Goal: Task Accomplishment & Management: Use online tool/utility

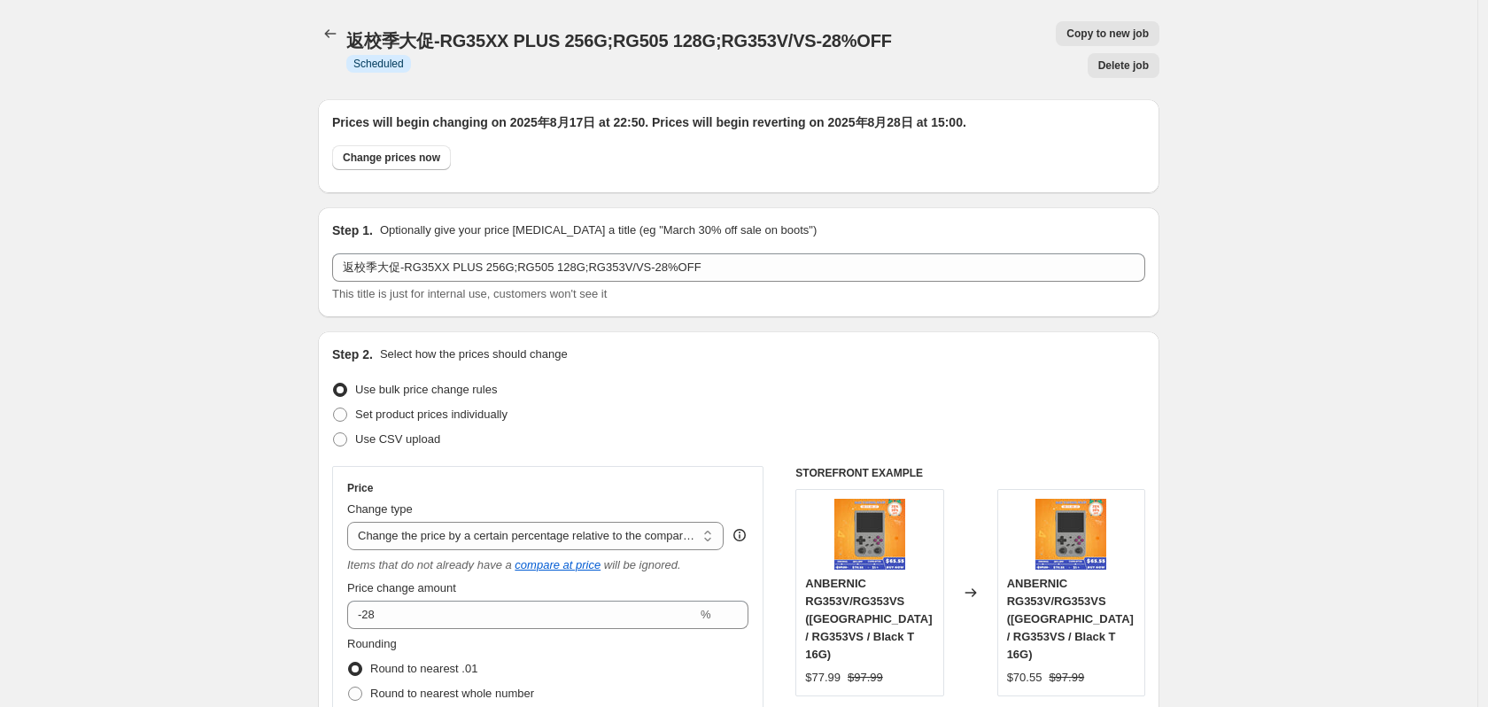
select select "pcap"
select select "no_change"
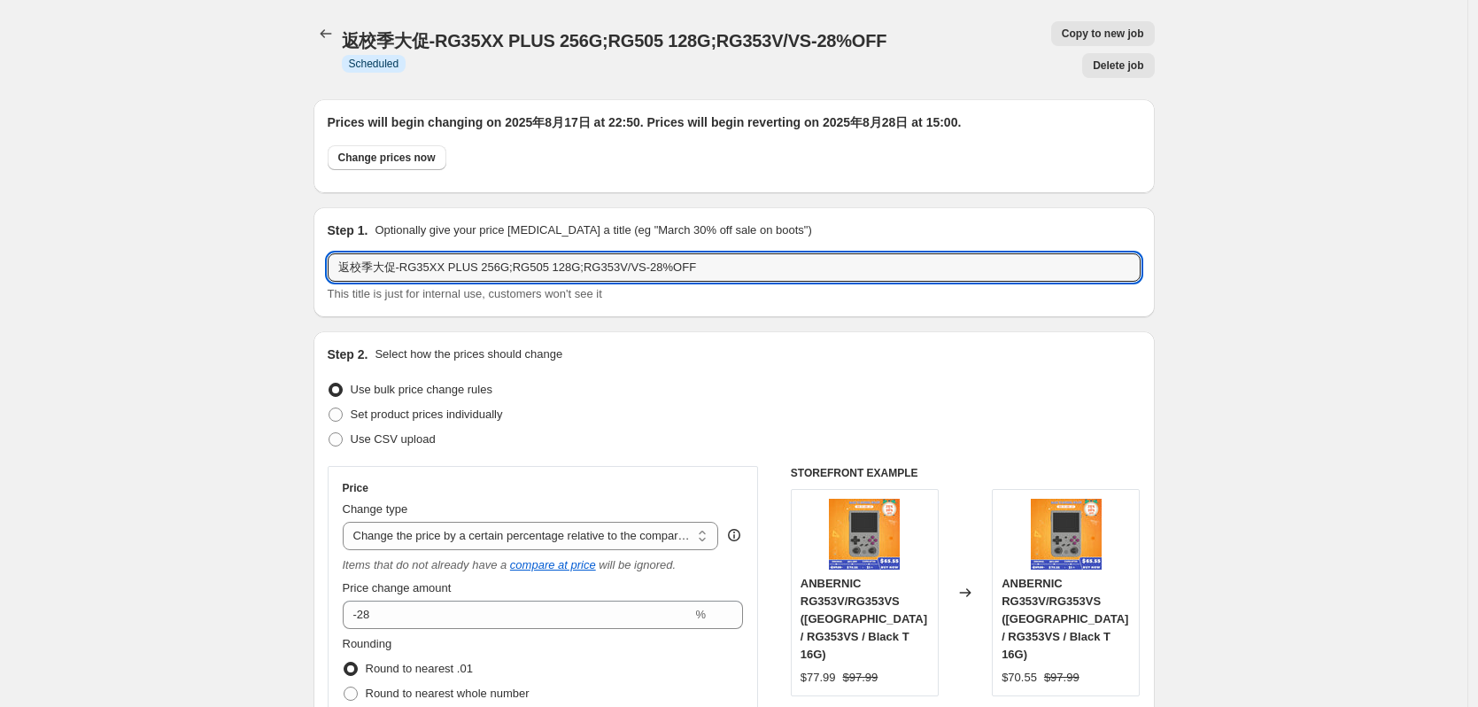
drag, startPoint x: 737, startPoint y: 236, endPoint x: 267, endPoint y: 238, distance: 470.3
click at [327, 35] on icon "Price change jobs" at bounding box center [326, 33] width 12 height 9
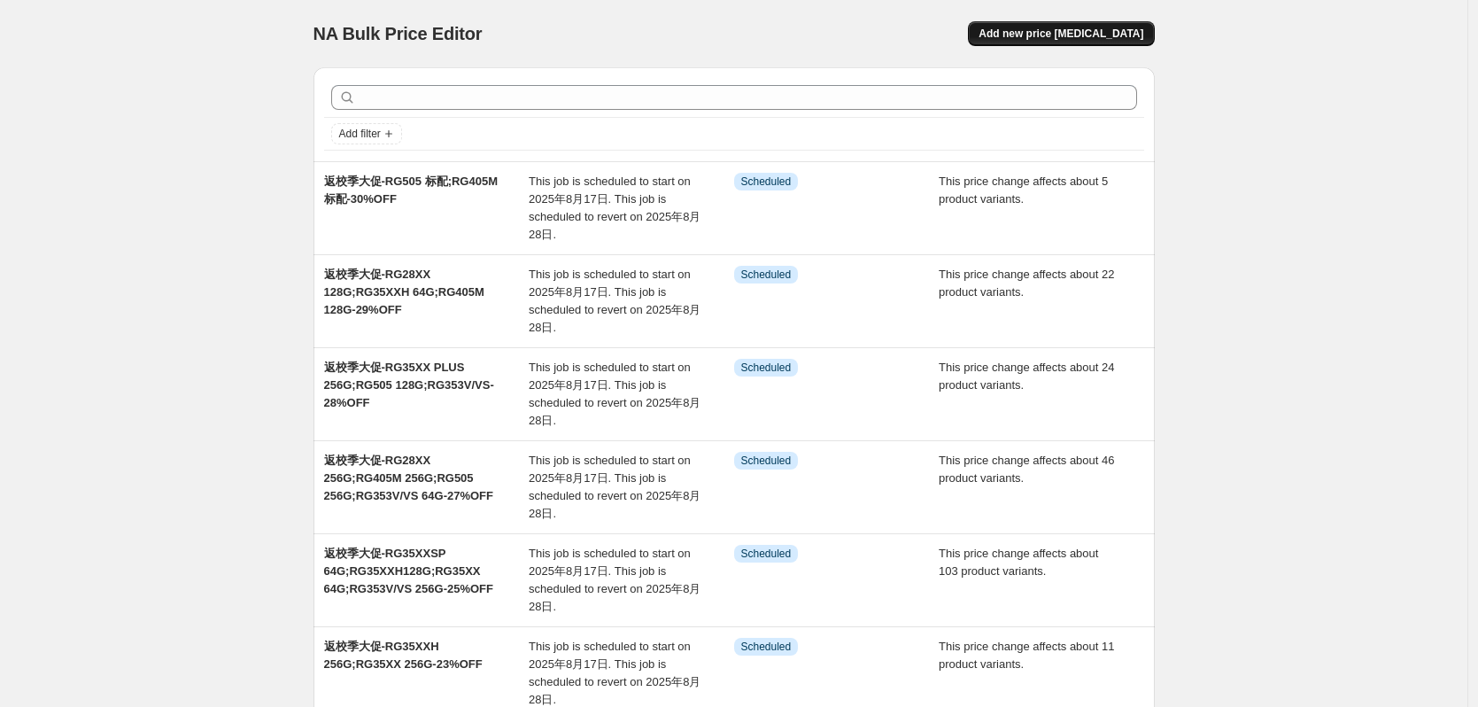
click at [1103, 29] on span "Add new price [MEDICAL_DATA]" at bounding box center [1061, 34] width 165 height 14
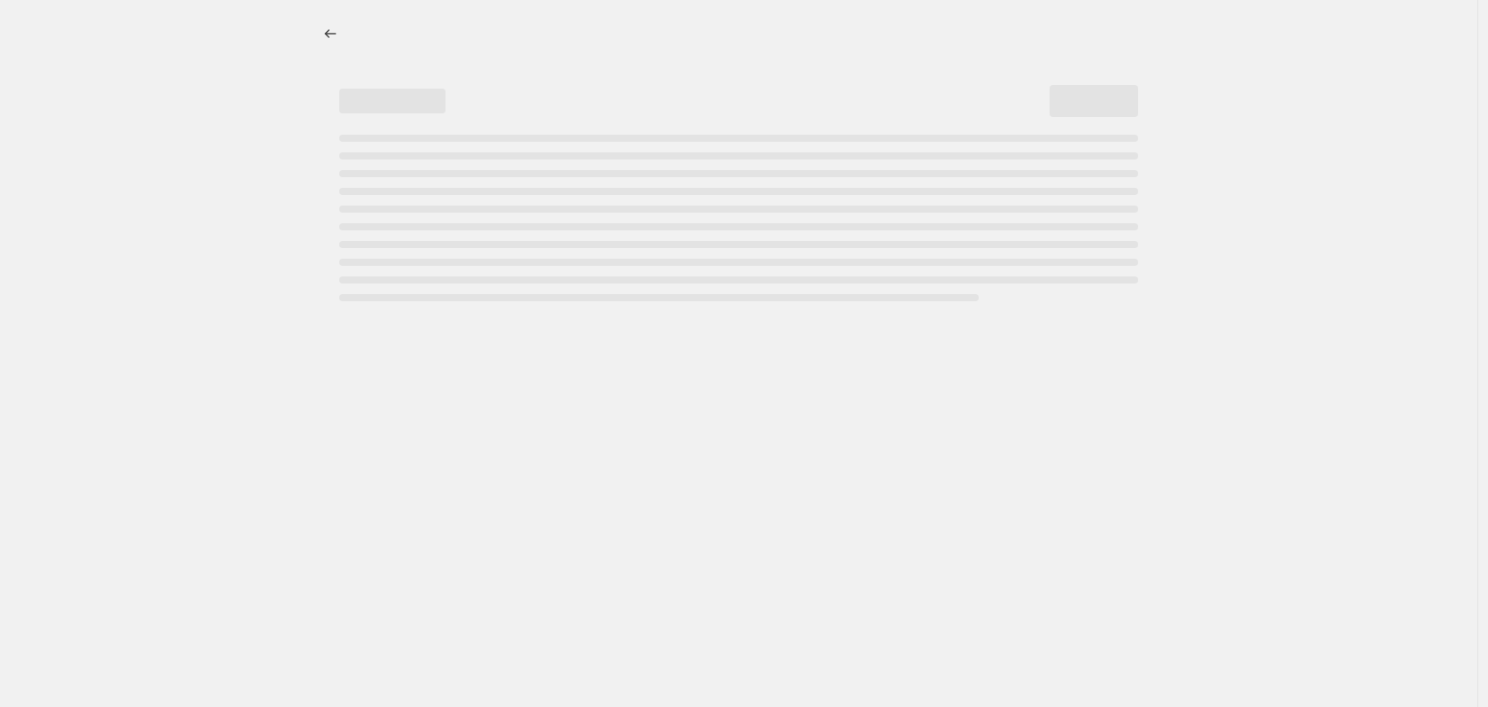
select select "percentage"
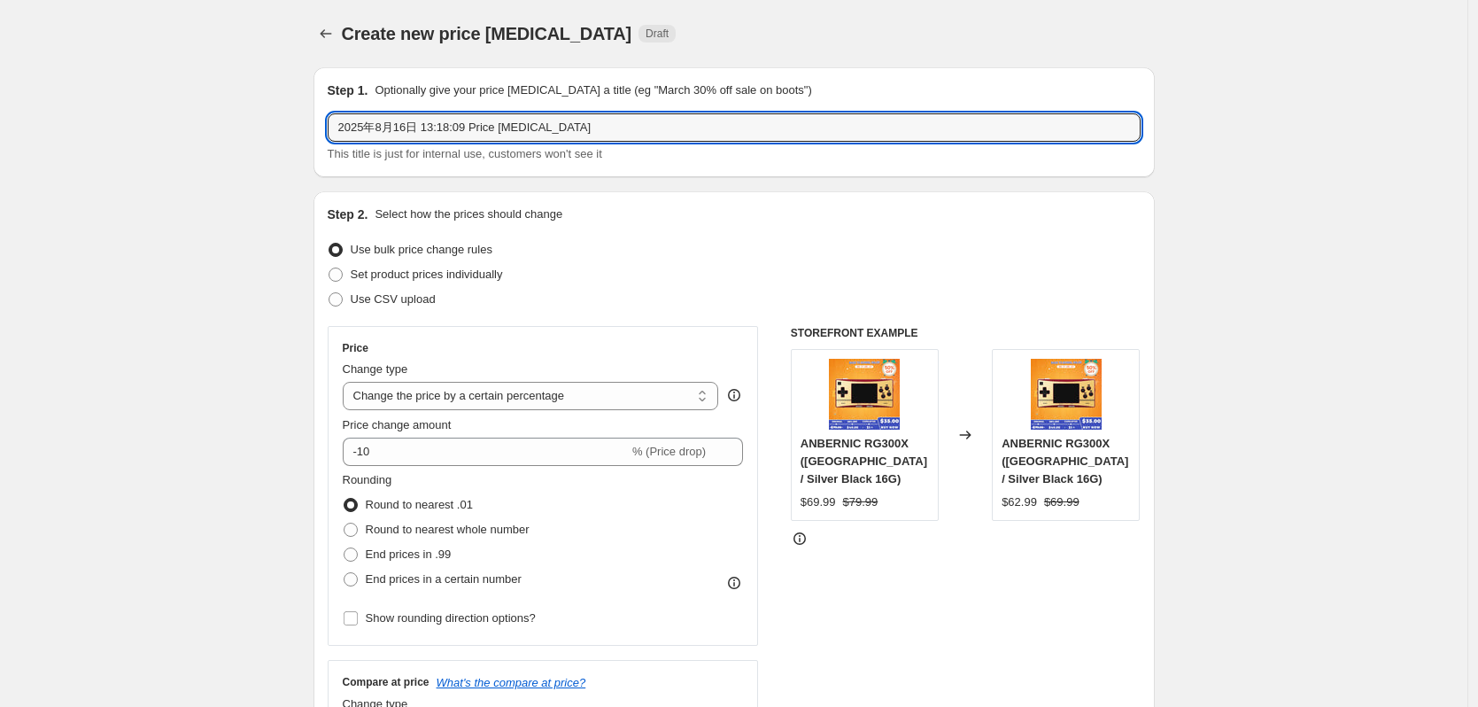
drag, startPoint x: 569, startPoint y: 128, endPoint x: 218, endPoint y: 129, distance: 351.6
paste input "返校季大促-RG35XX PLUS 256G;RG505 128G;RG353V/VS-28%OFF"
drag, startPoint x: 480, startPoint y: 129, endPoint x: 496, endPoint y: 129, distance: 15.9
click at [496, 129] on input "返校季大促-RG35XX PLUS 256G;RG505 128G;RG353V/VS-28%OFF" at bounding box center [734, 127] width 813 height 28
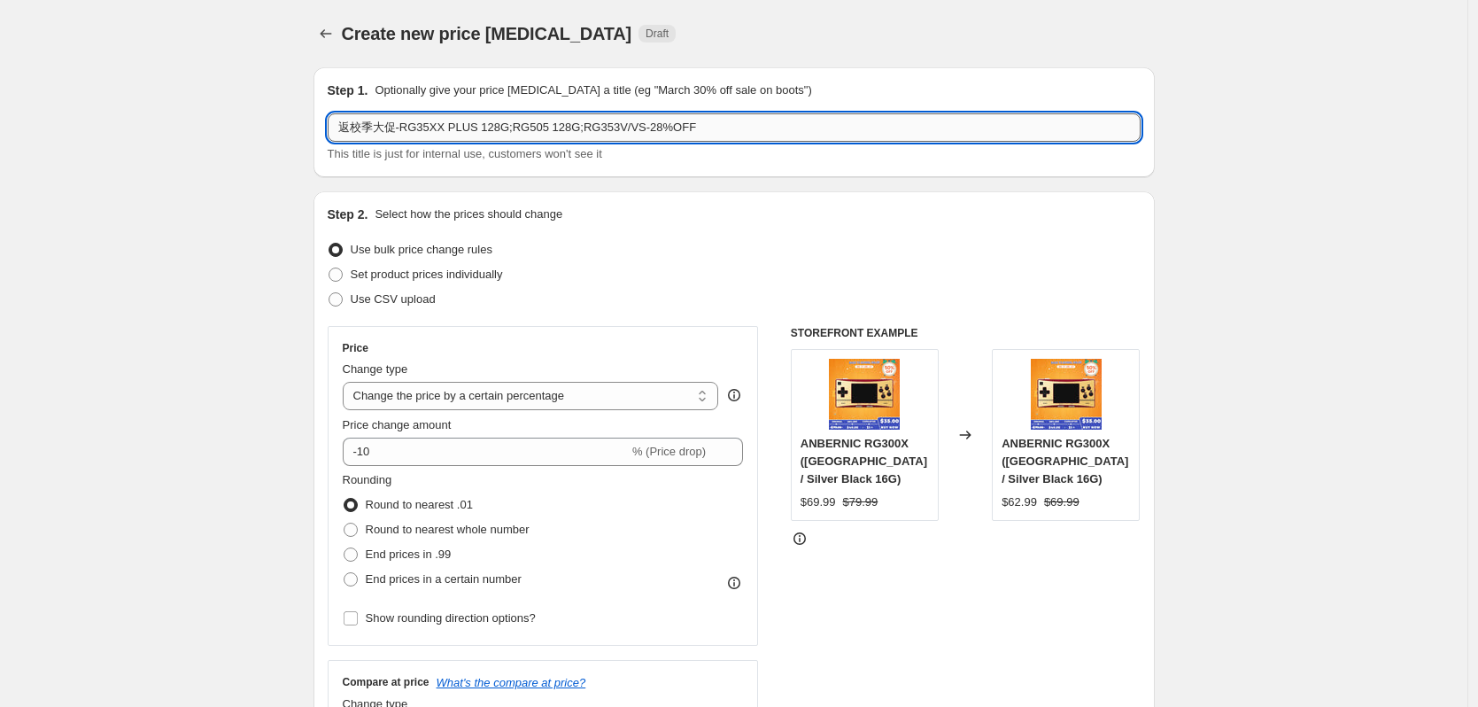
drag, startPoint x: 502, startPoint y: 130, endPoint x: 630, endPoint y: 131, distance: 127.5
click at [630, 131] on input "返校季大促-RG35XX PLUS 128G;RG505 128G;RG353V/VS-28%OFF" at bounding box center [734, 127] width 813 height 28
drag, startPoint x: 519, startPoint y: 133, endPoint x: 508, endPoint y: 134, distance: 10.7
click at [508, 134] on input "返校季大促-RG35XX PLUS 128G-28%OFF" at bounding box center [734, 127] width 813 height 28
type input "返校季大促-RG35XX PLUS 128G-30.5%OFF"
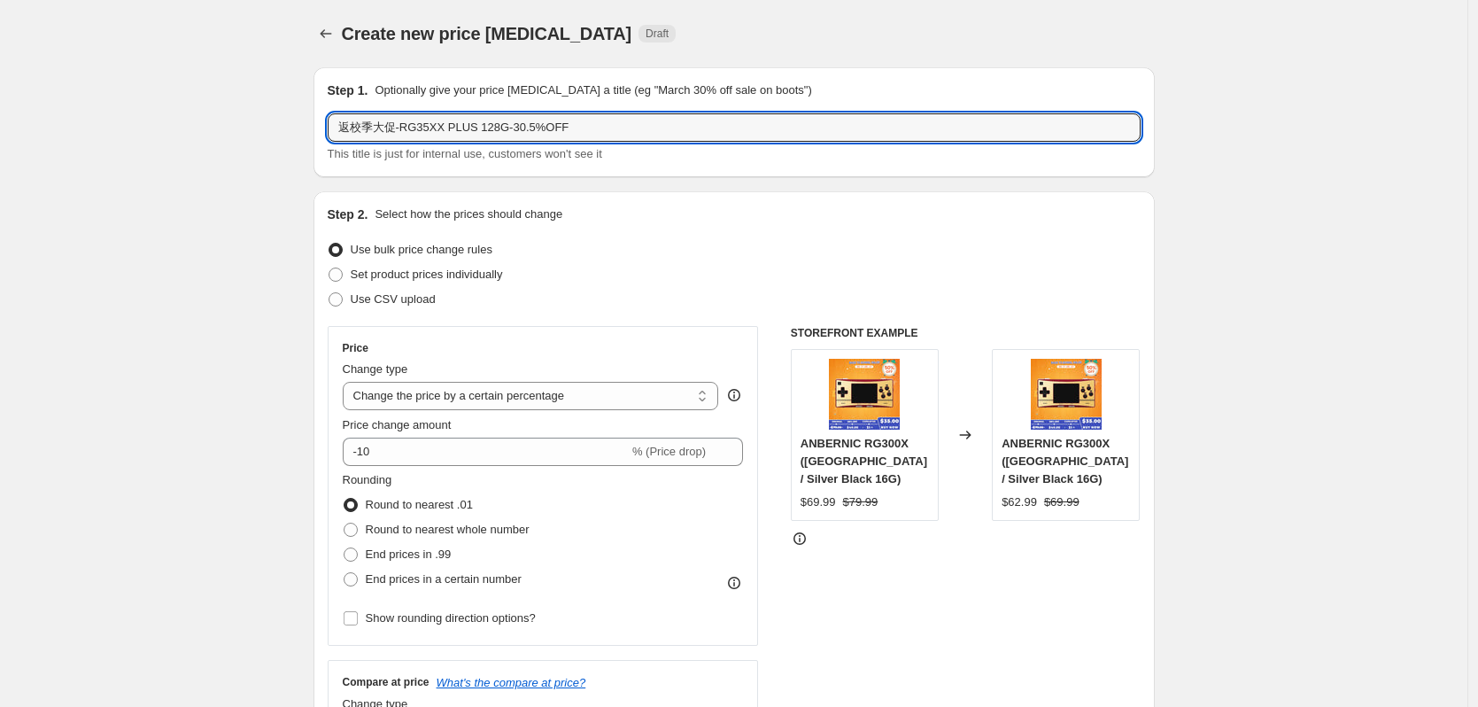
click at [591, 238] on div "Use bulk price change rules" at bounding box center [734, 249] width 813 height 25
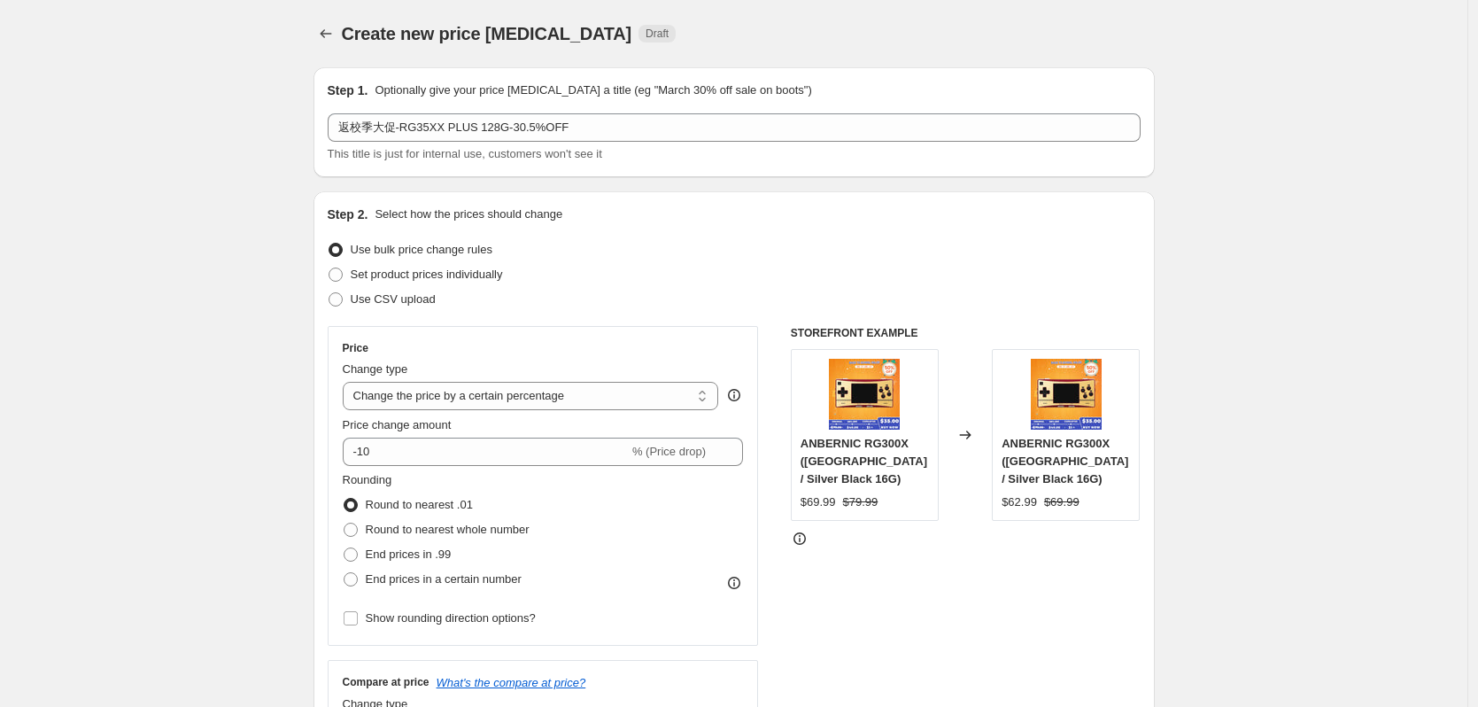
scroll to position [89, 0]
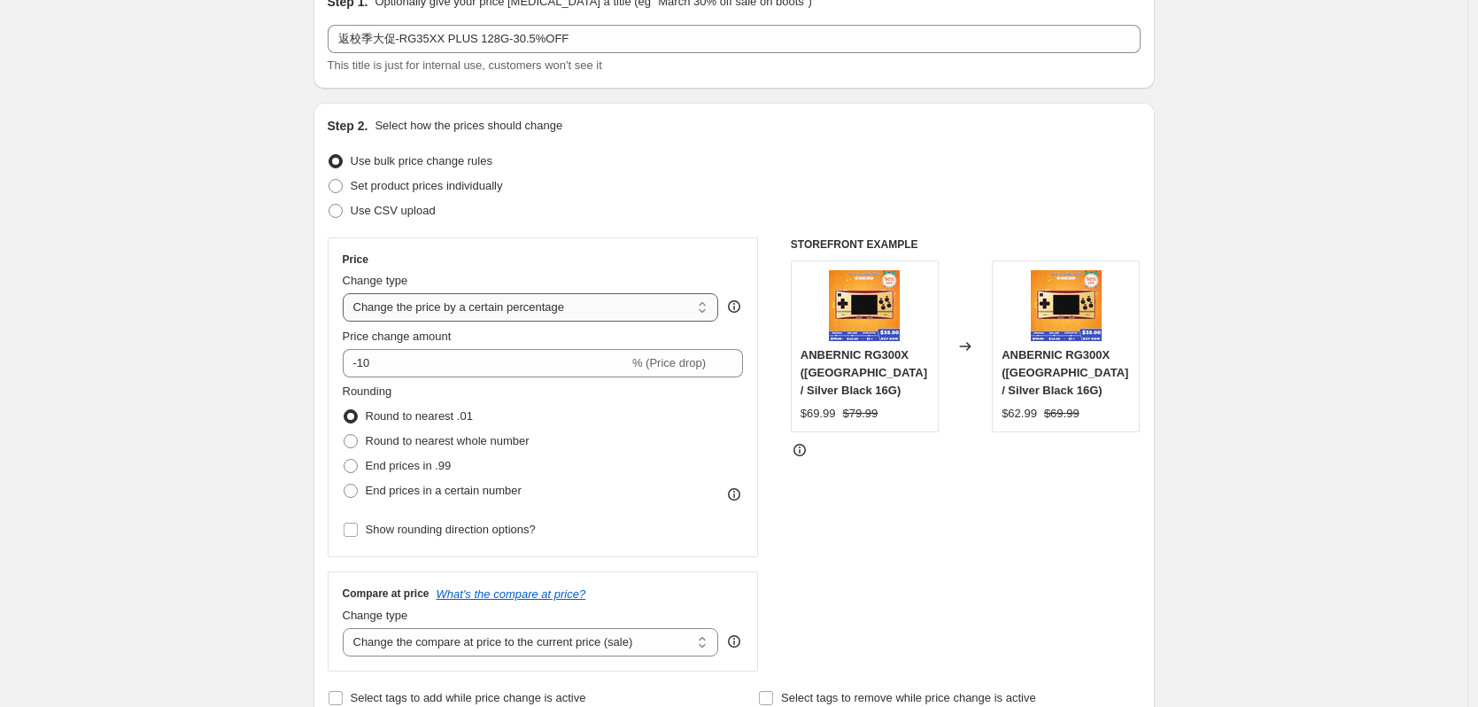
click at [530, 309] on select "Change the price to a certain amount Change the price by a certain amount Chang…" at bounding box center [531, 307] width 376 height 28
click at [530, 313] on select "Change the price to a certain amount Change the price by a certain amount Chang…" at bounding box center [531, 307] width 376 height 28
select select "pcap"
click at [347, 293] on select "Change the price to a certain amount Change the price by a certain amount Chang…" at bounding box center [531, 307] width 376 height 28
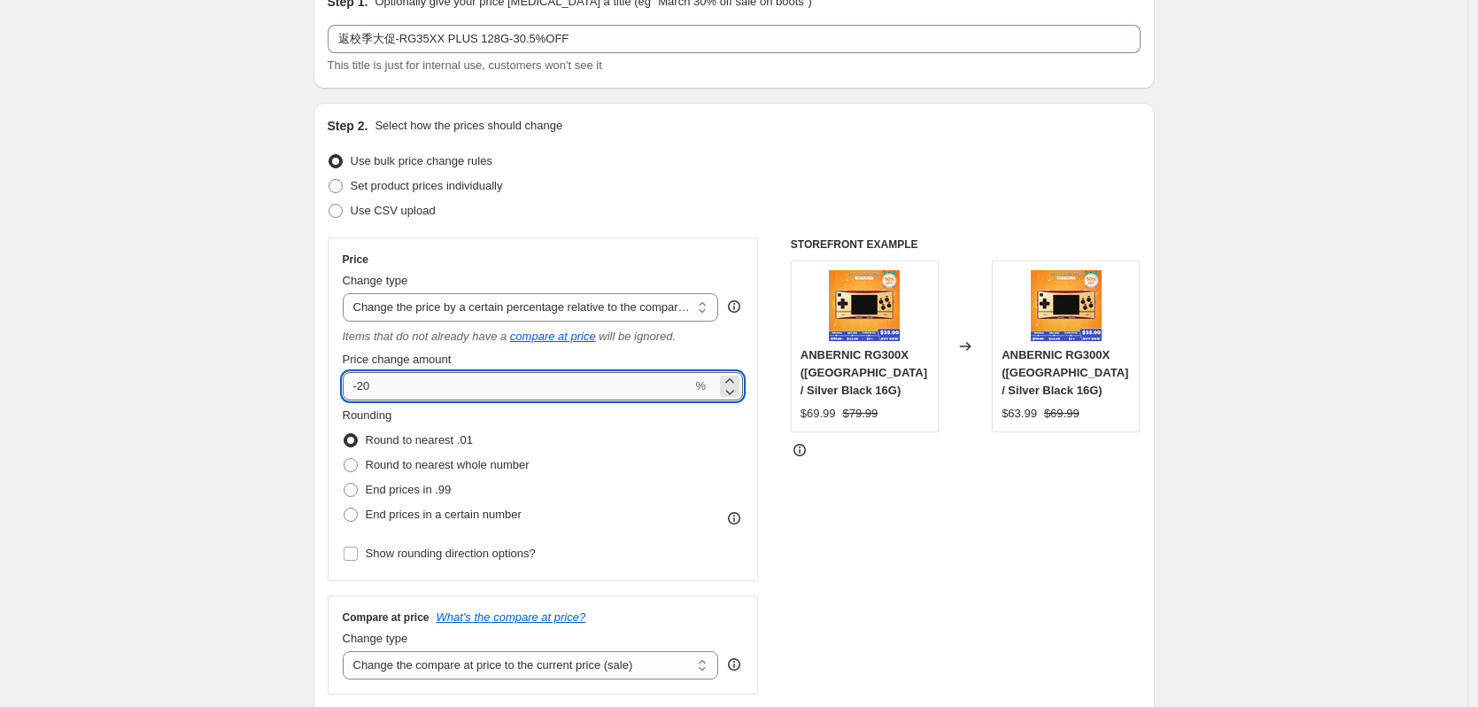
drag, startPoint x: 364, startPoint y: 381, endPoint x: 384, endPoint y: 379, distance: 20.4
click at [384, 379] on input "-20" at bounding box center [518, 386] width 350 height 28
type input "-30.5"
click at [499, 226] on div "Step 2. Select how the prices should change Use bulk price change rules Set pro…" at bounding box center [734, 425] width 813 height 616
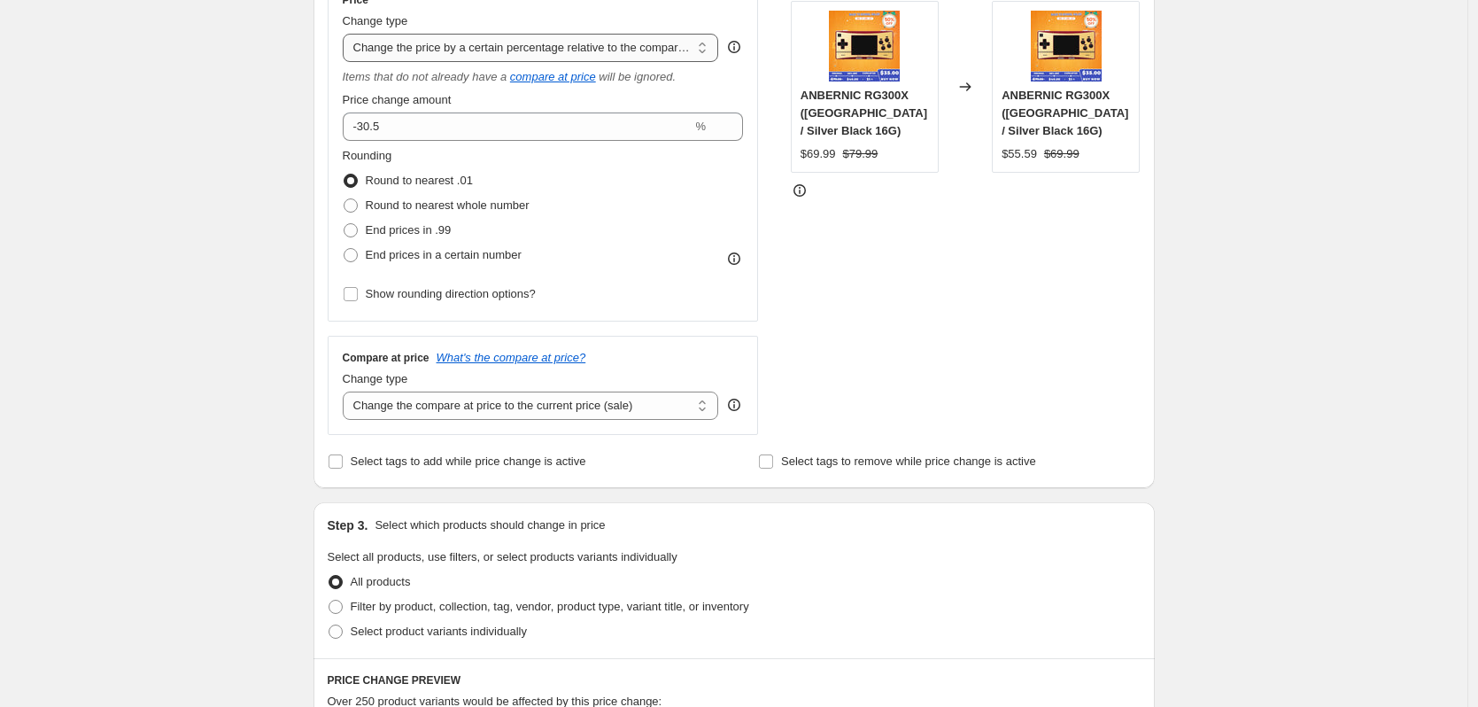
scroll to position [354, 0]
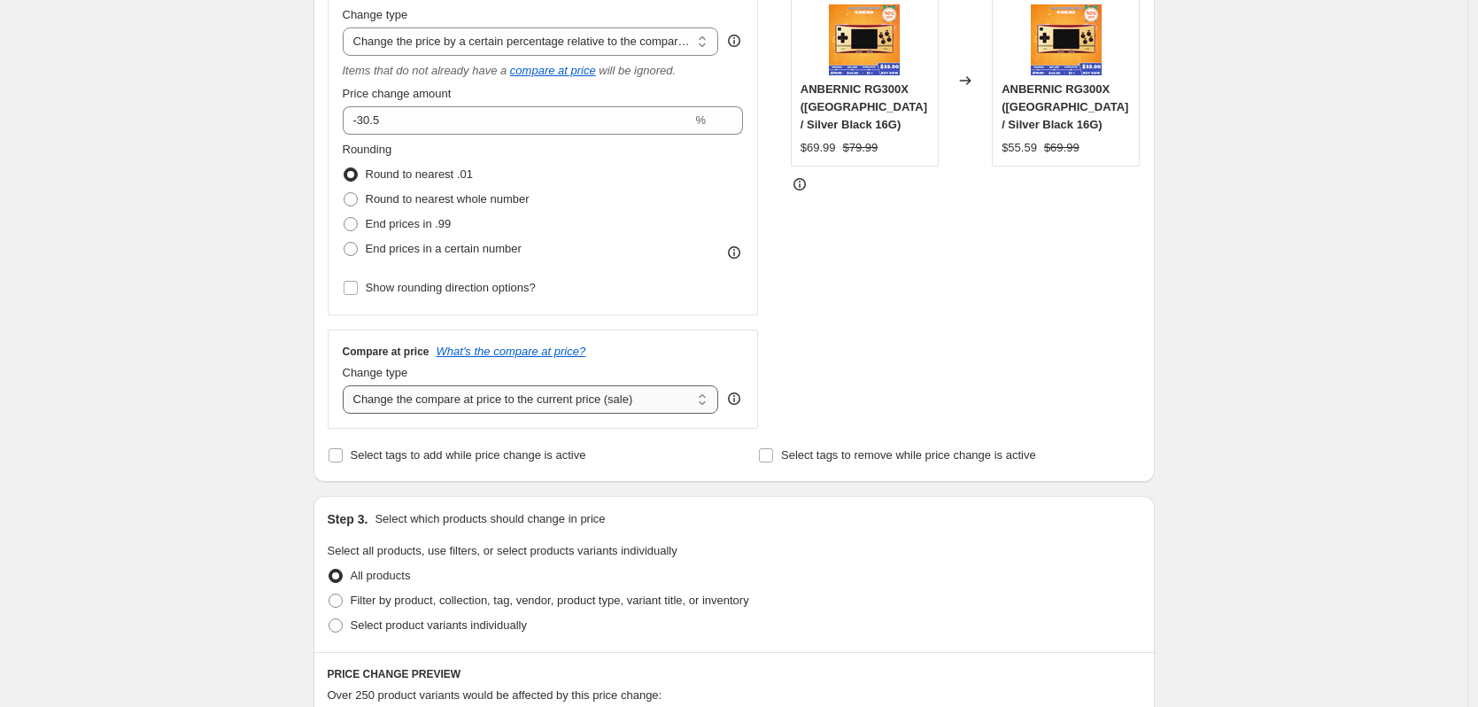
drag, startPoint x: 486, startPoint y: 391, endPoint x: 480, endPoint y: 409, distance: 18.8
click at [486, 391] on select "Change the compare at price to the current price (sale) Change the compare at p…" at bounding box center [531, 399] width 376 height 28
select select "no_change"
click at [347, 385] on select "Change the compare at price to the current price (sale) Change the compare at p…" at bounding box center [531, 399] width 376 height 28
click at [230, 507] on div "Create new price change job. This page is ready Create new price change job Dra…" at bounding box center [734, 557] width 1468 height 1822
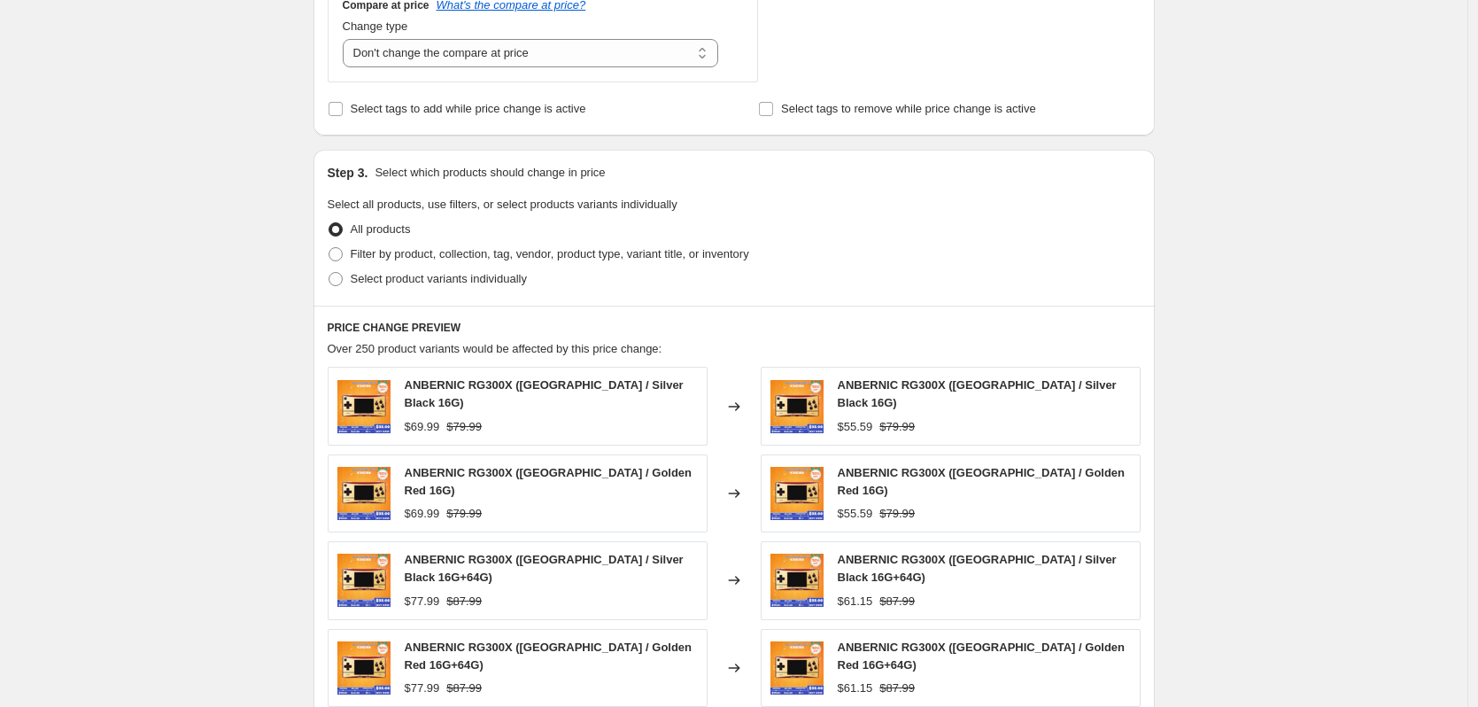
scroll to position [709, 0]
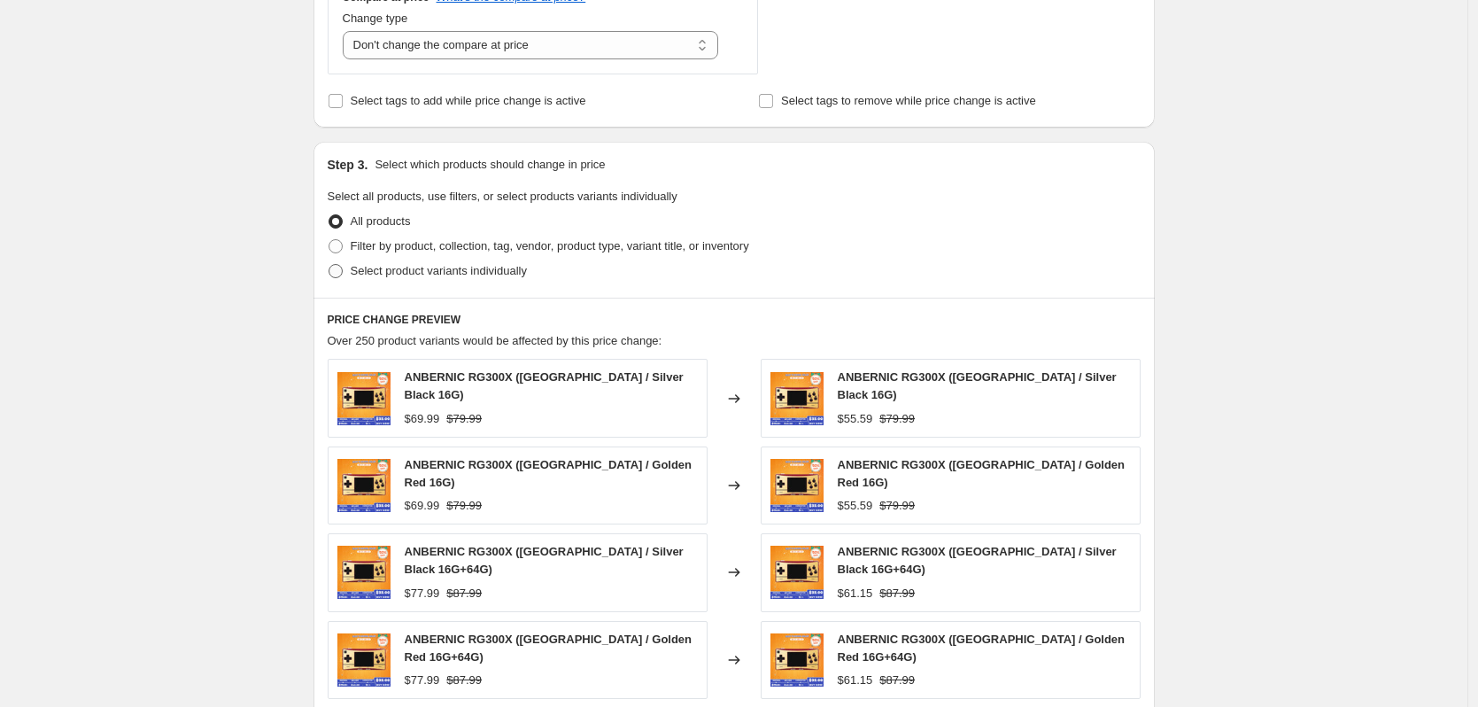
click at [391, 283] on label "Select product variants individually" at bounding box center [427, 271] width 199 height 25
click at [329, 265] on input "Select product variants individually" at bounding box center [329, 264] width 1 height 1
radio input "true"
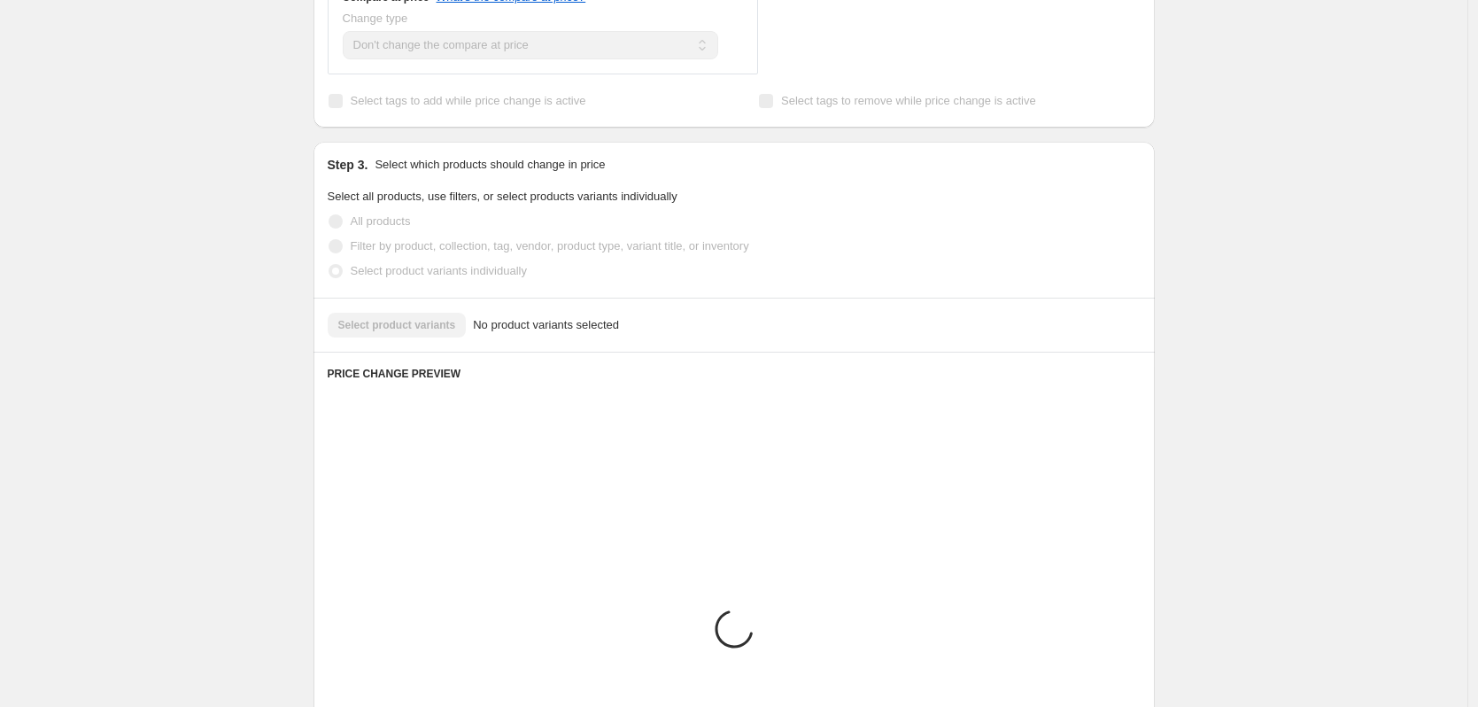
scroll to position [695, 0]
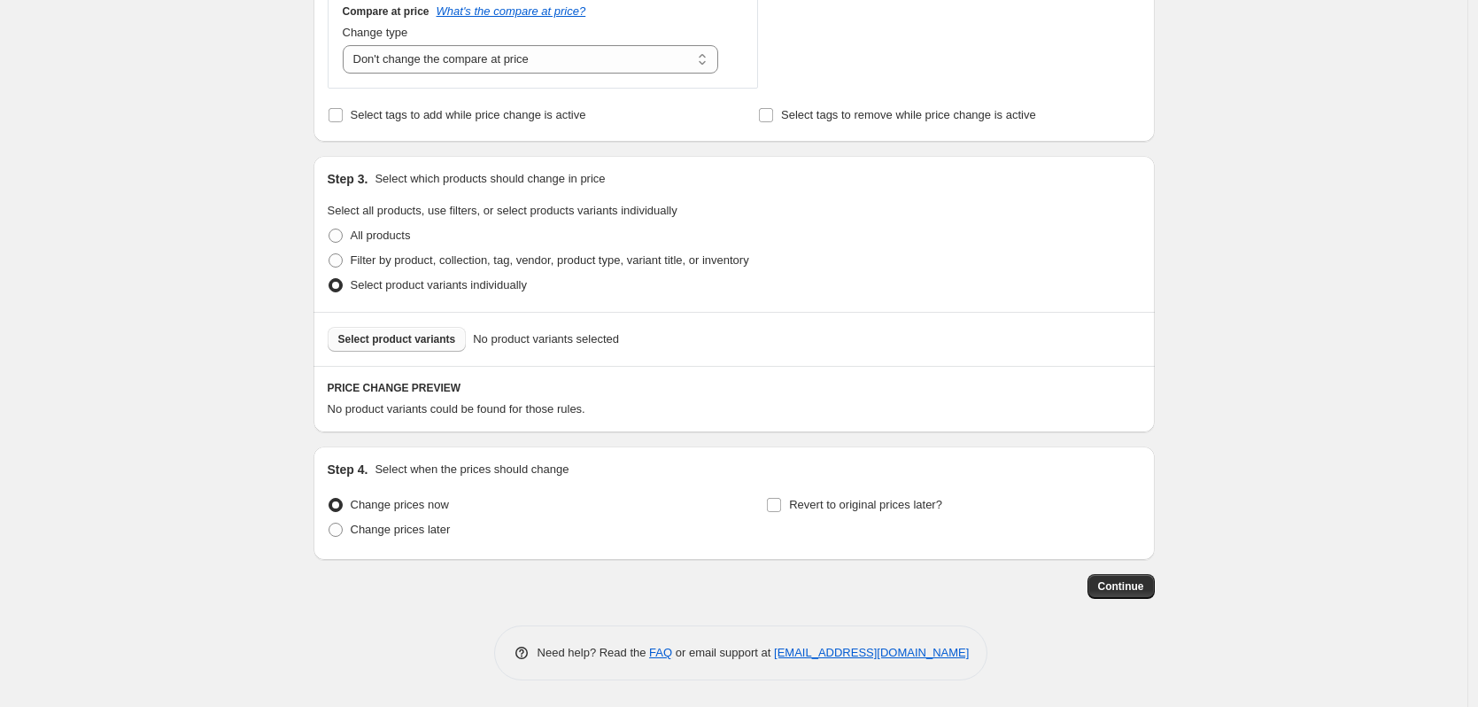
click at [397, 332] on span "Select product variants" at bounding box center [397, 339] width 118 height 14
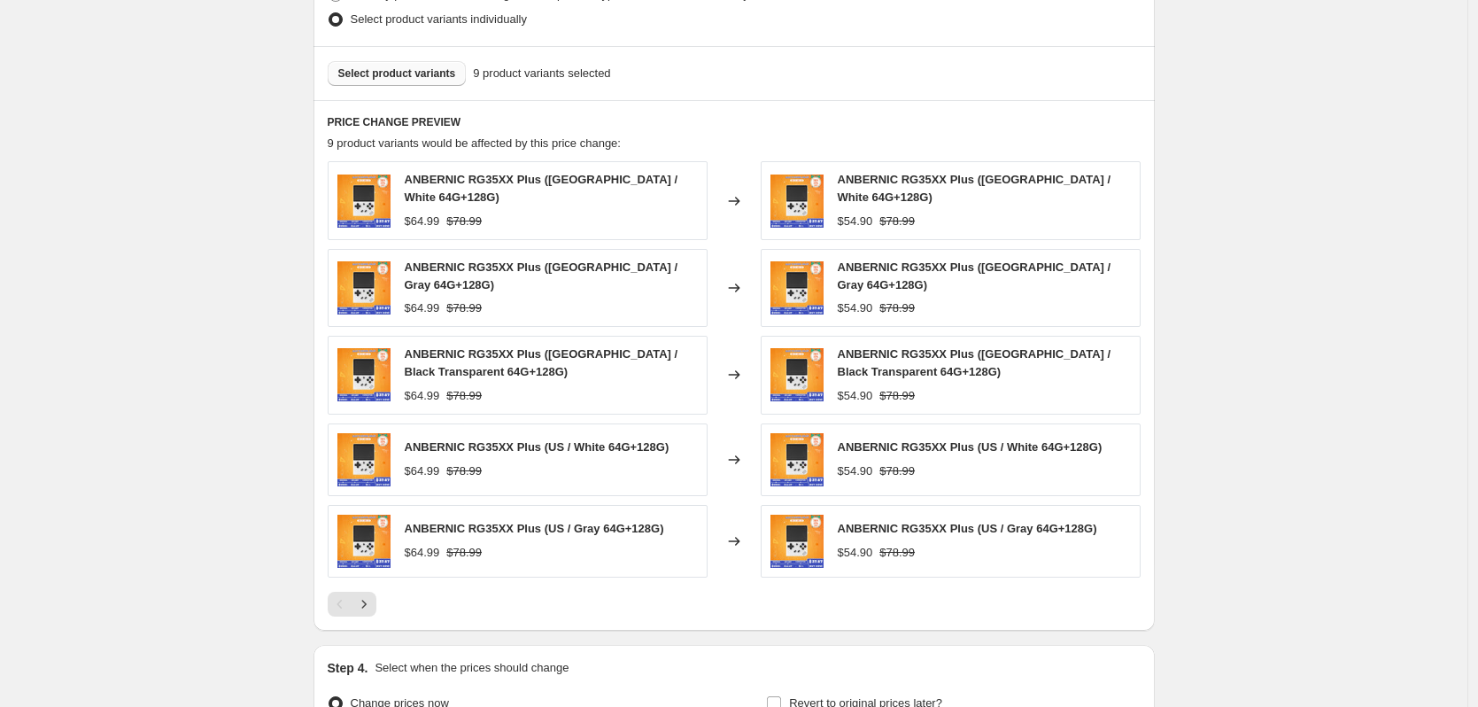
scroll to position [961, 0]
click at [376, 591] on button "Next" at bounding box center [364, 603] width 25 height 25
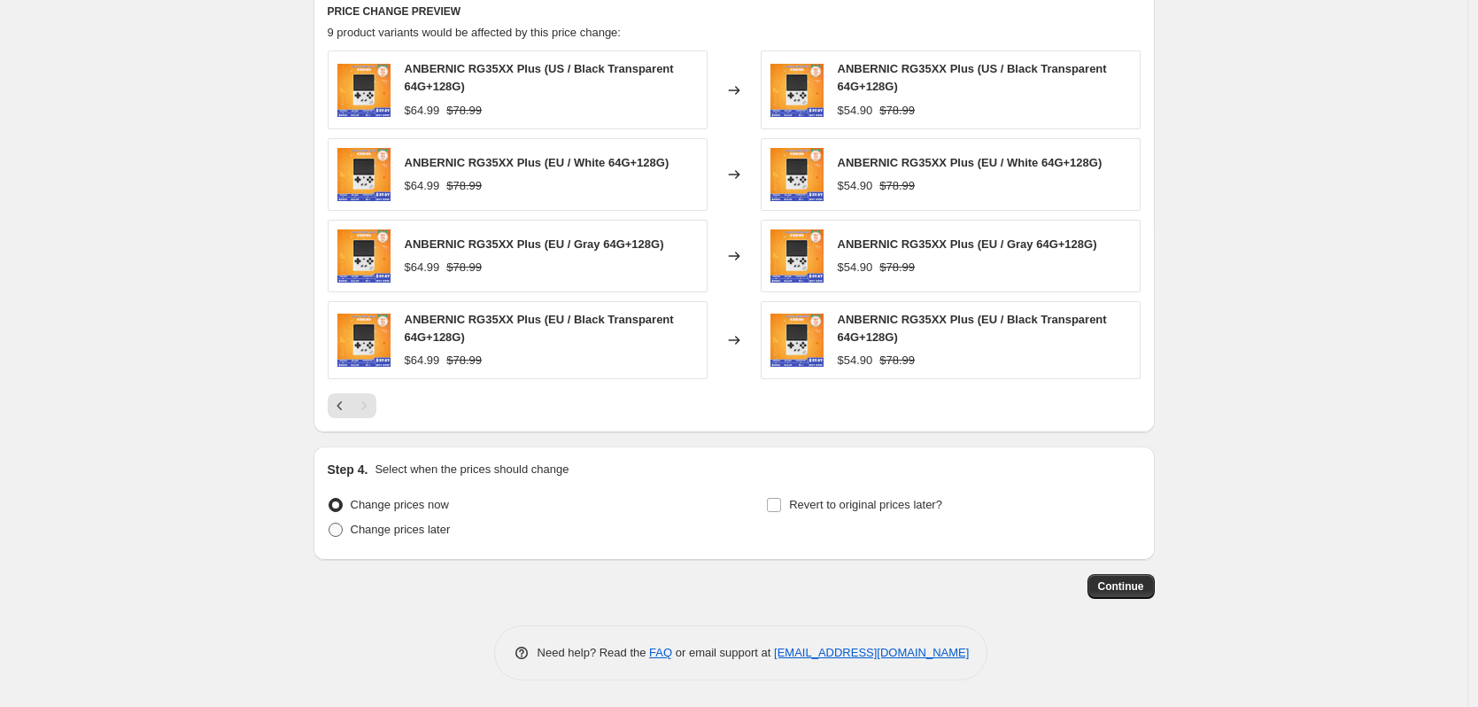
click at [397, 534] on span "Change prices later" at bounding box center [401, 529] width 100 height 13
click at [329, 523] on input "Change prices later" at bounding box center [329, 523] width 1 height 1
radio input "true"
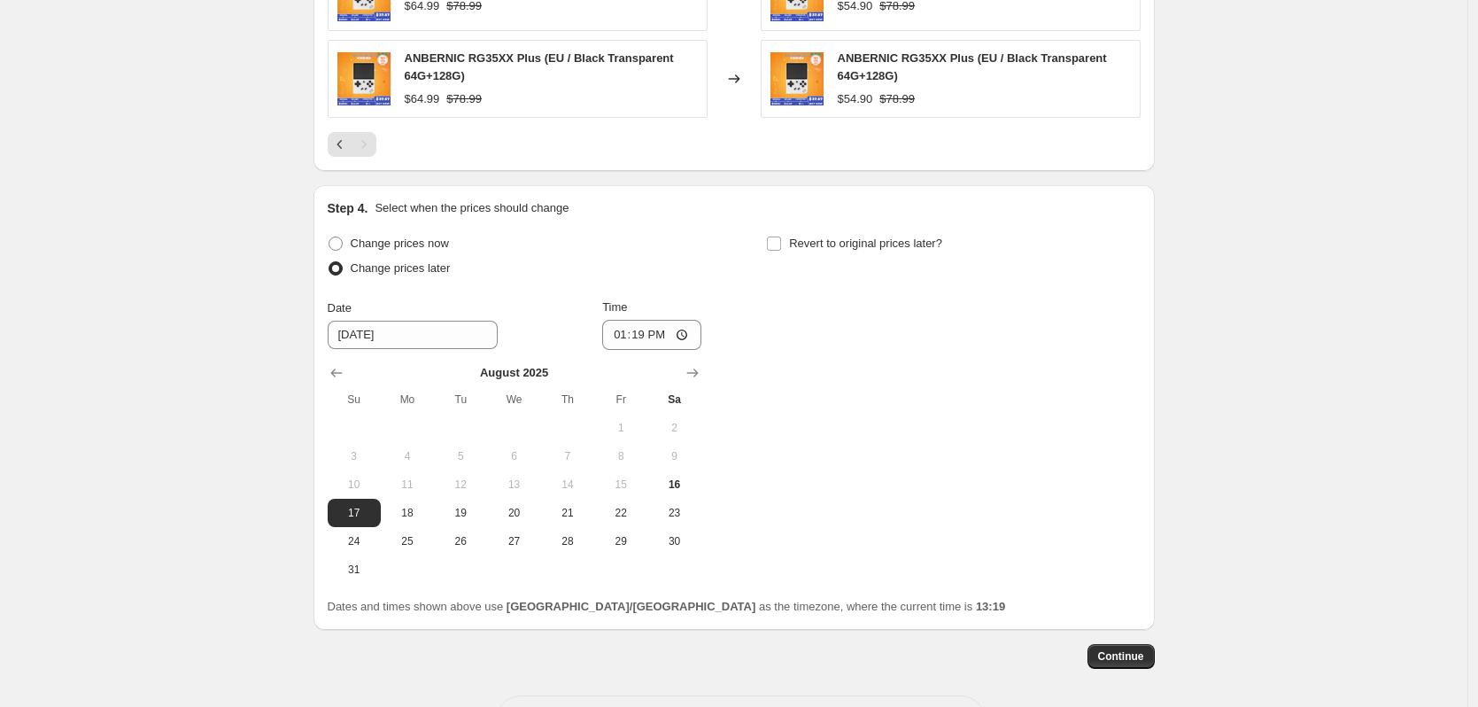
scroll to position [1337, 0]
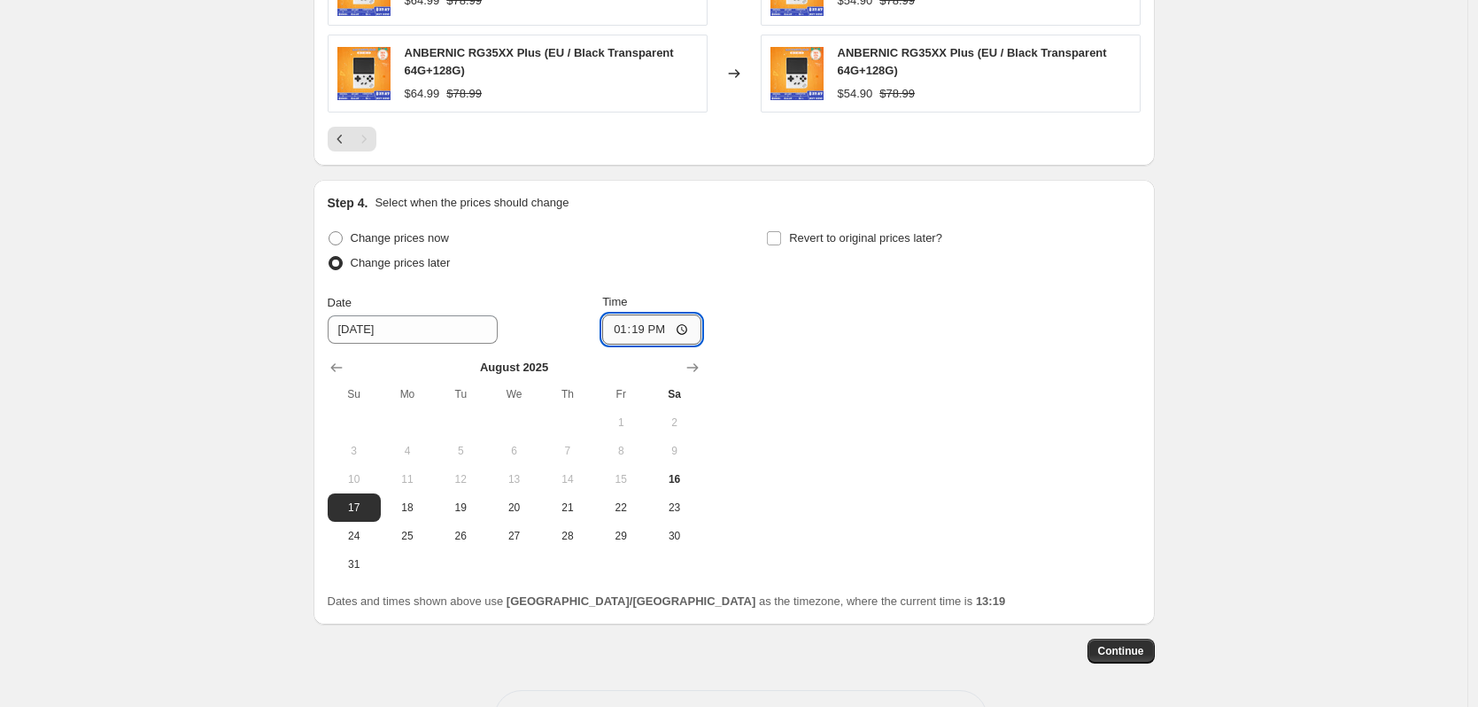
click at [647, 335] on input "13:19" at bounding box center [651, 329] width 99 height 30
type input "22:50"
click at [795, 238] on span "Revert to original prices later?" at bounding box center [865, 237] width 153 height 13
click at [781, 238] on input "Revert to original prices later?" at bounding box center [774, 238] width 14 height 14
checkbox input "true"
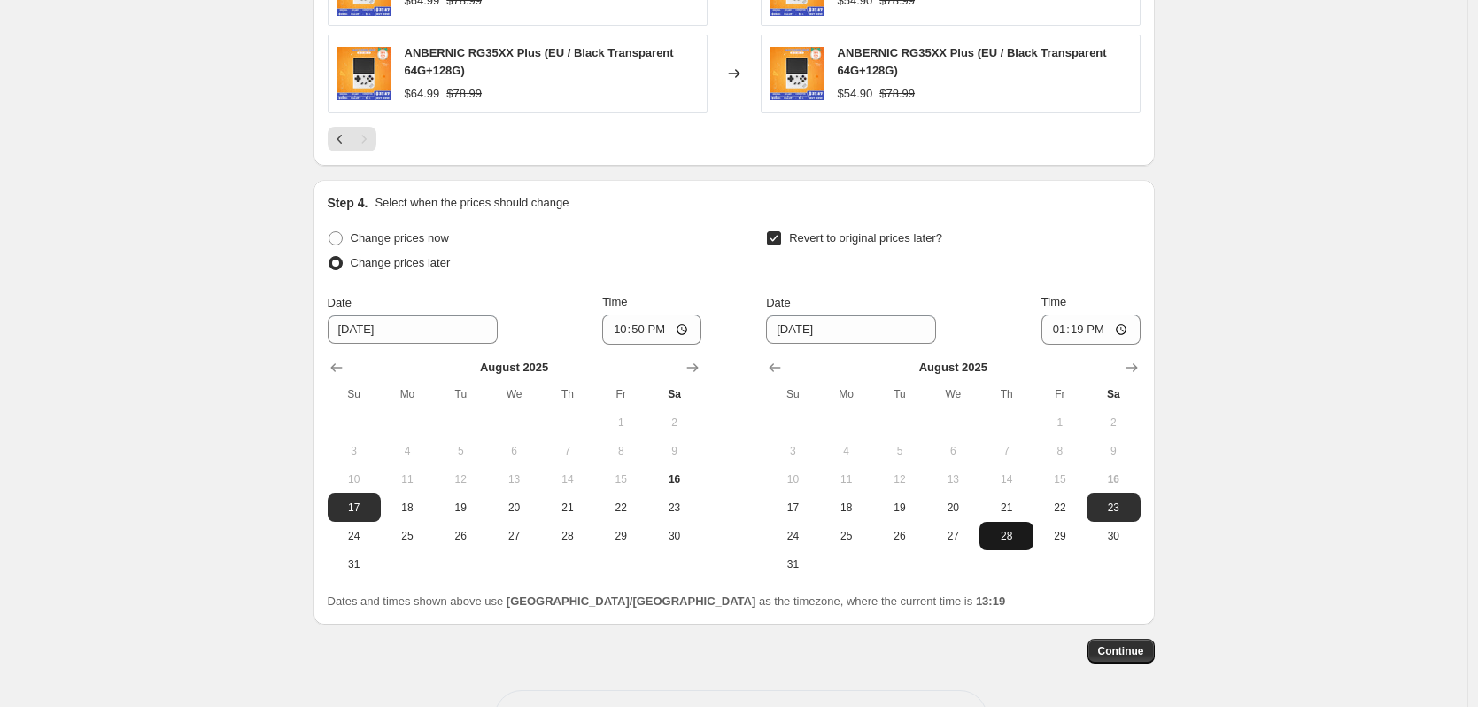
click at [1005, 531] on span "28" at bounding box center [1006, 536] width 39 height 14
type input "[DATE]"
click at [1080, 329] on input "13:19" at bounding box center [1091, 329] width 99 height 30
type input "15:00"
click at [1135, 654] on span "Continue" at bounding box center [1121, 651] width 46 height 14
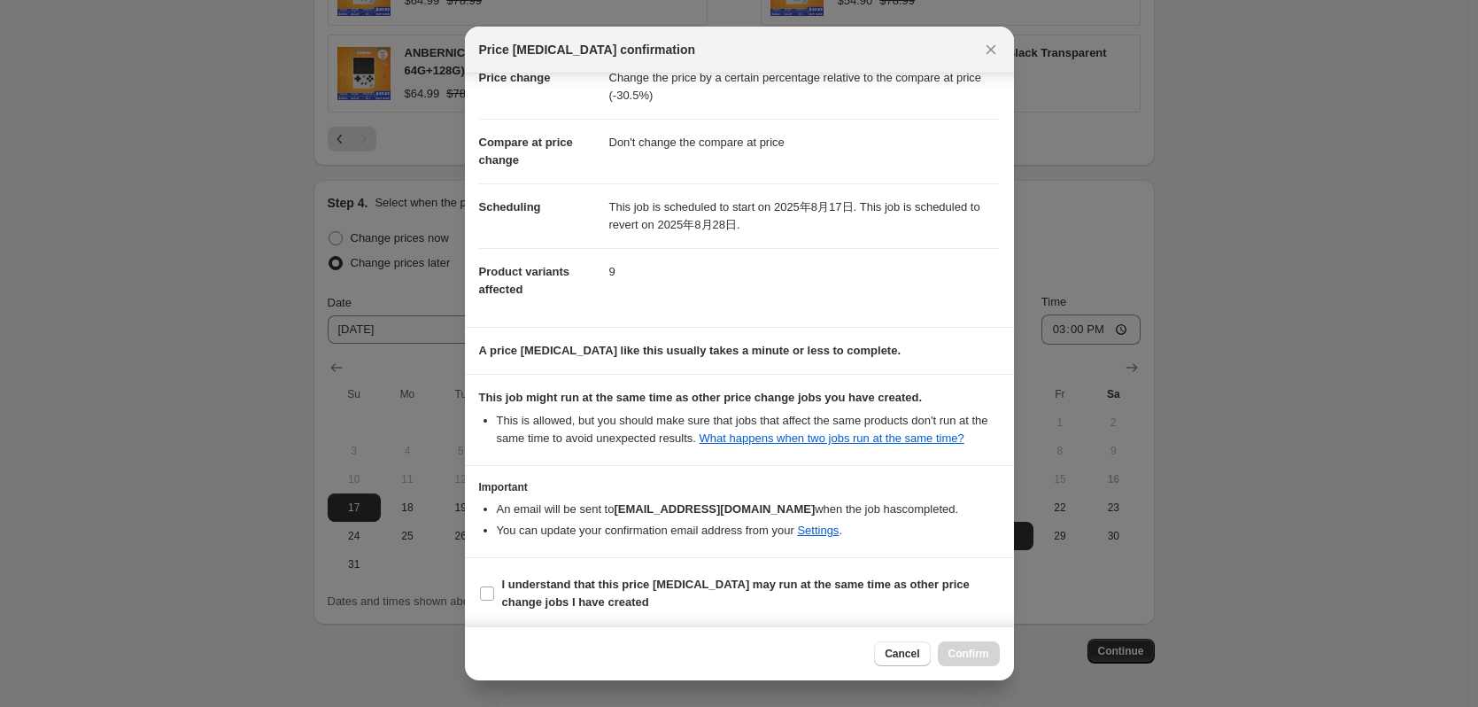
scroll to position [53, 0]
click at [679, 590] on span "I understand that this price [MEDICAL_DATA] may run at the same time as other p…" at bounding box center [751, 590] width 498 height 35
click at [494, 590] on input "I understand that this price [MEDICAL_DATA] may run at the same time as other p…" at bounding box center [487, 591] width 14 height 14
checkbox input "true"
click at [973, 648] on span "Confirm" at bounding box center [969, 654] width 41 height 14
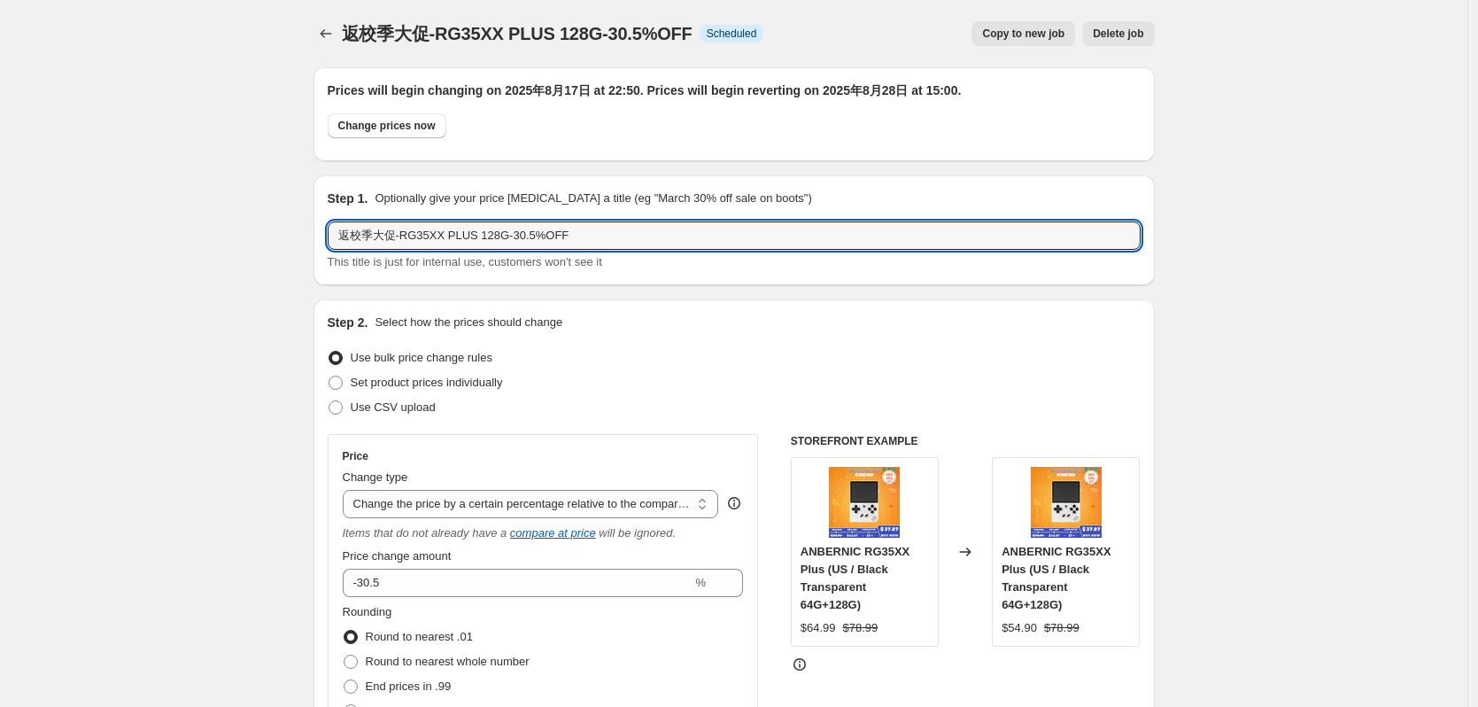
drag, startPoint x: 585, startPoint y: 236, endPoint x: 243, endPoint y: 238, distance: 342.7
click at [326, 36] on icon "Price change jobs" at bounding box center [326, 34] width 18 height 18
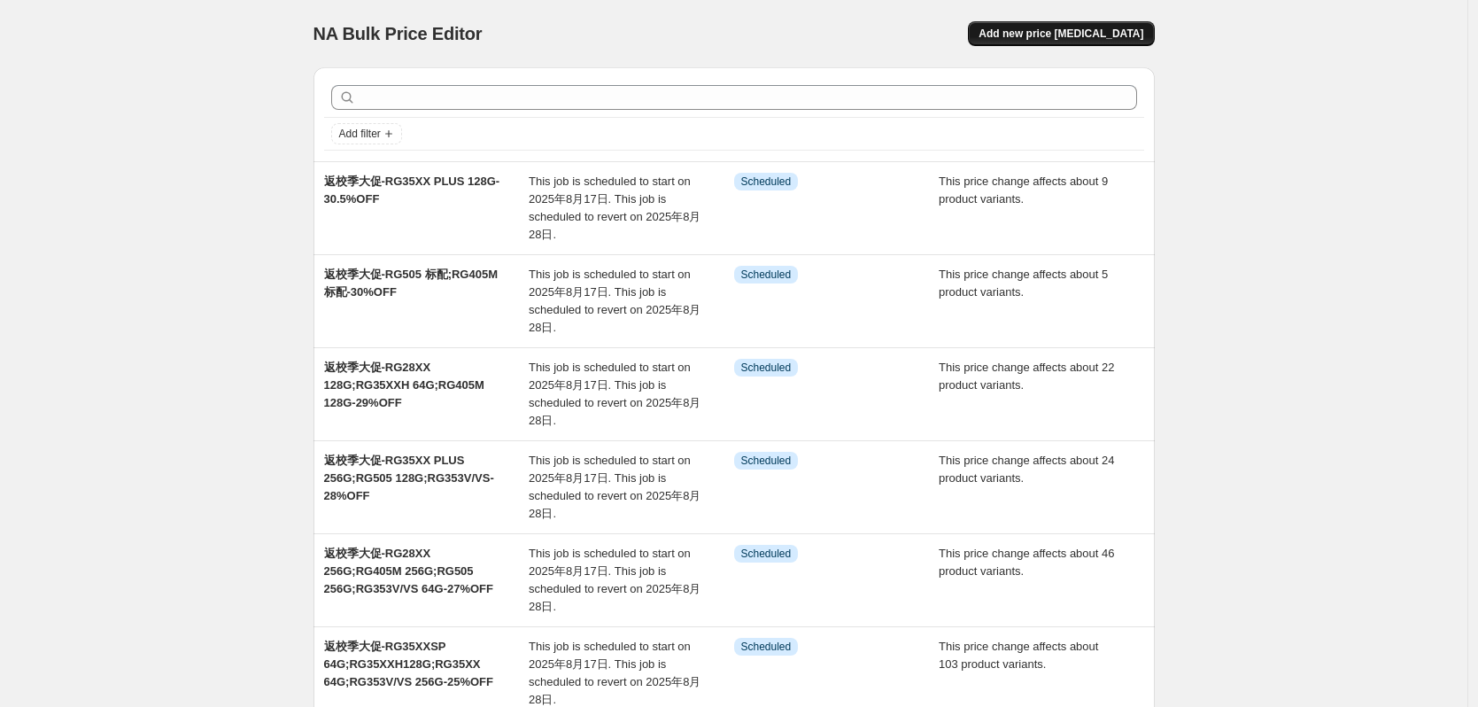
click at [1058, 29] on span "Add new price [MEDICAL_DATA]" at bounding box center [1061, 34] width 165 height 14
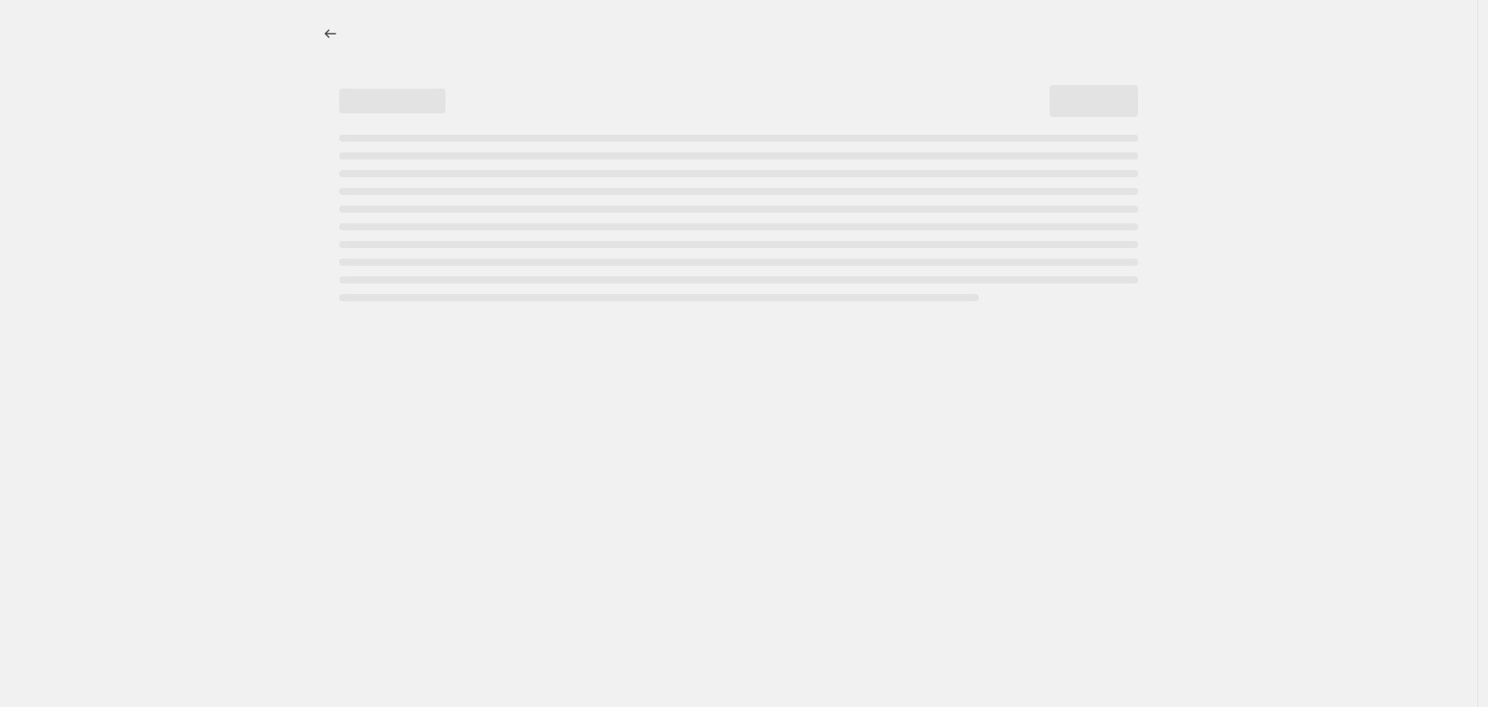
select select "percentage"
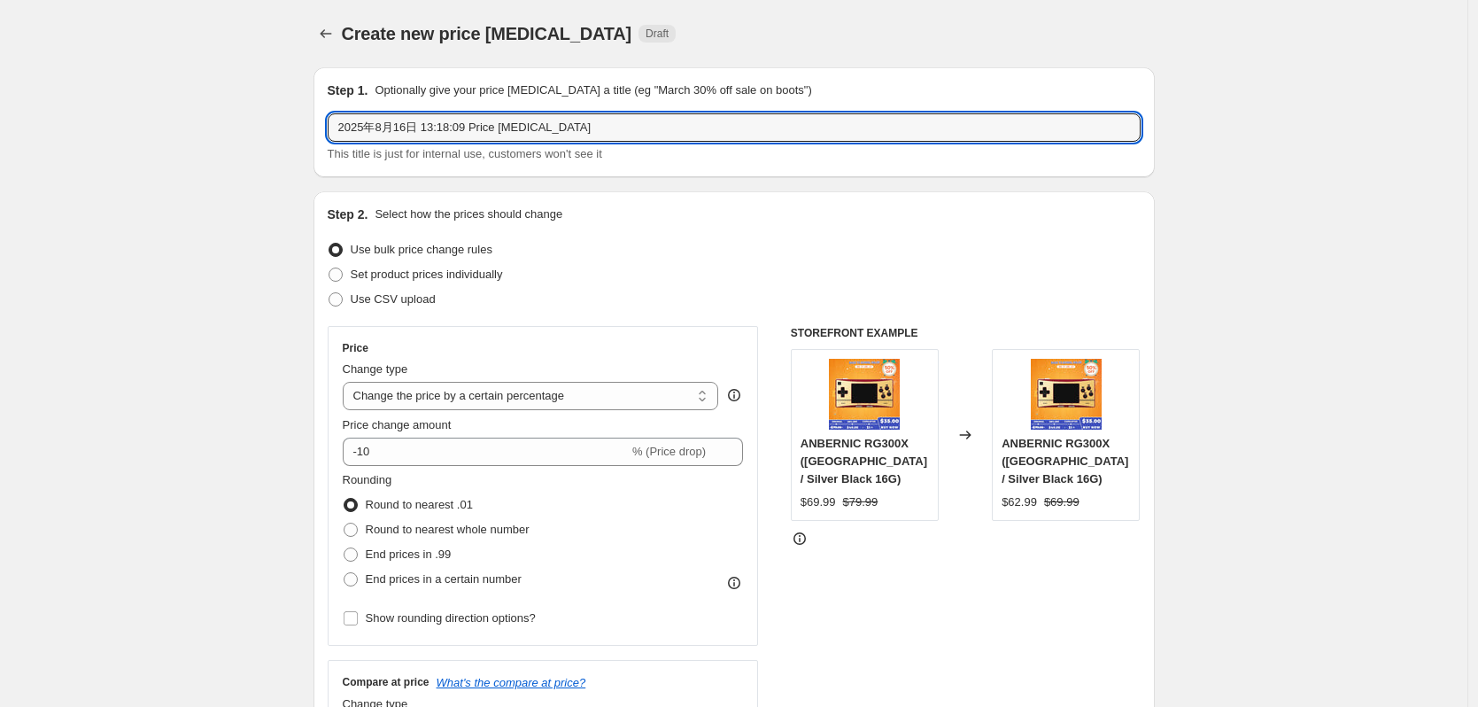
drag, startPoint x: 592, startPoint y: 125, endPoint x: 169, endPoint y: 131, distance: 423.4
paste input "返校季大促-RG35XX PLUS 128G-30.5%OFF"
drag, startPoint x: 423, startPoint y: 130, endPoint x: 473, endPoint y: 130, distance: 49.6
click at [473, 130] on input "返校季大促-RG35XX PLUS 128G-30.5%OFF" at bounding box center [734, 127] width 813 height 28
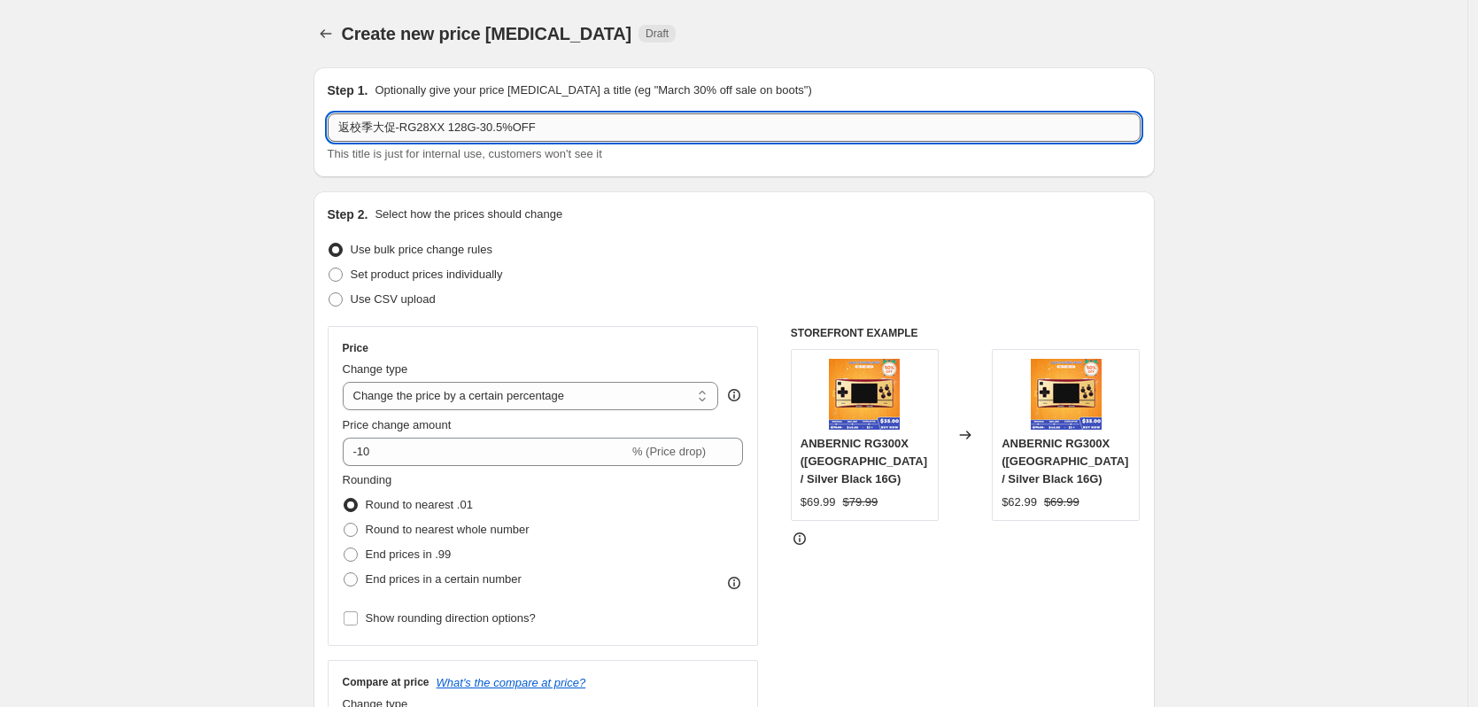
drag, startPoint x: 449, startPoint y: 128, endPoint x: 466, endPoint y: 128, distance: 16.8
click at [466, 128] on input "返校季大促-RG28XX 128G-30.5%OFF" at bounding box center [734, 127] width 813 height 28
click at [507, 130] on input "返校季大促-RG28XX 64G-30.5%OFF" at bounding box center [734, 127] width 813 height 28
drag, startPoint x: 492, startPoint y: 130, endPoint x: 480, endPoint y: 130, distance: 12.4
click at [480, 130] on input "返校季大促-RG28XX 64G-30.5%OFF" at bounding box center [734, 127] width 813 height 28
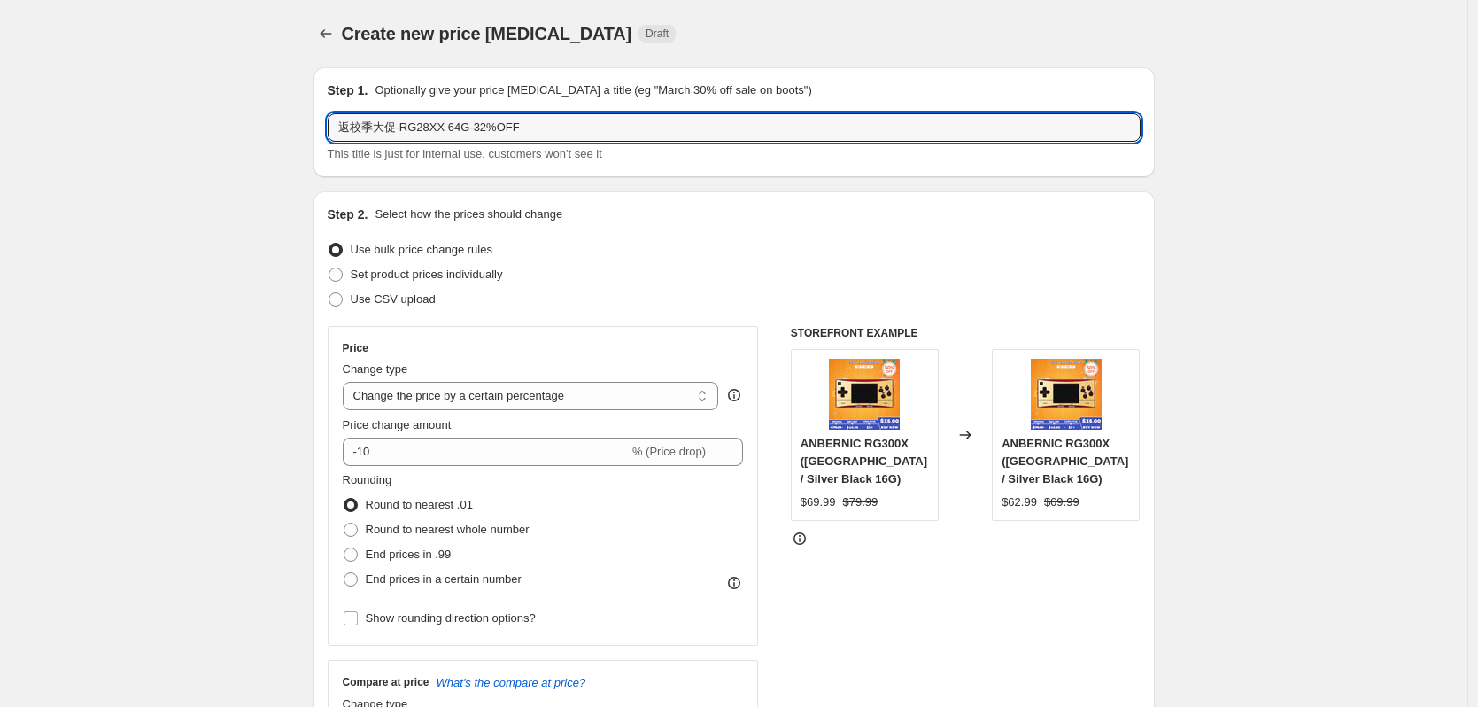
type input "返校季大促-RG28XX 64G-32%OFF"
click at [608, 258] on div "Use bulk price change rules" at bounding box center [734, 249] width 813 height 25
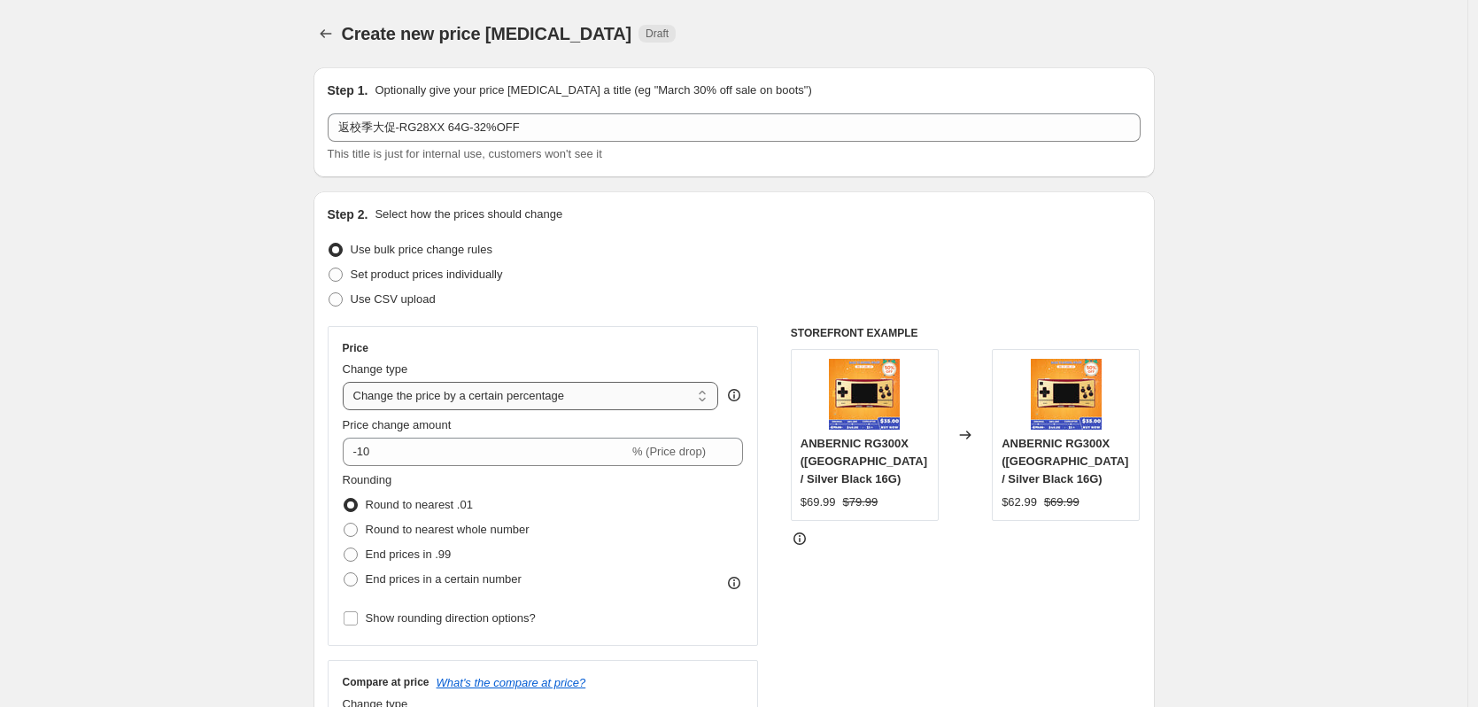
click at [561, 389] on select "Change the price to a certain amount Change the price by a certain amount Chang…" at bounding box center [531, 396] width 376 height 28
select select "pcap"
click at [347, 382] on select "Change the price to a certain amount Change the price by a certain amount Chang…" at bounding box center [531, 396] width 376 height 28
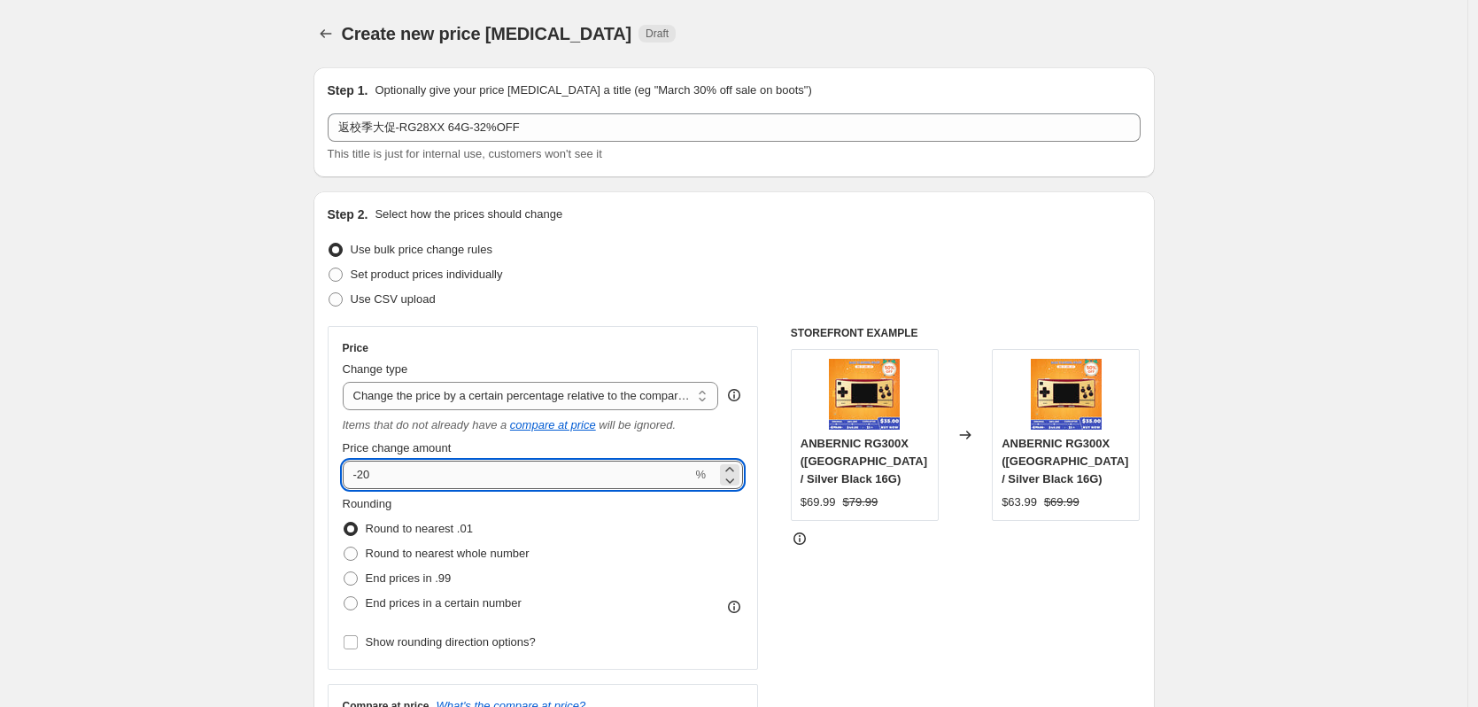
drag, startPoint x: 365, startPoint y: 479, endPoint x: 398, endPoint y: 478, distance: 32.8
click at [398, 478] on input "-20" at bounding box center [518, 475] width 350 height 28
type input "-32"
click at [611, 294] on div "Use CSV upload" at bounding box center [734, 299] width 813 height 25
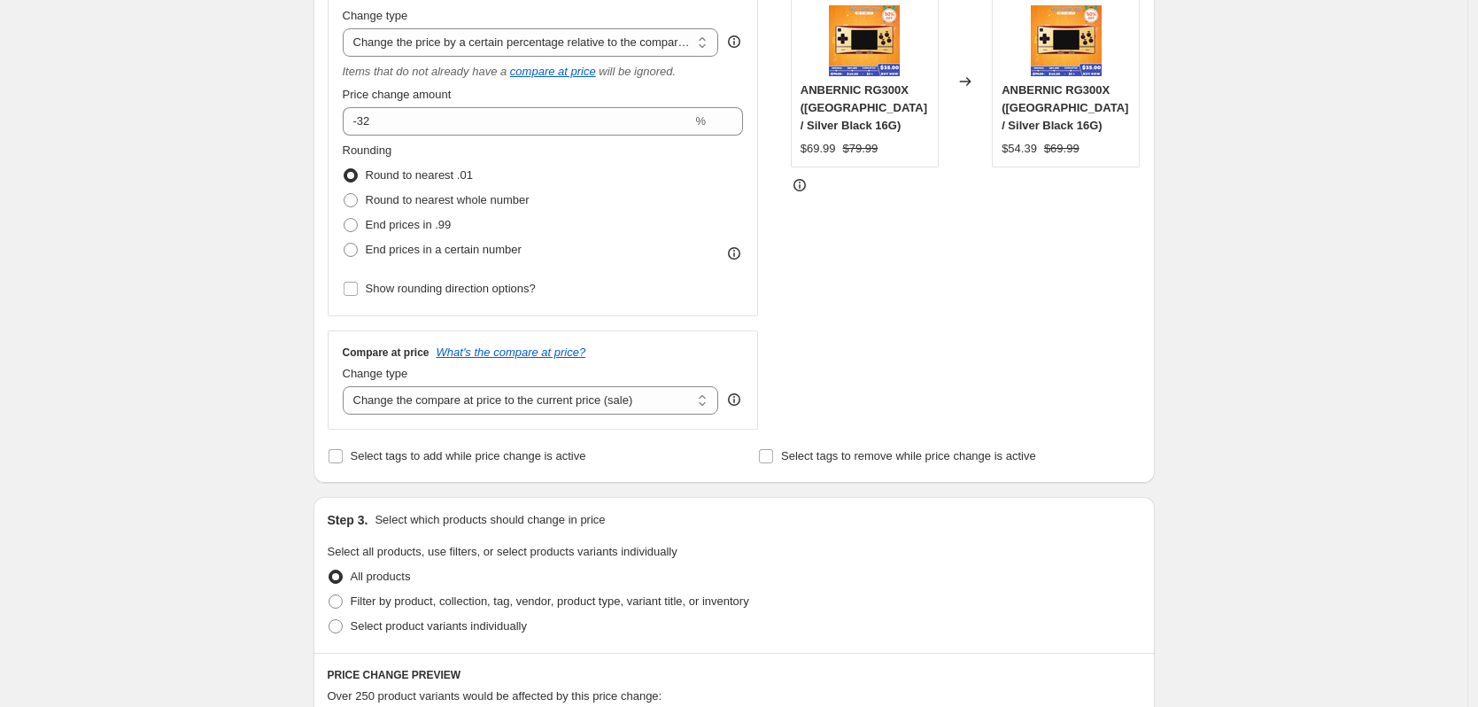
scroll to position [354, 0]
click at [608, 403] on select "Change the compare at price to the current price (sale) Change the compare at p…" at bounding box center [531, 399] width 376 height 28
select select "no_change"
click at [347, 385] on select "Change the compare at price to the current price (sale) Change the compare at p…" at bounding box center [531, 399] width 376 height 28
click at [145, 464] on div "Create new price change job. This page is ready Create new price change job Dra…" at bounding box center [734, 557] width 1468 height 1822
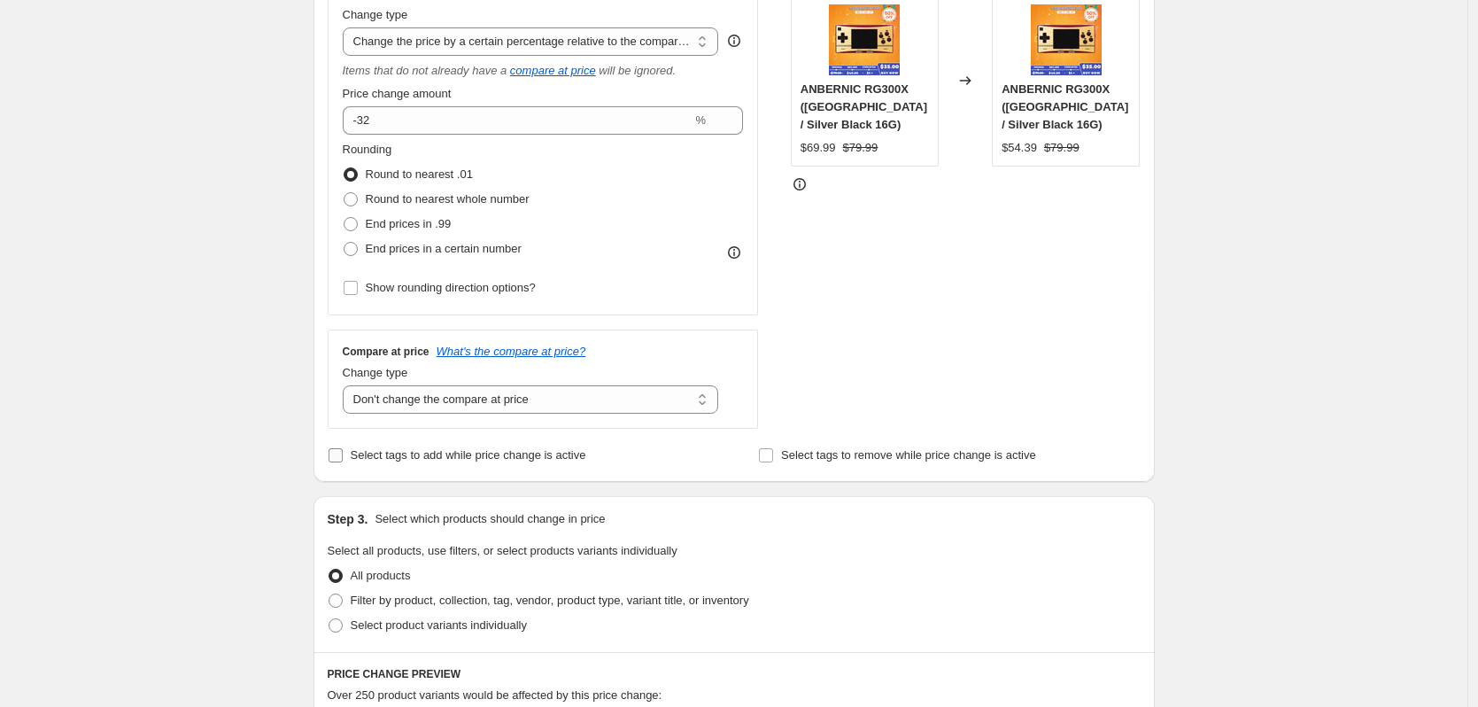
scroll to position [709, 0]
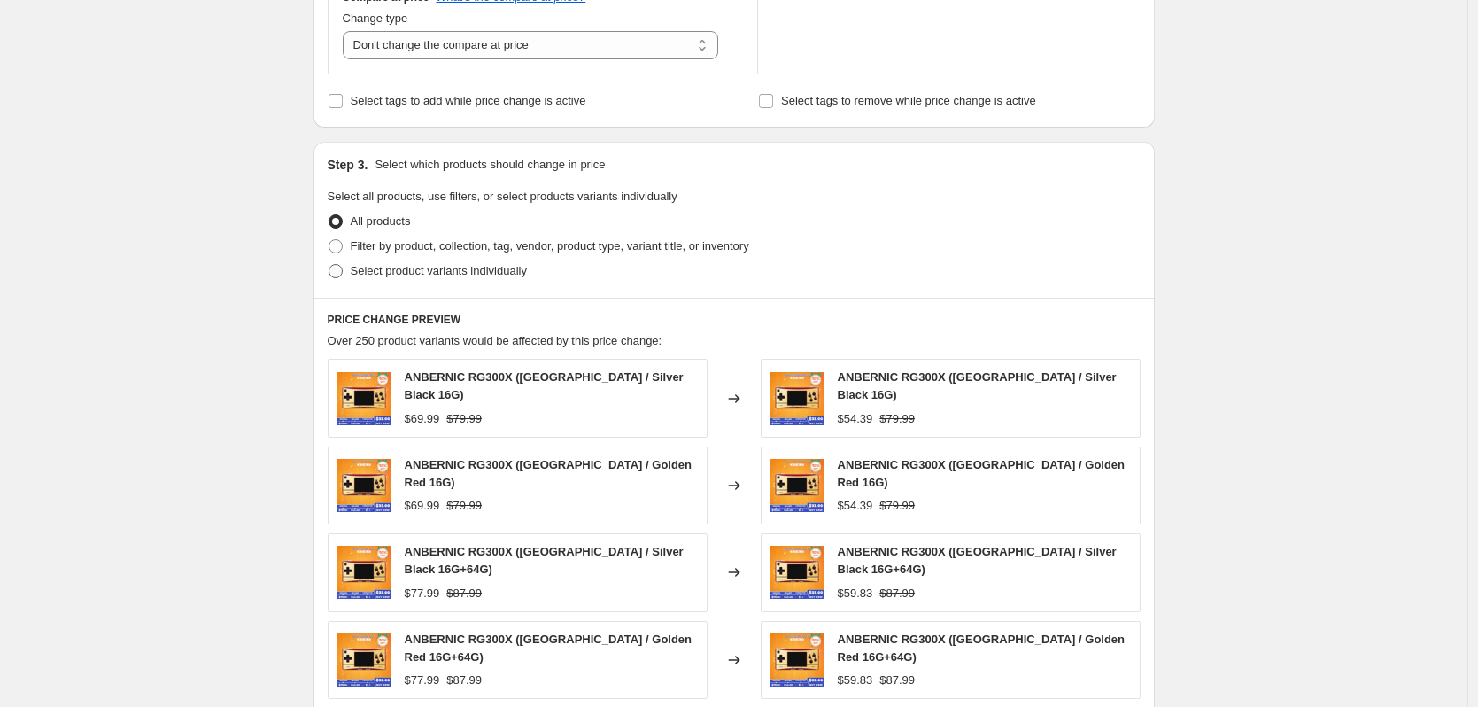
click at [412, 273] on span "Select product variants individually" at bounding box center [439, 270] width 176 height 13
click at [329, 265] on input "Select product variants individually" at bounding box center [329, 264] width 1 height 1
radio input "true"
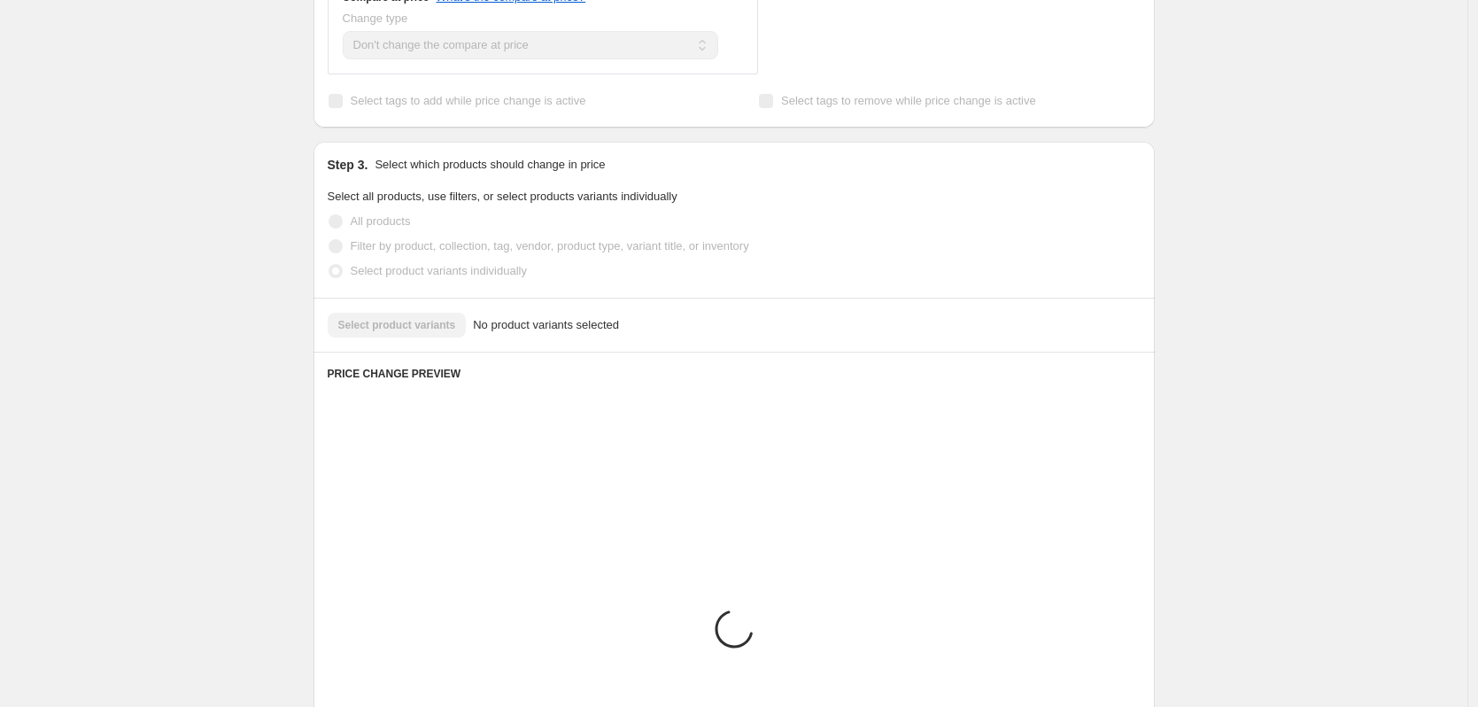
scroll to position [695, 0]
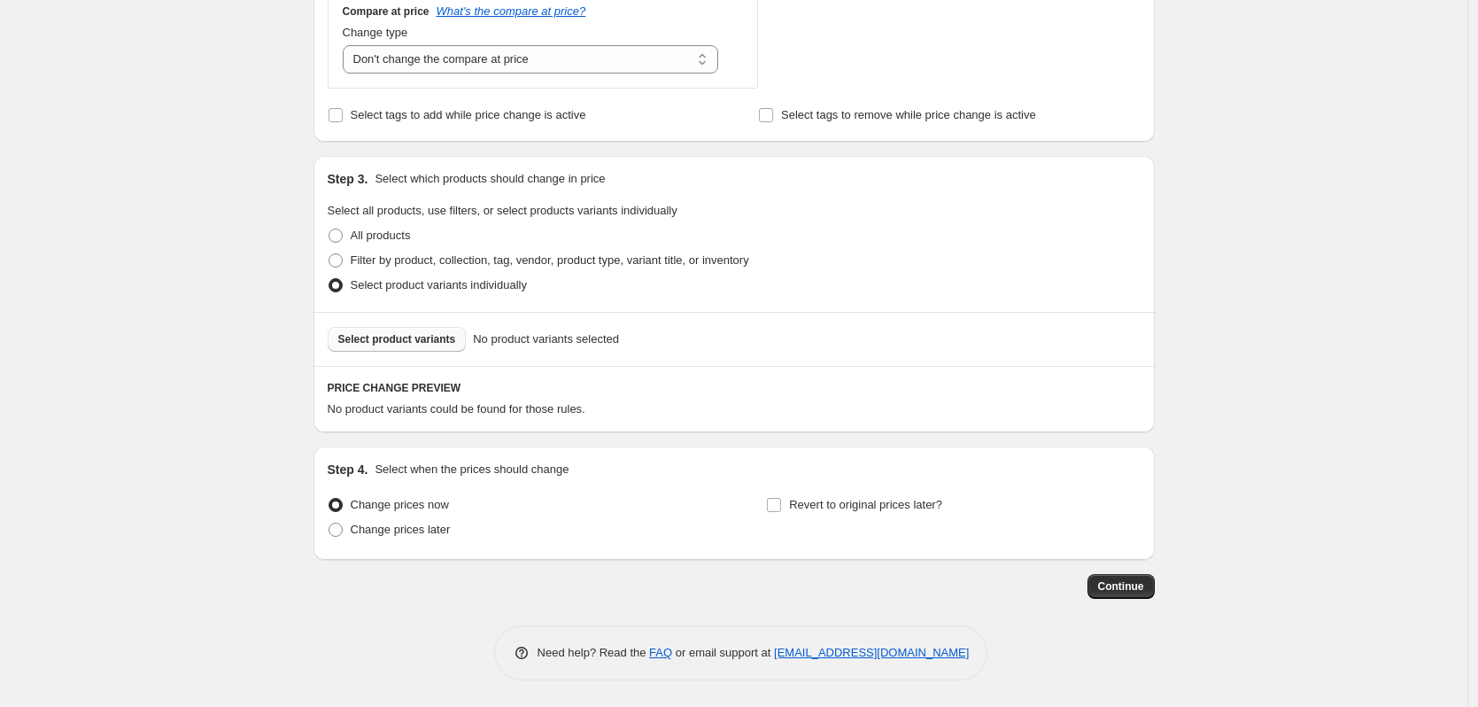
click at [403, 342] on span "Select product variants" at bounding box center [397, 339] width 118 height 14
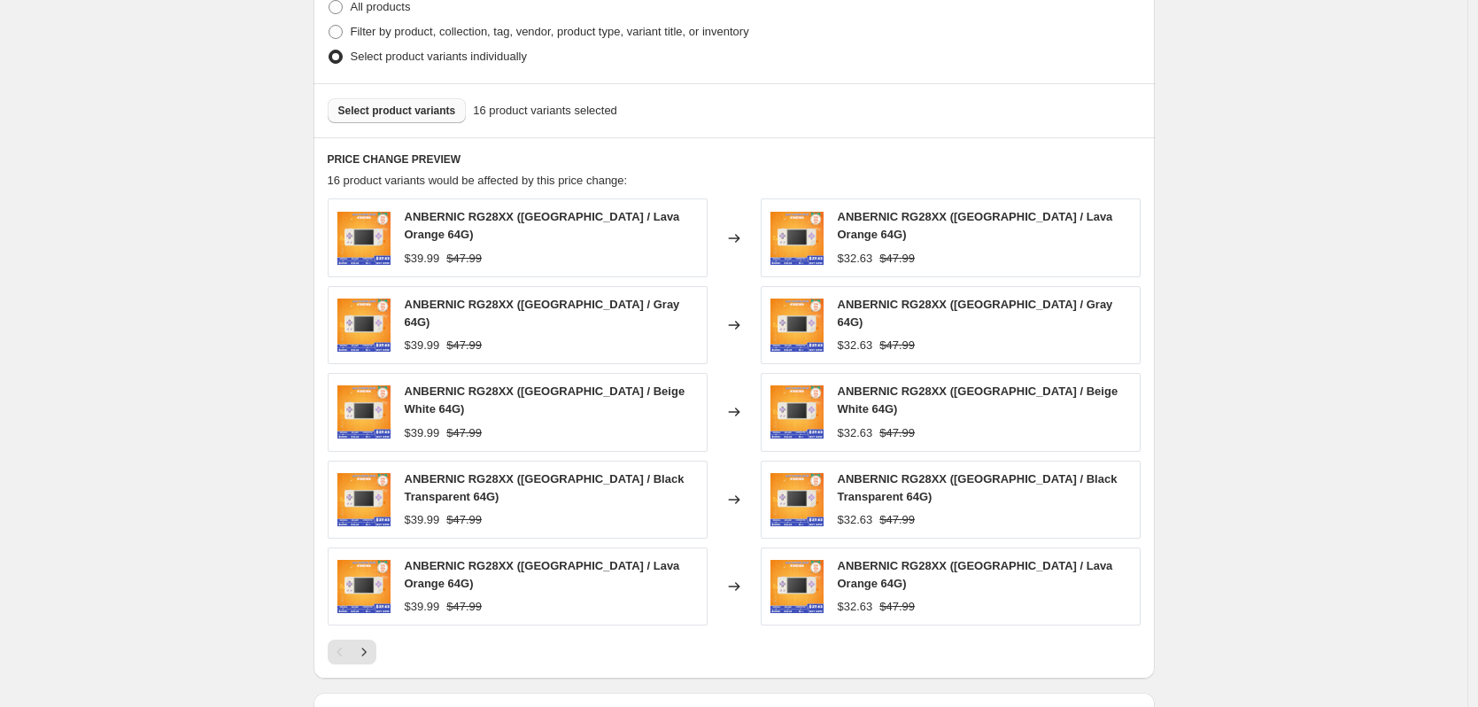
scroll to position [1049, 0]
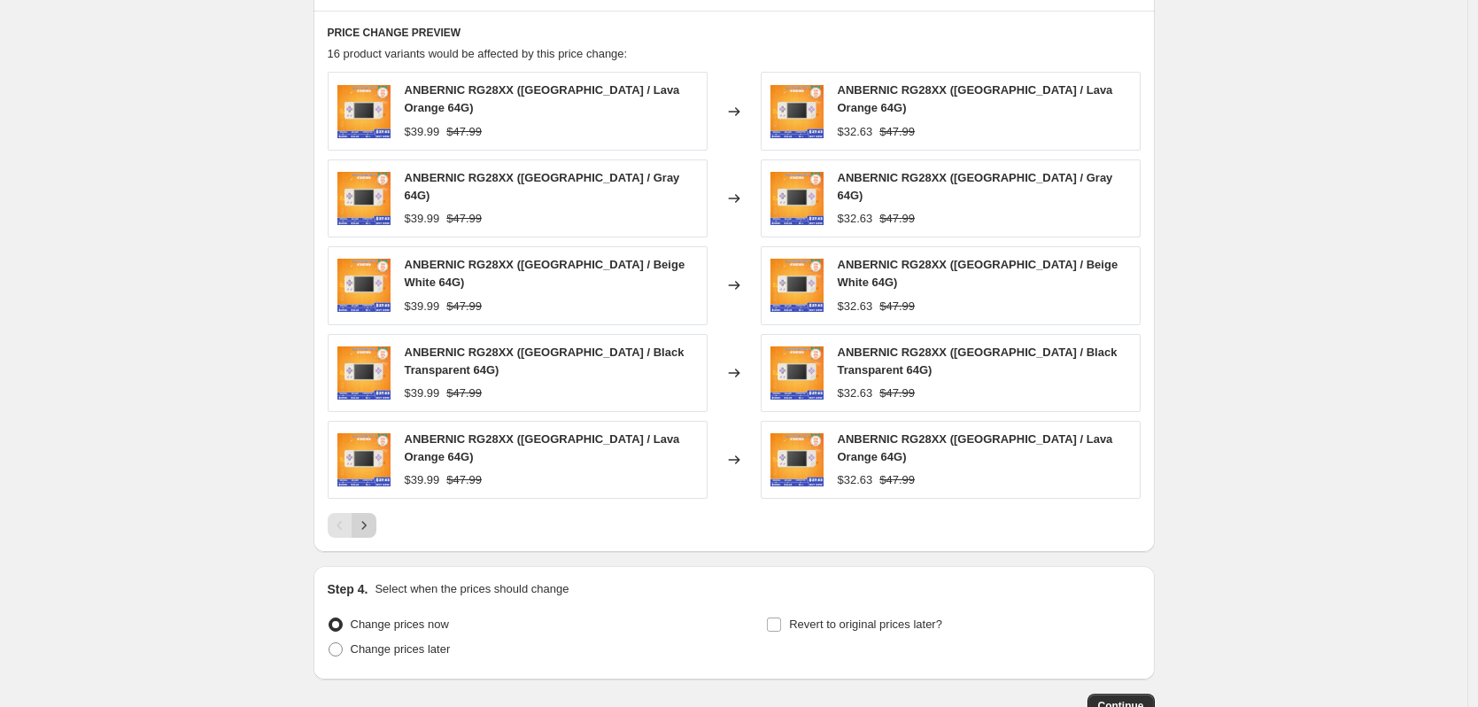
click at [372, 516] on icon "Next" at bounding box center [364, 525] width 18 height 18
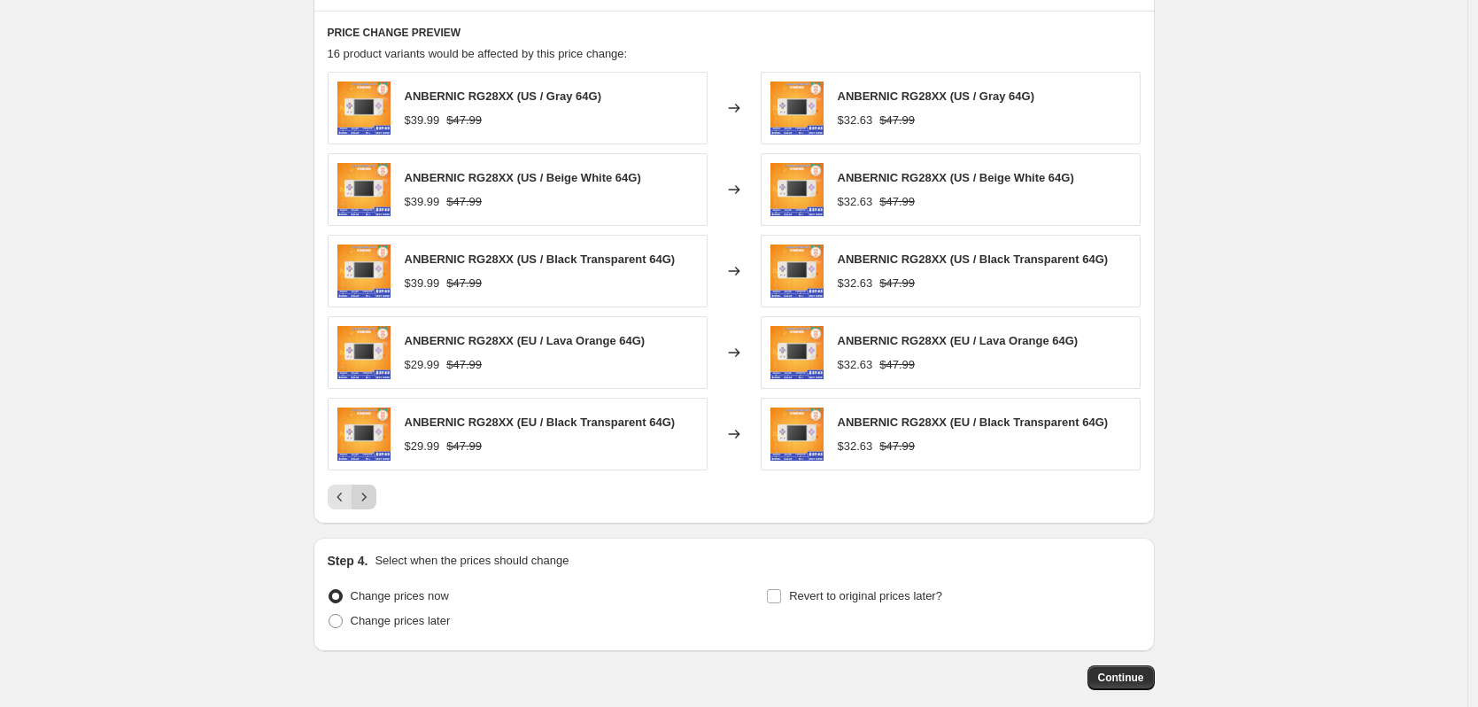
click at [372, 502] on icon "Next" at bounding box center [364, 497] width 18 height 18
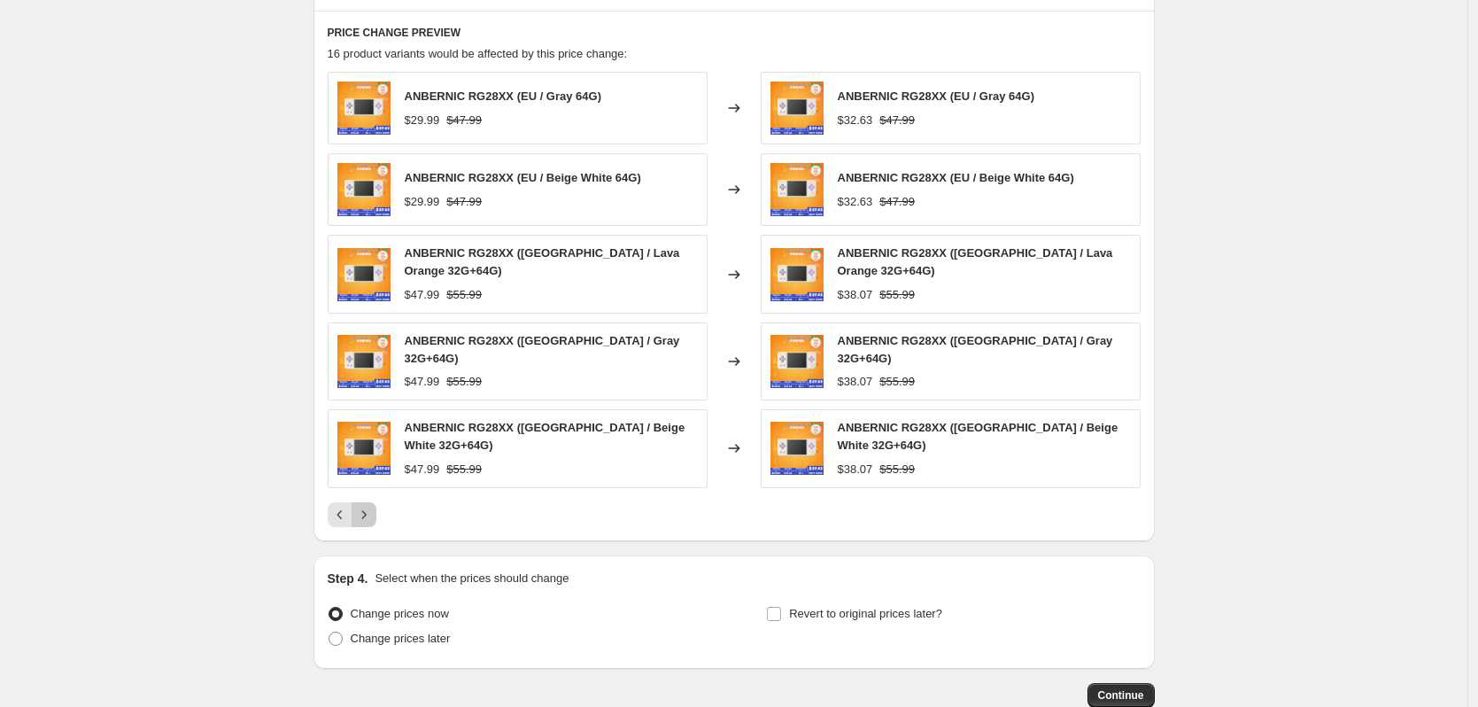
click at [372, 506] on icon "Next" at bounding box center [364, 515] width 18 height 18
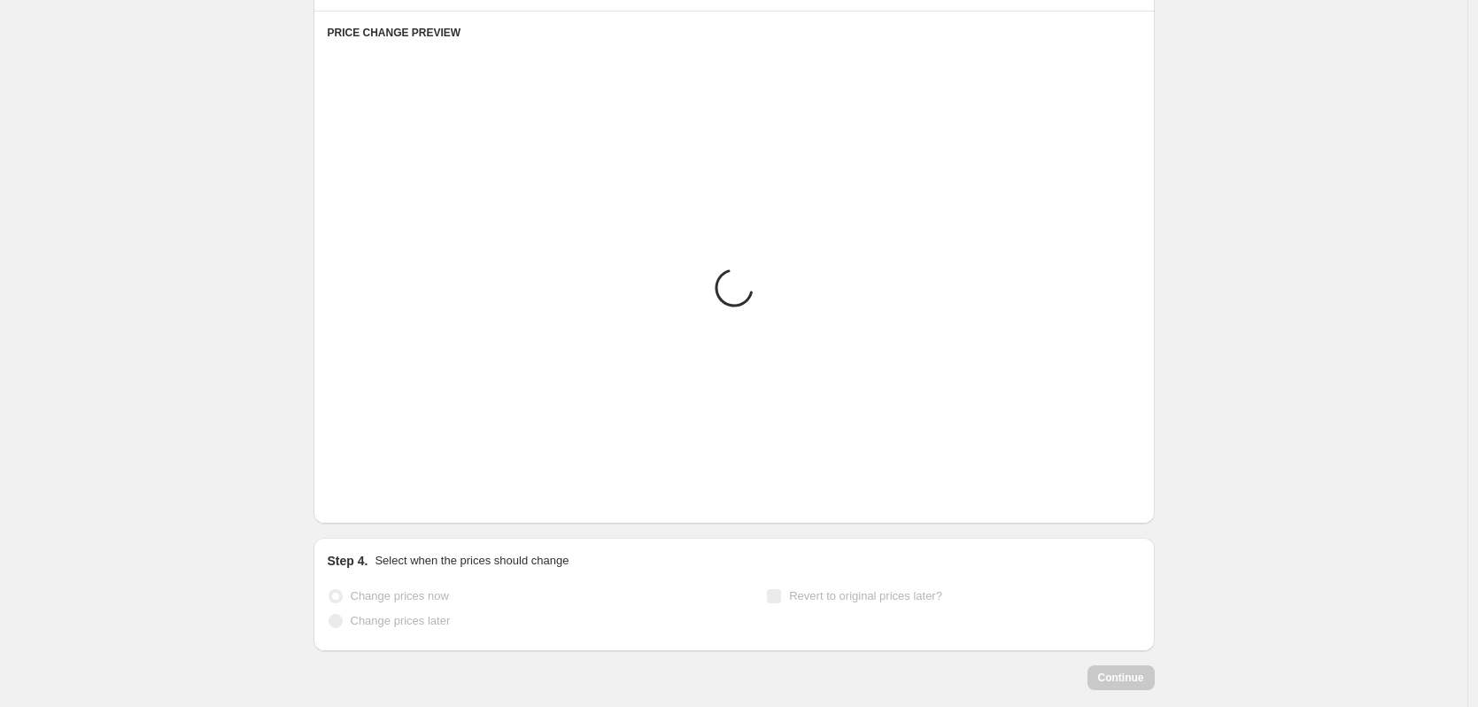
scroll to position [822, 0]
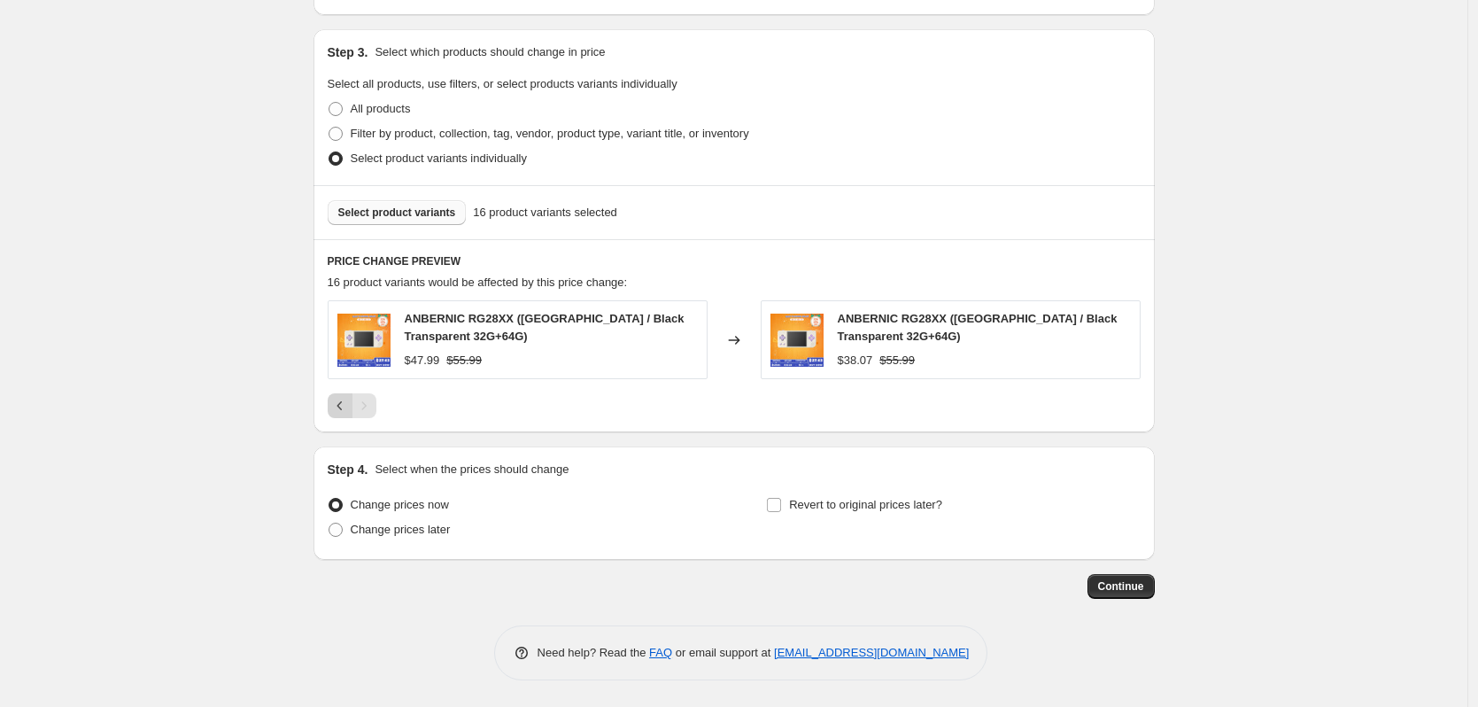
click at [347, 409] on icon "Previous" at bounding box center [340, 406] width 18 height 18
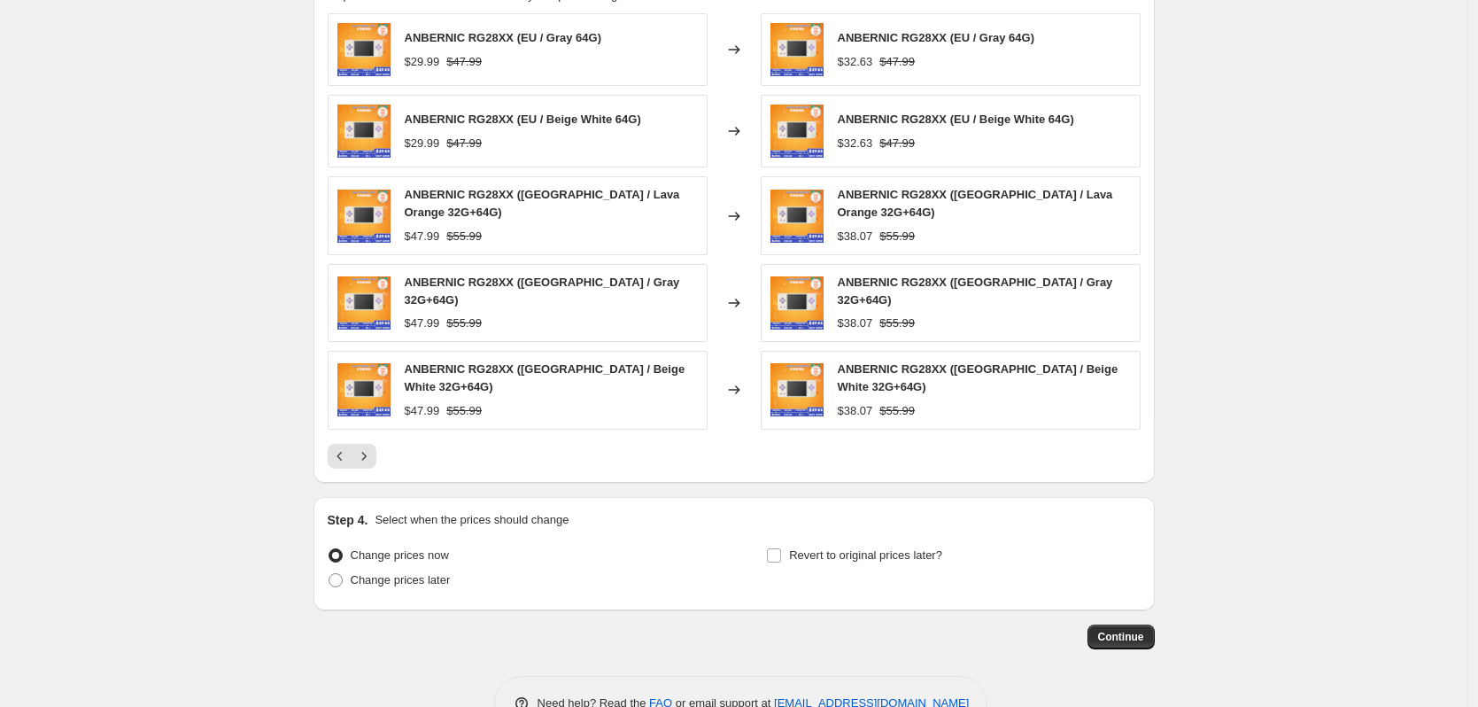
scroll to position [1142, 0]
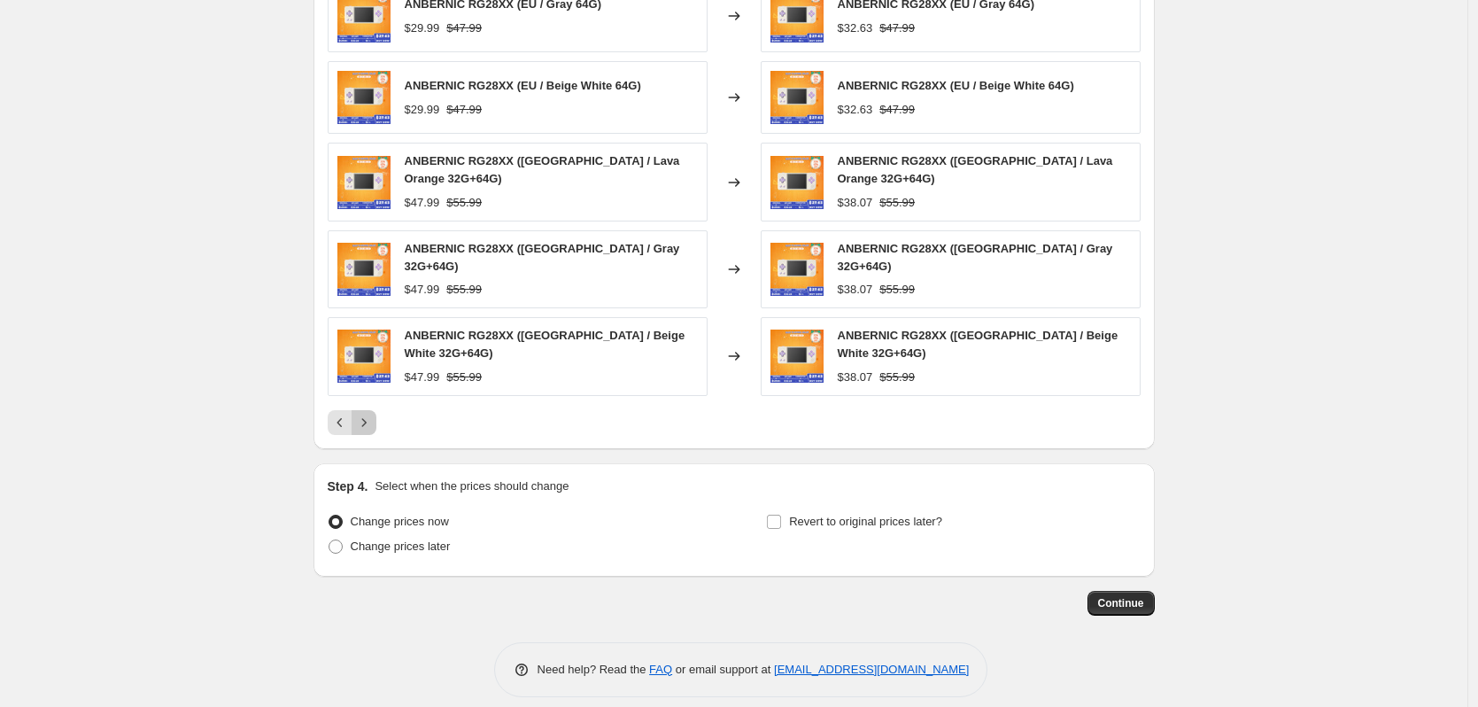
click at [368, 414] on icon "Next" at bounding box center [364, 423] width 18 height 18
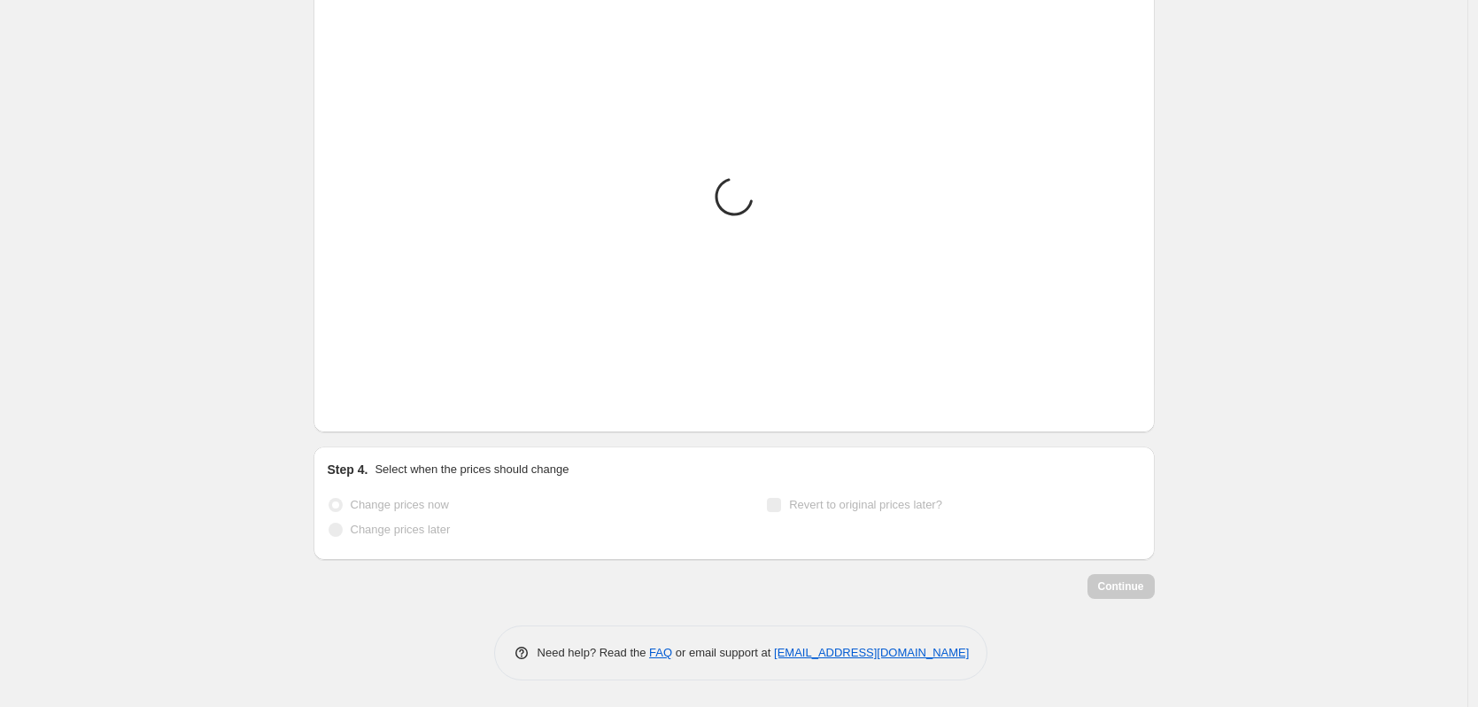
scroll to position [822, 0]
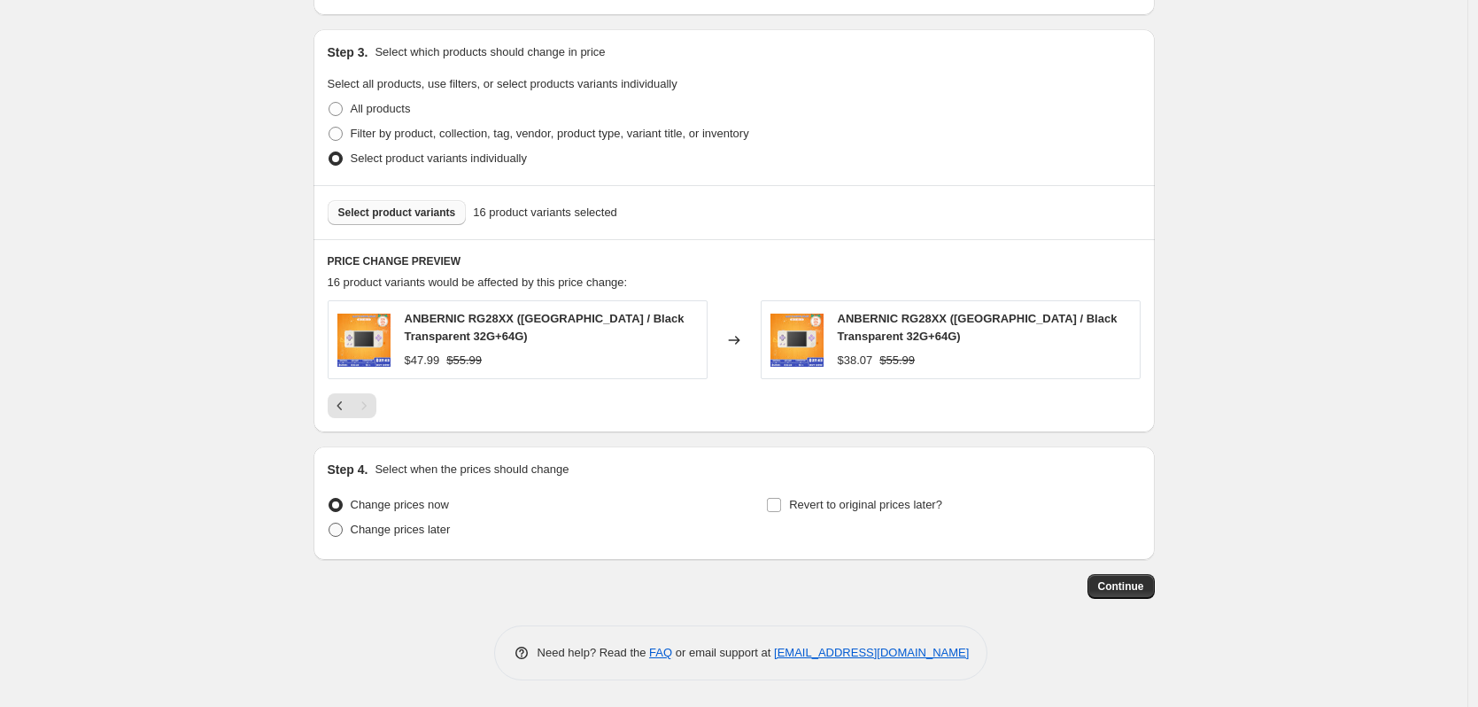
click at [414, 530] on span "Change prices later" at bounding box center [401, 529] width 100 height 13
click at [329, 523] on input "Change prices later" at bounding box center [329, 523] width 1 height 1
radio input "true"
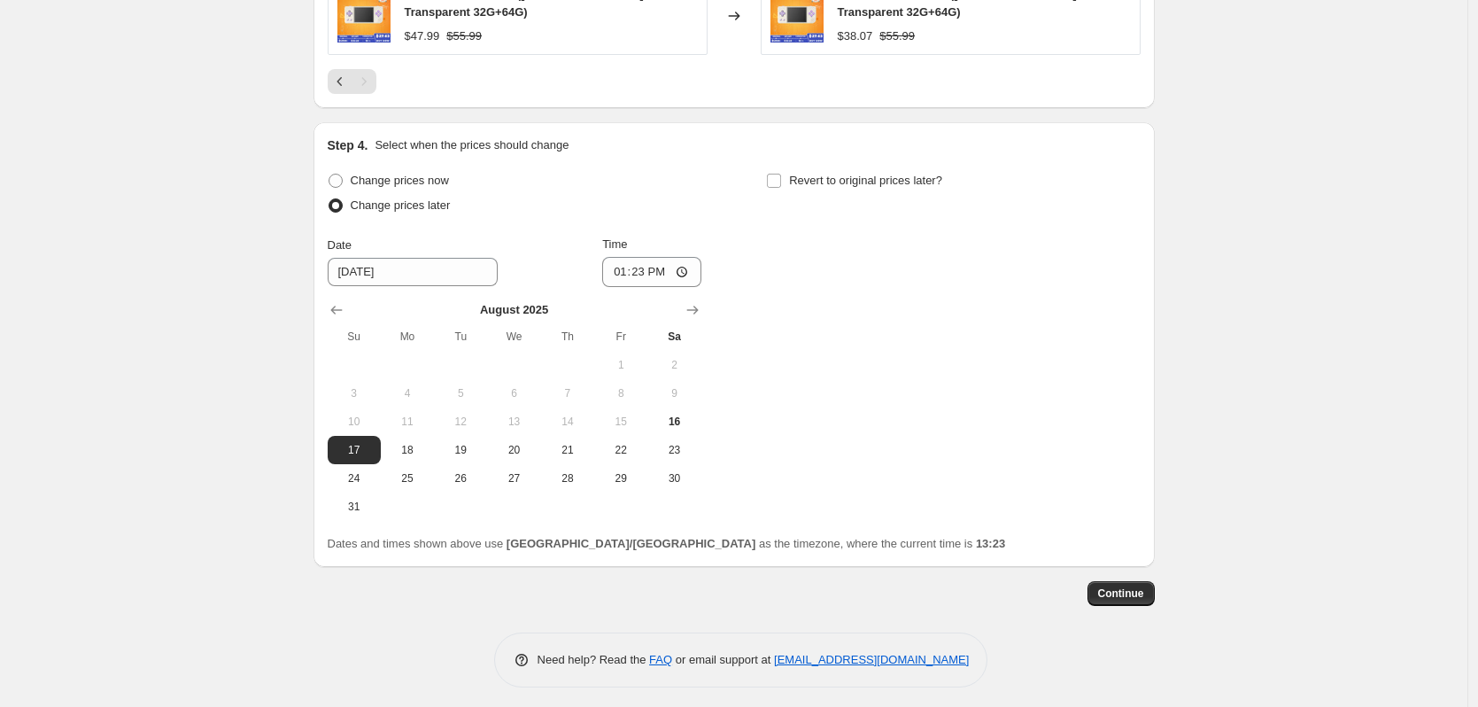
scroll to position [1153, 0]
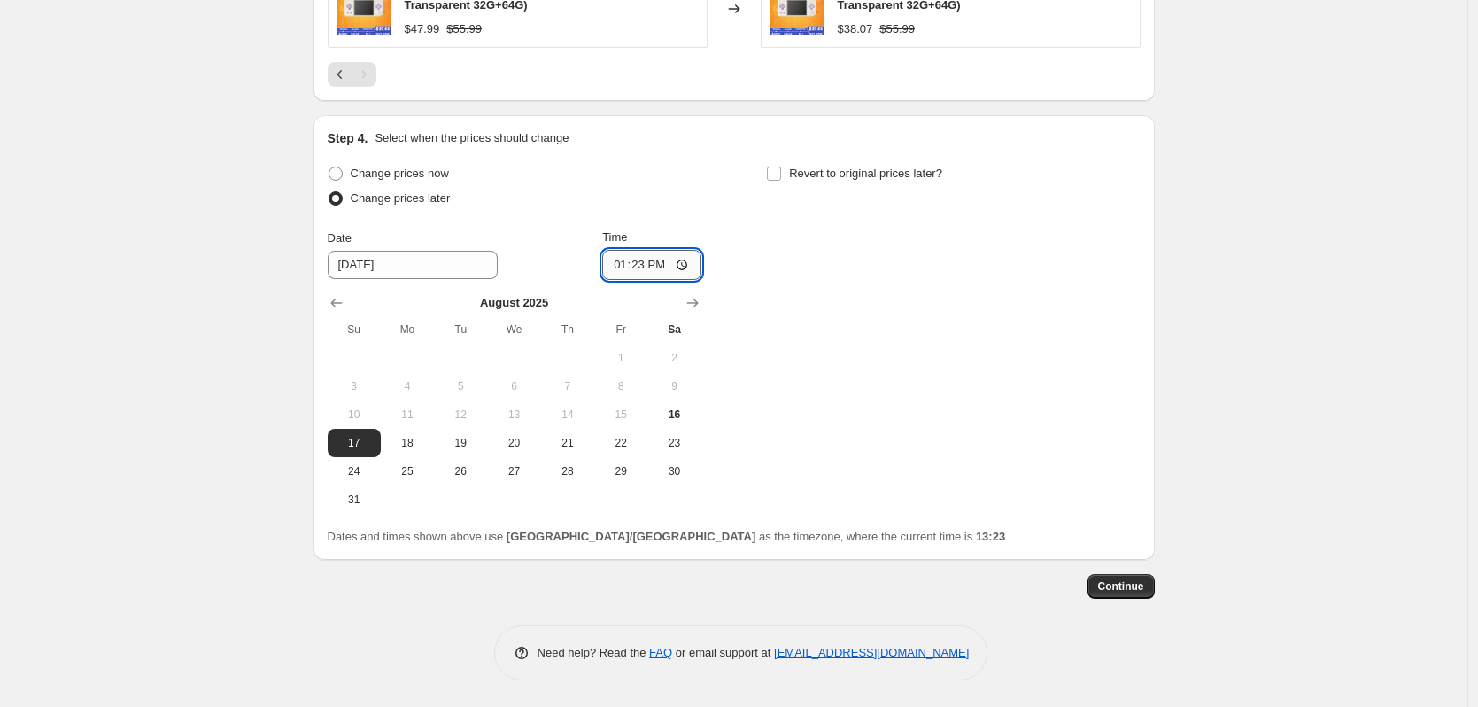
click at [643, 267] on input "13:23" at bounding box center [651, 265] width 99 height 30
type input "22:50"
click at [877, 182] on span "Revert to original prices later?" at bounding box center [865, 174] width 153 height 18
click at [781, 181] on input "Revert to original prices later?" at bounding box center [774, 174] width 14 height 14
checkbox input "true"
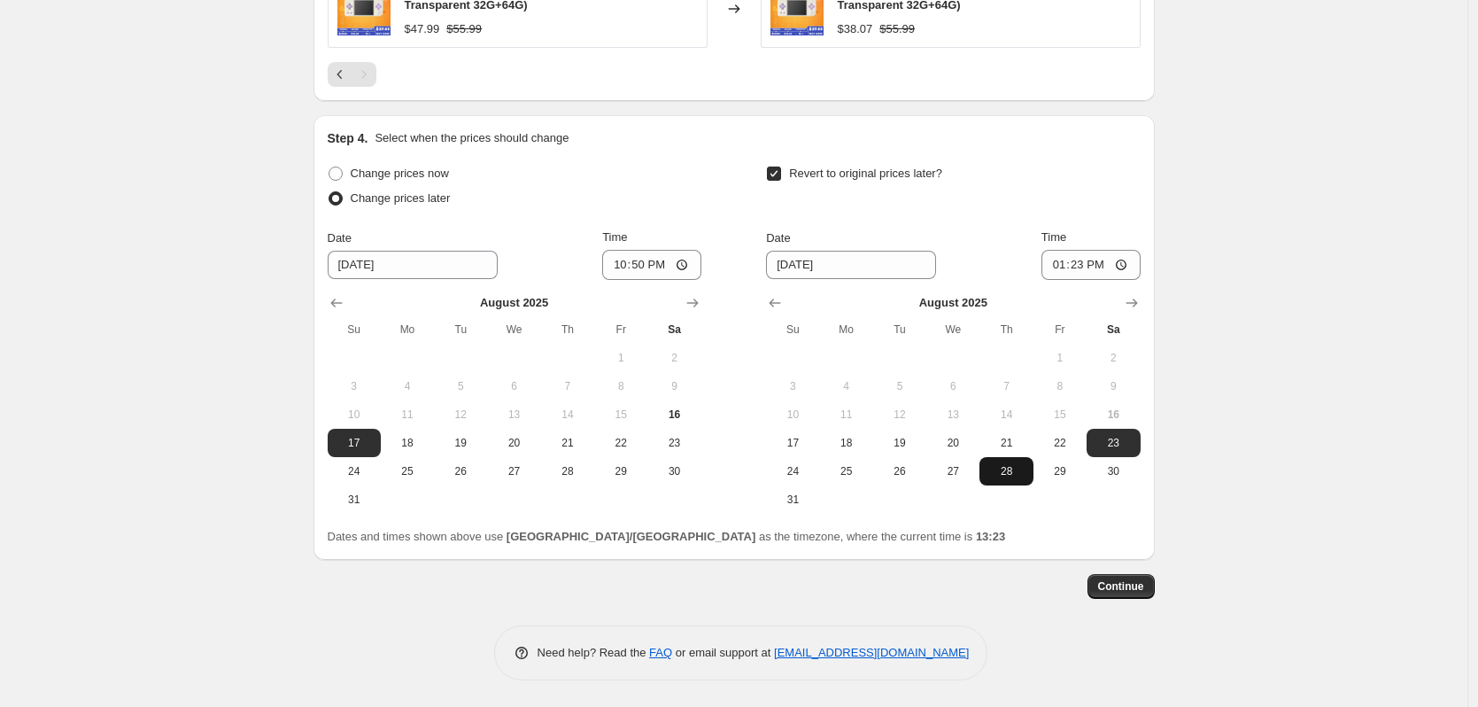
click at [1011, 475] on span "28" at bounding box center [1006, 471] width 39 height 14
type input "[DATE]"
click at [1080, 269] on input "13:23" at bounding box center [1091, 265] width 99 height 30
type input "15:00"
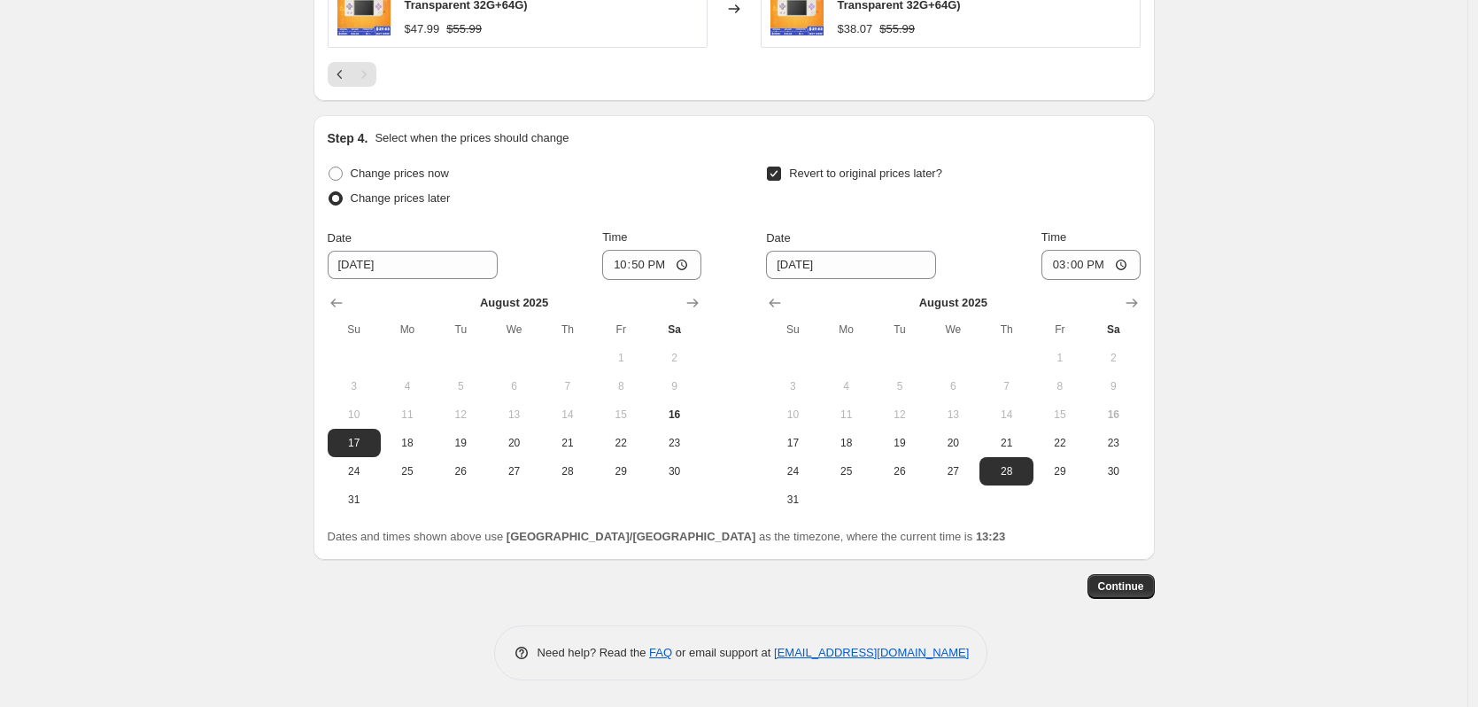
click at [1119, 588] on span "Continue" at bounding box center [1121, 586] width 46 height 14
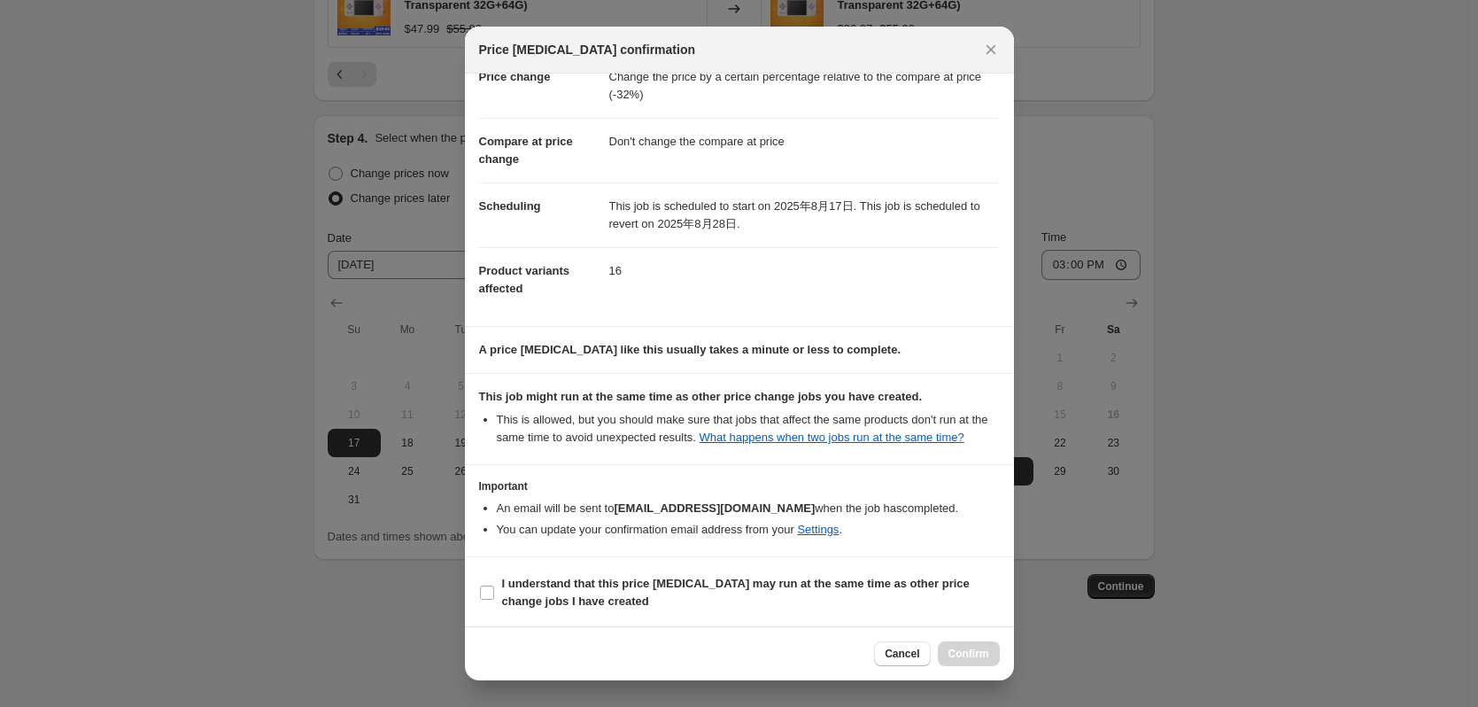
scroll to position [53, 0]
click at [701, 584] on b "I understand that this price [MEDICAL_DATA] may run at the same time as other p…" at bounding box center [736, 590] width 468 height 31
click at [494, 584] on input "I understand that this price [MEDICAL_DATA] may run at the same time as other p…" at bounding box center [487, 591] width 14 height 14
checkbox input "true"
click at [988, 655] on span "Confirm" at bounding box center [969, 654] width 41 height 14
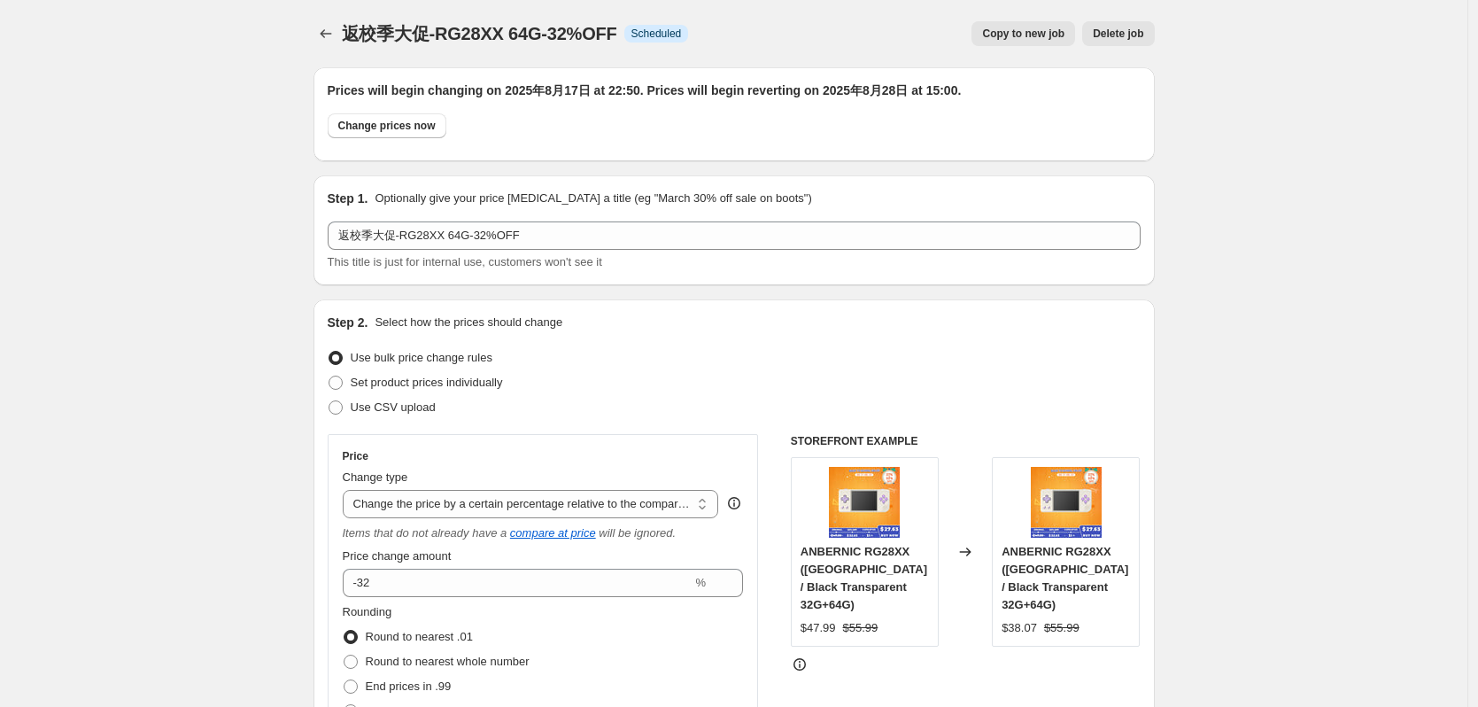
scroll to position [1153, 0]
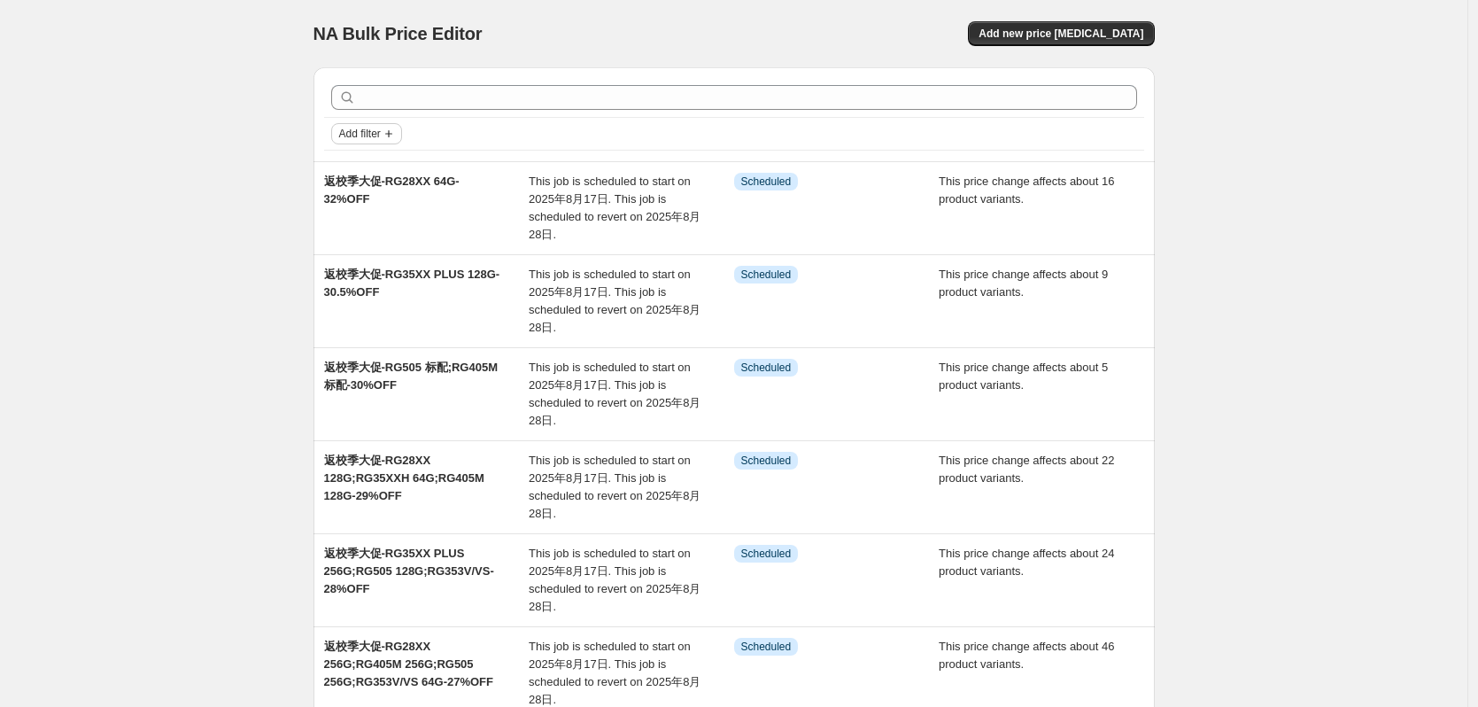
click at [381, 129] on span "Add filter" at bounding box center [360, 134] width 42 height 14
click at [381, 172] on span "Job status" at bounding box center [372, 168] width 52 height 13
click at [183, 157] on div "NA Bulk Price Editor. This page is ready NA Bulk Price Editor Add new price cha…" at bounding box center [734, 633] width 1468 height 1266
drag, startPoint x: 1232, startPoint y: 89, endPoint x: 1110, endPoint y: 55, distance: 126.8
click at [1232, 89] on div "NA Bulk Price Editor. This page is ready NA Bulk Price Editor Add new price cha…" at bounding box center [734, 633] width 1468 height 1266
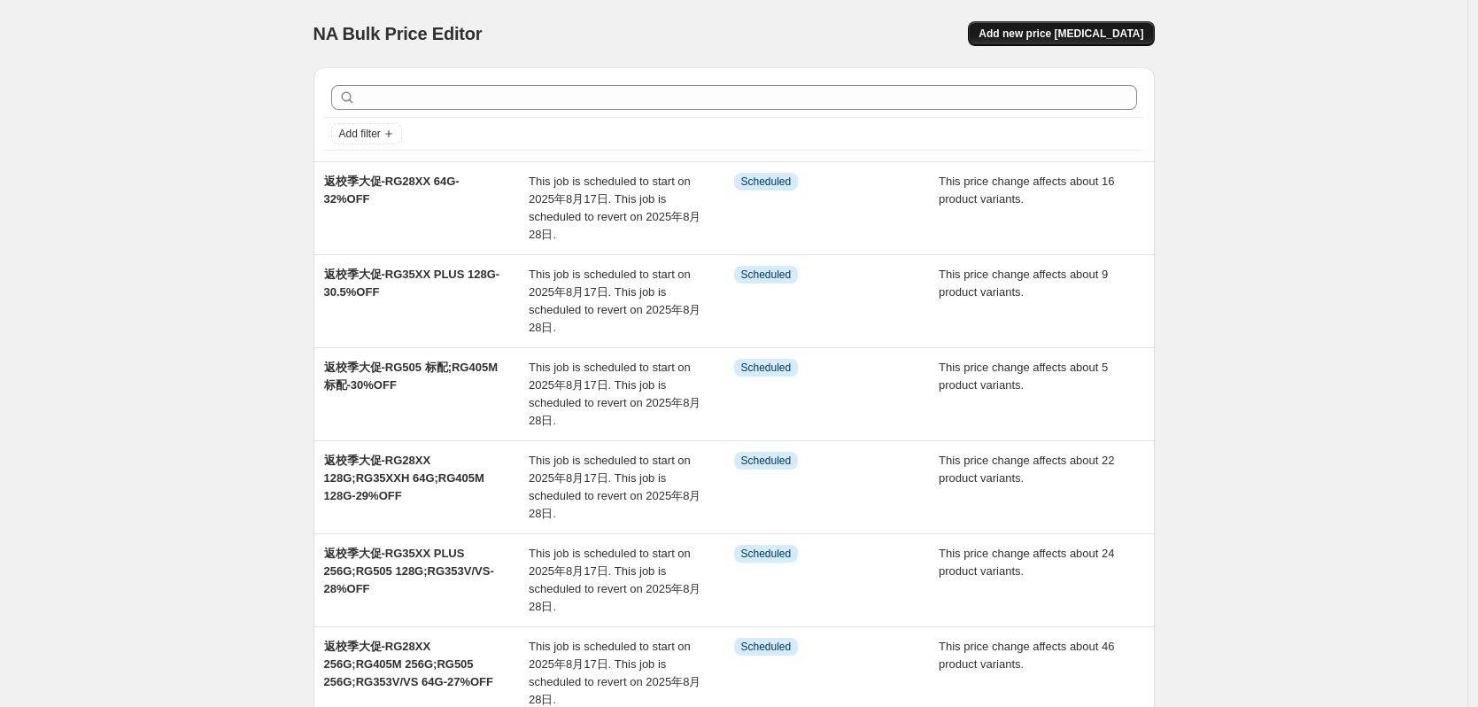
click at [1076, 37] on span "Add new price [MEDICAL_DATA]" at bounding box center [1061, 34] width 165 height 14
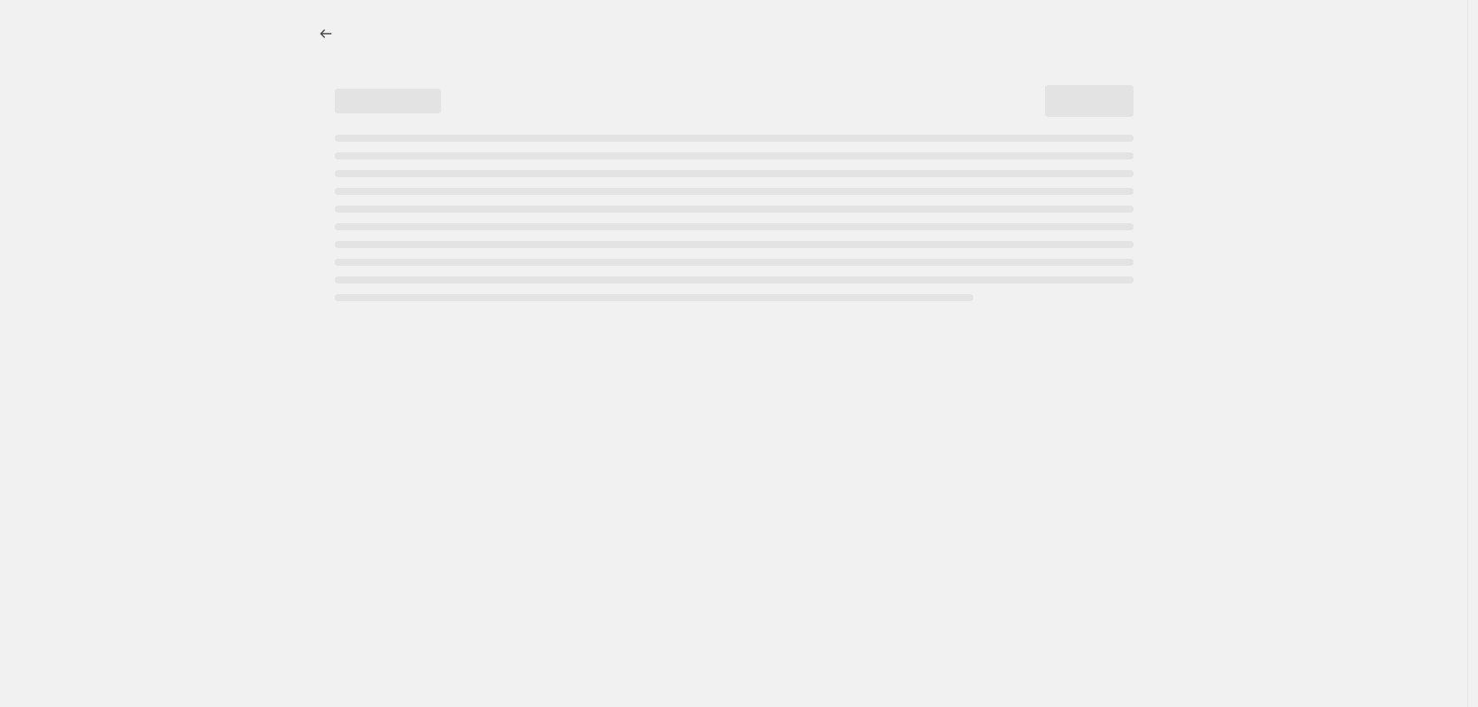
select select "percentage"
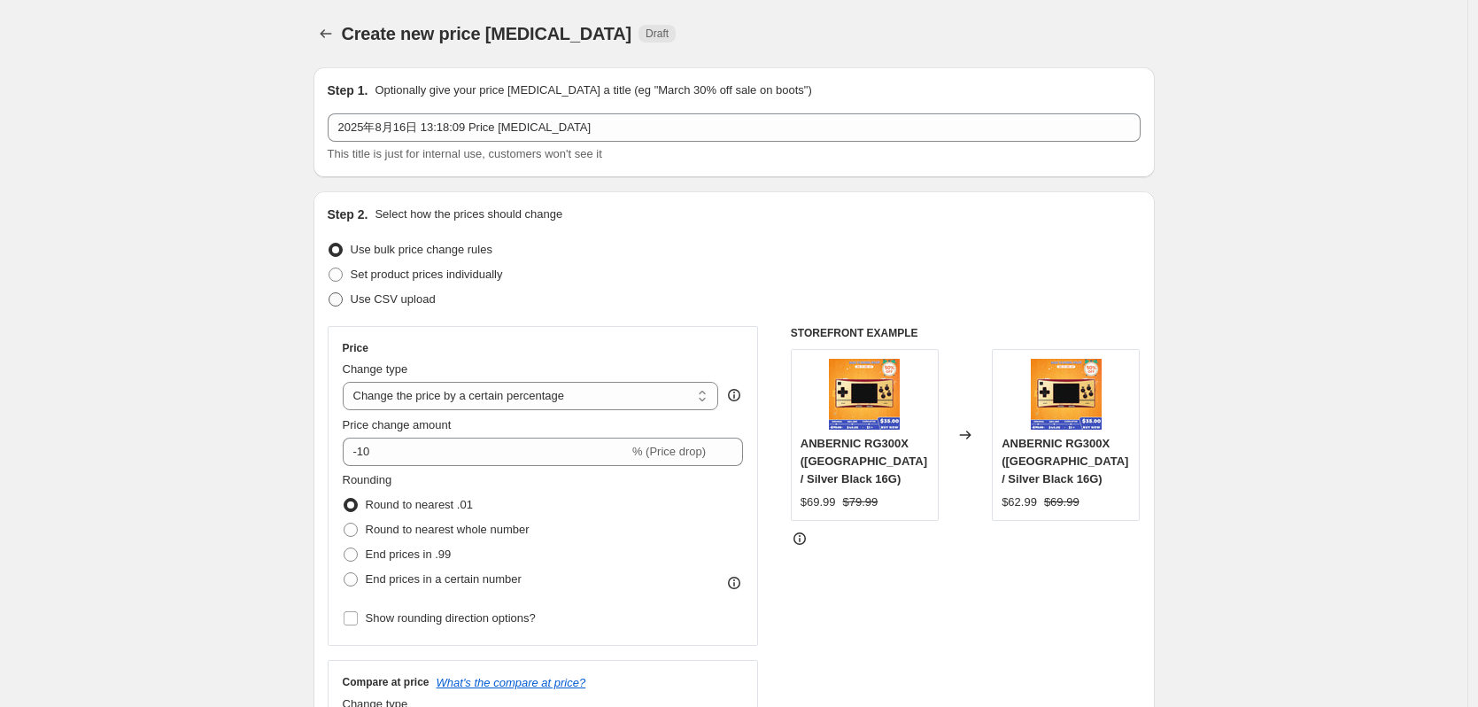
click at [415, 295] on span "Use CSV upload" at bounding box center [393, 298] width 85 height 13
click at [329, 293] on input "Use CSV upload" at bounding box center [329, 292] width 1 height 1
radio input "true"
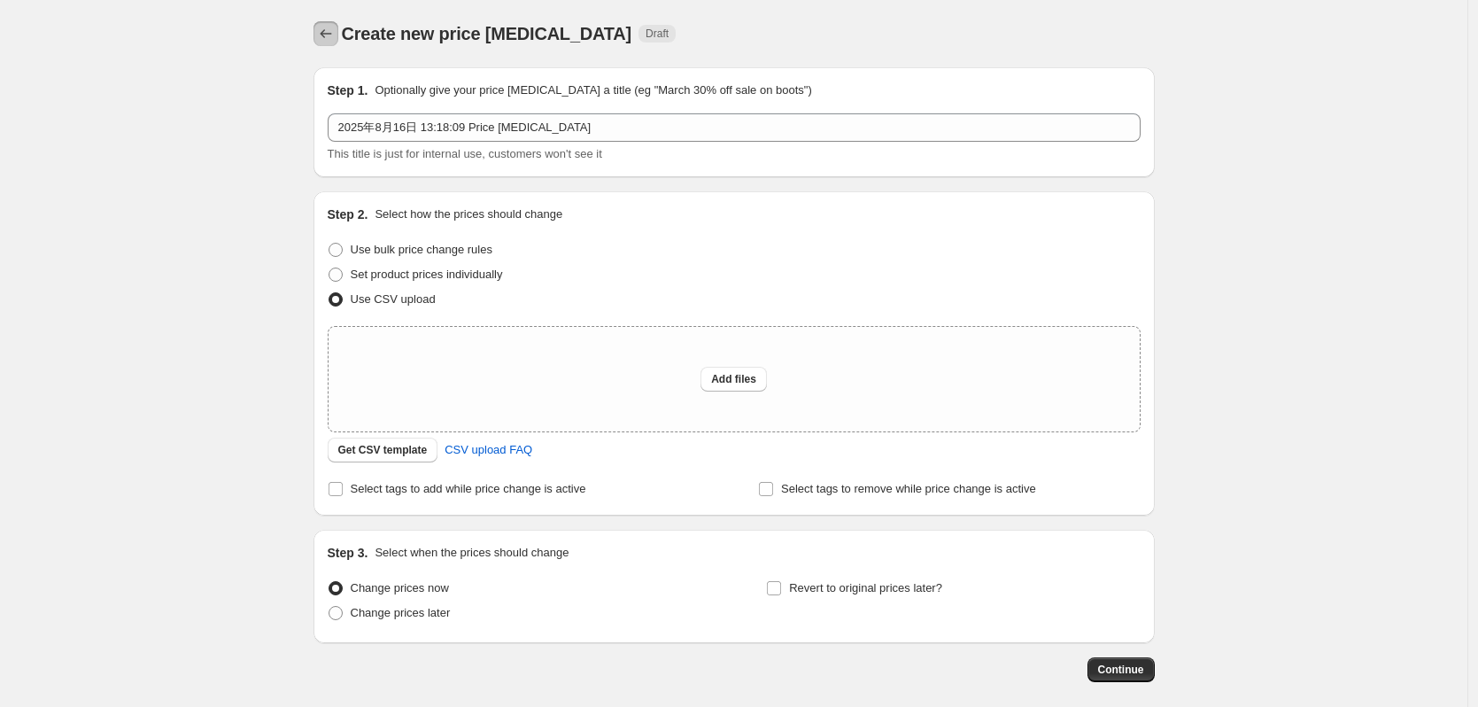
click at [329, 38] on icon "Price change jobs" at bounding box center [326, 34] width 18 height 18
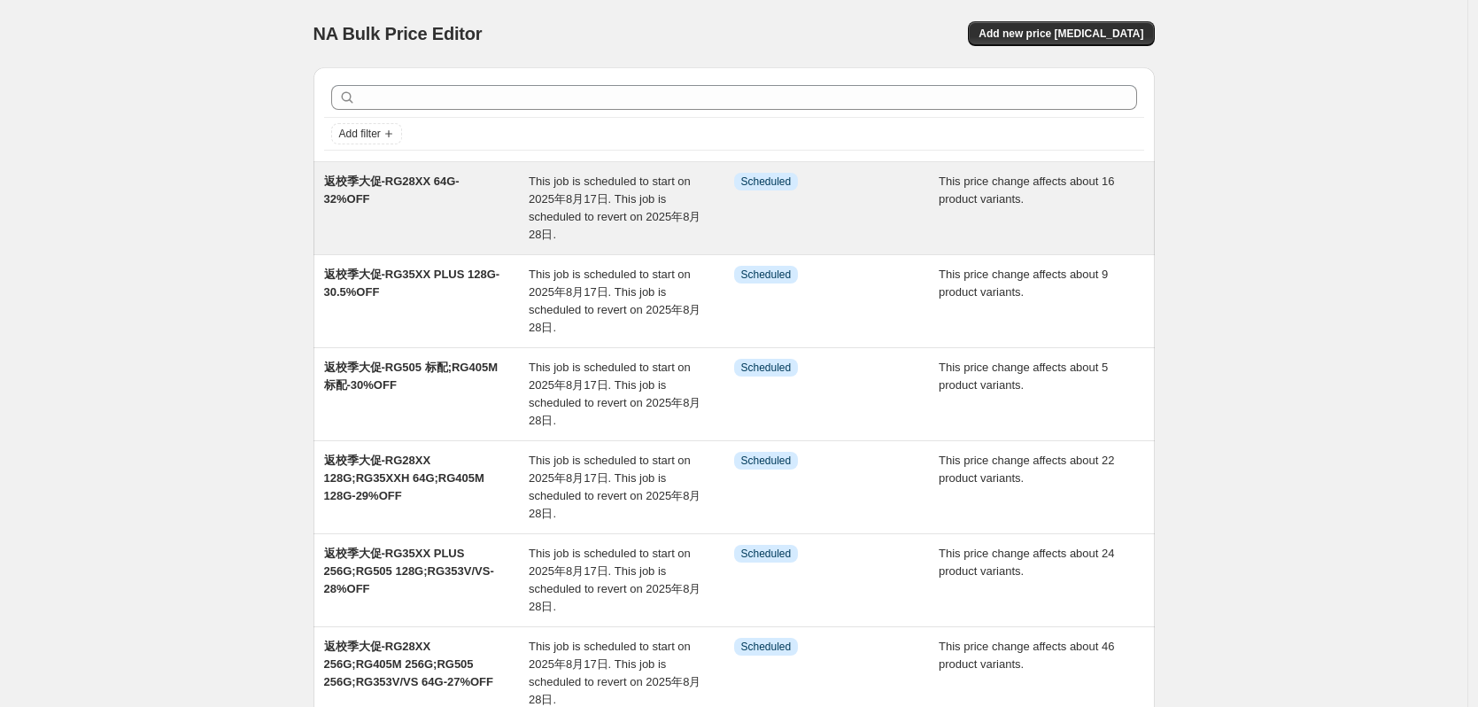
click at [415, 180] on span "返校季大促-RG28XX 64G-32%OFF" at bounding box center [392, 189] width 136 height 31
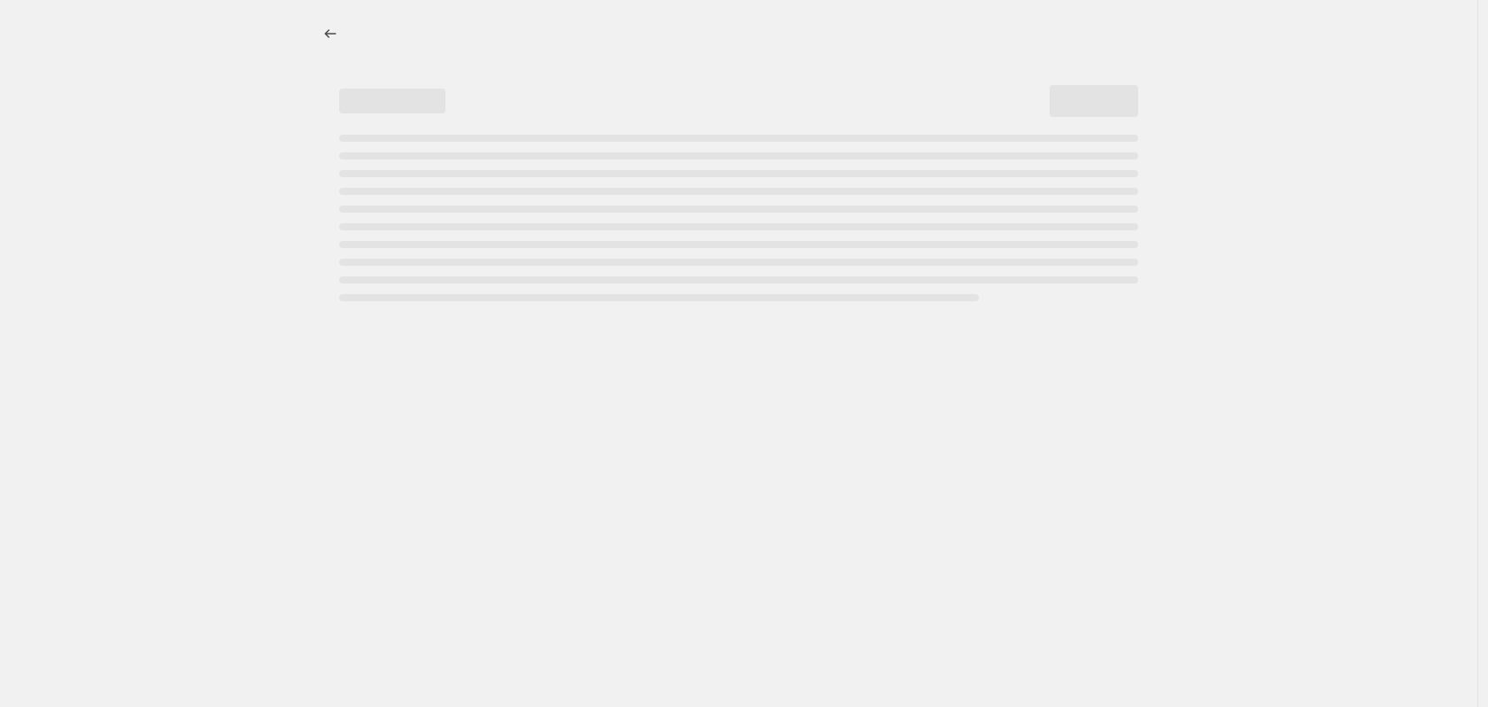
select select "pcap"
select select "no_change"
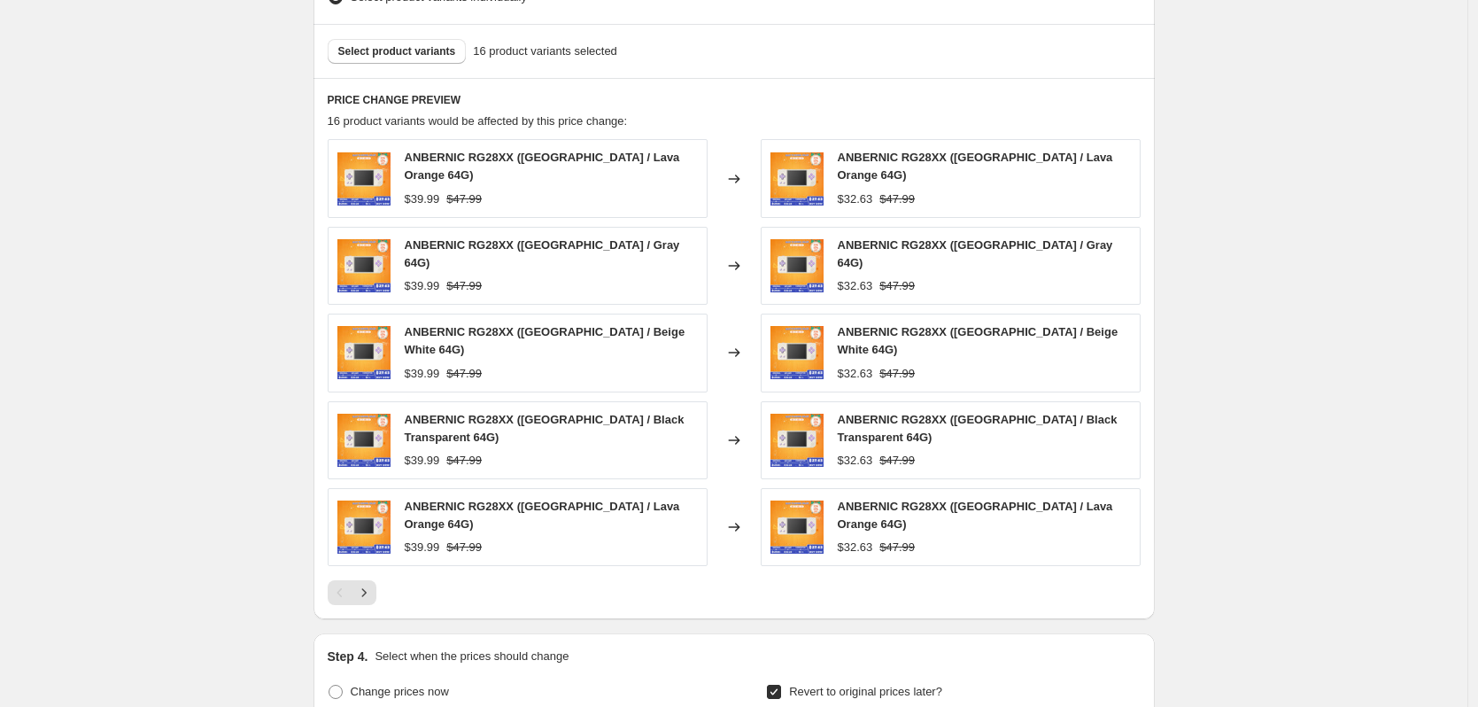
scroll to position [1151, 0]
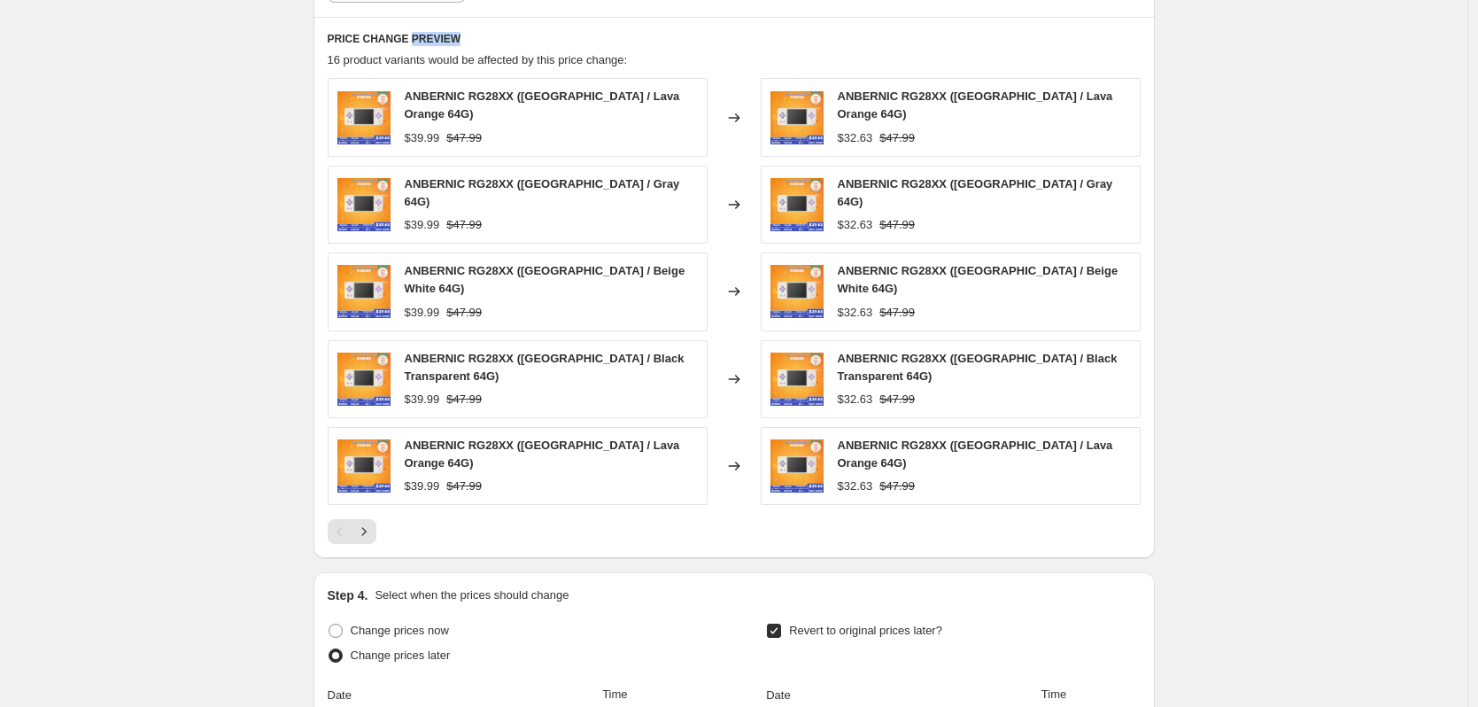
drag, startPoint x: 414, startPoint y: 44, endPoint x: 456, endPoint y: 42, distance: 42.6
click at [456, 42] on h6 "PRICE CHANGE PREVIEW" at bounding box center [734, 39] width 813 height 14
click at [422, 49] on div "PRICE CHANGE PREVIEW 16 product variants would be affected by this price change…" at bounding box center [734, 287] width 841 height 541
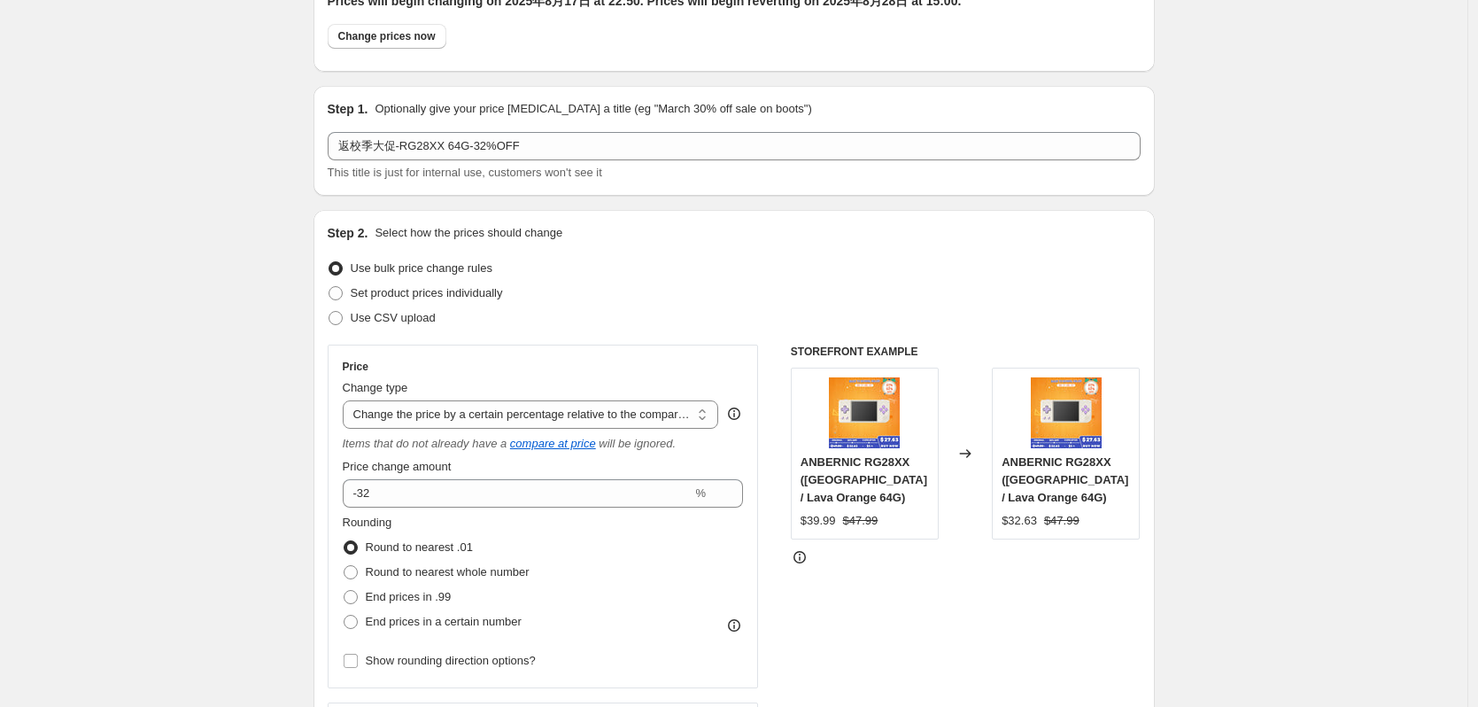
scroll to position [89, 0]
drag, startPoint x: 532, startPoint y: 294, endPoint x: 354, endPoint y: 296, distance: 178.0
click at [354, 296] on div "Set product prices individually" at bounding box center [734, 294] width 813 height 25
copy span "Set product prices individually"
click at [674, 324] on div "Use CSV upload" at bounding box center [734, 318] width 813 height 25
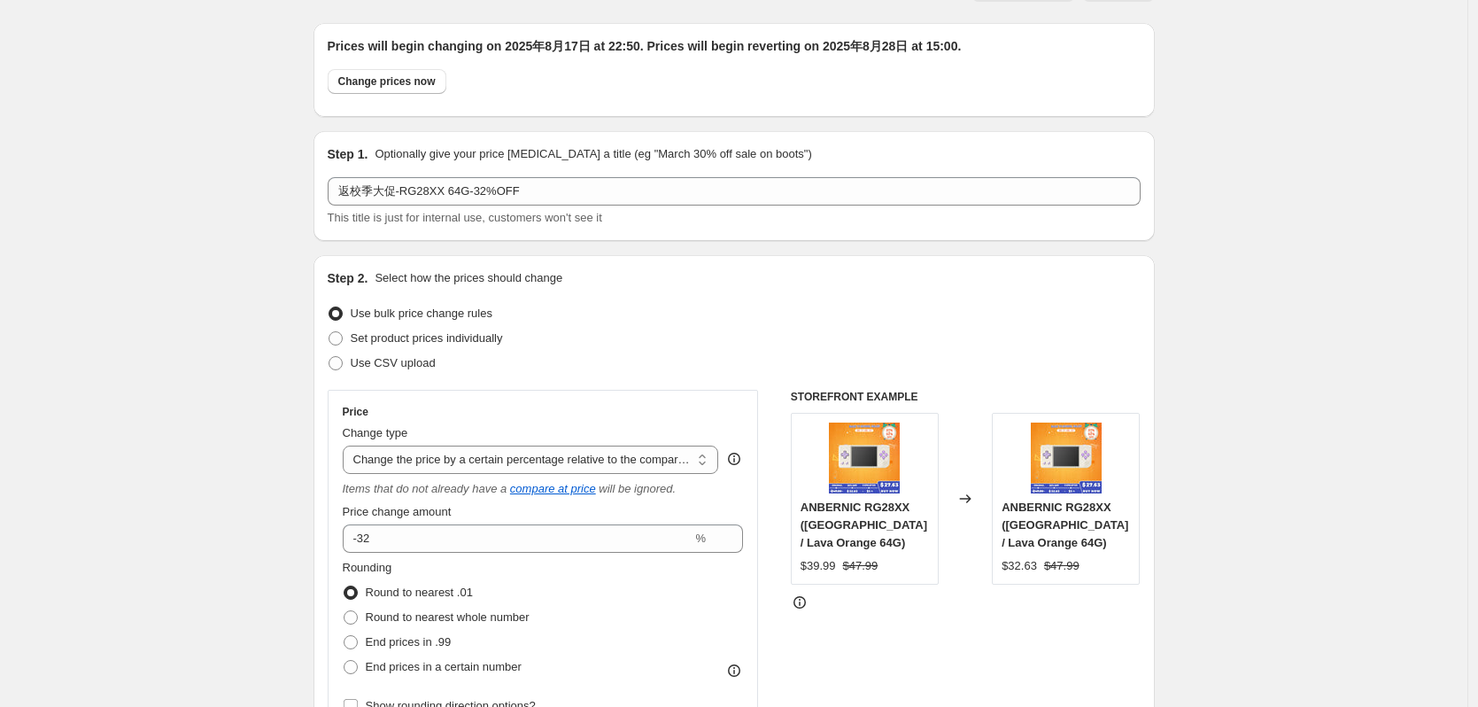
scroll to position [0, 0]
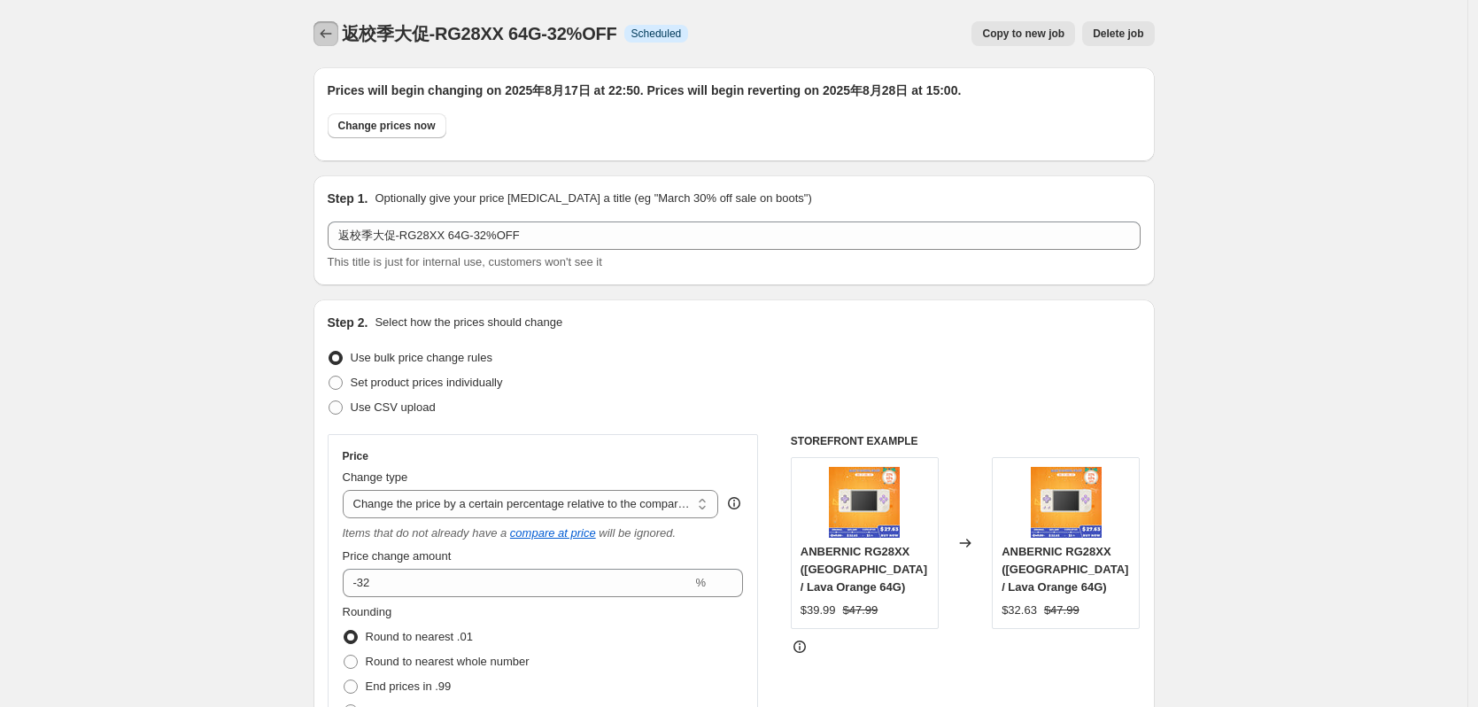
click at [322, 32] on icon "Price change jobs" at bounding box center [326, 34] width 18 height 18
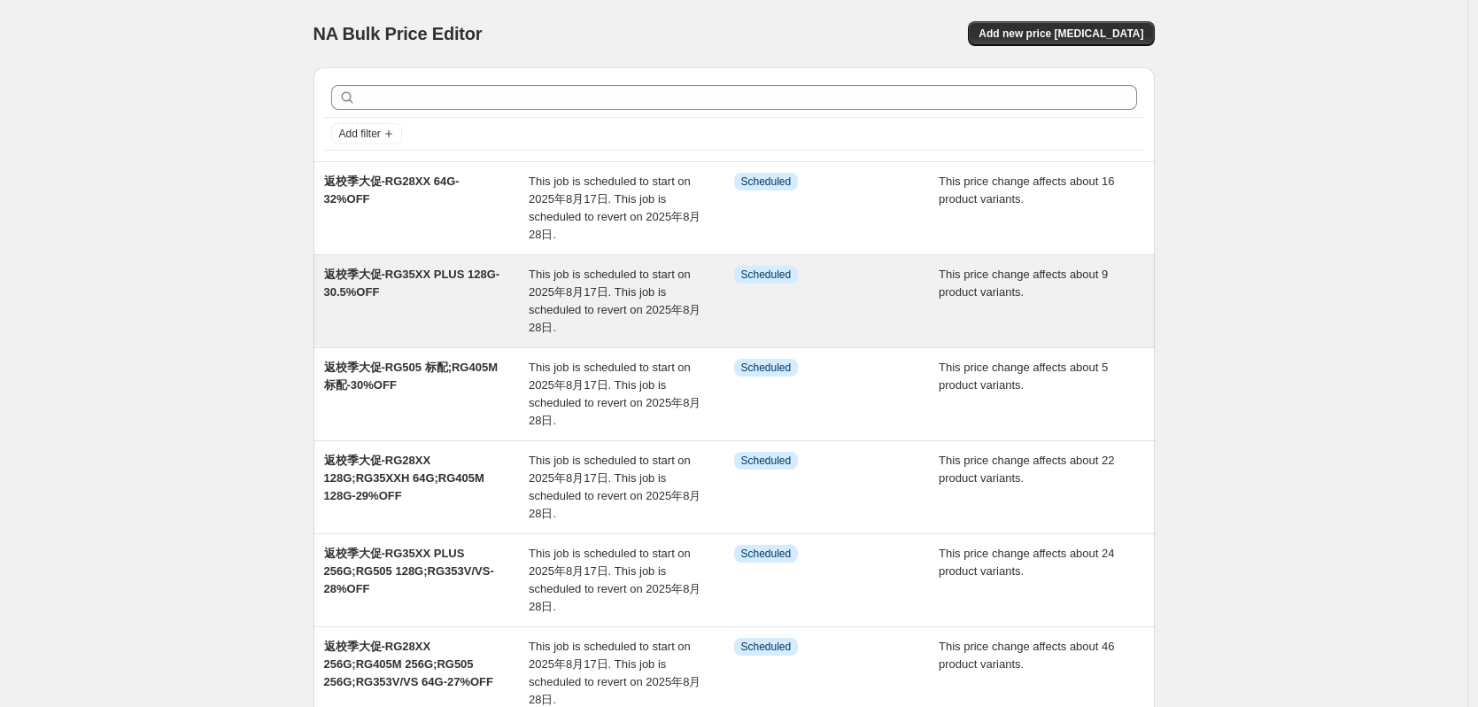
click at [425, 282] on div "返校季大促-RG35XX PLUS 128G-30.5%OFF" at bounding box center [426, 301] width 205 height 71
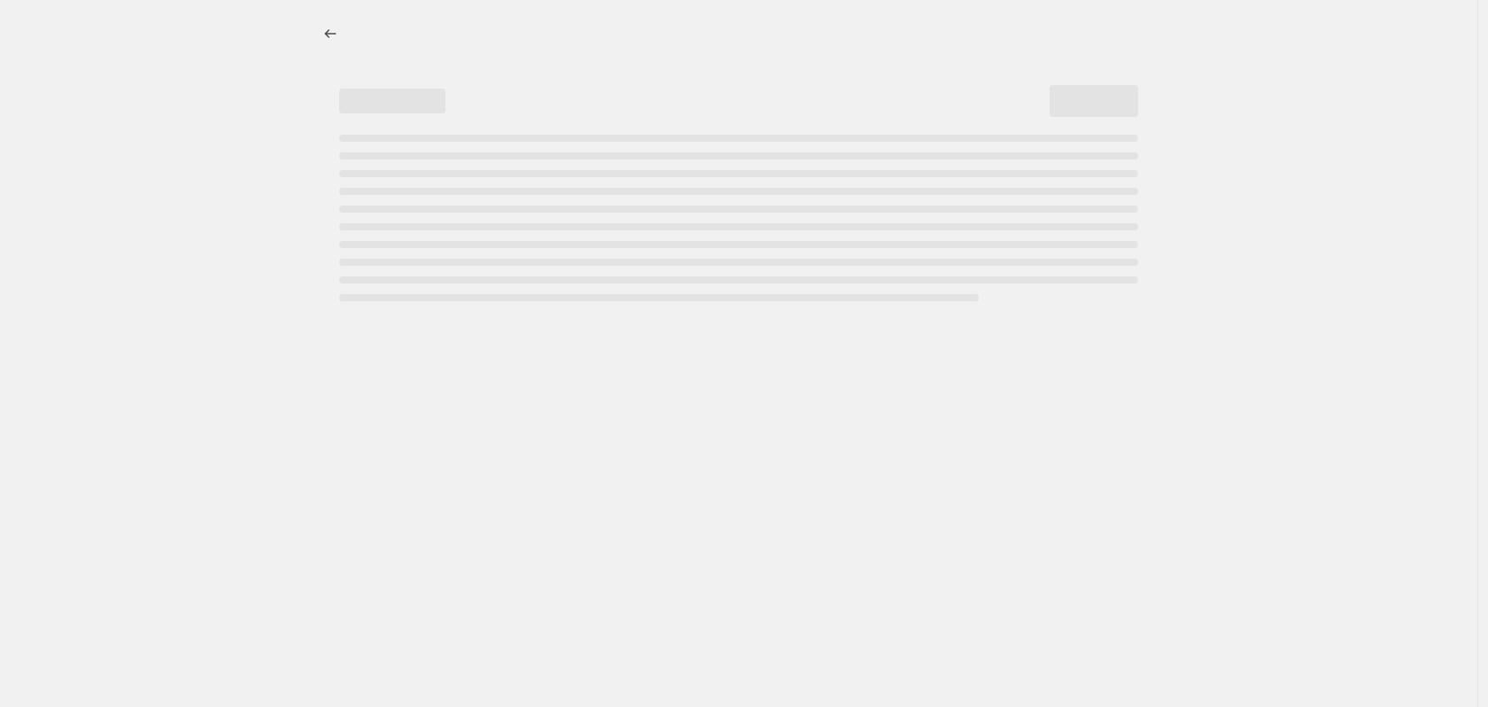
select select "pcap"
select select "no_change"
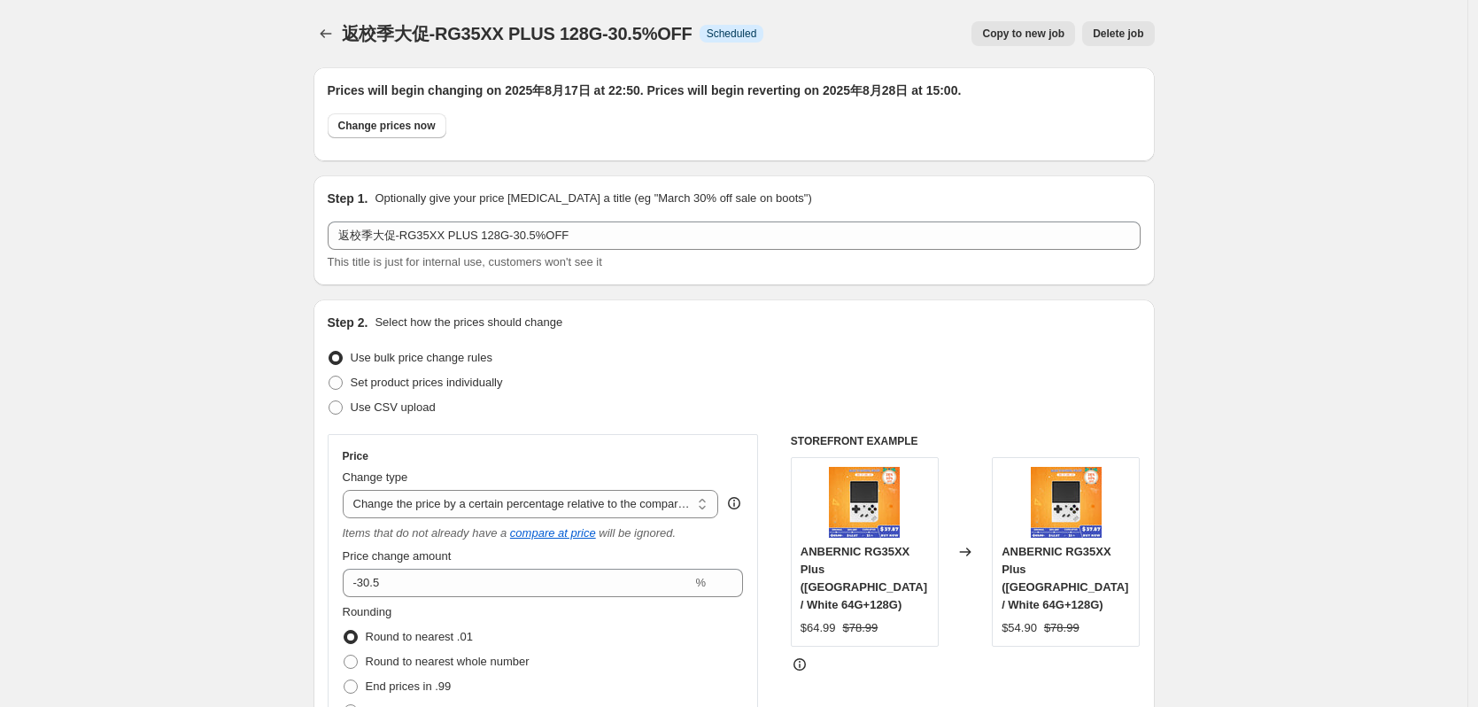
click at [1050, 35] on span "Copy to new job" at bounding box center [1023, 34] width 82 height 14
select select "pcap"
select select "no_change"
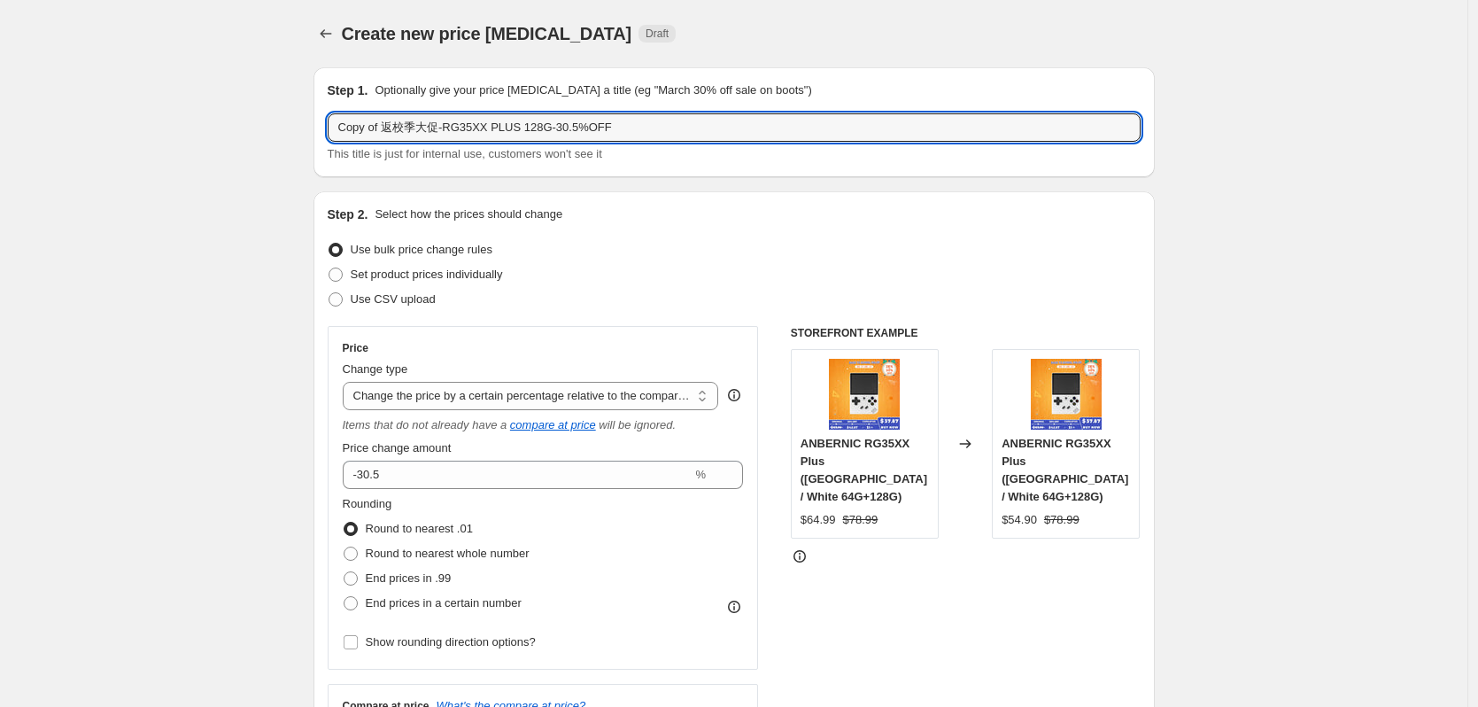
drag, startPoint x: 384, startPoint y: 135, endPoint x: 314, endPoint y: 134, distance: 70.9
drag, startPoint x: 494, startPoint y: 128, endPoint x: 479, endPoint y: 128, distance: 15.1
click at [479, 128] on input "返校季大促-RG35XX PLUS 128G-30.5%OFF" at bounding box center [734, 127] width 813 height 28
drag, startPoint x: 525, startPoint y: 128, endPoint x: 507, endPoint y: 128, distance: 17.7
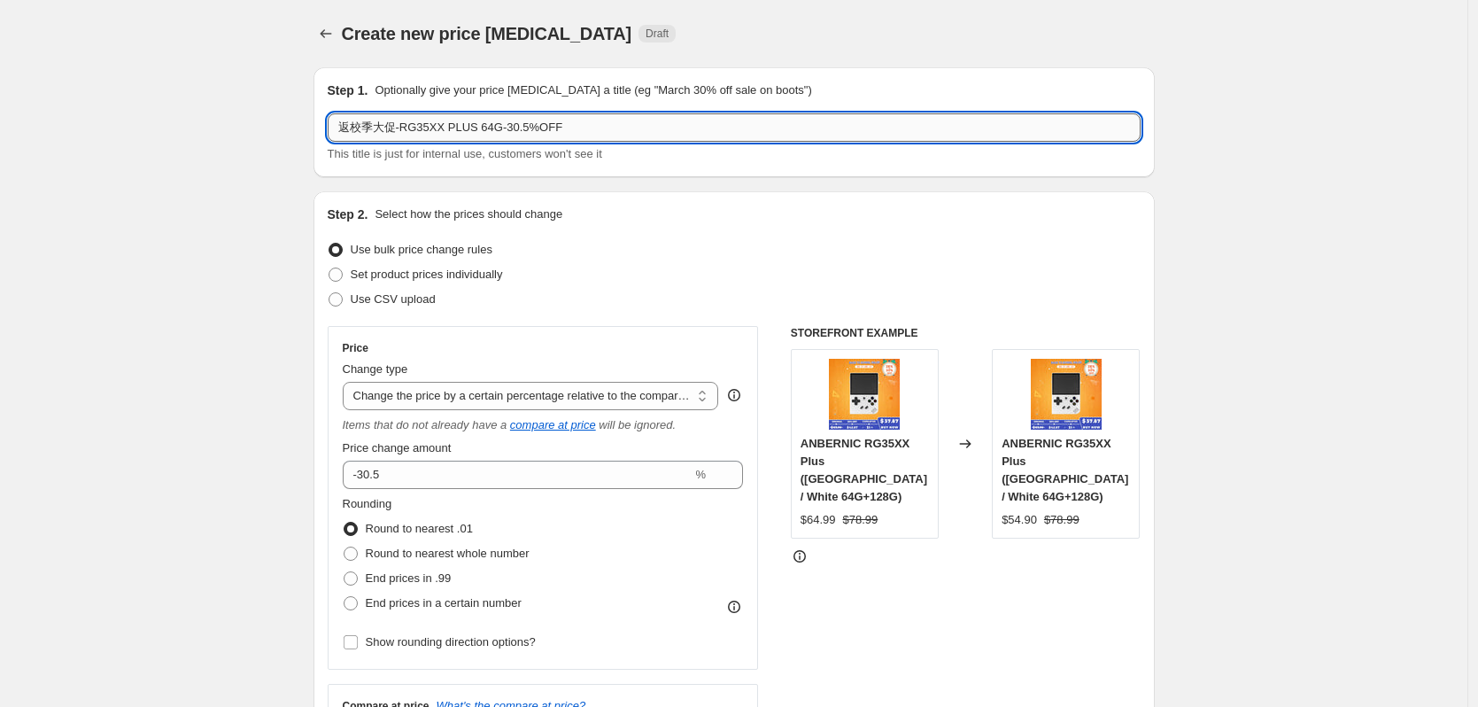
click at [507, 128] on input "返校季大促-RG35XX PLUS 64G-30.5%OFF" at bounding box center [734, 127] width 813 height 28
type input "返校季大促-RG35XX PLUS 64G-33%OFF"
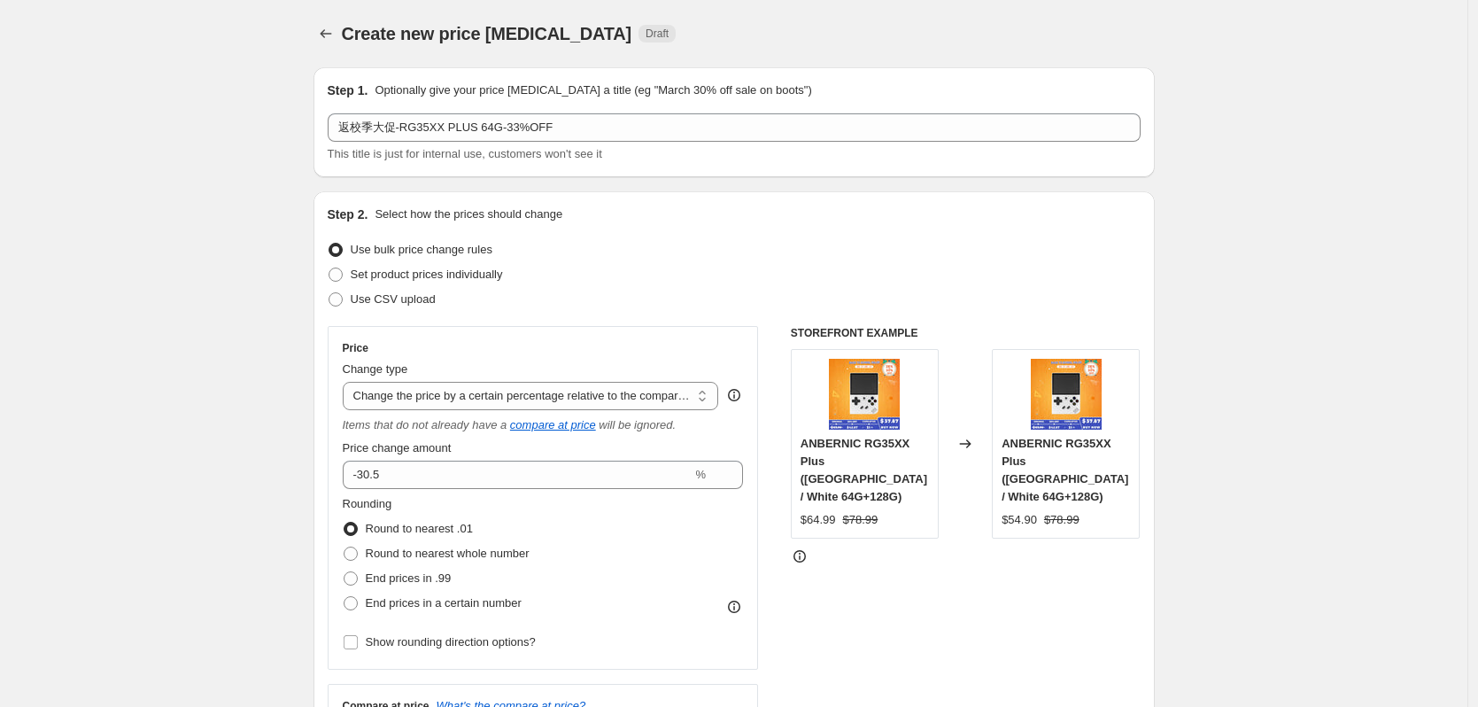
click at [716, 202] on div "Step 2. Select how the prices should change Use bulk price change rules Set pro…" at bounding box center [734, 513] width 841 height 645
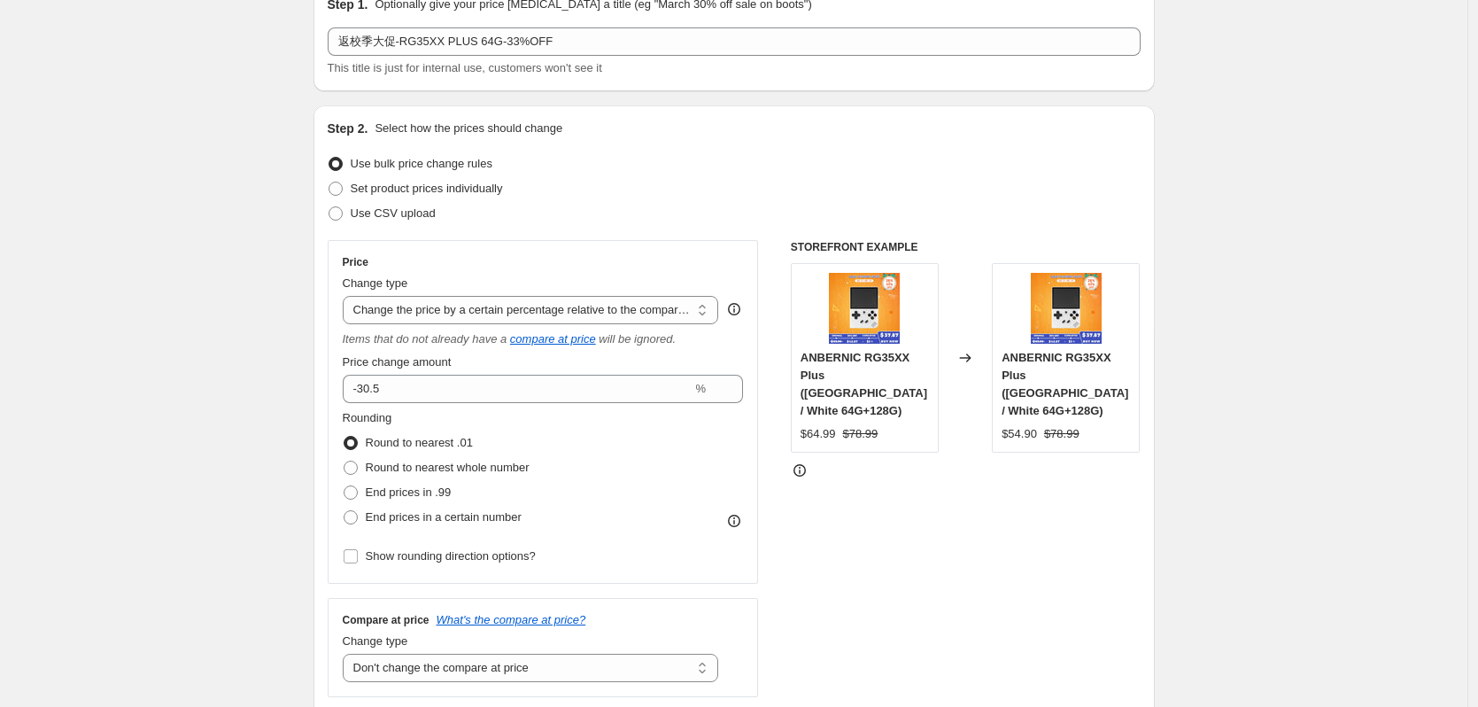
scroll to position [89, 0]
click at [497, 315] on select "Change the price to a certain amount Change the price by a certain amount Chang…" at bounding box center [531, 307] width 376 height 28
click at [347, 293] on select "Change the price to a certain amount Change the price by a certain amount Chang…" at bounding box center [531, 307] width 376 height 28
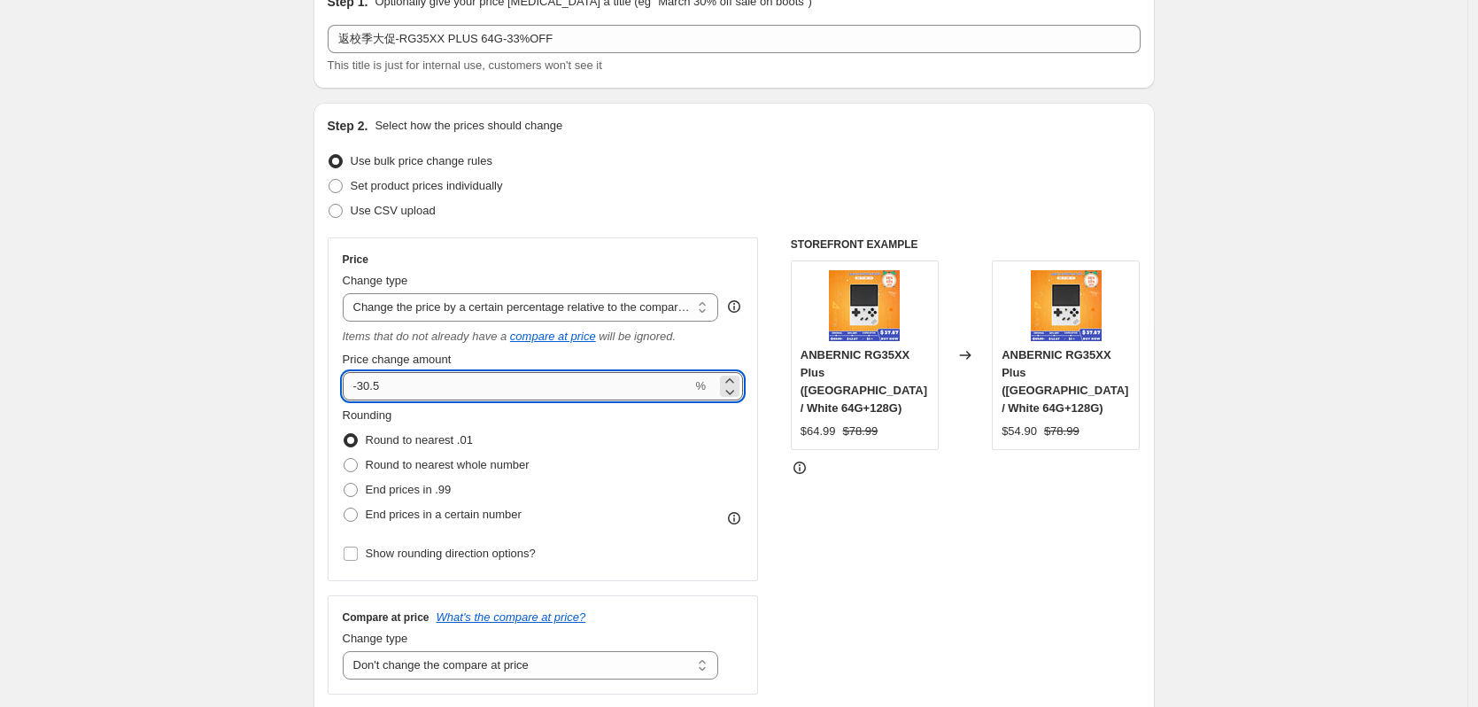
drag, startPoint x: 368, startPoint y: 386, endPoint x: 421, endPoint y: 386, distance: 53.1
click at [421, 386] on input "-30.5" at bounding box center [518, 386] width 350 height 28
type input "-33"
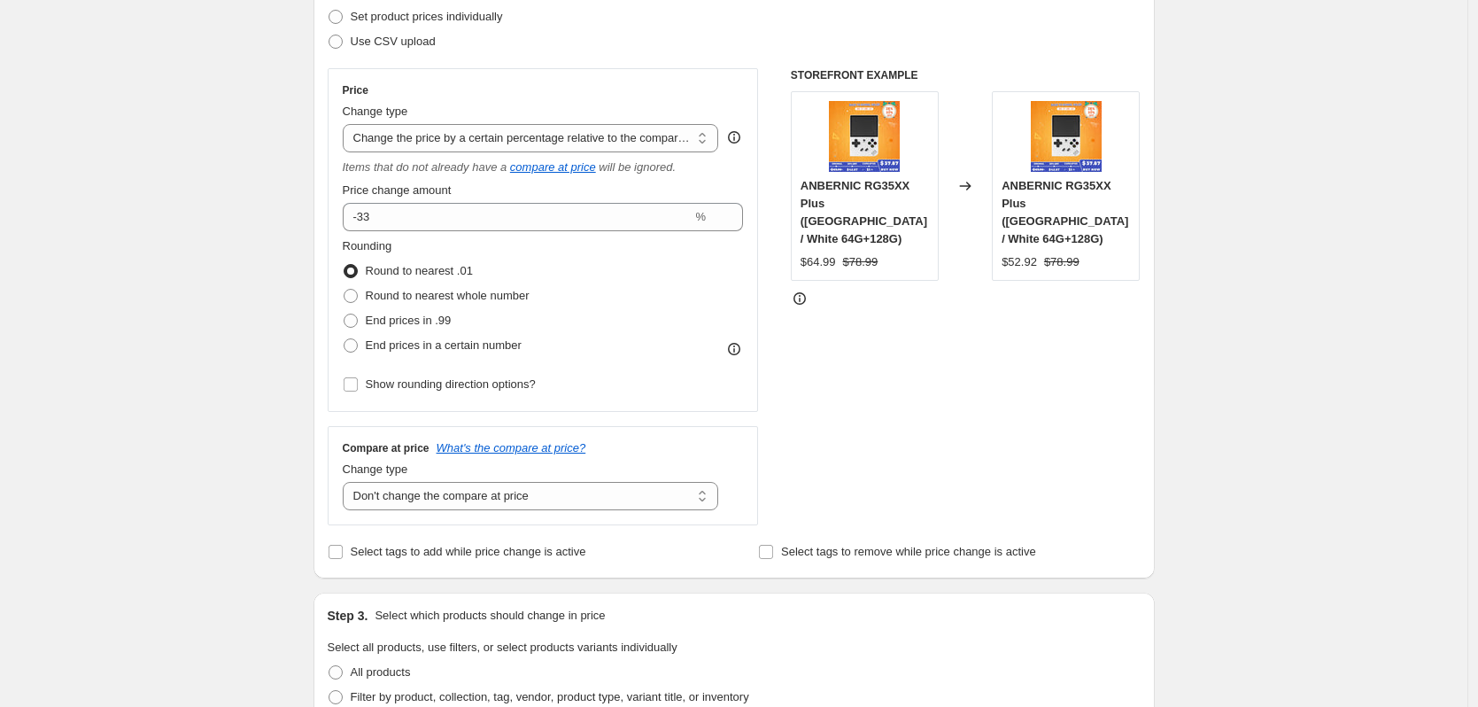
scroll to position [266, 0]
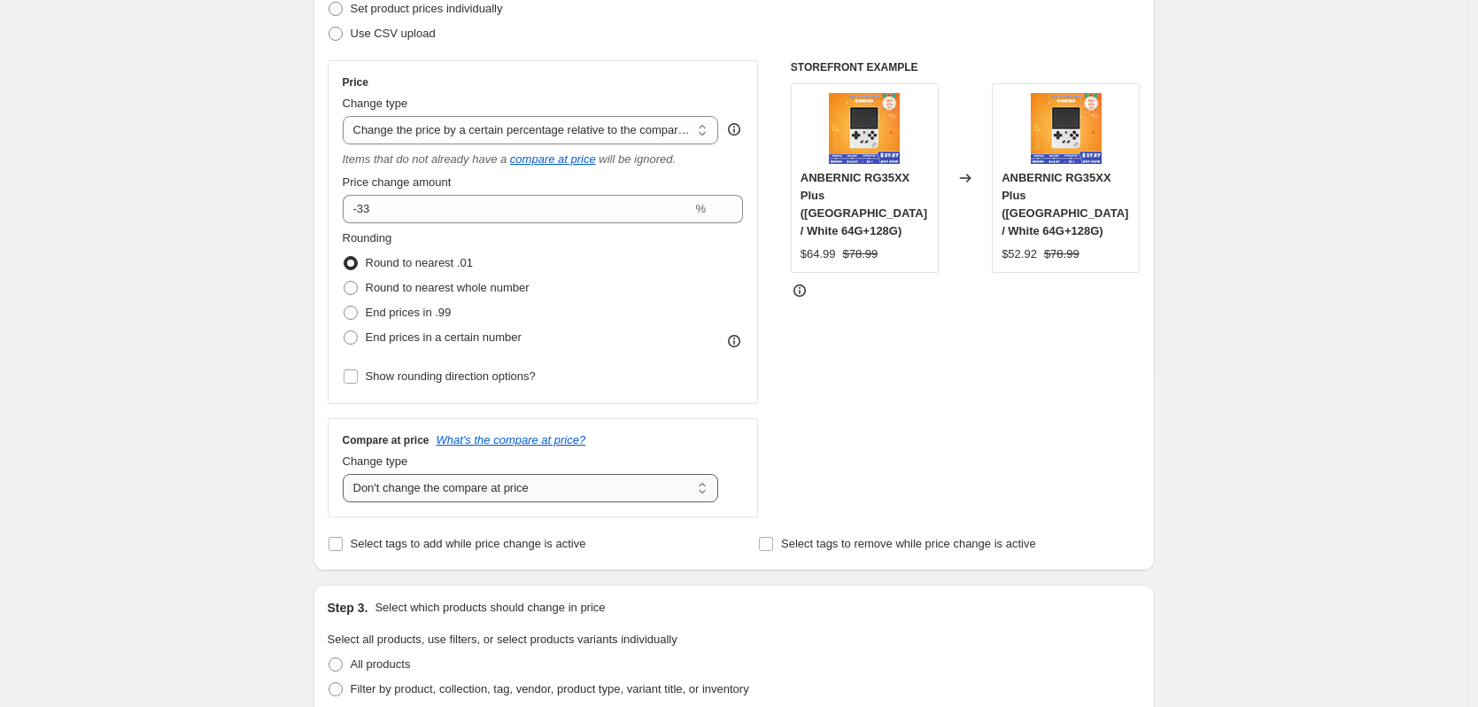
click at [445, 485] on select "Change the compare at price to the current price (sale) Change the compare at p…" at bounding box center [531, 488] width 376 height 28
click at [347, 474] on select "Change the compare at price to the current price (sale) Change the compare at p…" at bounding box center [531, 488] width 376 height 28
click at [254, 604] on div "Create new price [MEDICAL_DATA]. This page is ready Create new price [MEDICAL_D…" at bounding box center [734, 666] width 1468 height 1865
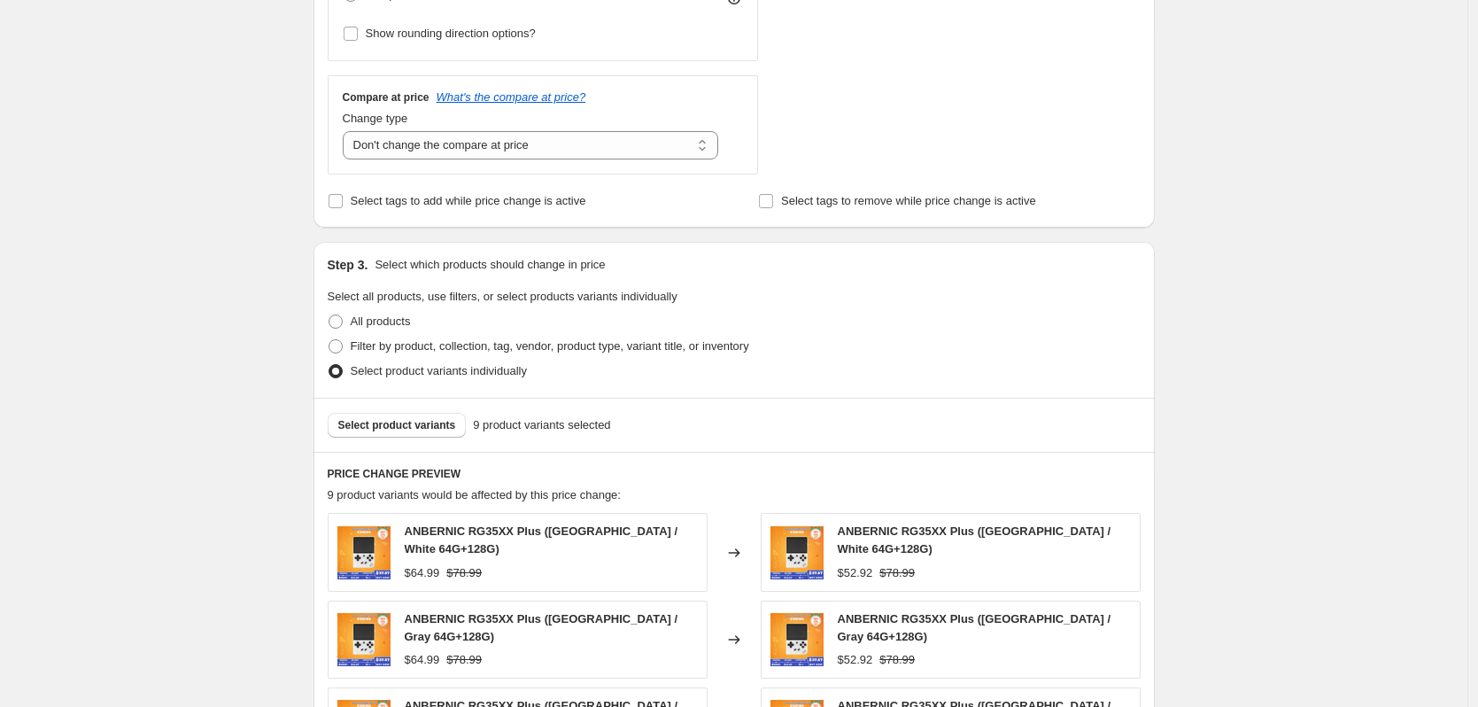
scroll to position [620, 0]
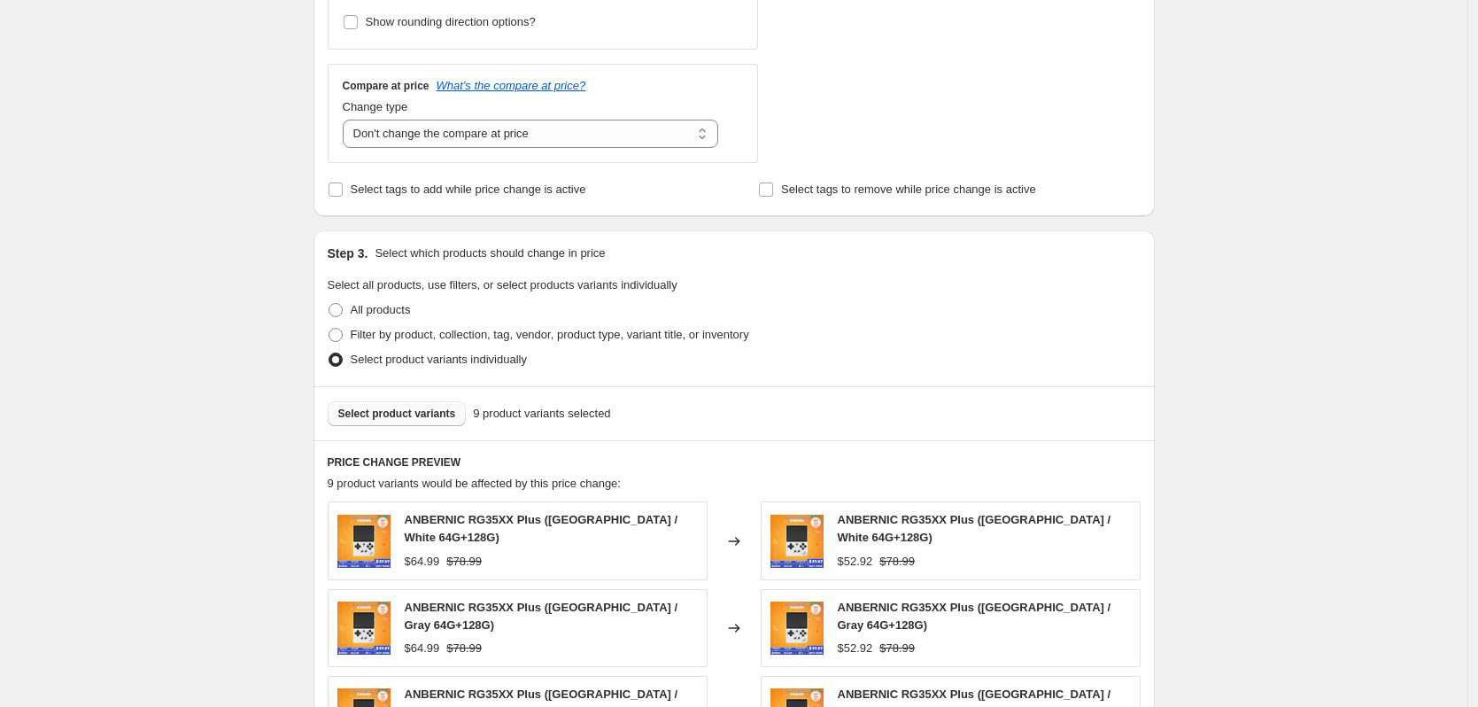
click at [385, 407] on span "Select product variants" at bounding box center [397, 414] width 118 height 14
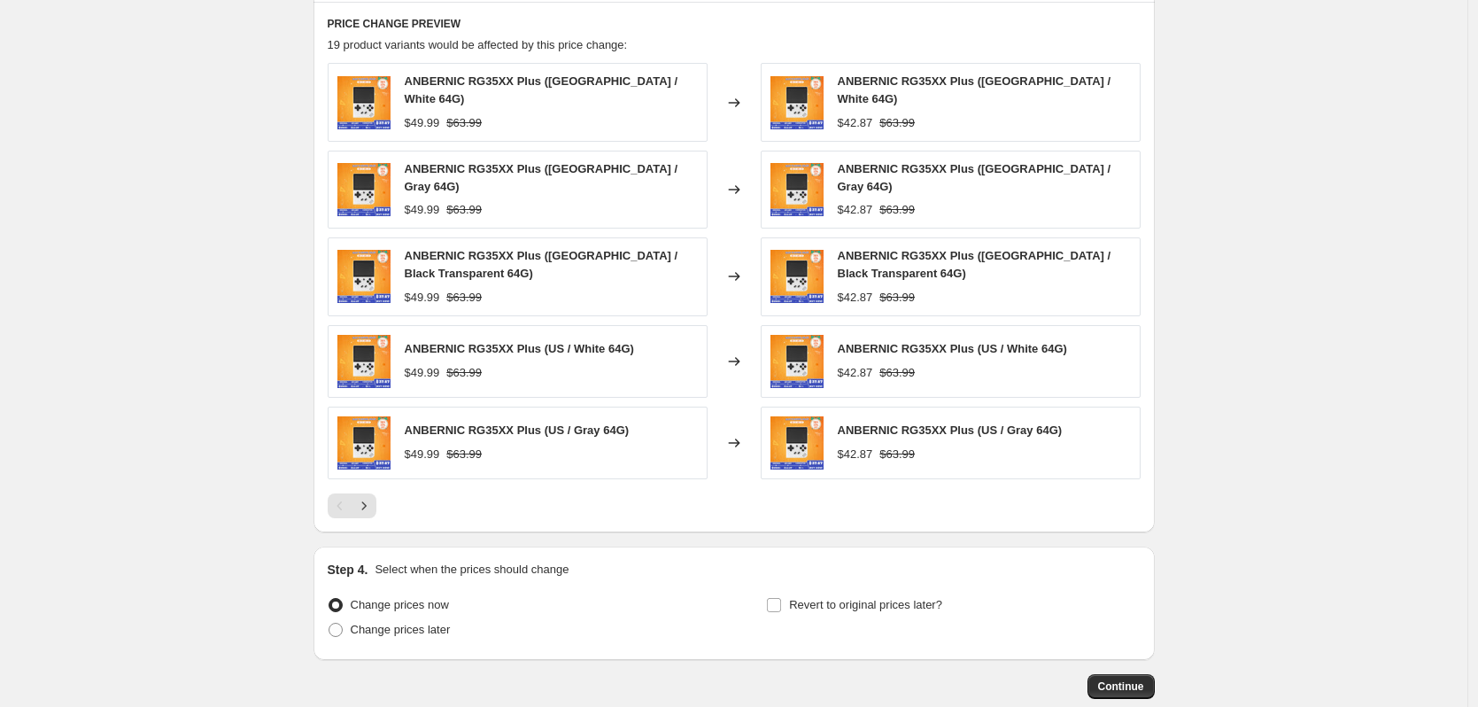
scroll to position [1063, 0]
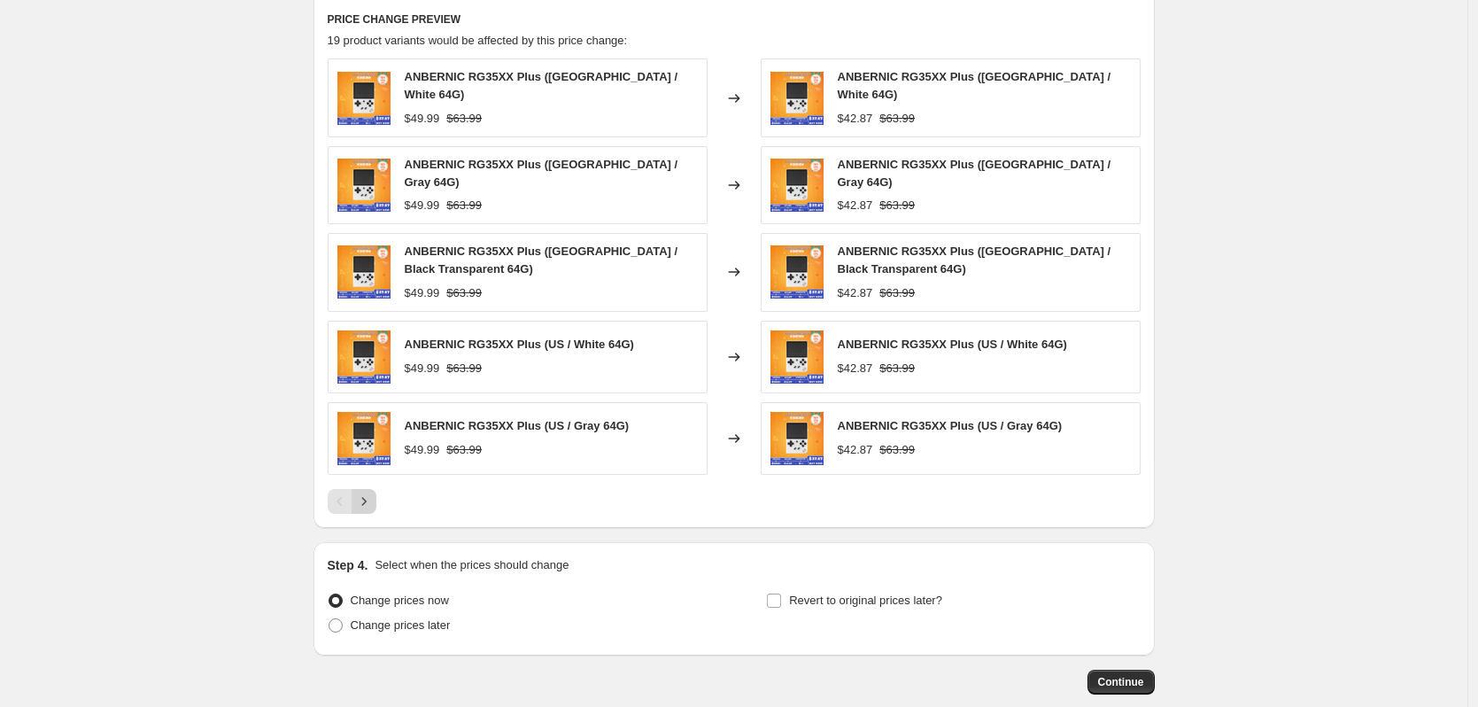
click at [364, 493] on icon "Next" at bounding box center [364, 501] width 18 height 18
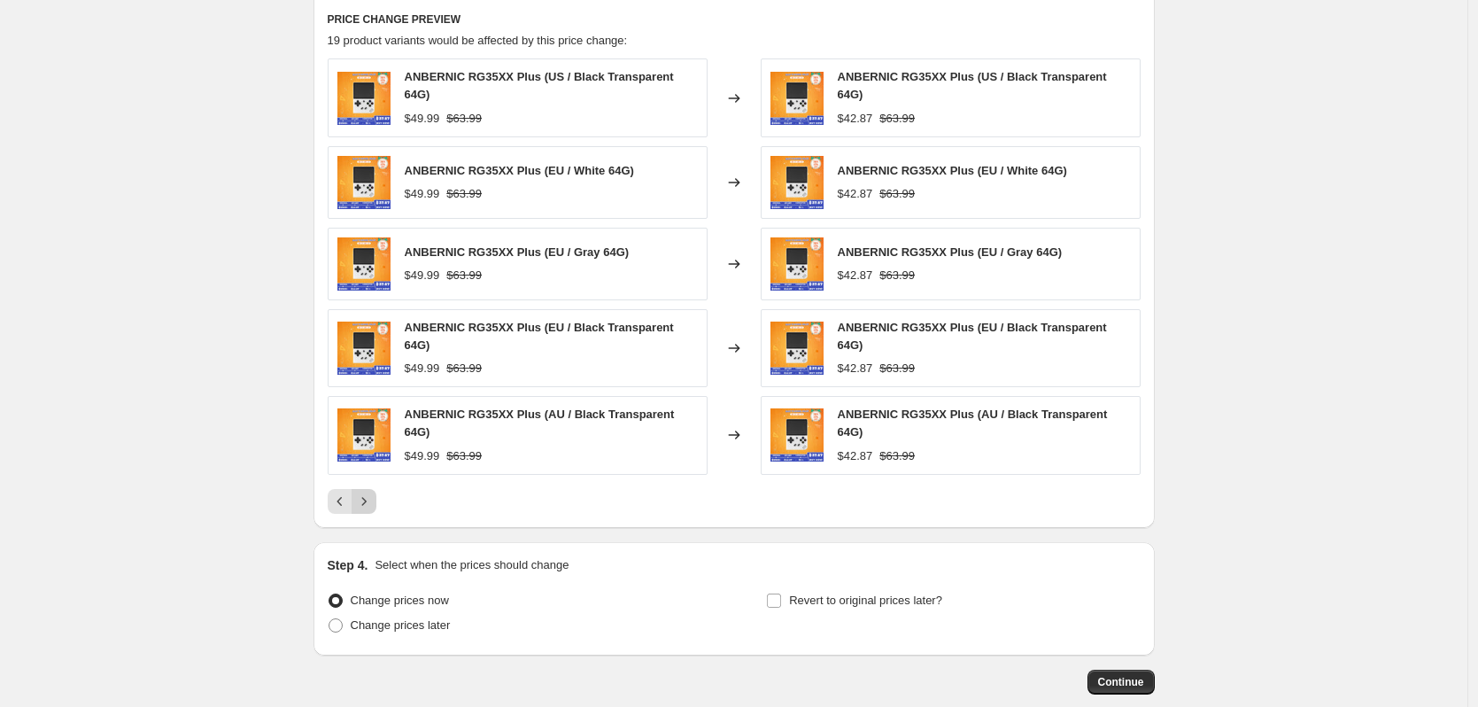
click at [363, 492] on icon "Next" at bounding box center [364, 501] width 18 height 18
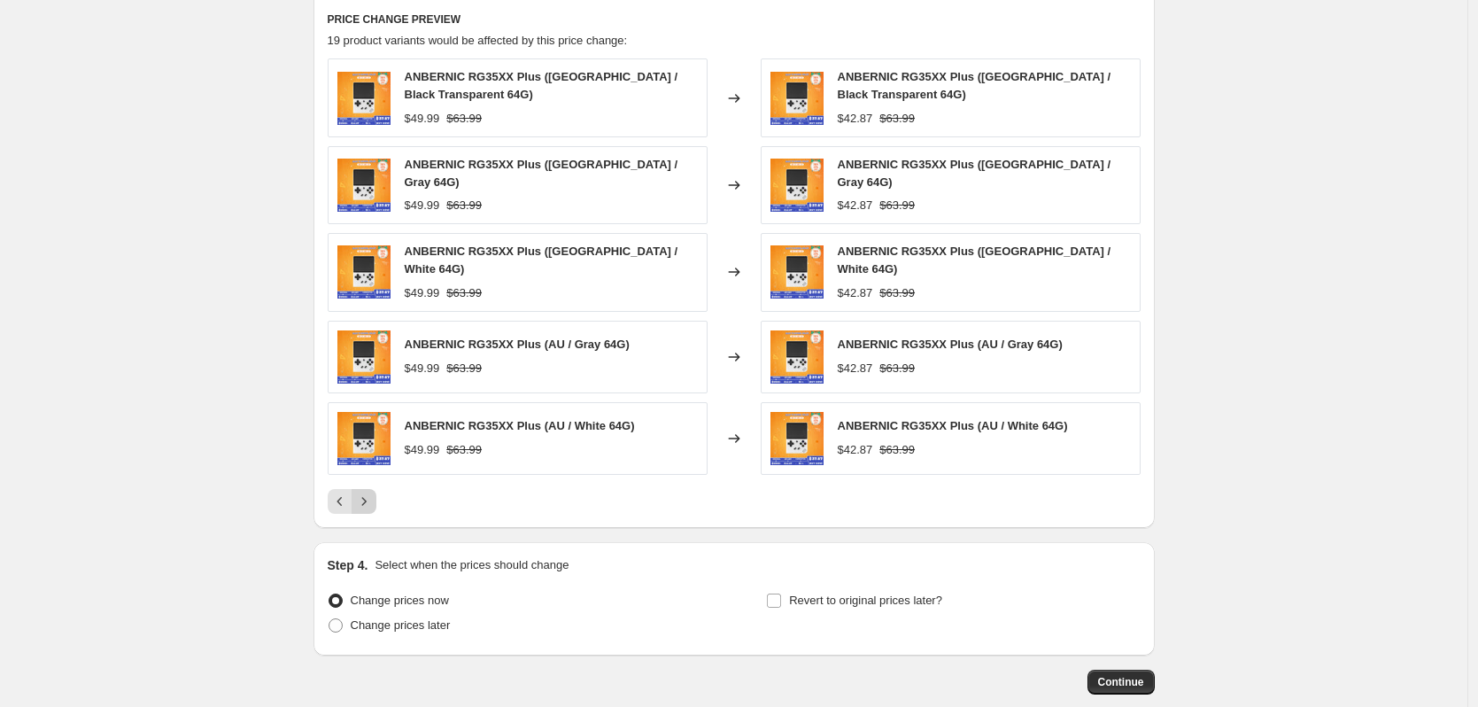
click at [363, 492] on icon "Next" at bounding box center [364, 501] width 18 height 18
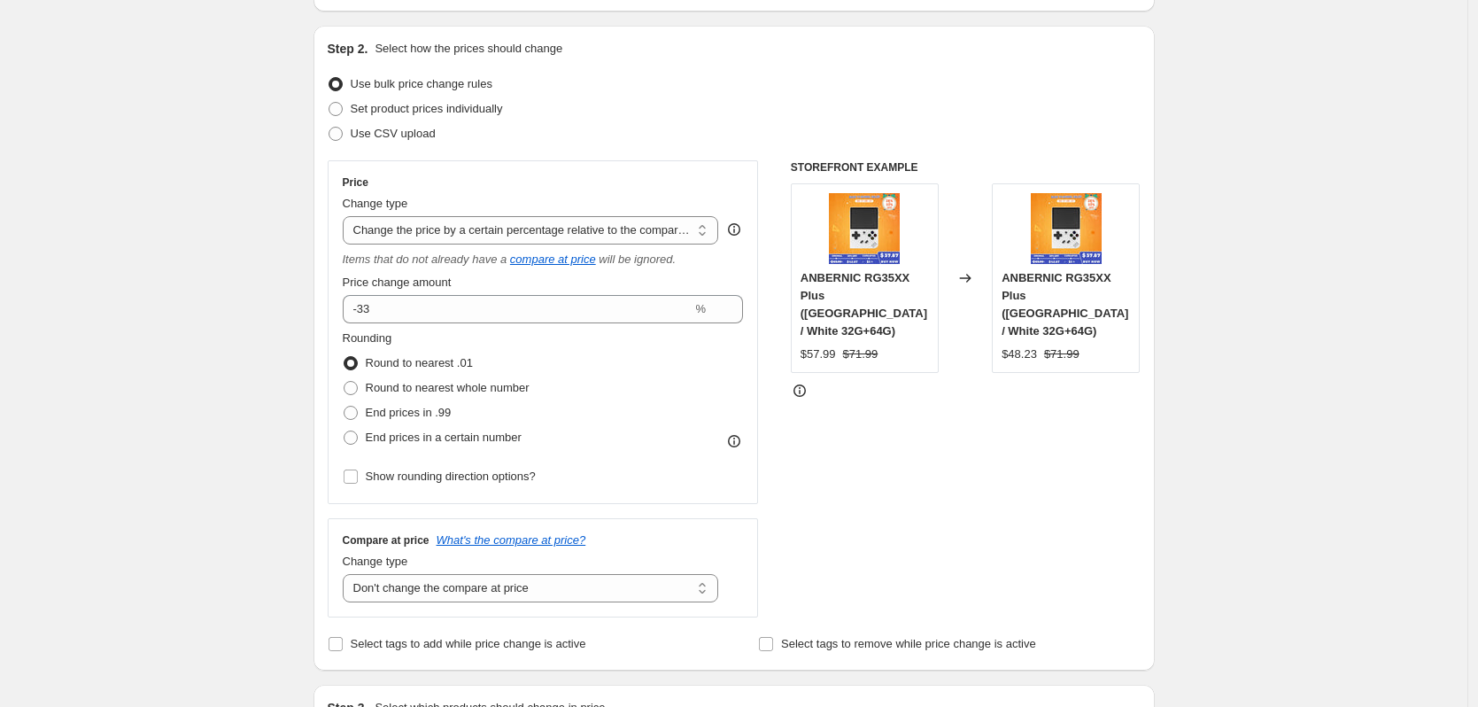
scroll to position [0, 0]
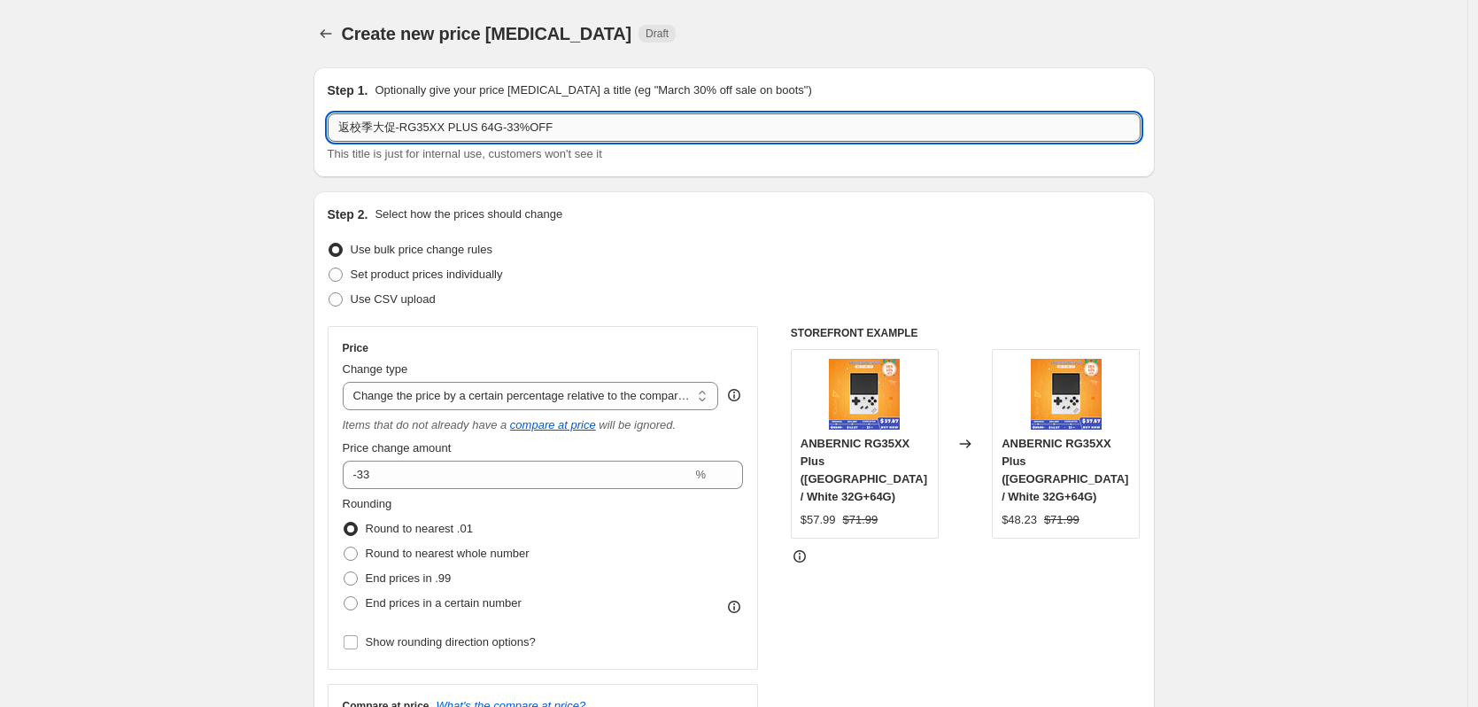
drag, startPoint x: 419, startPoint y: 129, endPoint x: 497, endPoint y: 129, distance: 77.9
click at [497, 129] on input "返校季大促-RG35XX PLUS 64G-33%OFF" at bounding box center [734, 127] width 813 height 28
click at [469, 133] on input "返校季大促-RGNANO-33%OFF" at bounding box center [734, 127] width 813 height 28
click at [557, 140] on input "返校季大促-RGNANO-35%OFF" at bounding box center [734, 127] width 813 height 28
type input "返校季大促-RGNANO-35%OFF"
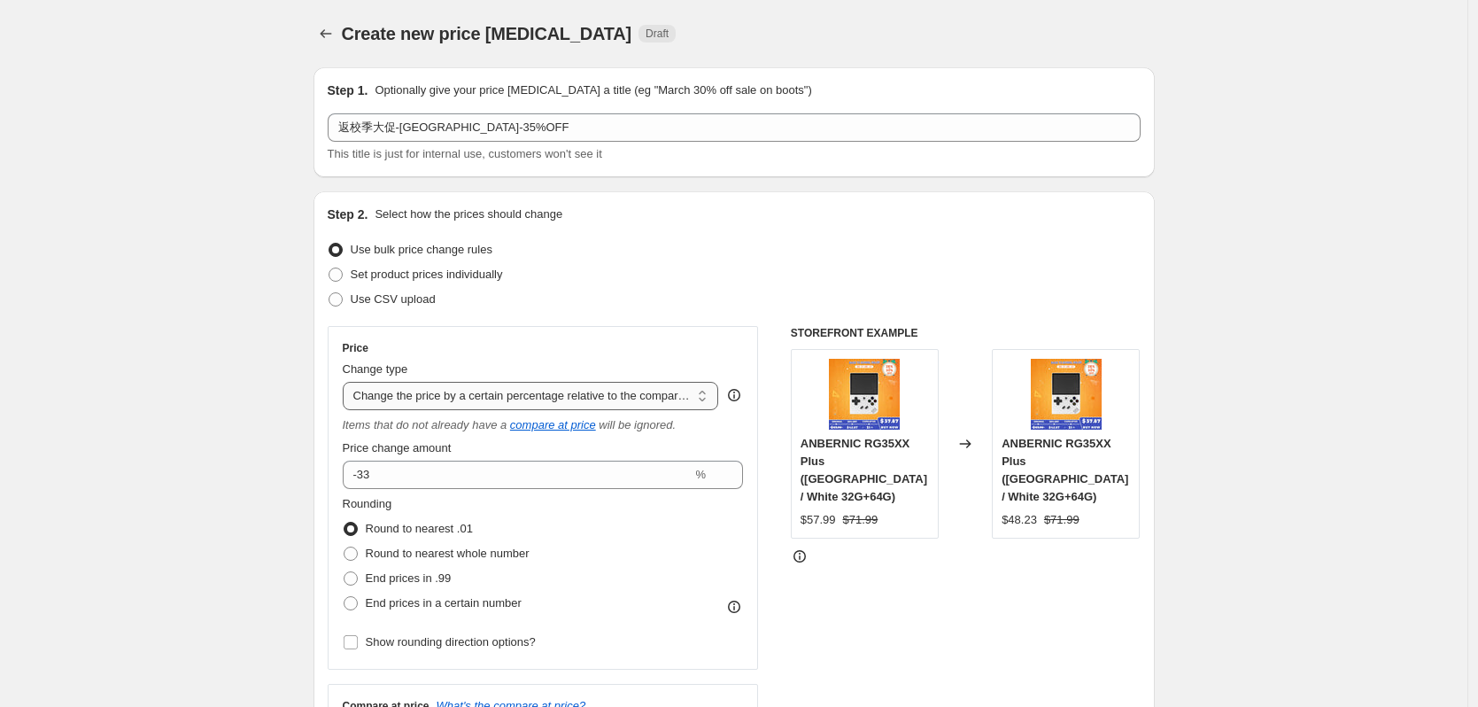
click at [531, 403] on select "Change the price to a certain amount Change the price by a certain amount Chang…" at bounding box center [531, 396] width 376 height 28
click at [347, 382] on select "Change the price to a certain amount Change the price by a certain amount Chang…" at bounding box center [531, 396] width 376 height 28
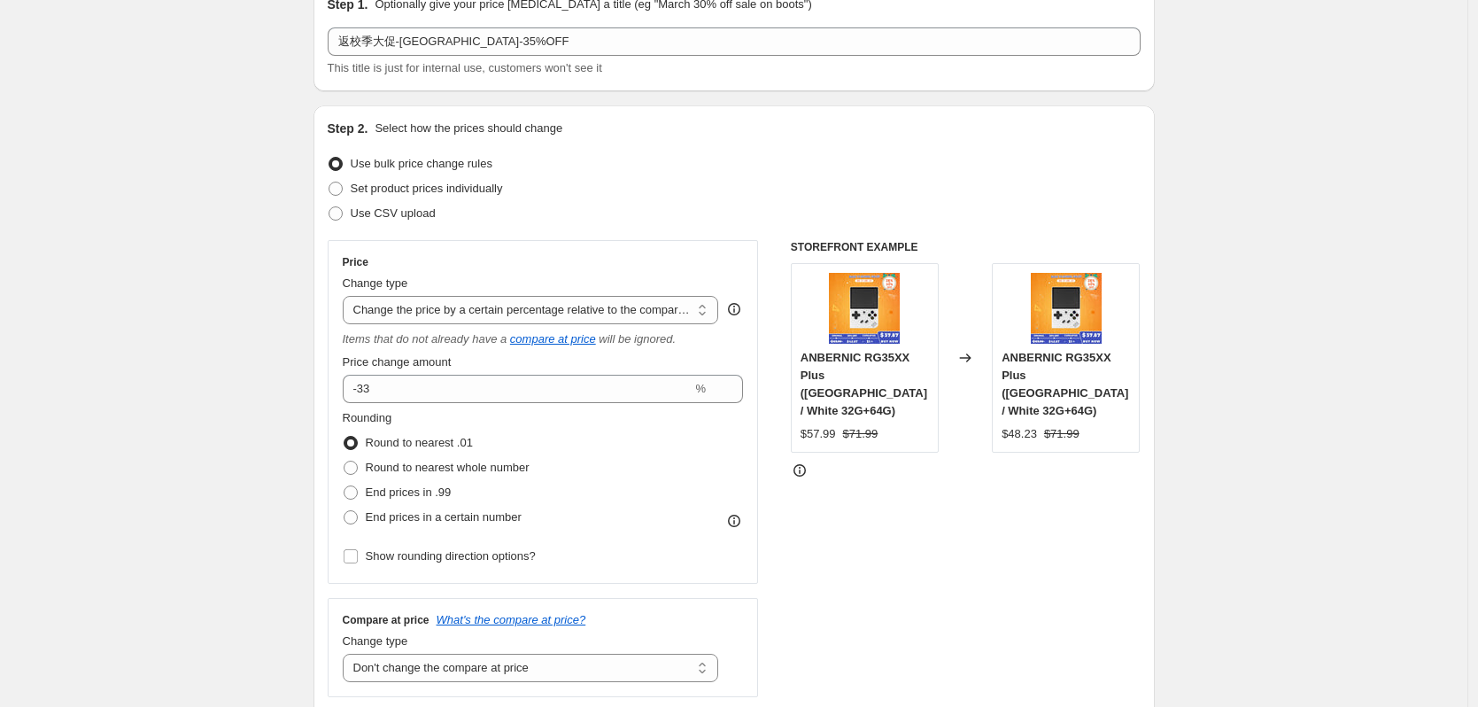
scroll to position [89, 0]
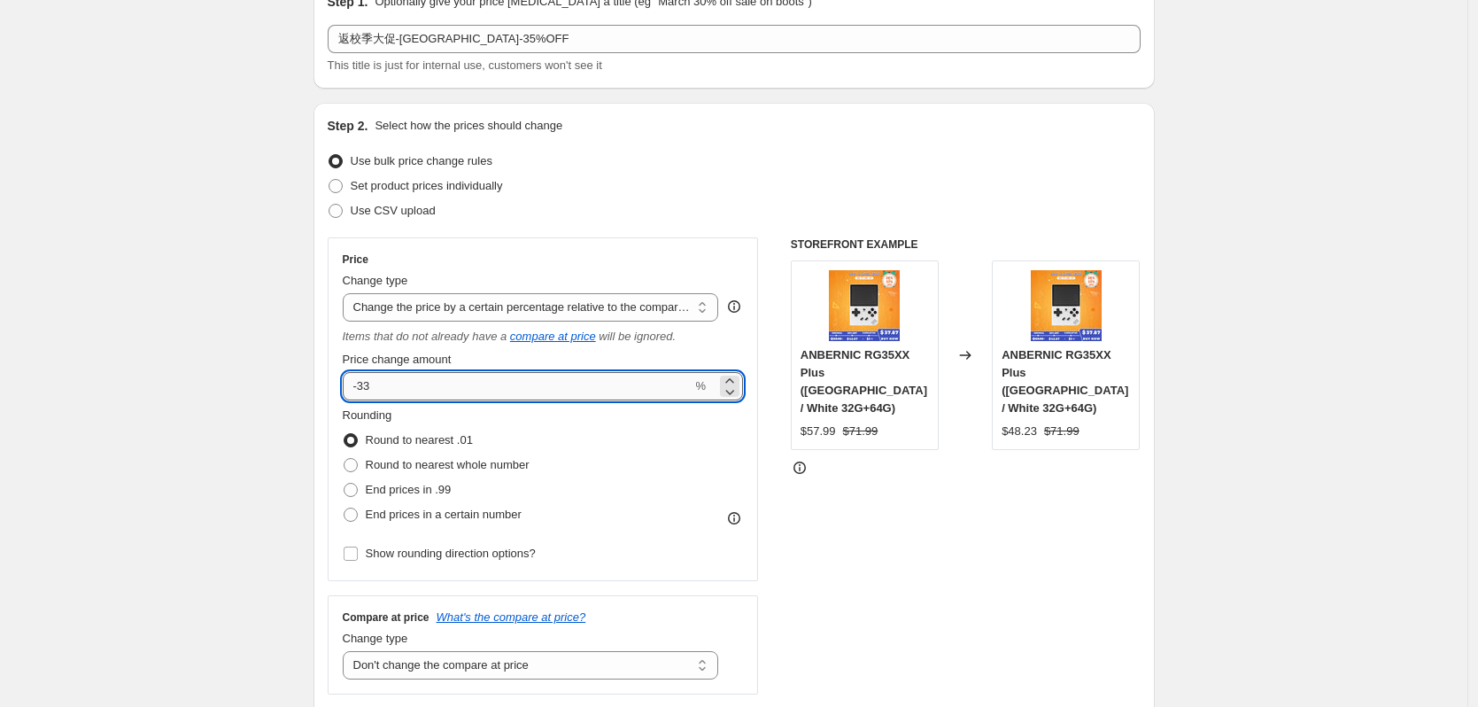
drag, startPoint x: 368, startPoint y: 386, endPoint x: 387, endPoint y: 386, distance: 19.5
click at [387, 386] on input "-33" at bounding box center [518, 386] width 350 height 28
type input "-35"
click at [589, 199] on div "Use CSV upload" at bounding box center [734, 210] width 813 height 25
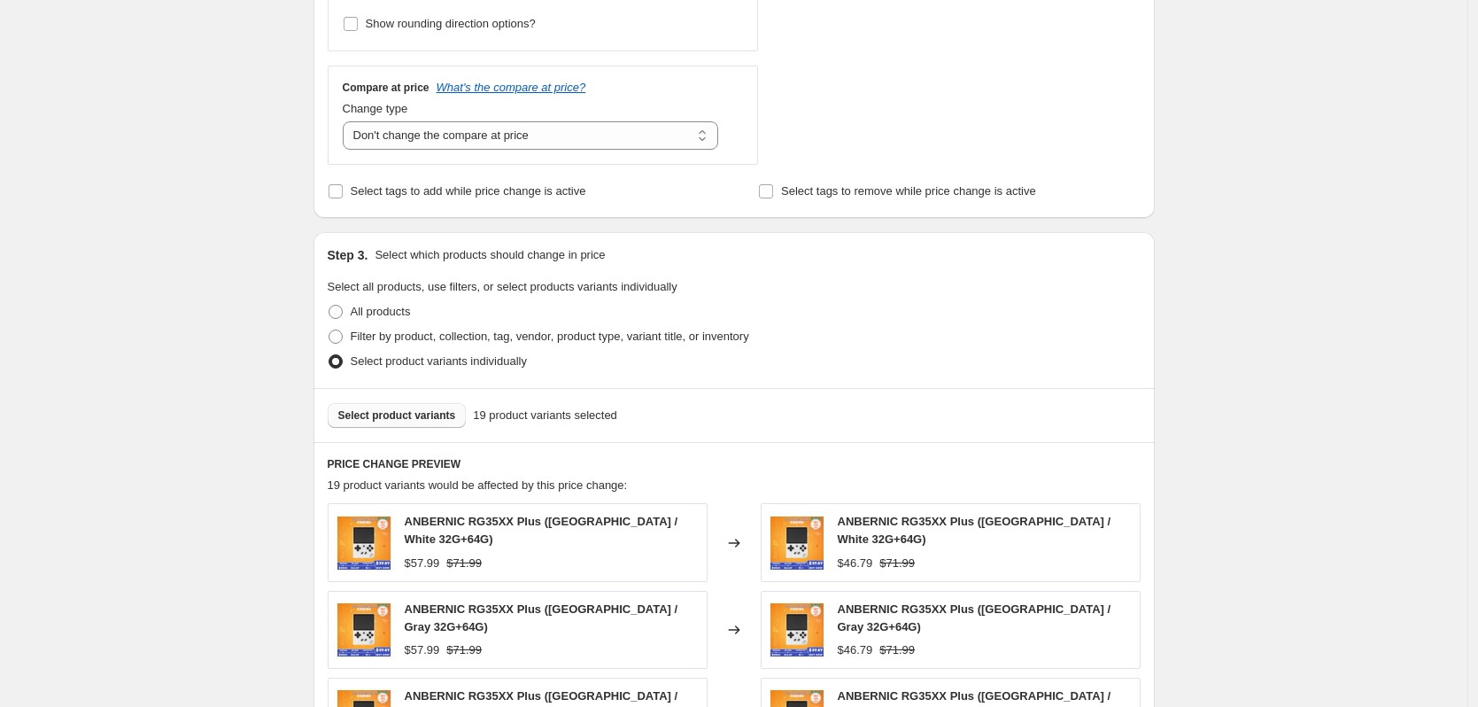
scroll to position [620, 0]
click at [423, 420] on span "Select product variants" at bounding box center [397, 414] width 118 height 14
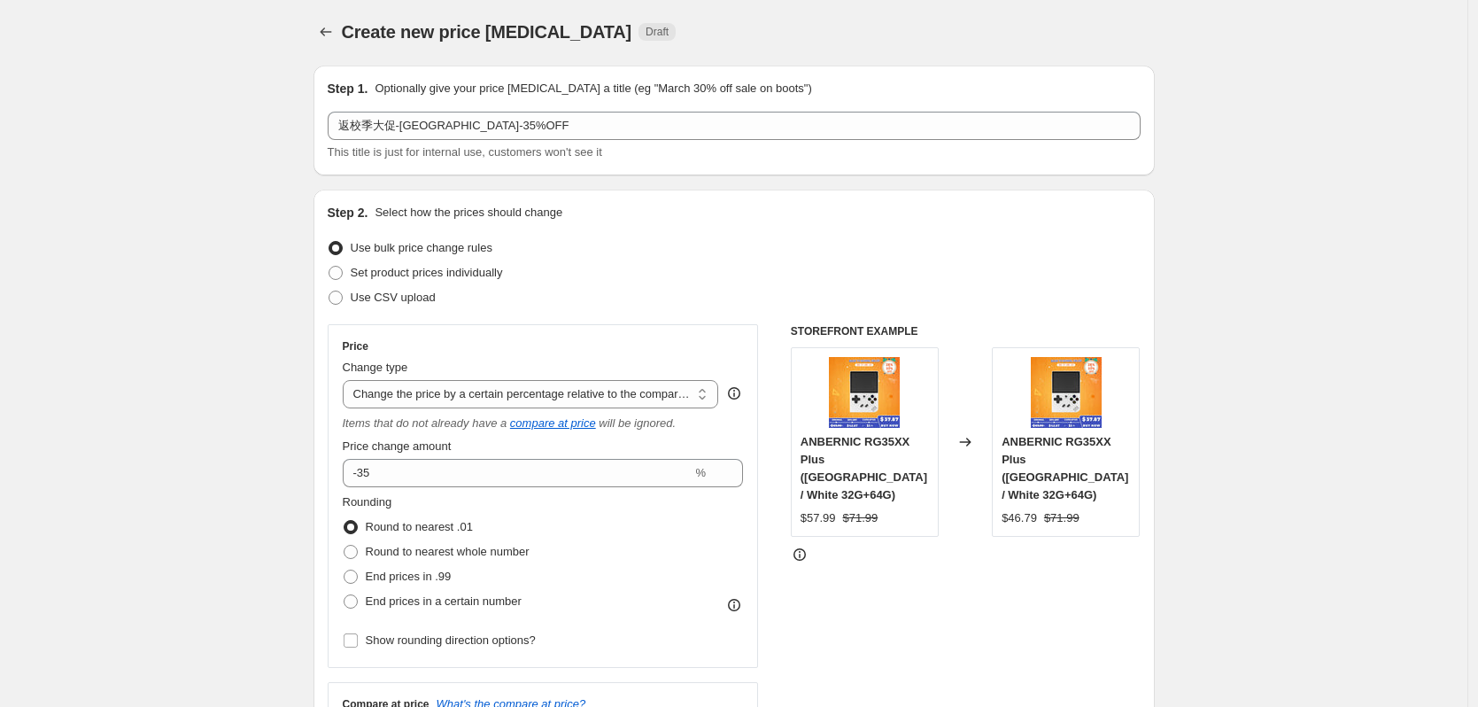
scroll to position [0, 0]
click at [331, 40] on icon "Price change jobs" at bounding box center [326, 34] width 18 height 18
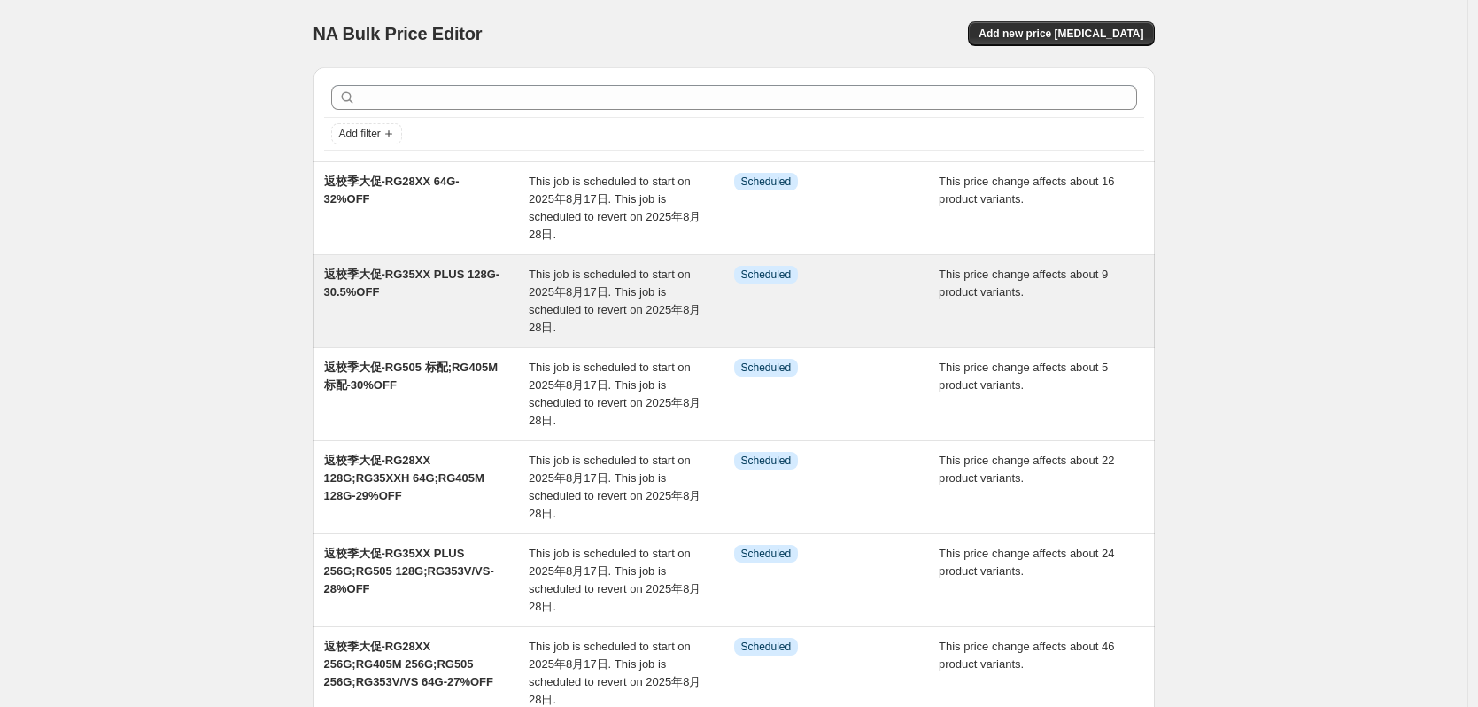
click at [446, 279] on span "返校季大促-RG35XX PLUS 128G-30.5%OFF" at bounding box center [412, 282] width 176 height 31
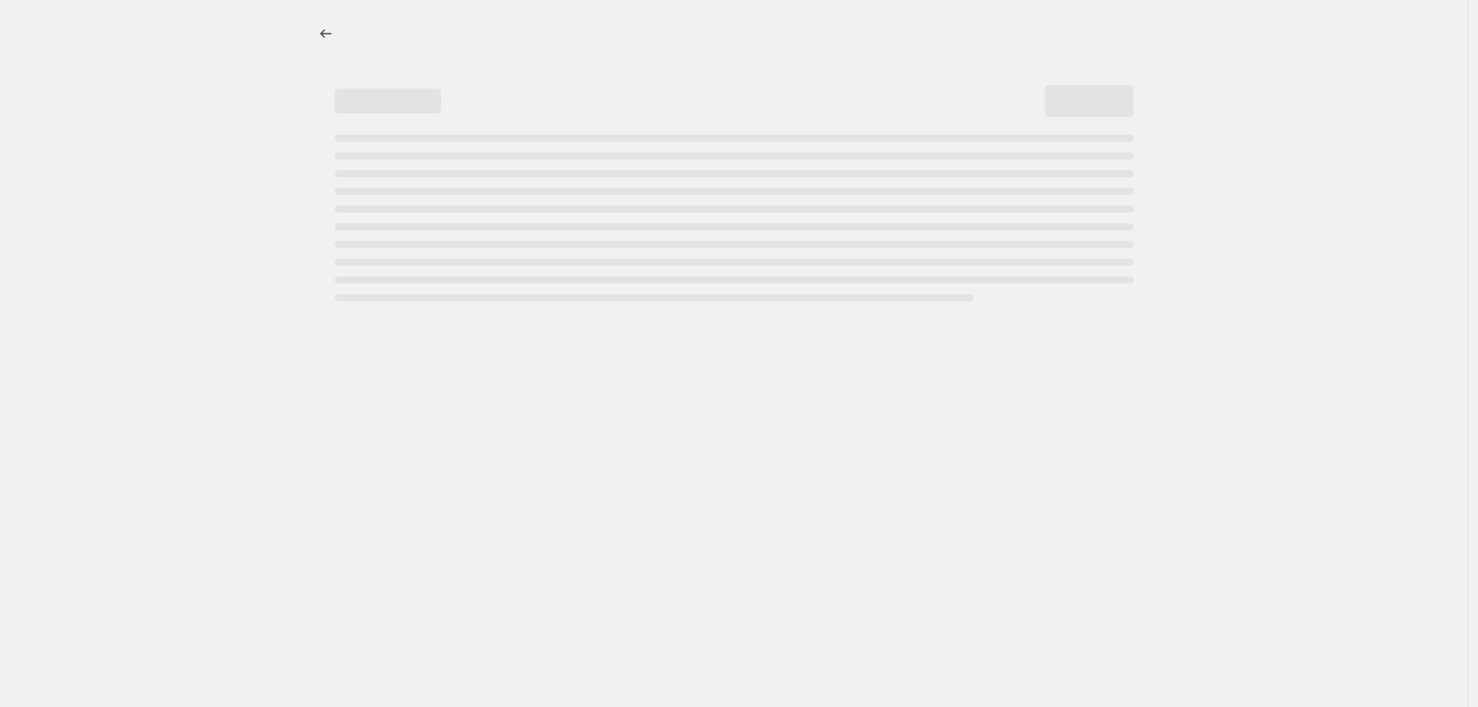
select select "pcap"
select select "no_change"
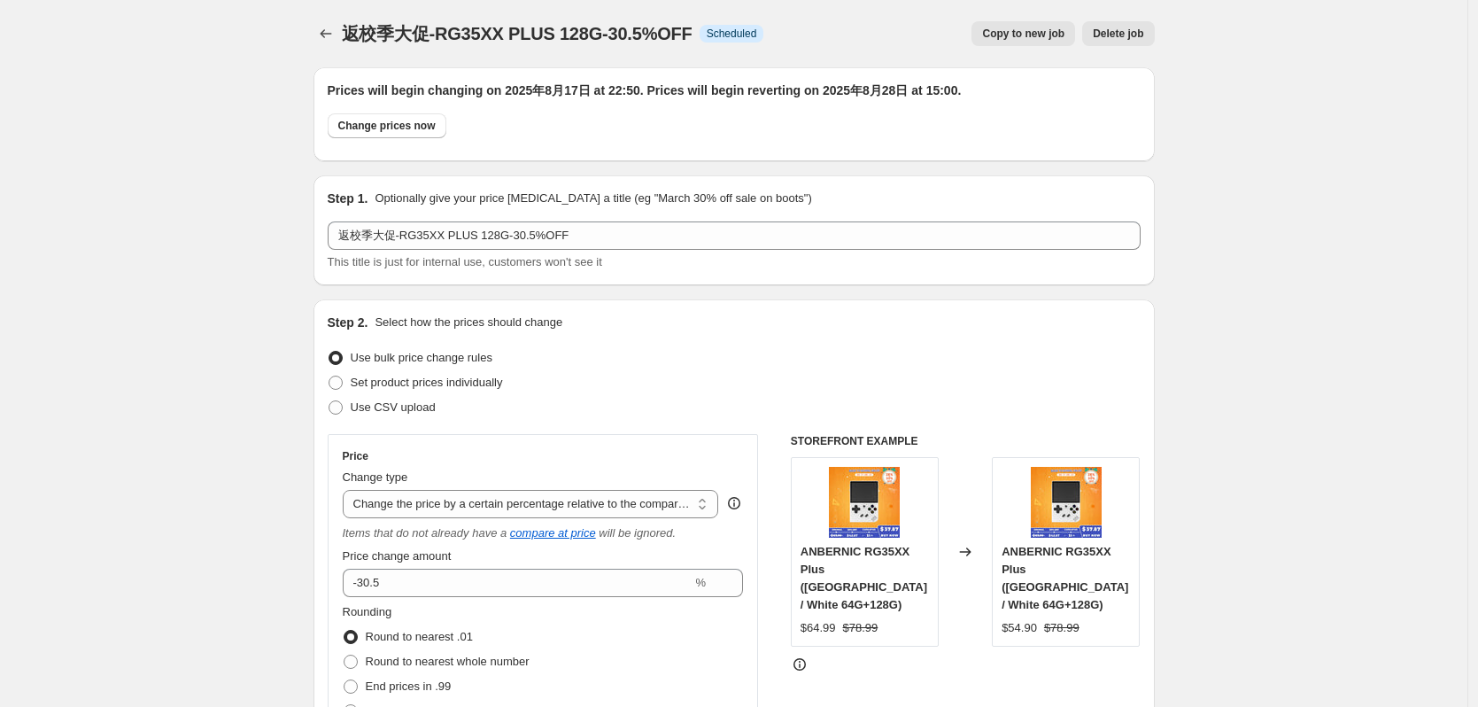
click at [1042, 35] on span "Copy to new job" at bounding box center [1023, 34] width 82 height 14
select select "pcap"
select select "no_change"
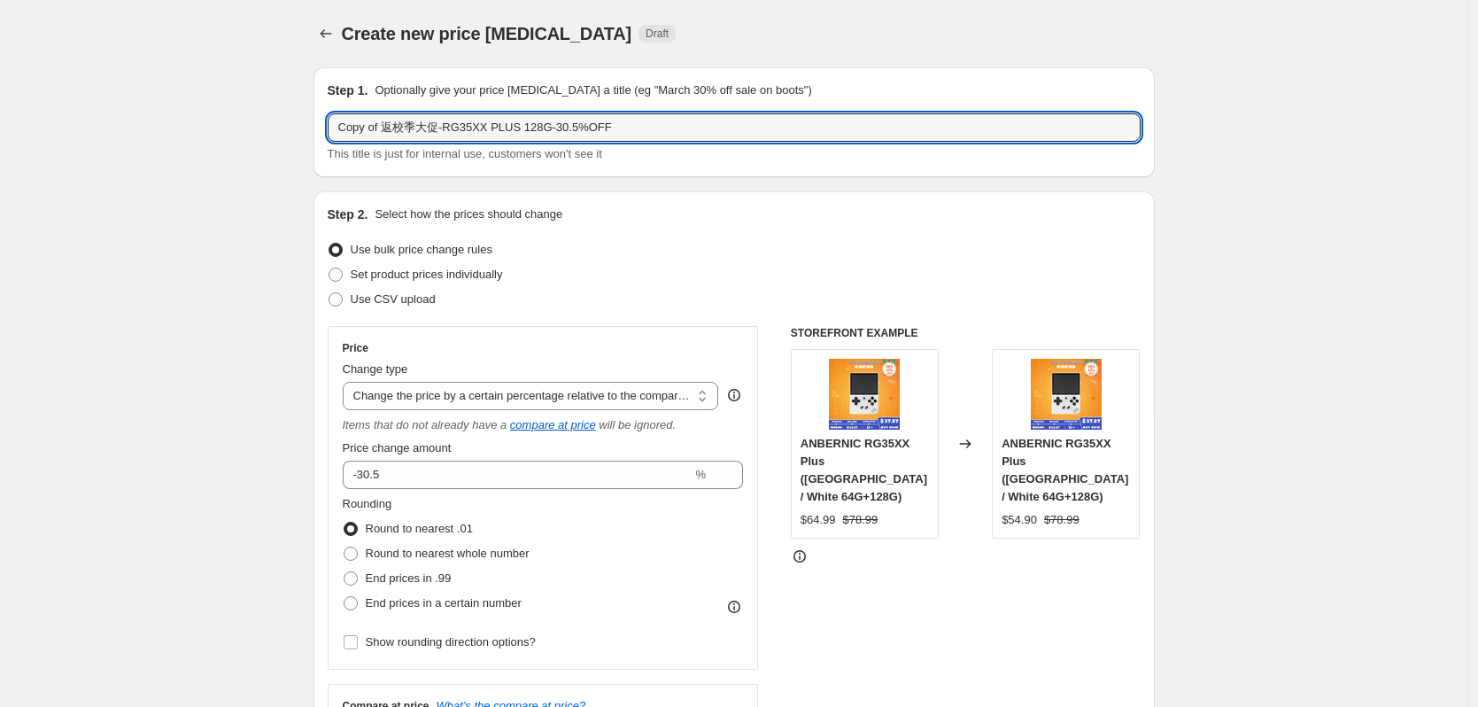
drag, startPoint x: 386, startPoint y: 132, endPoint x: 326, endPoint y: 133, distance: 60.2
click at [326, 133] on div "Step 1. Optionally give your price change job a title (eg "March 30% off sale o…" at bounding box center [734, 122] width 841 height 110
drag, startPoint x: 480, startPoint y: 135, endPoint x: 502, endPoint y: 133, distance: 22.2
click at [502, 133] on input "返校季大促-RG35XX PLUS 128G-30.5%OFF" at bounding box center [734, 127] width 813 height 28
drag, startPoint x: 522, startPoint y: 129, endPoint x: 509, endPoint y: 132, distance: 12.7
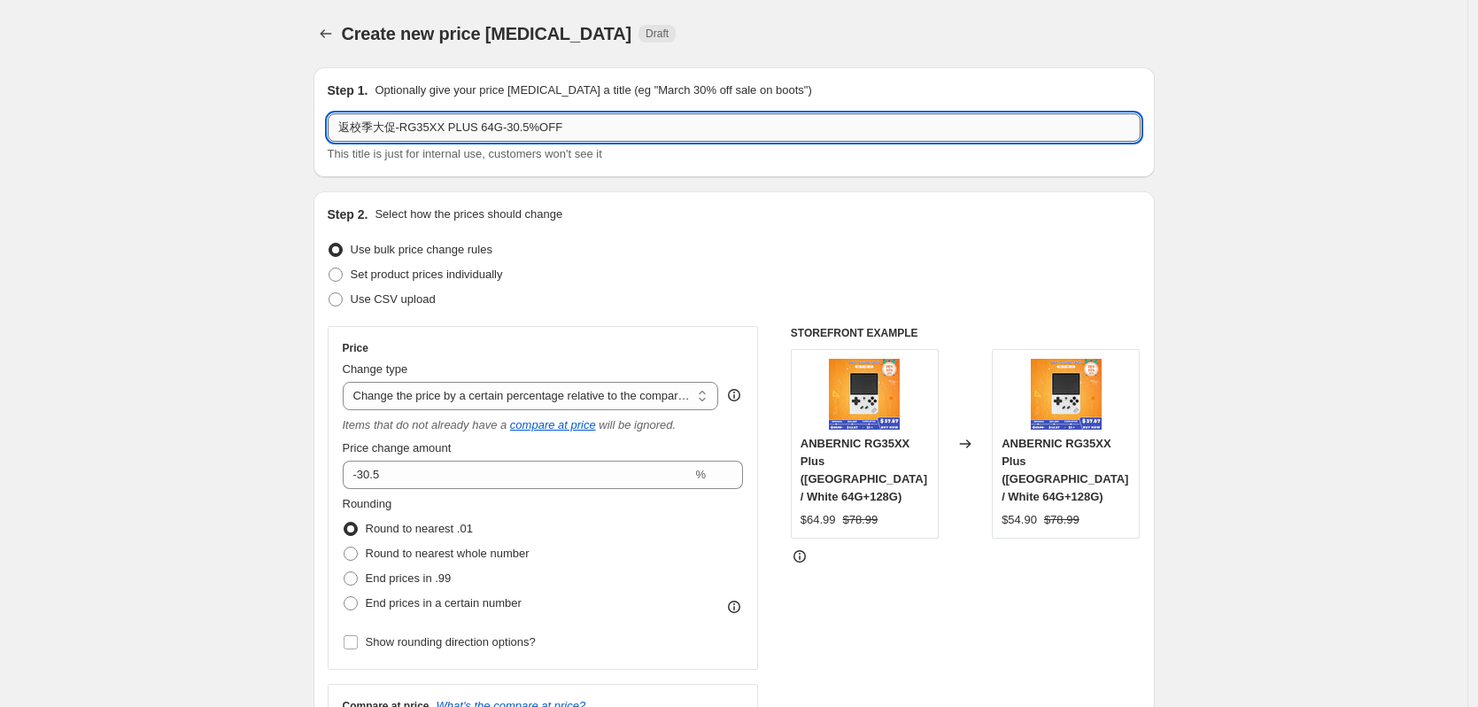
click at [509, 132] on input "返校季大促-RG35XX PLUS 64G-30.5%OFF" at bounding box center [734, 127] width 813 height 28
type input "返校季大促-RG35XX PLUS 64G-33%OFF"
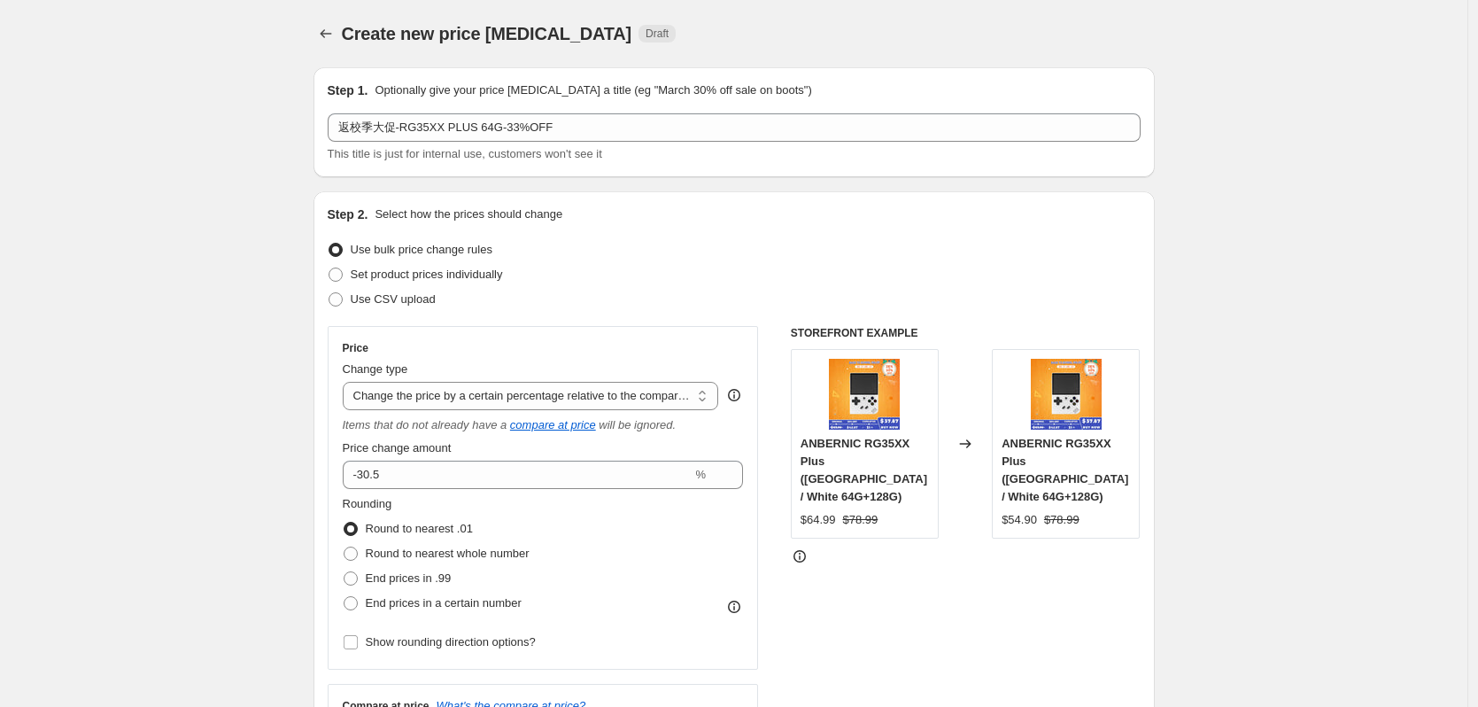
click at [624, 169] on div "Step 1. Optionally give your price change job a title (eg "March 30% off sale o…" at bounding box center [734, 122] width 841 height 110
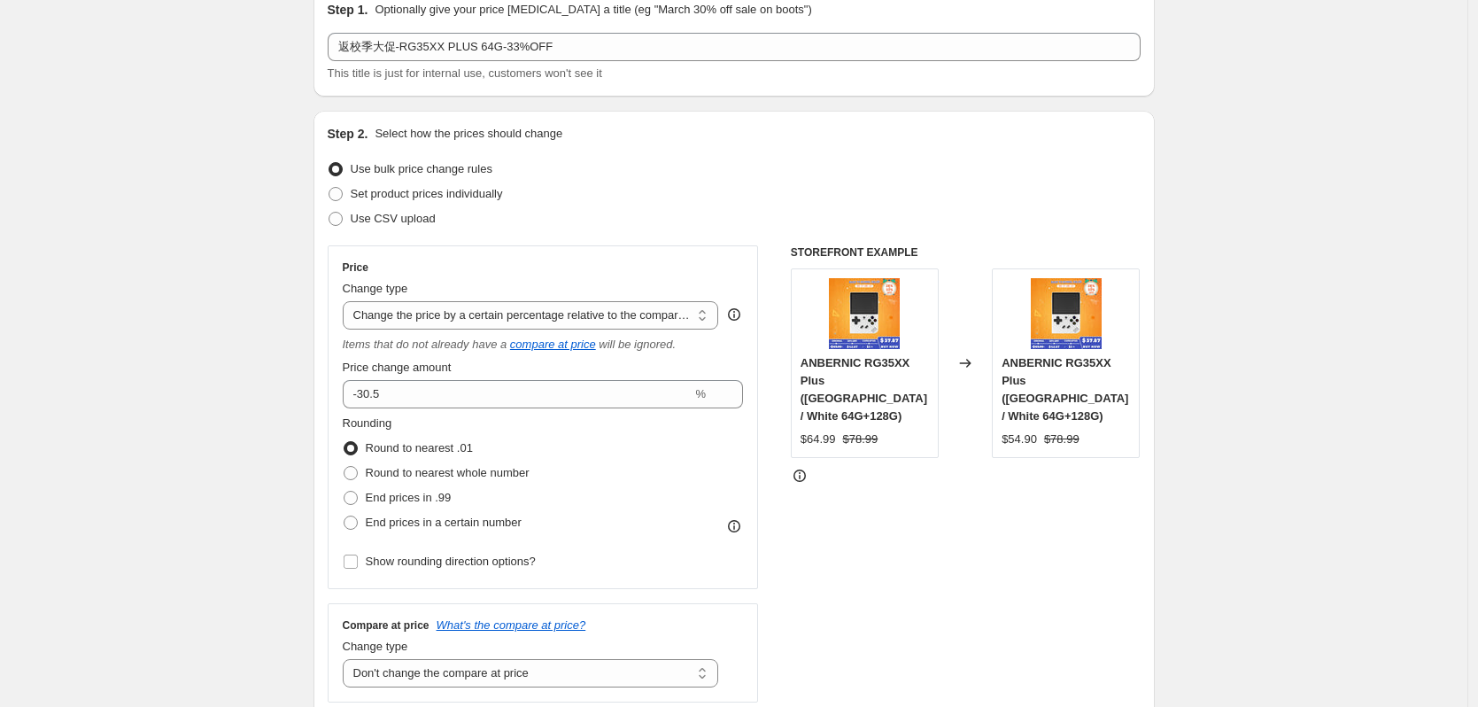
scroll to position [89, 0]
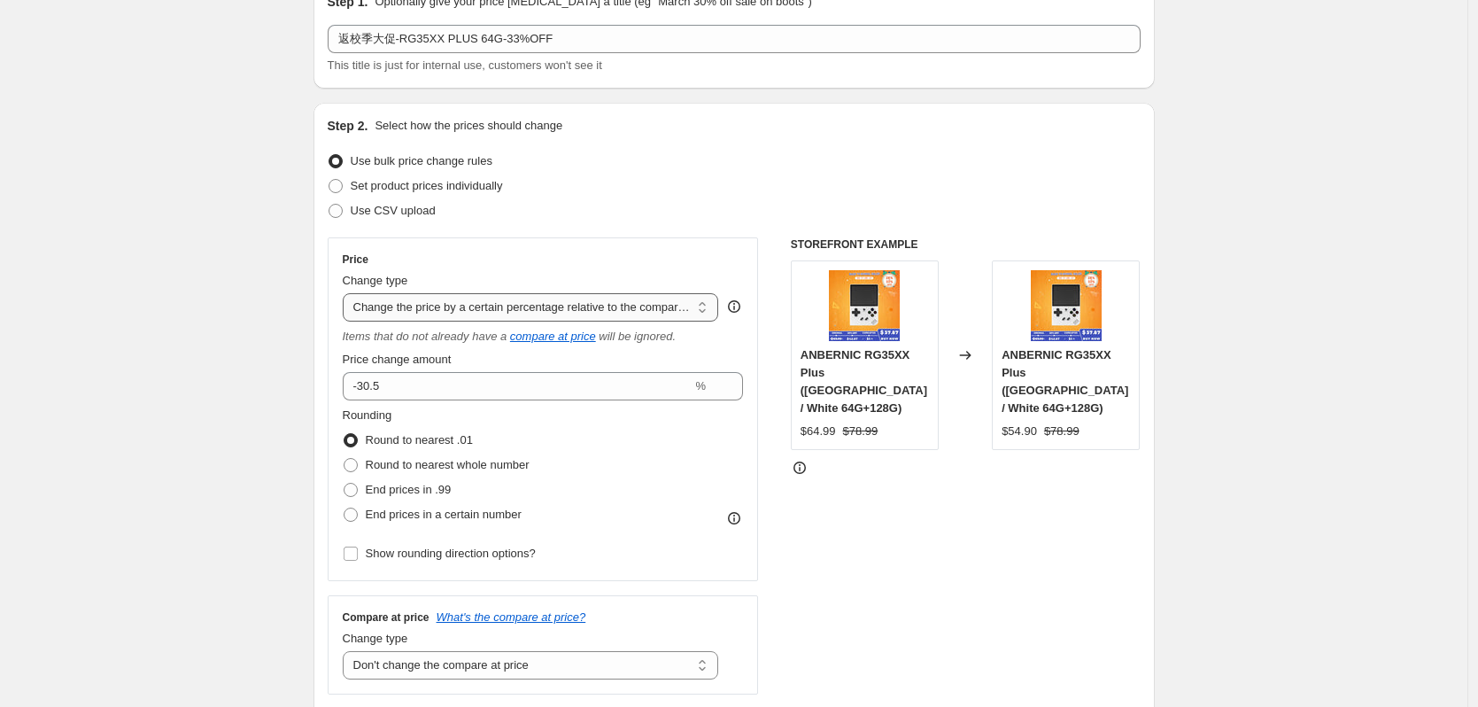
click at [623, 312] on select "Change the price to a certain amount Change the price by a certain amount Chang…" at bounding box center [531, 307] width 376 height 28
click at [347, 293] on select "Change the price to a certain amount Change the price by a certain amount Chang…" at bounding box center [531, 307] width 376 height 28
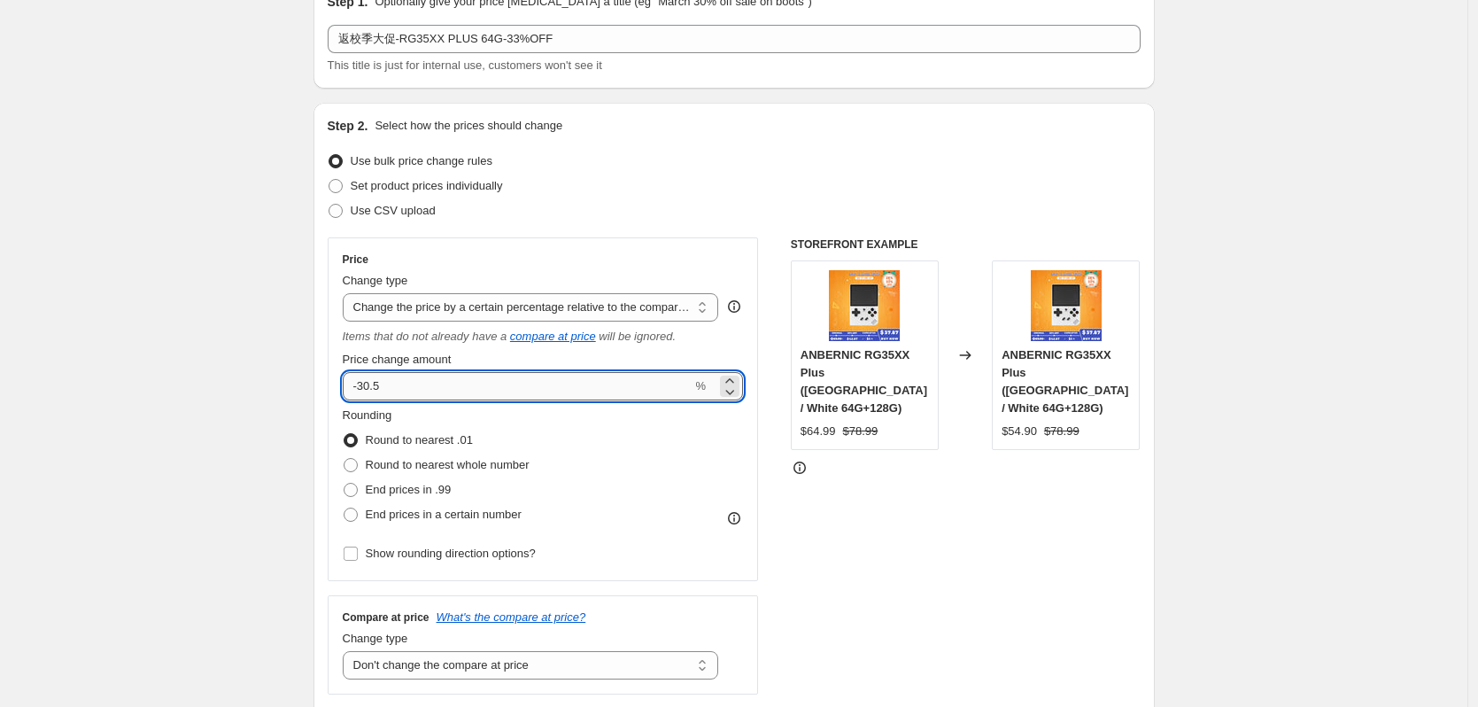
drag, startPoint x: 368, startPoint y: 381, endPoint x: 411, endPoint y: 383, distance: 42.5
click at [411, 383] on input "-30.5" at bounding box center [518, 386] width 350 height 28
type input "-33"
click at [561, 214] on div "Use CSV upload" at bounding box center [734, 210] width 813 height 25
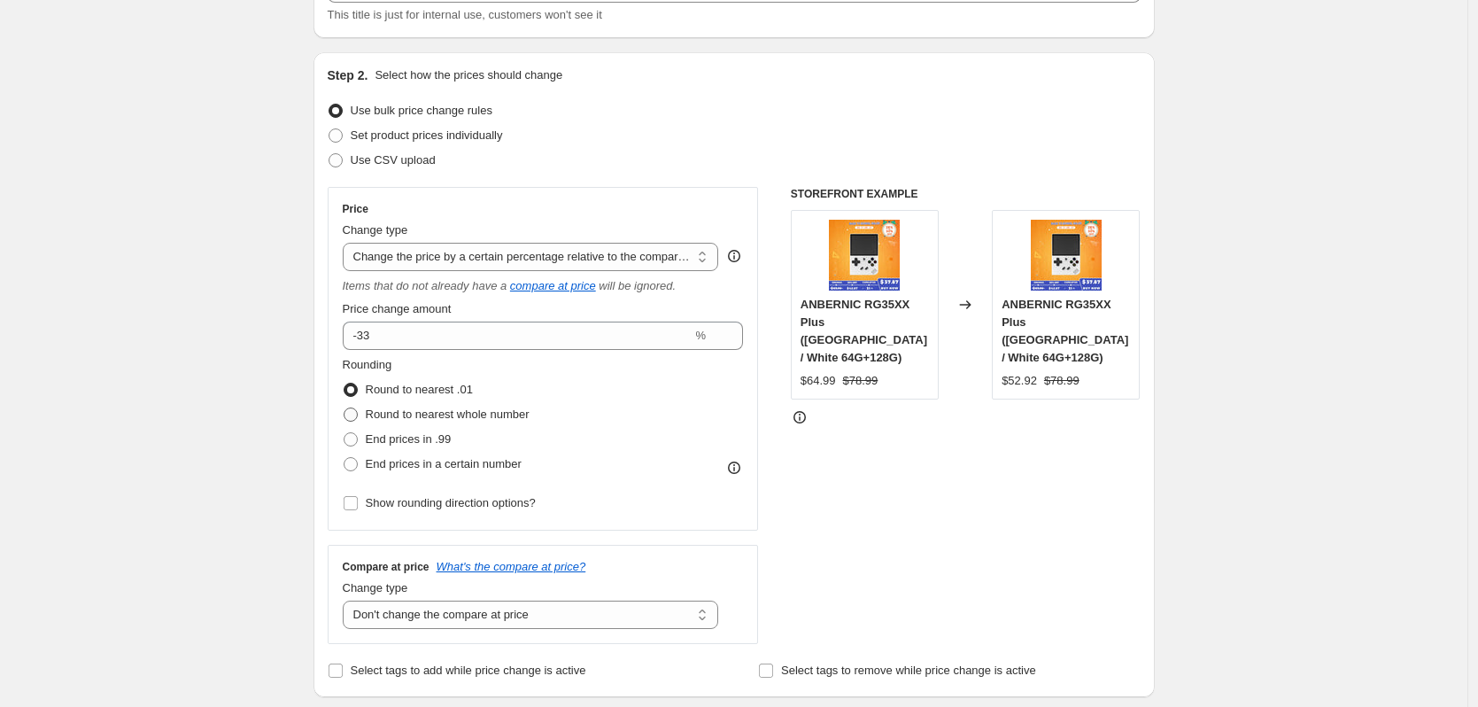
scroll to position [266, 0]
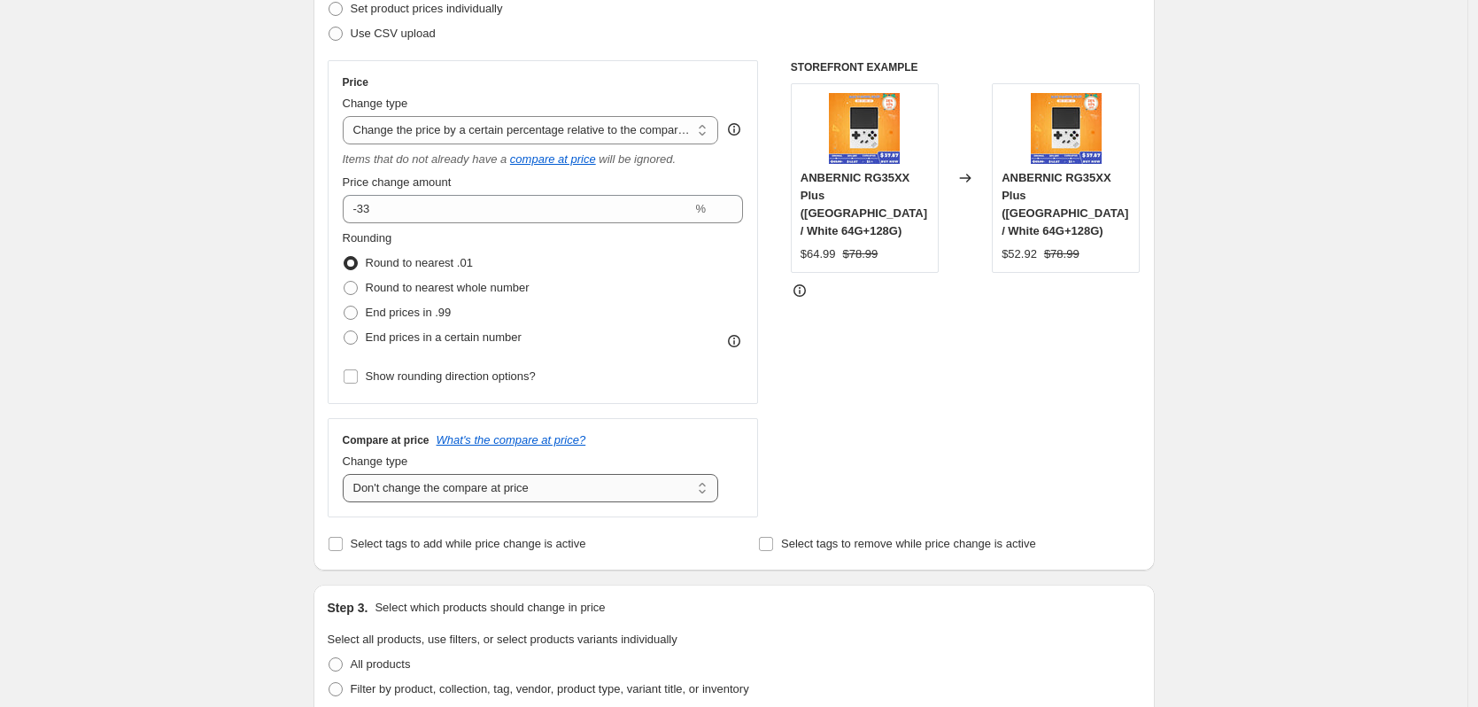
click at [489, 484] on select "Change the compare at price to the current price (sale) Change the compare at p…" at bounding box center [531, 488] width 376 height 28
click at [210, 439] on div "Create new price [MEDICAL_DATA]. This page is ready Create new price [MEDICAL_D…" at bounding box center [734, 666] width 1468 height 1865
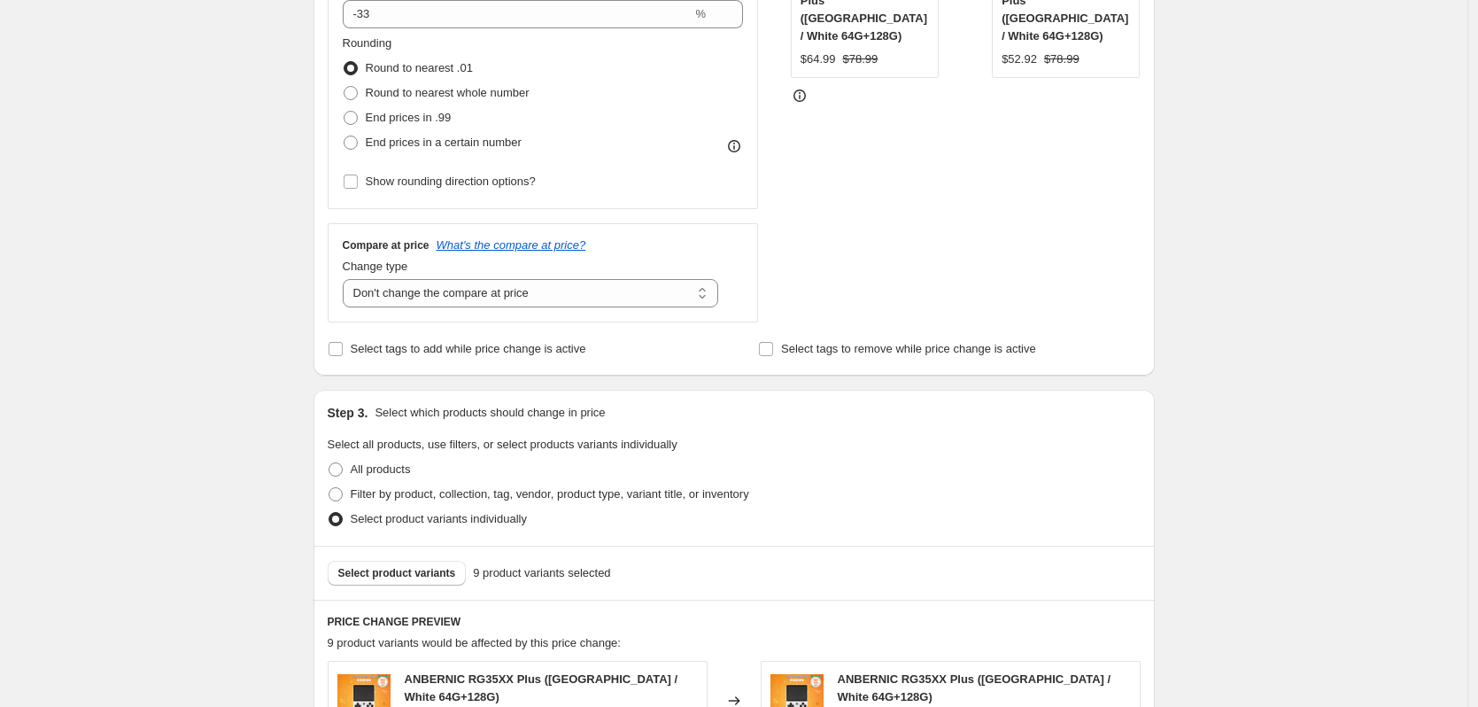
scroll to position [709, 0]
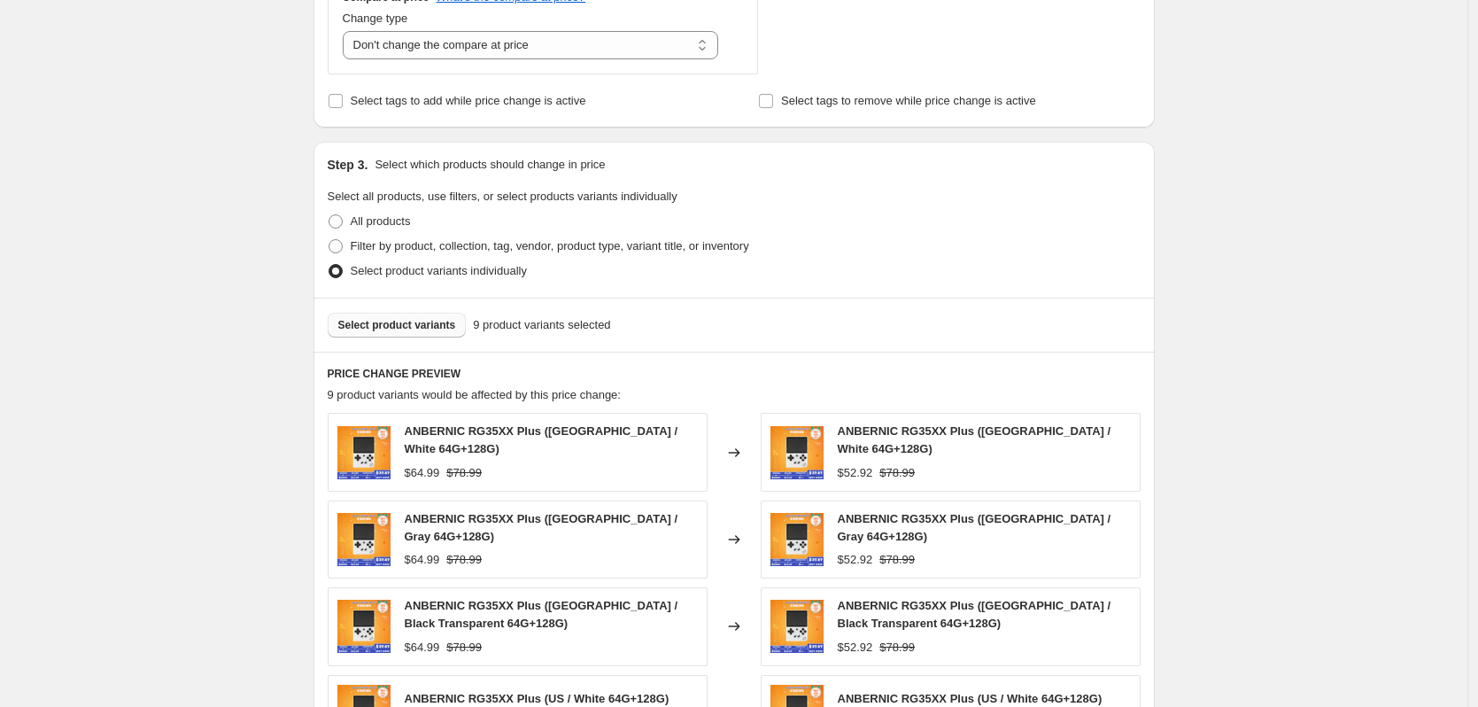
click at [376, 320] on span "Select product variants" at bounding box center [397, 325] width 118 height 14
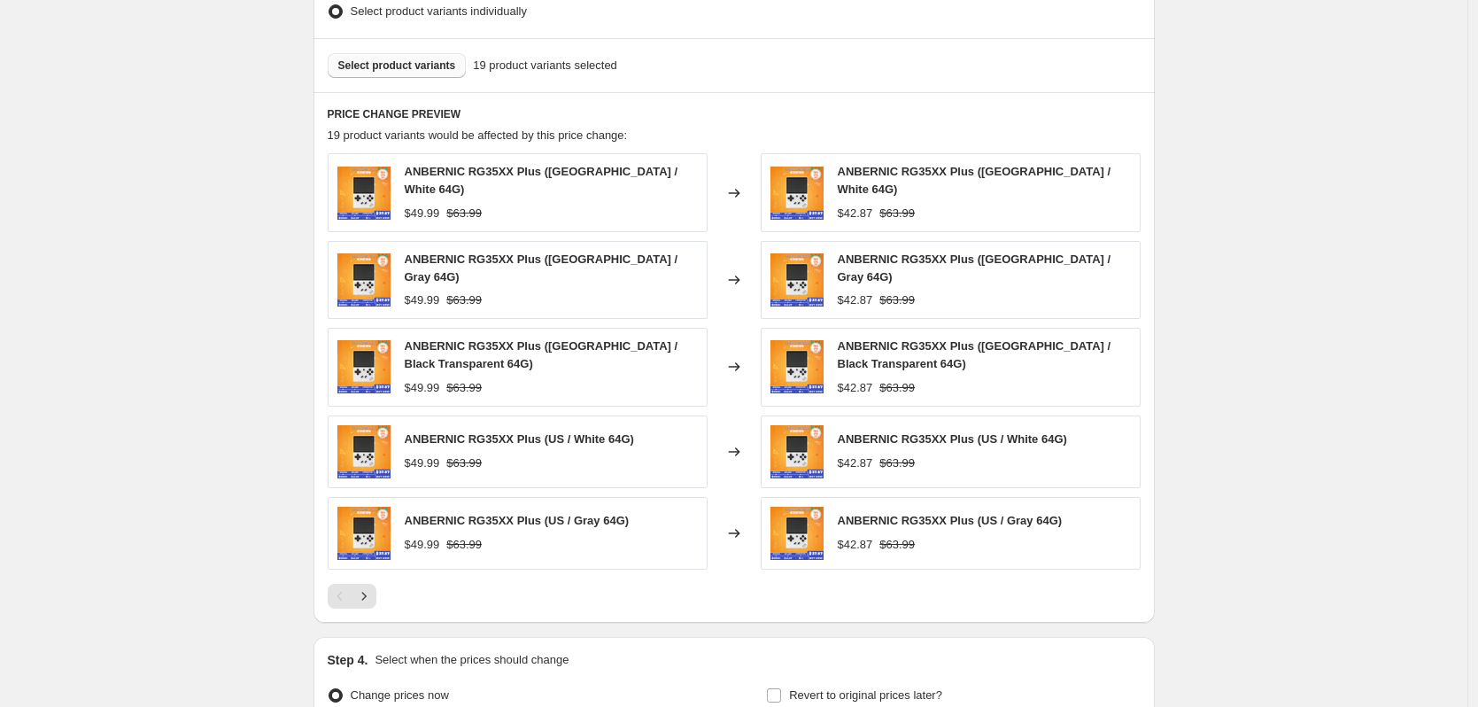
scroll to position [974, 0]
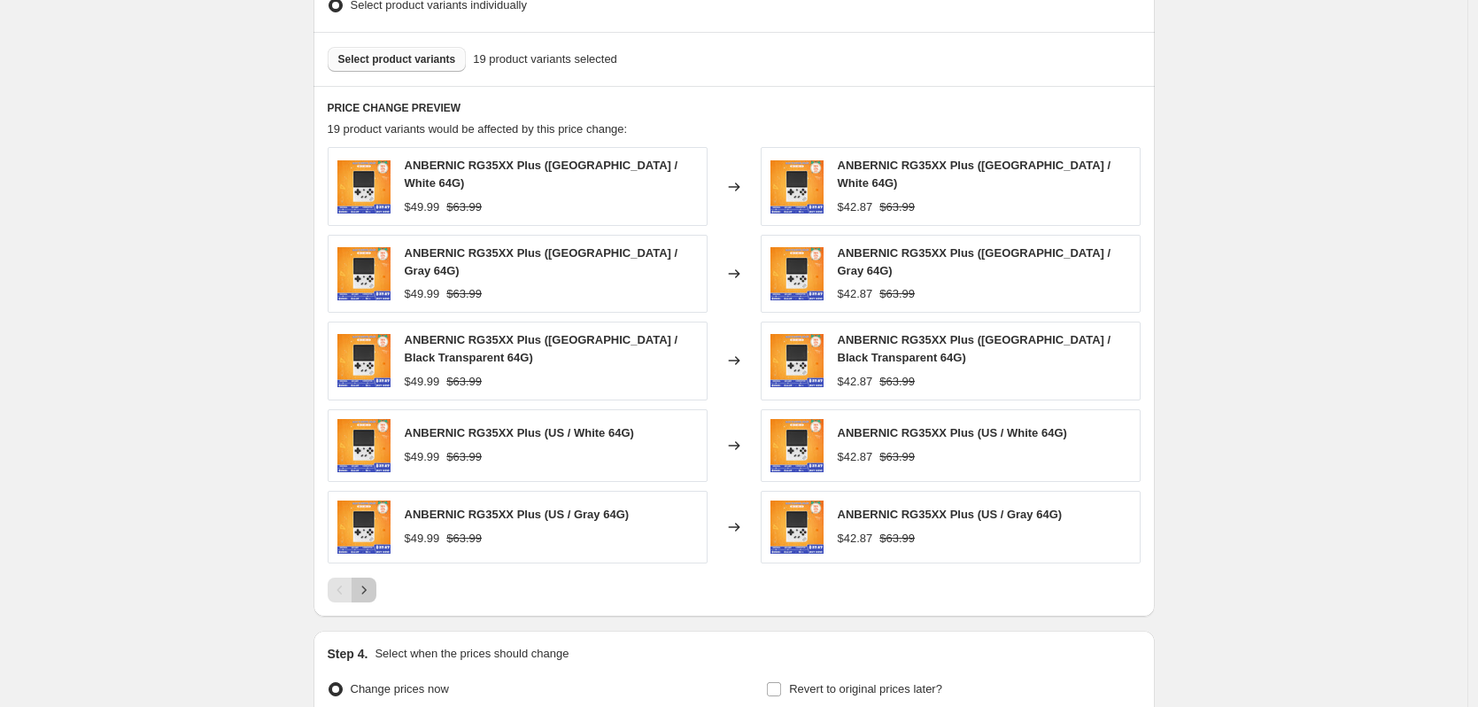
click at [373, 587] on icon "Next" at bounding box center [364, 590] width 18 height 18
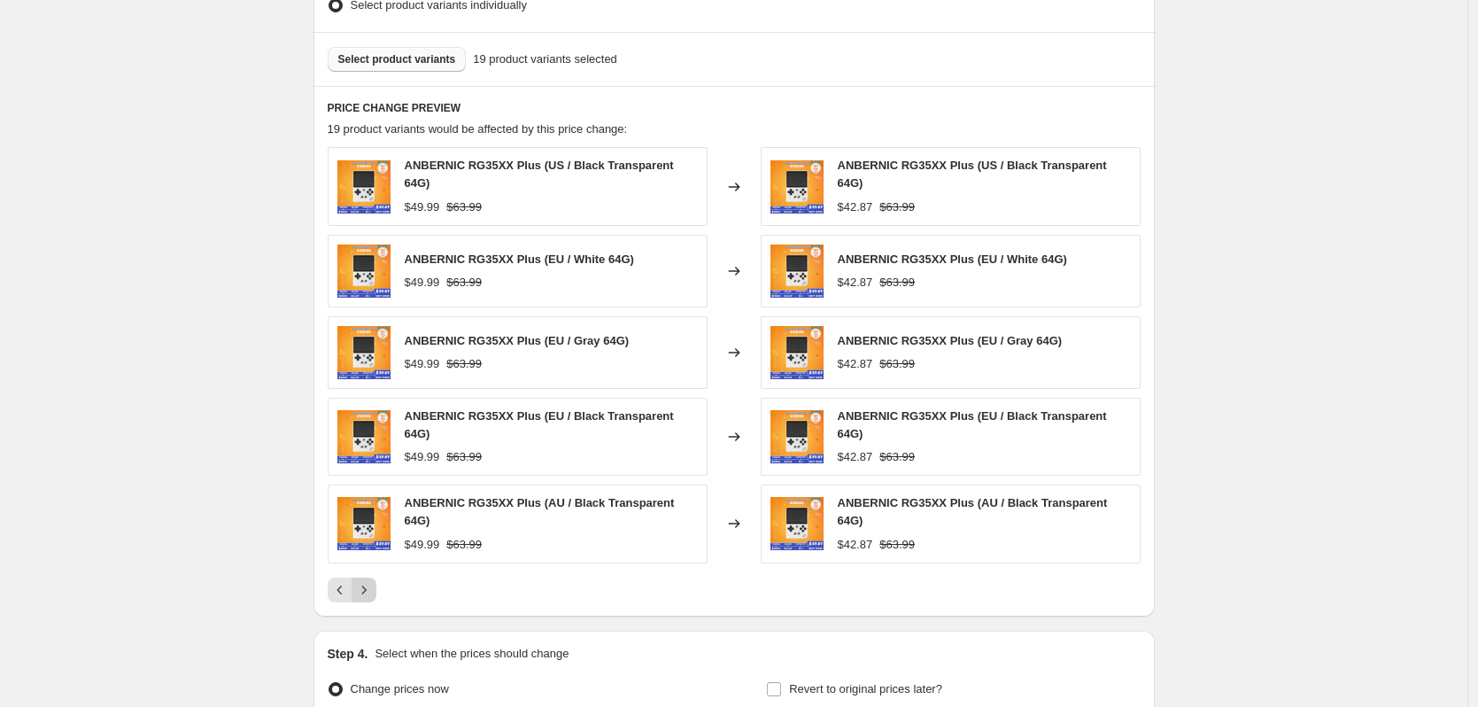
click at [373, 581] on icon "Next" at bounding box center [364, 590] width 18 height 18
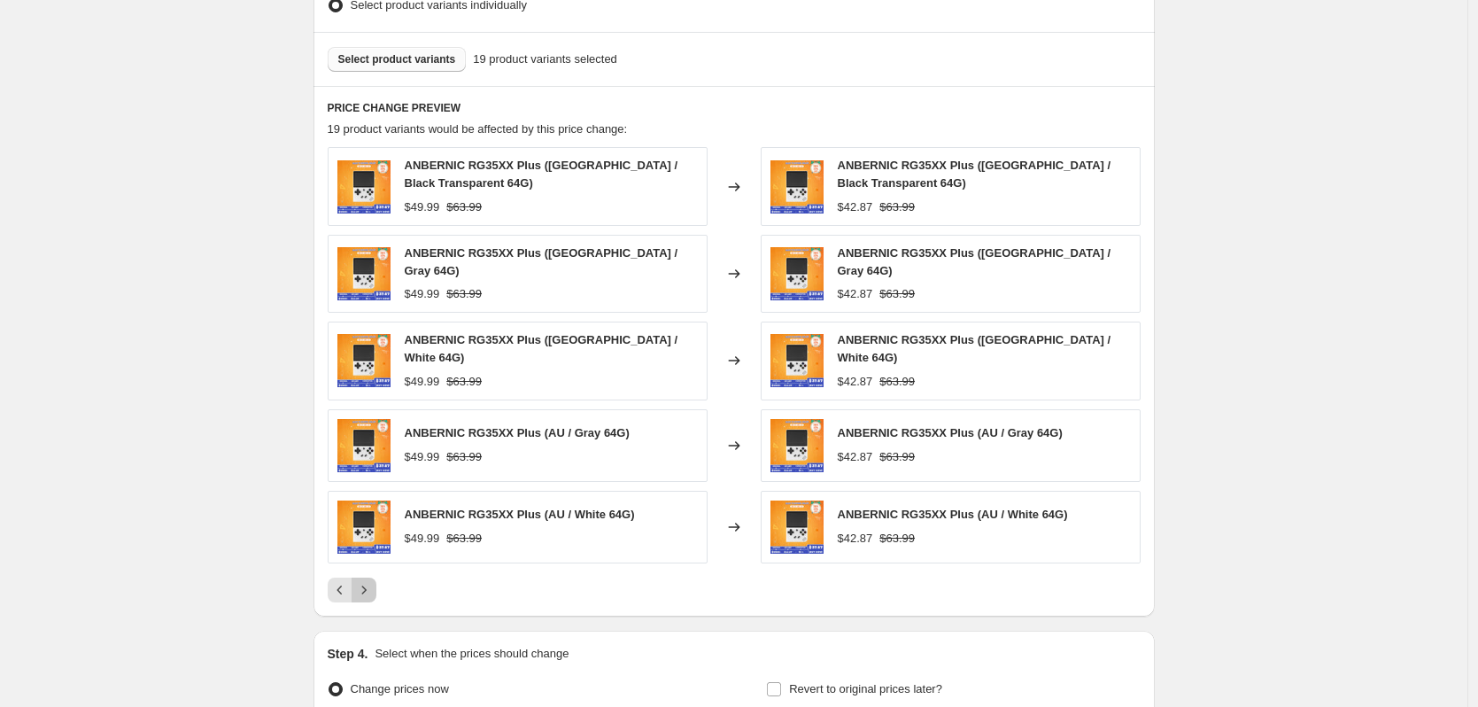
click at [373, 581] on icon "Next" at bounding box center [364, 590] width 18 height 18
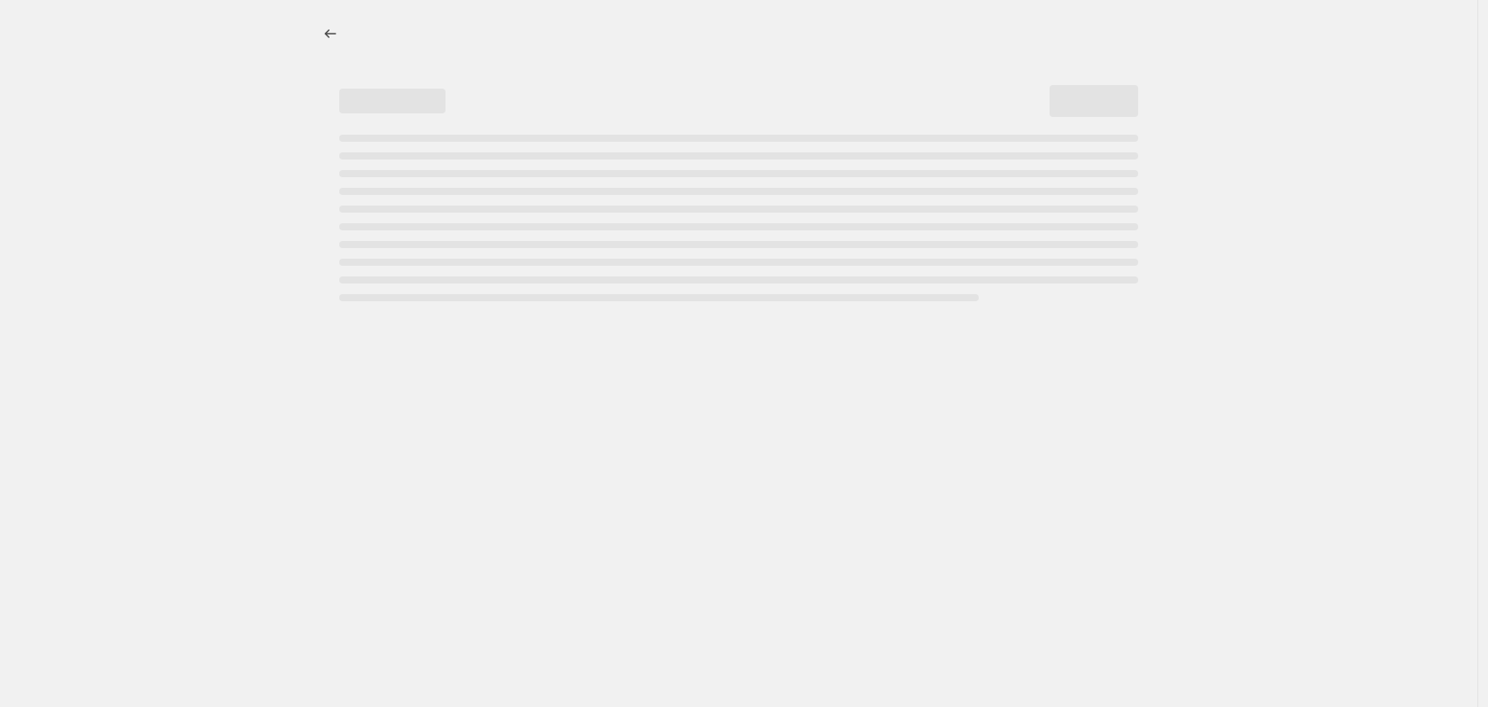
select select "percentage"
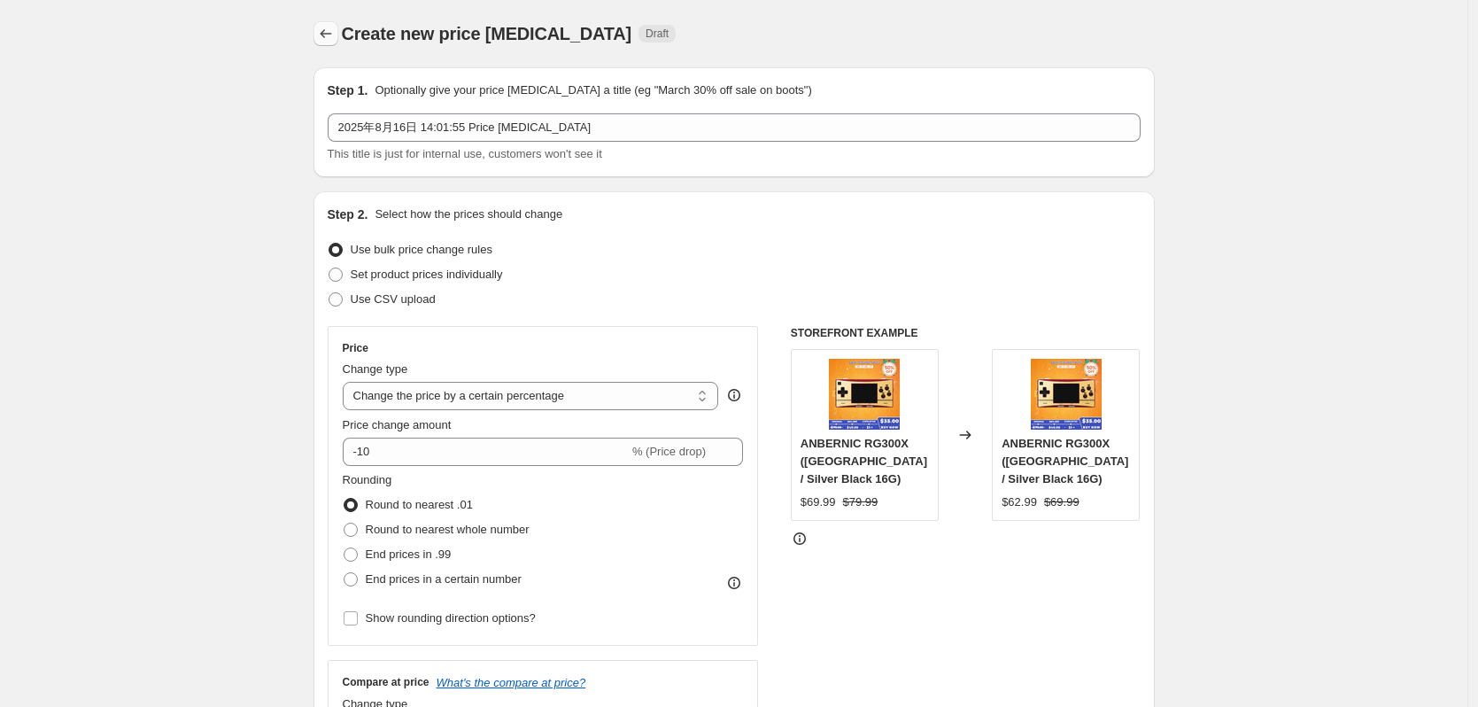
click at [326, 39] on icon "Price change jobs" at bounding box center [326, 34] width 18 height 18
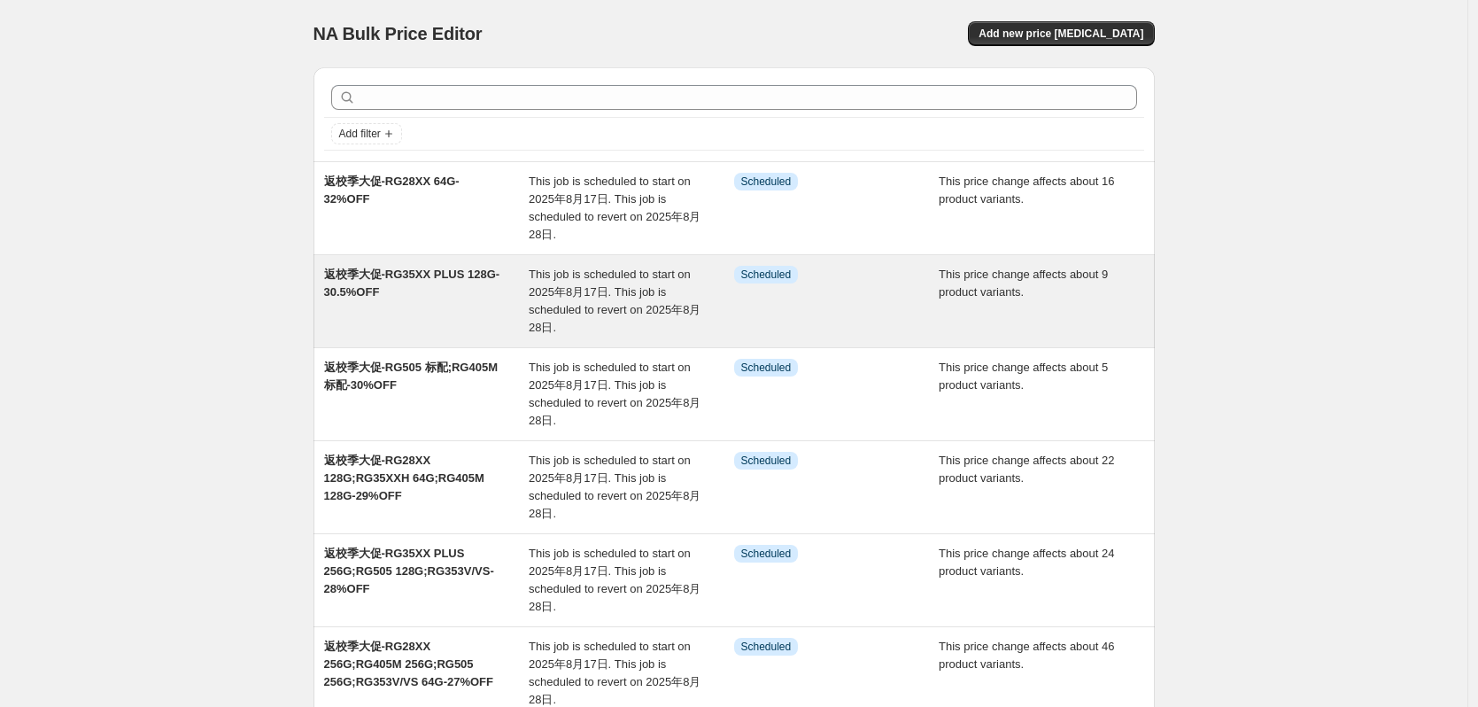
click at [415, 284] on div "返校季大促-RG35XX PLUS 128G-30.5%OFF" at bounding box center [426, 301] width 205 height 71
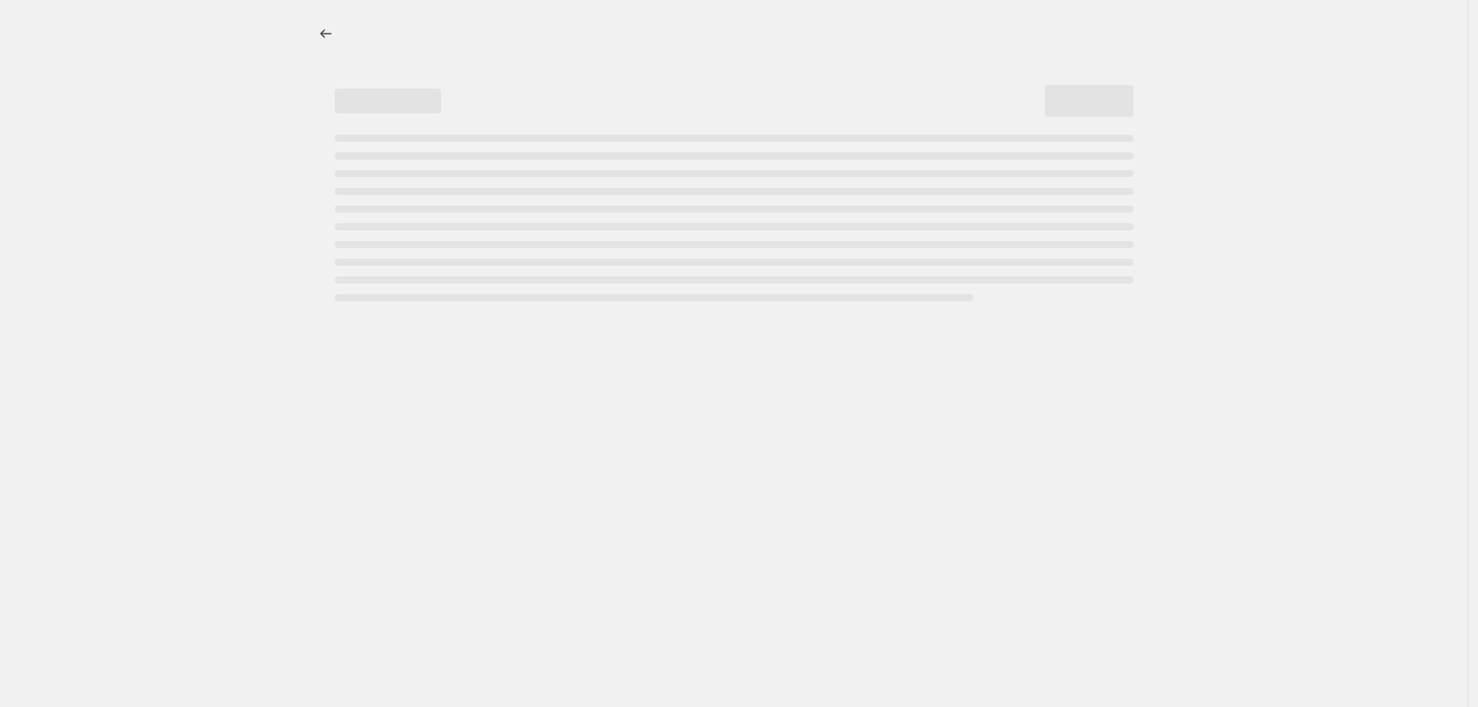
select select "pcap"
select select "no_change"
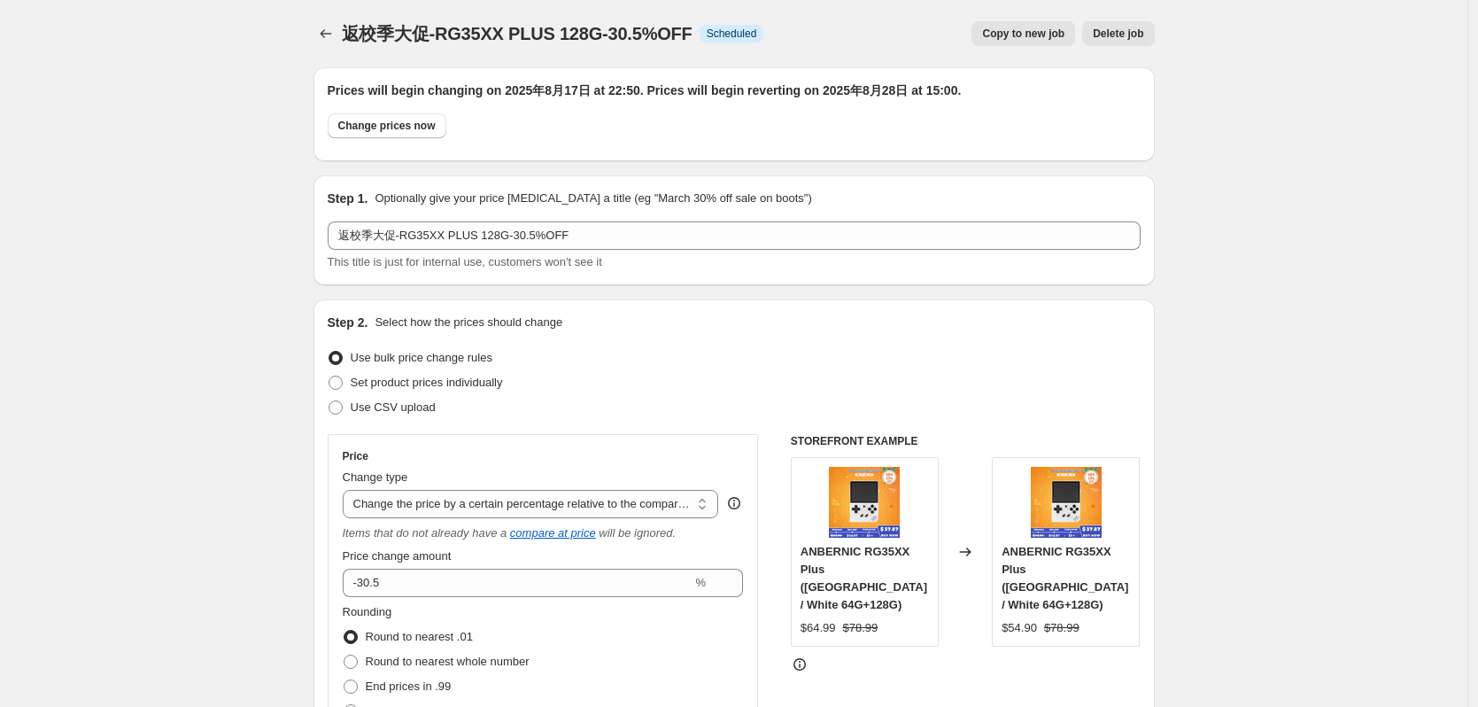
click at [1051, 35] on span "Copy to new job" at bounding box center [1023, 34] width 82 height 14
select select "pcap"
select select "no_change"
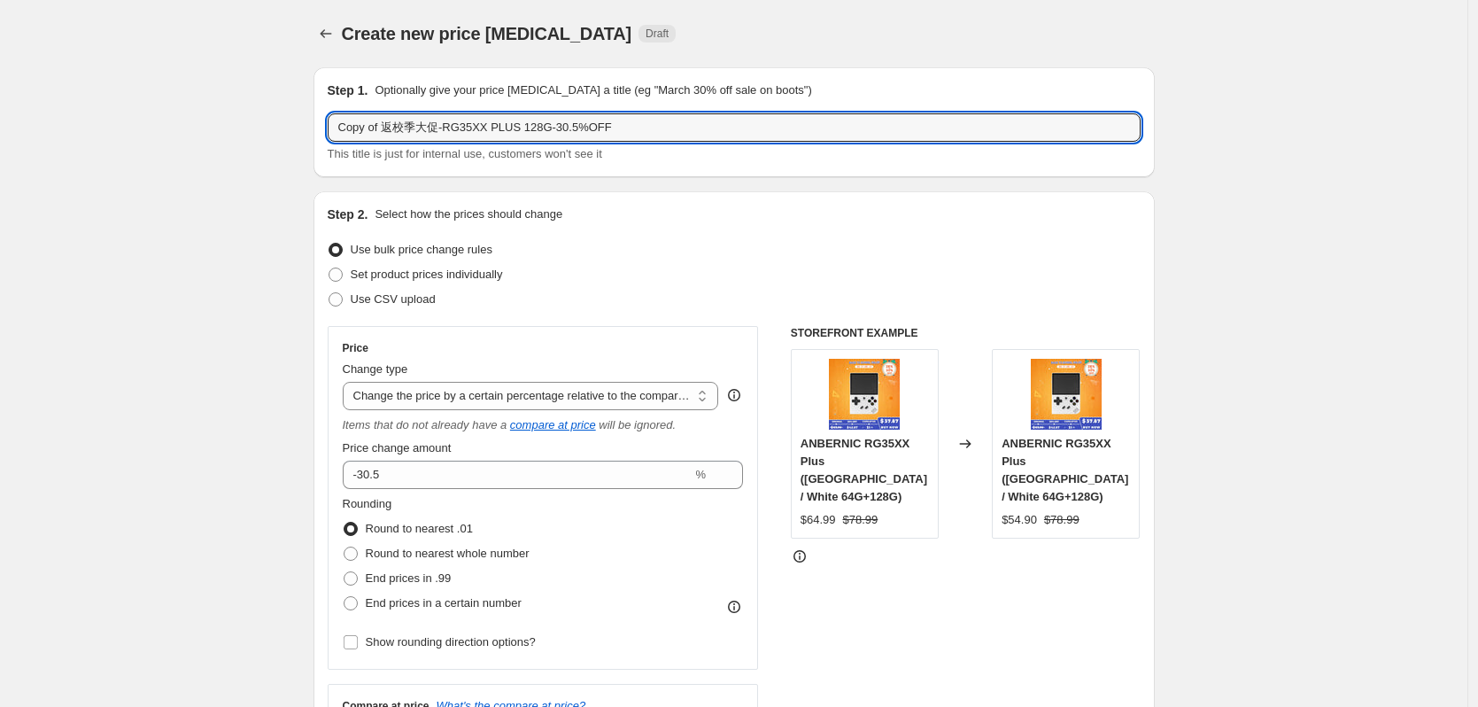
drag, startPoint x: 387, startPoint y: 128, endPoint x: 312, endPoint y: 129, distance: 75.3
drag, startPoint x: 479, startPoint y: 125, endPoint x: 495, endPoint y: 125, distance: 15.9
click at [495, 125] on input "返校季大促-RG35XX PLUS 128G-30.5%OFF" at bounding box center [734, 127] width 813 height 28
click at [562, 129] on input "返校季大促-RG35XX PLUS 64G-30.5%OFF" at bounding box center [734, 127] width 813 height 28
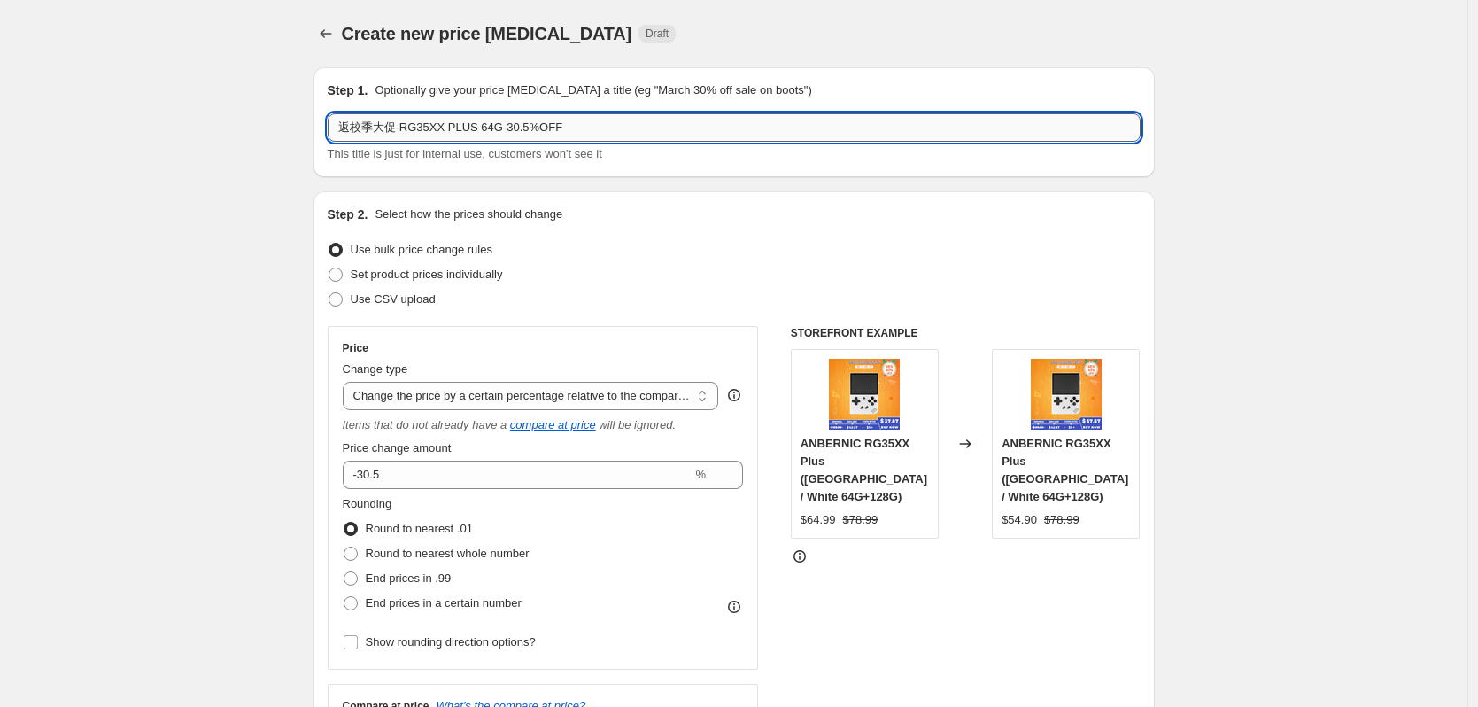
drag, startPoint x: 506, startPoint y: 128, endPoint x: 524, endPoint y: 128, distance: 18.6
click at [524, 128] on input "返校季大促-RG35XX PLUS 64G-30.5%OFF" at bounding box center [734, 127] width 813 height 28
type input "返校季大促-RG35XX PLUS 64G-33%OFF"
click at [701, 261] on div "Use bulk price change rules" at bounding box center [734, 249] width 813 height 25
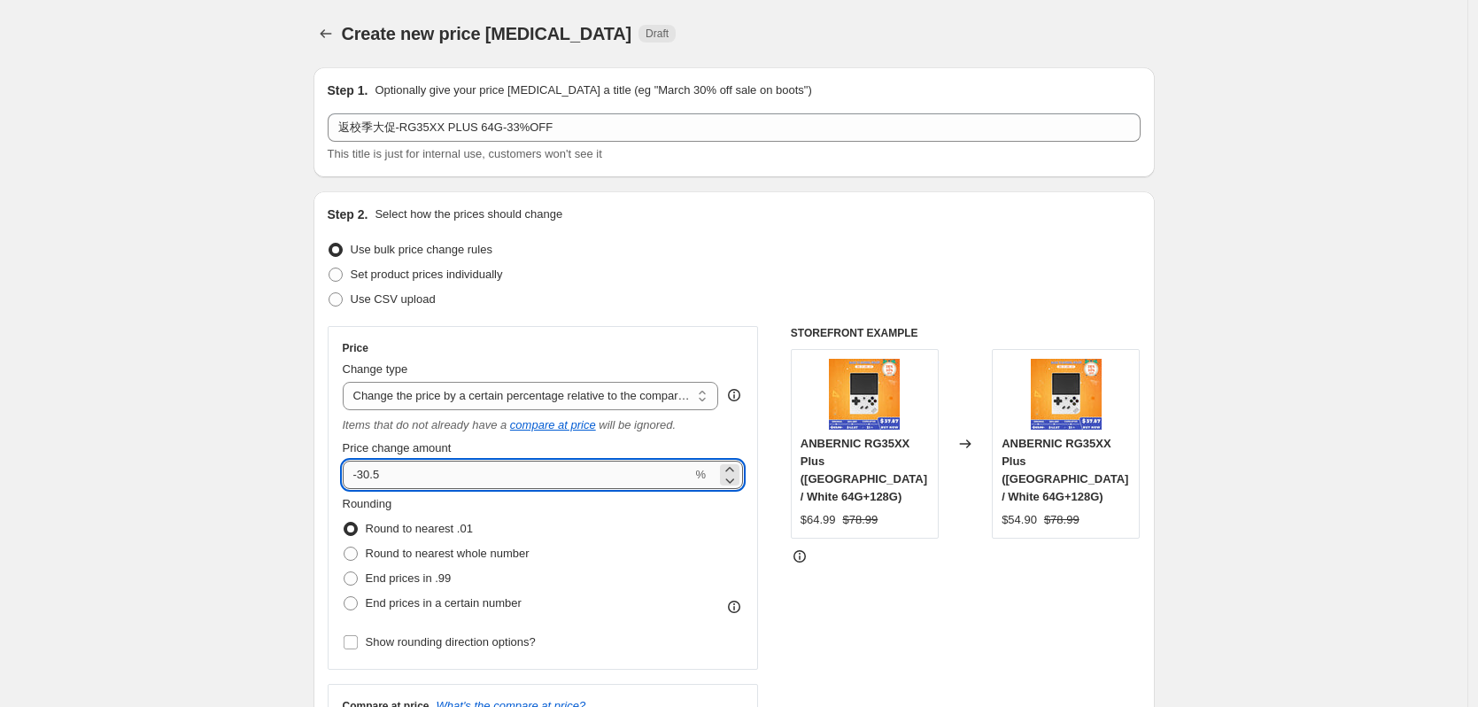
drag, startPoint x: 367, startPoint y: 476, endPoint x: 422, endPoint y: 476, distance: 55.8
click at [422, 476] on input "-30.5" at bounding box center [518, 475] width 350 height 28
type input "-33"
click at [548, 296] on div "Use CSV upload" at bounding box center [734, 299] width 813 height 25
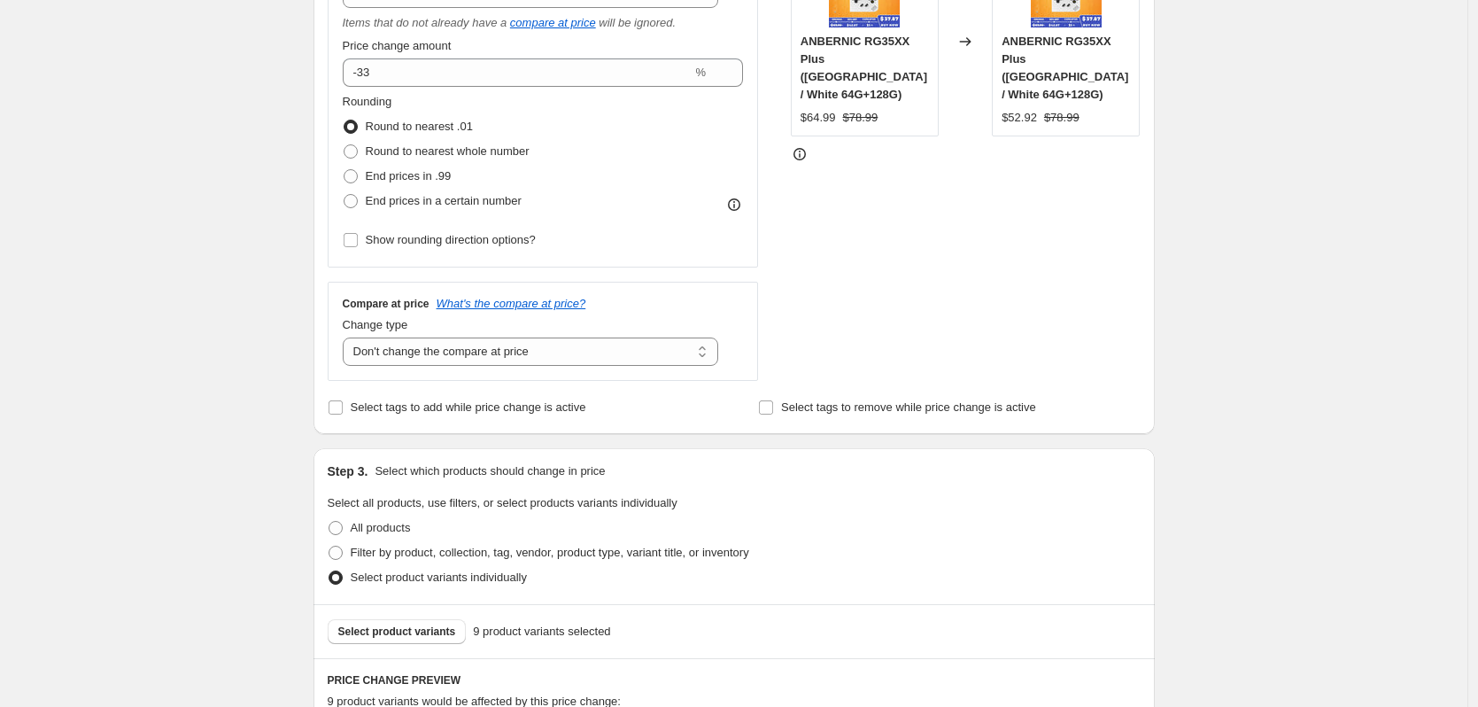
scroll to position [443, 0]
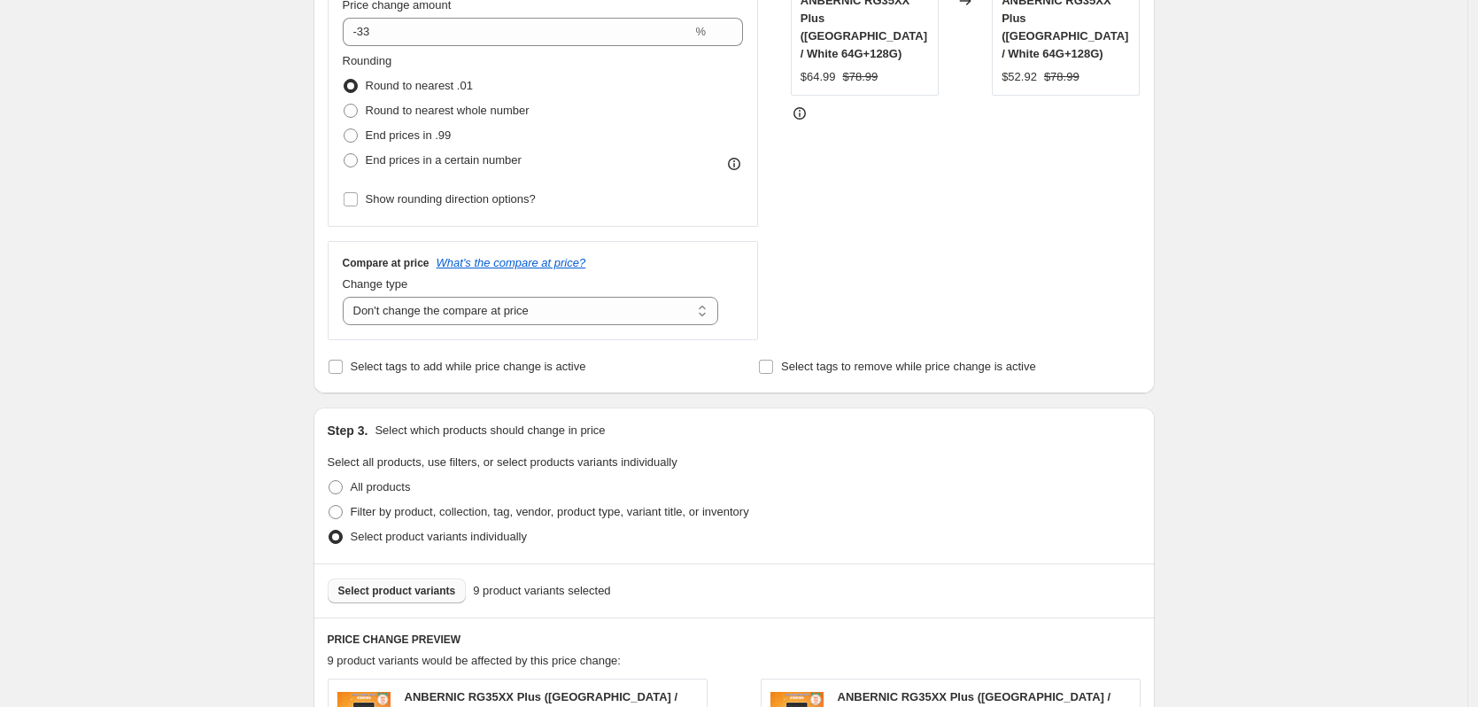
click at [378, 588] on span "Select product variants" at bounding box center [397, 591] width 118 height 14
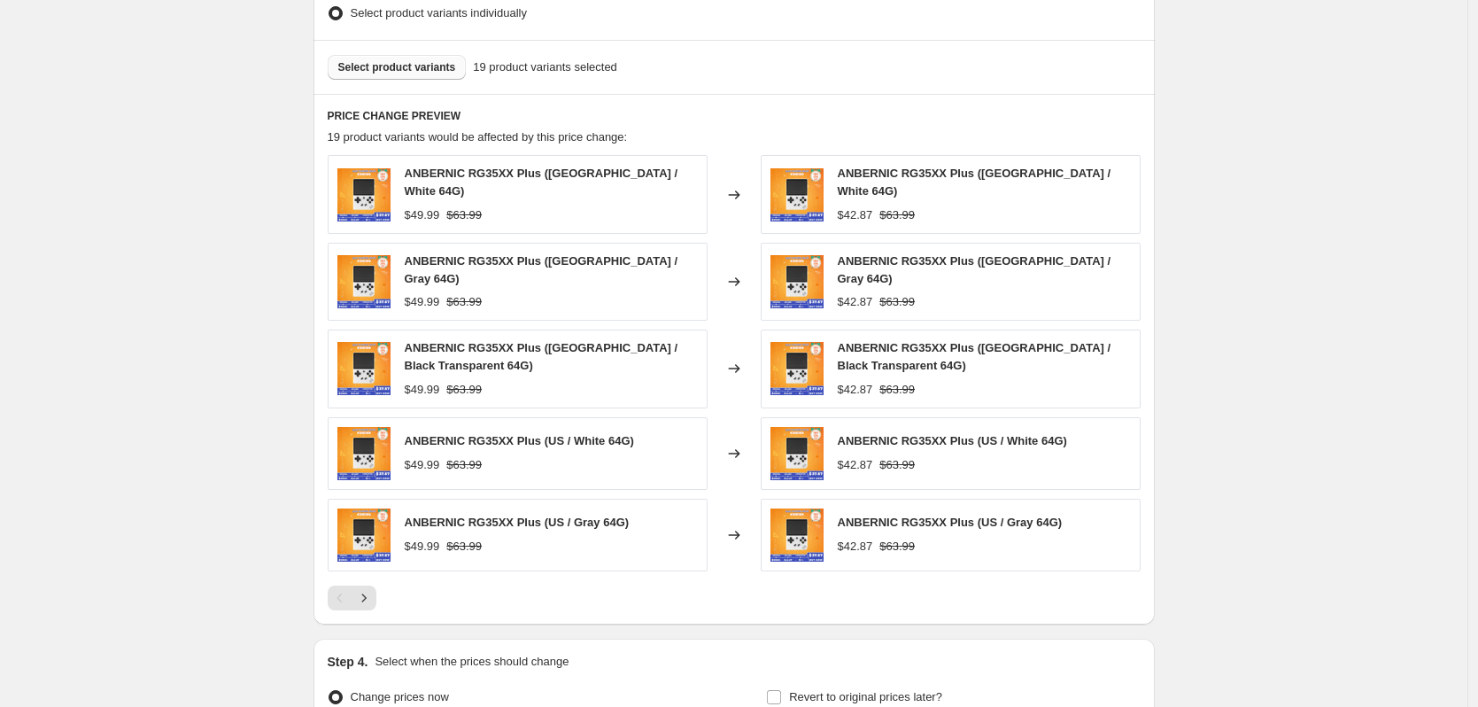
scroll to position [974, 0]
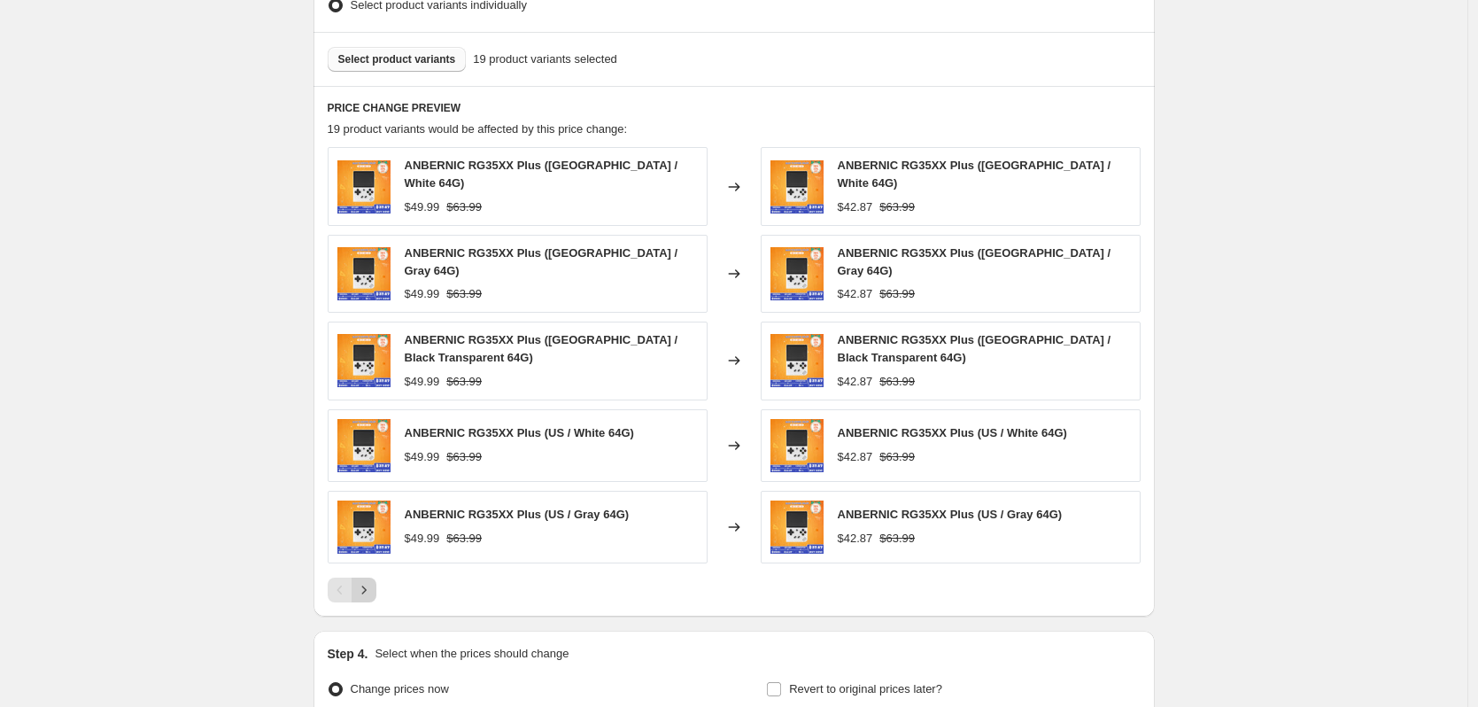
click at [372, 581] on icon "Next" at bounding box center [364, 590] width 18 height 18
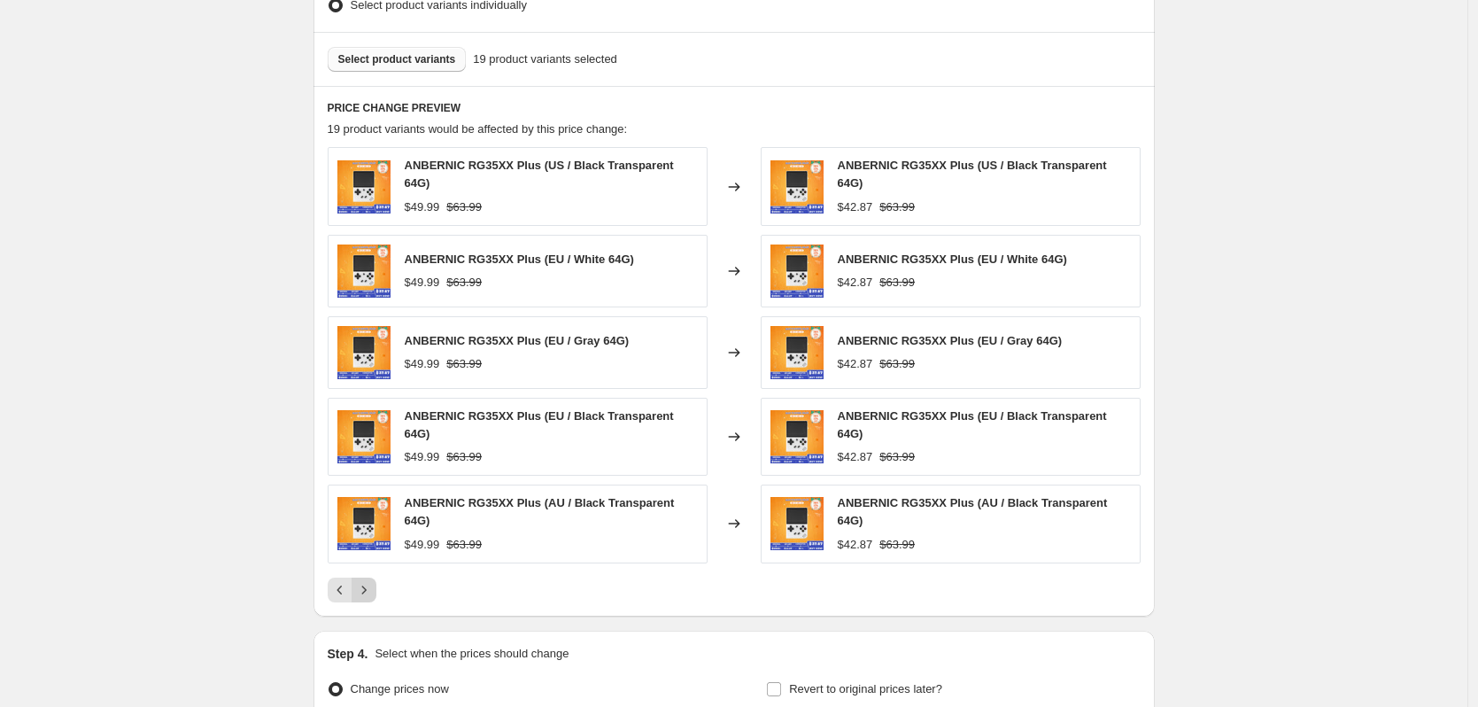
click at [368, 581] on icon "Next" at bounding box center [364, 590] width 18 height 18
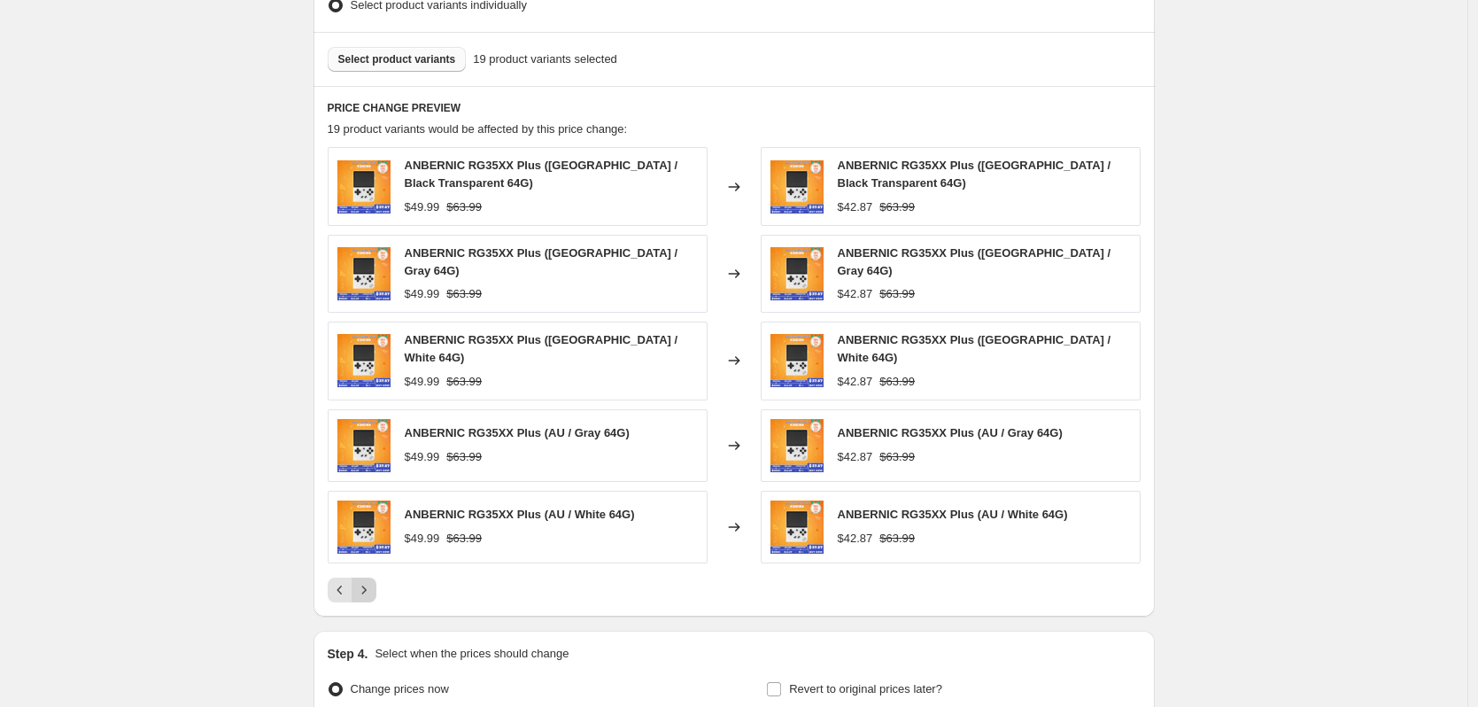
click at [368, 581] on icon "Next" at bounding box center [364, 590] width 18 height 18
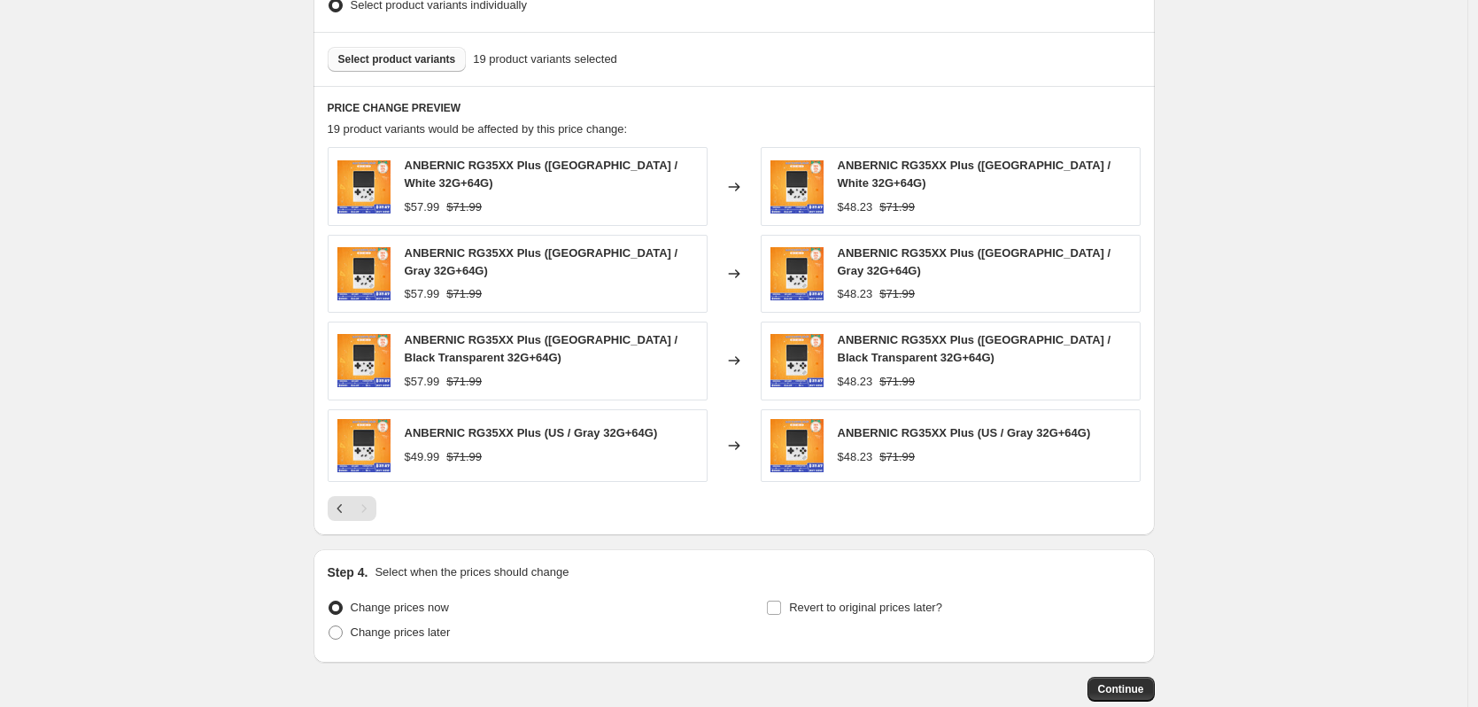
click at [426, 64] on span "Select product variants" at bounding box center [397, 59] width 118 height 14
click at [348, 500] on icon "Previous" at bounding box center [340, 509] width 18 height 18
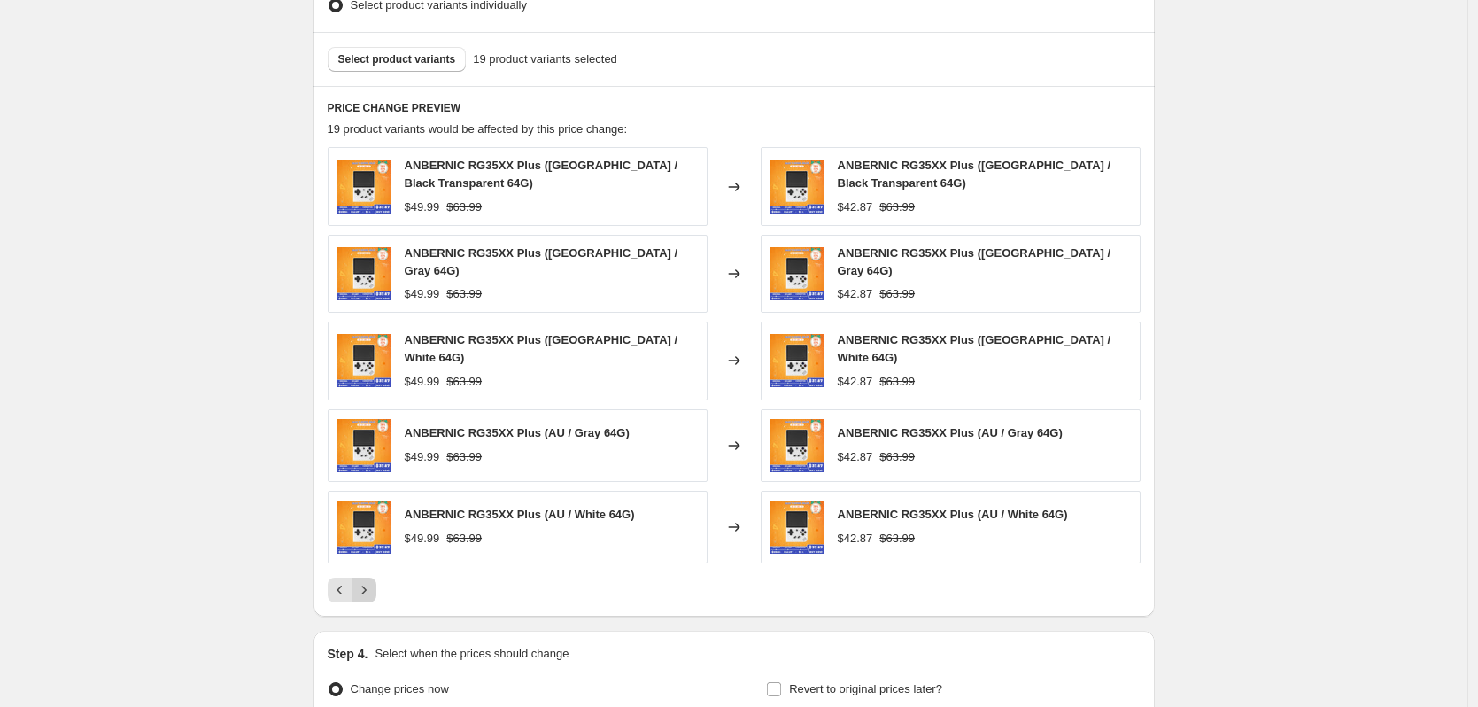
click at [365, 584] on button "Next" at bounding box center [364, 589] width 25 height 25
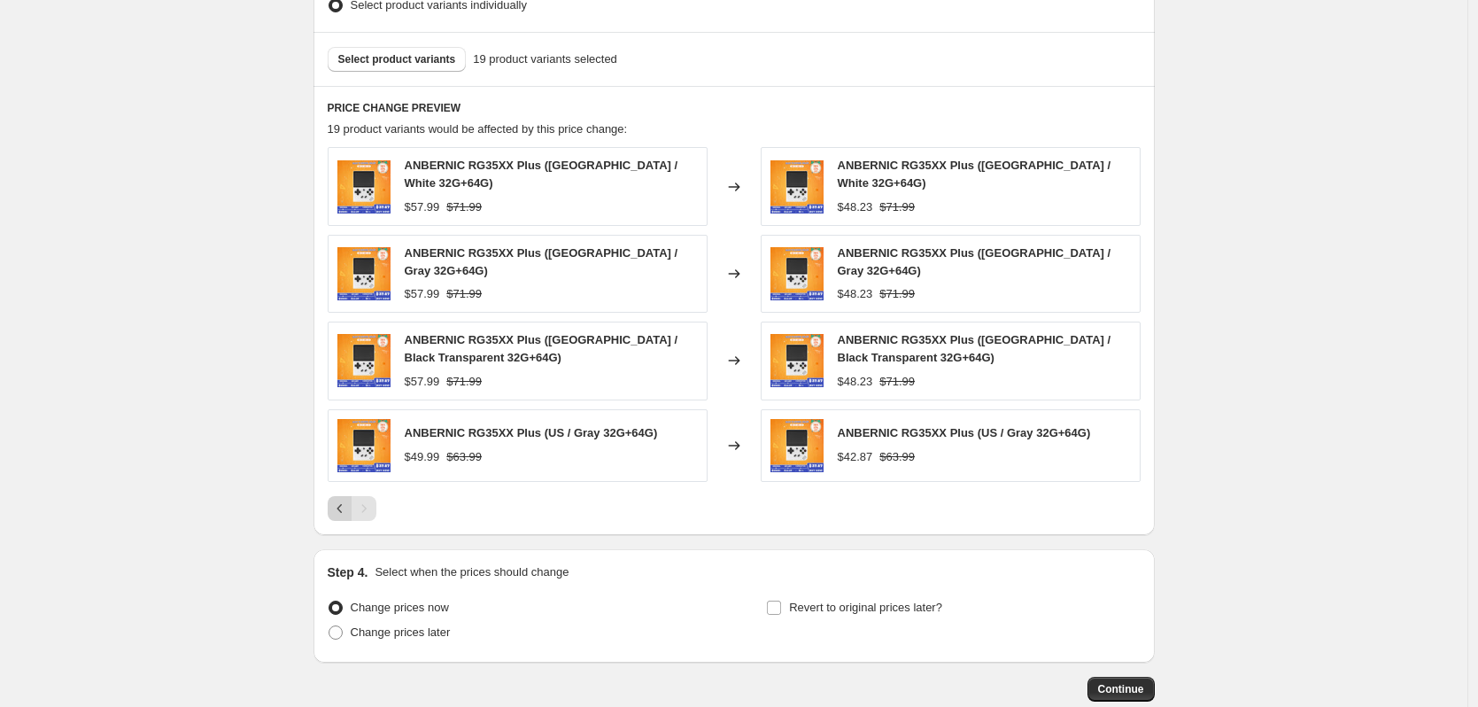
click at [338, 505] on icon "Previous" at bounding box center [340, 509] width 18 height 18
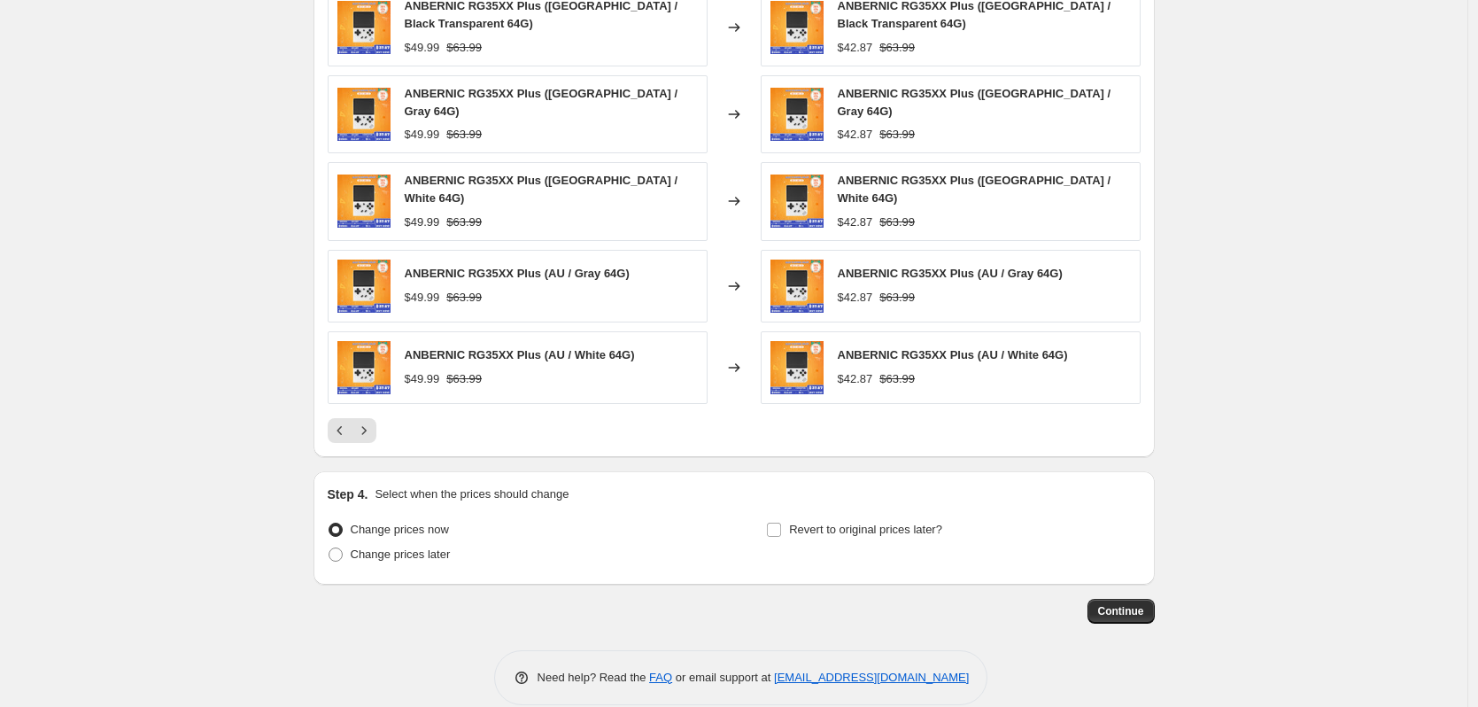
scroll to position [1142, 0]
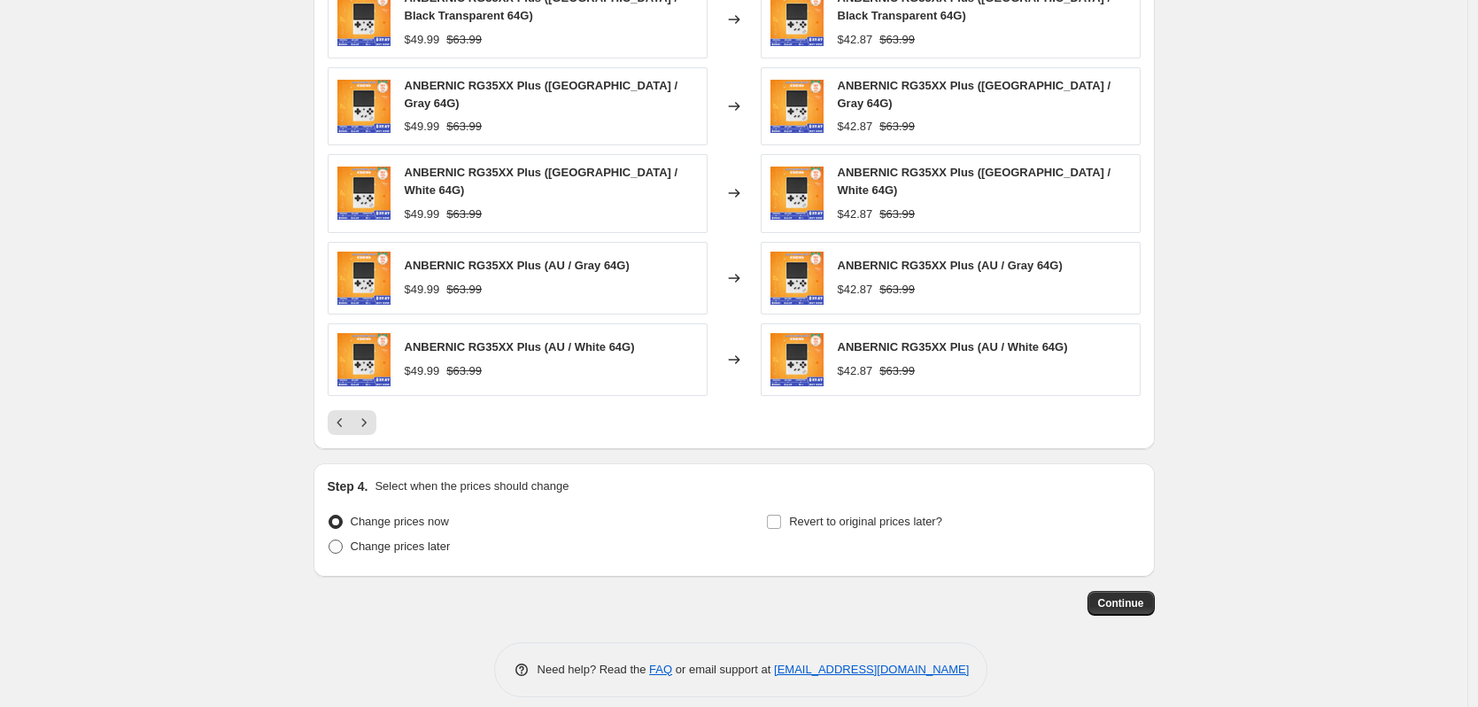
click at [443, 539] on span "Change prices later" at bounding box center [401, 545] width 100 height 13
click at [329, 539] on input "Change prices later" at bounding box center [329, 539] width 1 height 1
radio input "true"
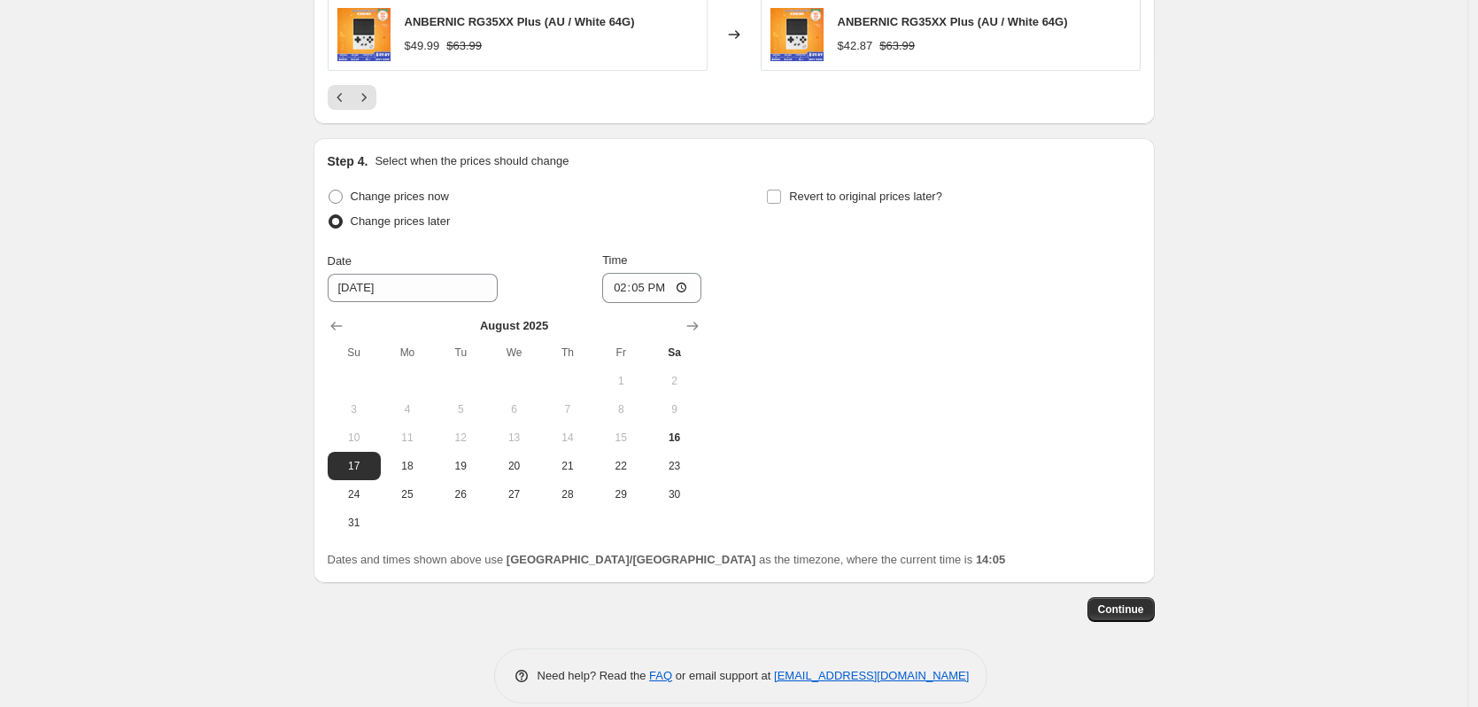
scroll to position [1473, 0]
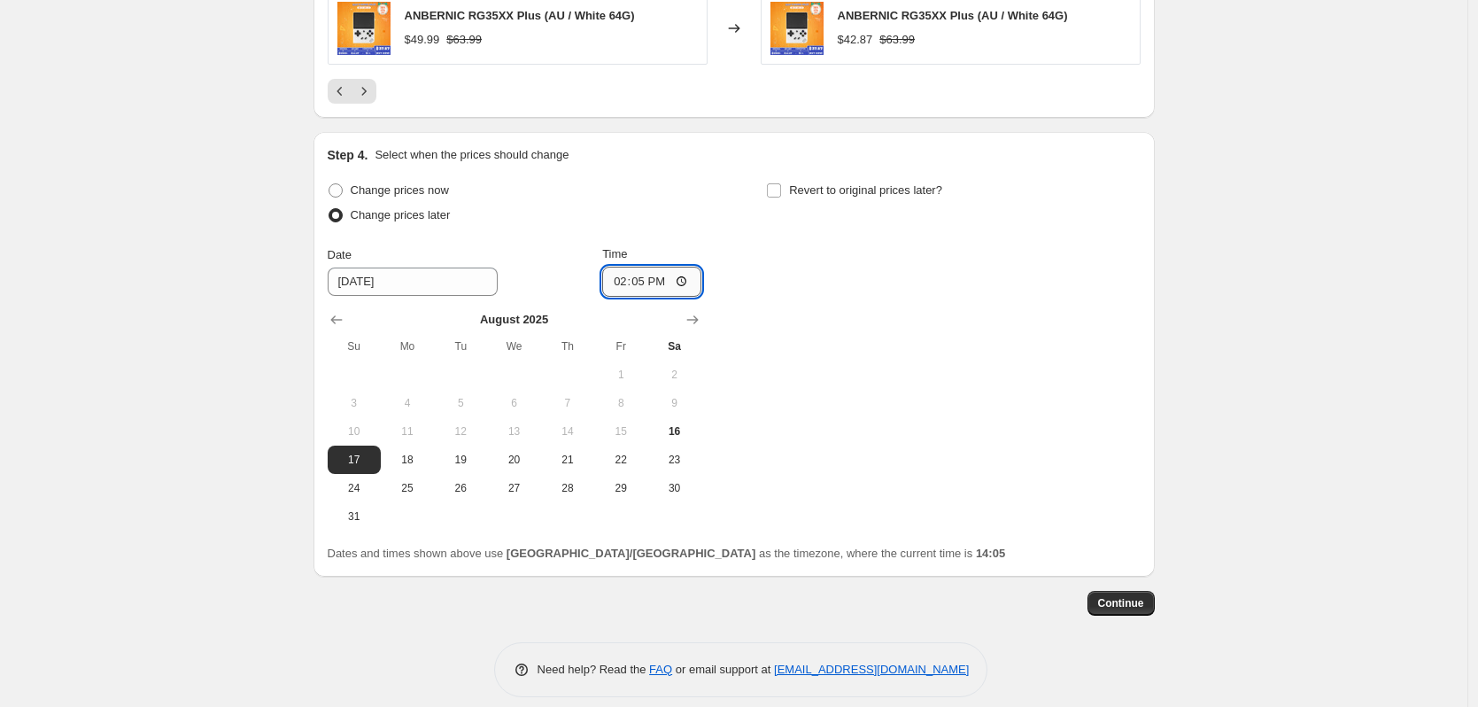
click at [648, 267] on input "14:05" at bounding box center [651, 282] width 99 height 30
type input "22:50"
click at [871, 183] on span "Revert to original prices later?" at bounding box center [865, 189] width 153 height 13
click at [781, 183] on input "Revert to original prices later?" at bounding box center [774, 190] width 14 height 14
checkbox input "true"
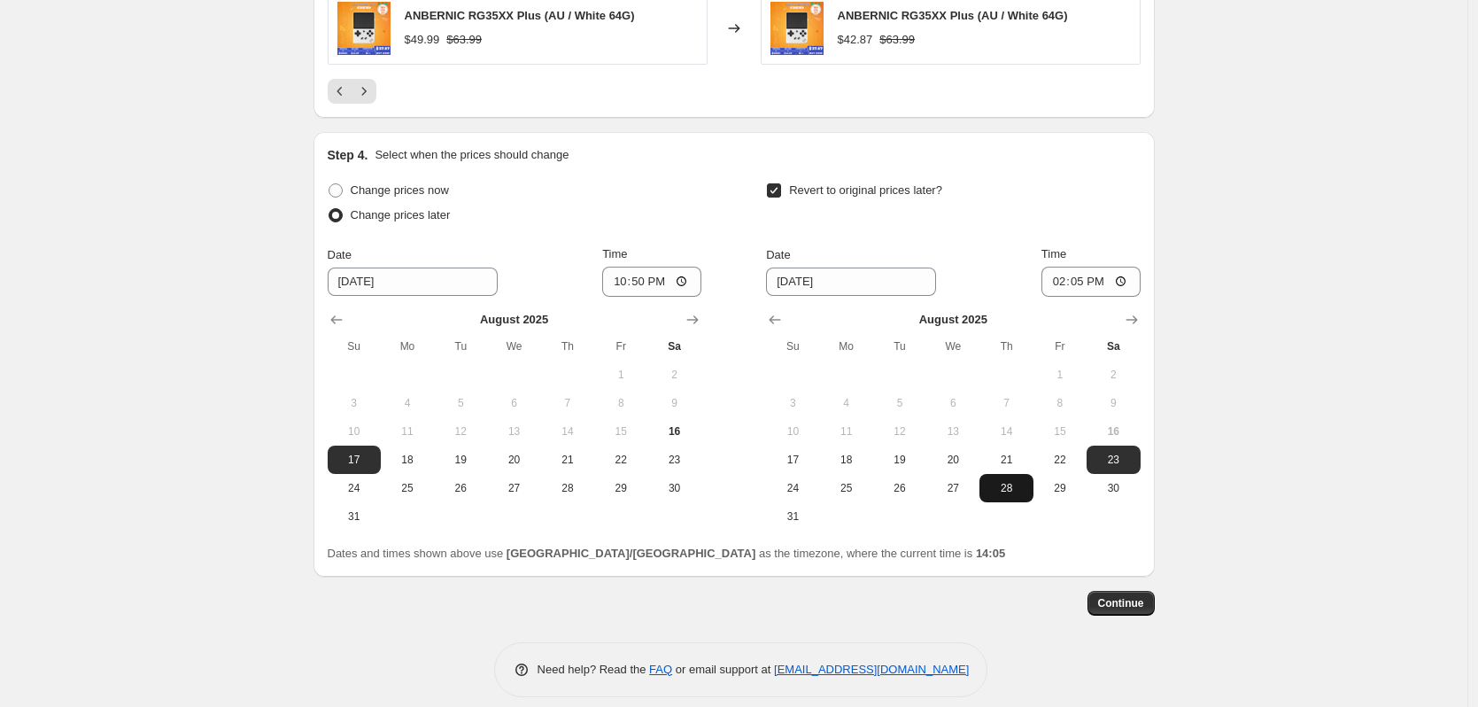
click at [1033, 474] on button "28" at bounding box center [1006, 488] width 53 height 28
type input "[DATE]"
click at [1088, 267] on input "14:05" at bounding box center [1091, 282] width 99 height 30
type input "15:00"
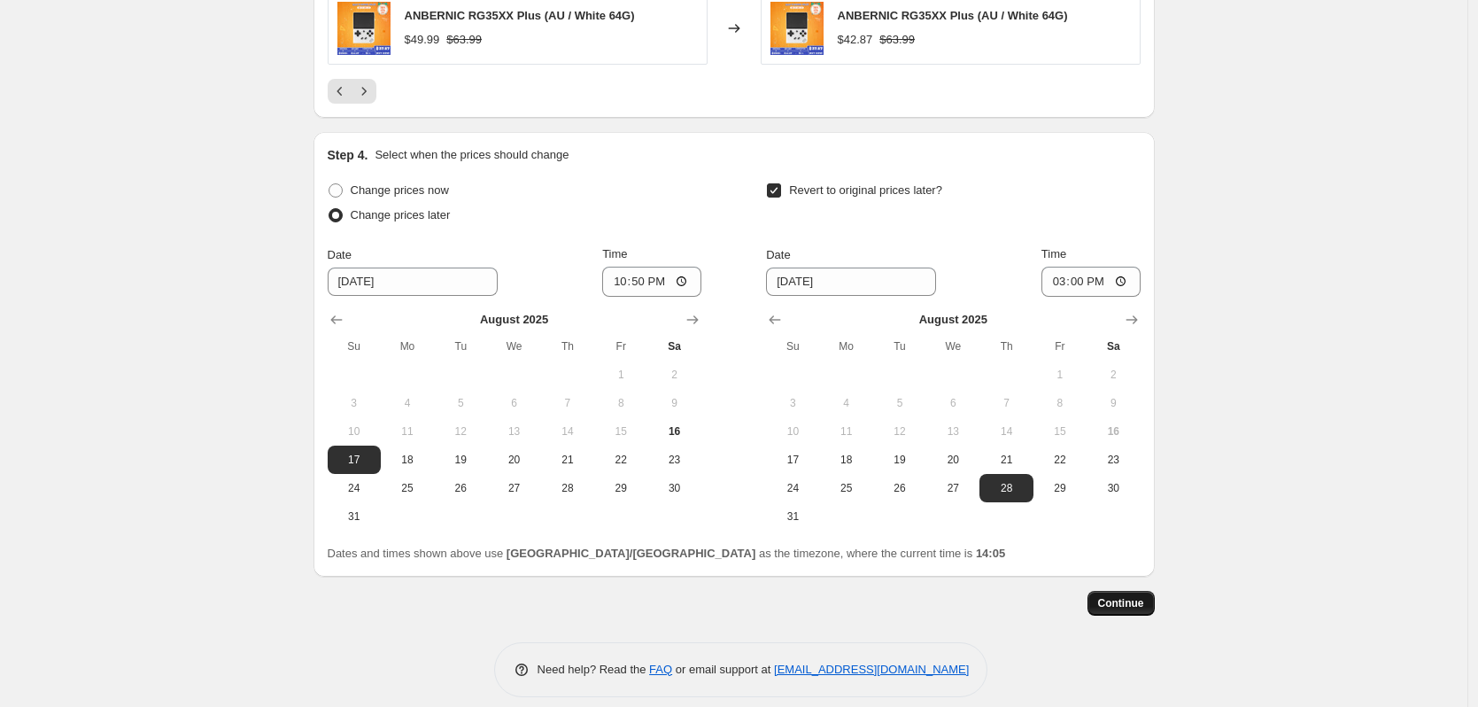
click at [1119, 597] on button "Continue" at bounding box center [1121, 603] width 67 height 25
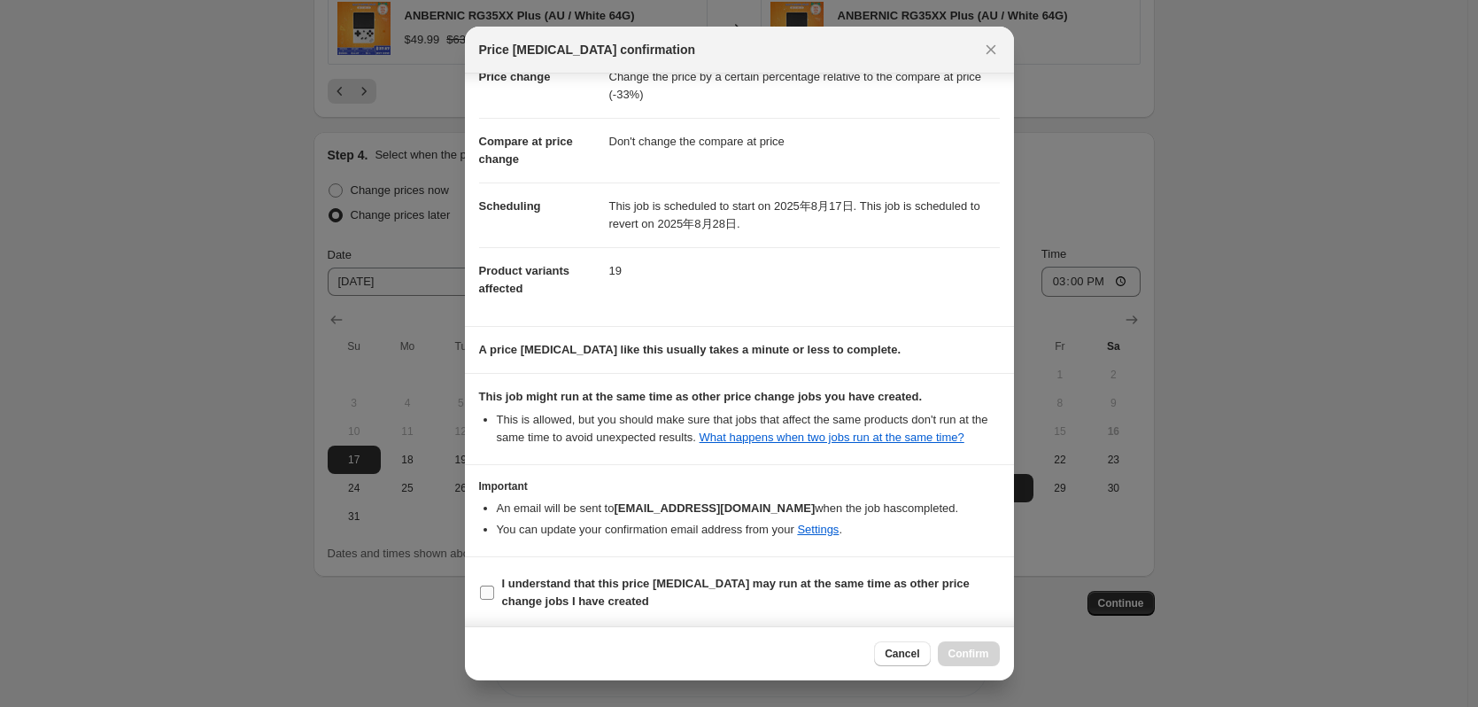
scroll to position [53, 0]
click at [693, 602] on span "I understand that this price [MEDICAL_DATA] may run at the same time as other p…" at bounding box center [751, 590] width 498 height 35
click at [494, 598] on input "I understand that this price [MEDICAL_DATA] may run at the same time as other p…" at bounding box center [487, 591] width 14 height 14
checkbox input "true"
click at [986, 651] on span "Confirm" at bounding box center [969, 654] width 41 height 14
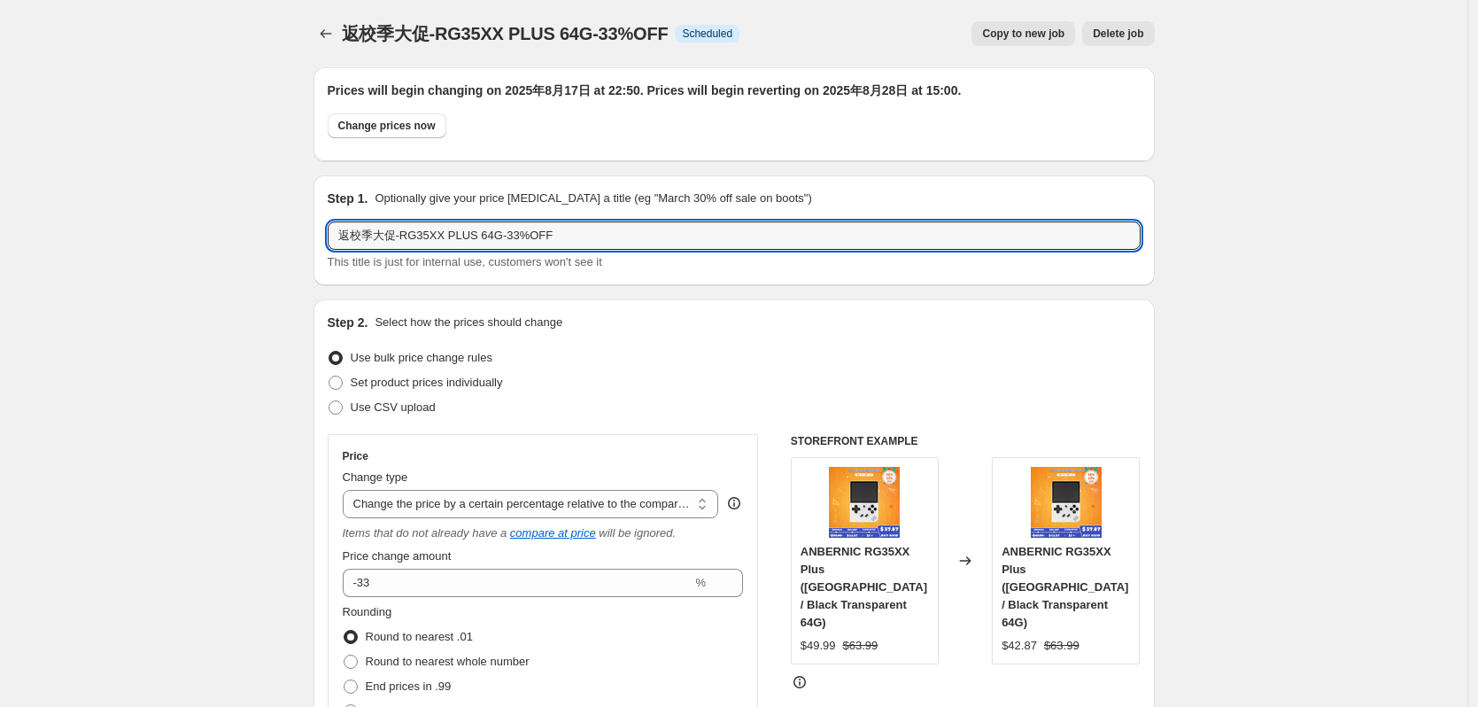
drag, startPoint x: 578, startPoint y: 233, endPoint x: 228, endPoint y: 216, distance: 351.1
click at [342, 43] on div at bounding box center [328, 33] width 28 height 25
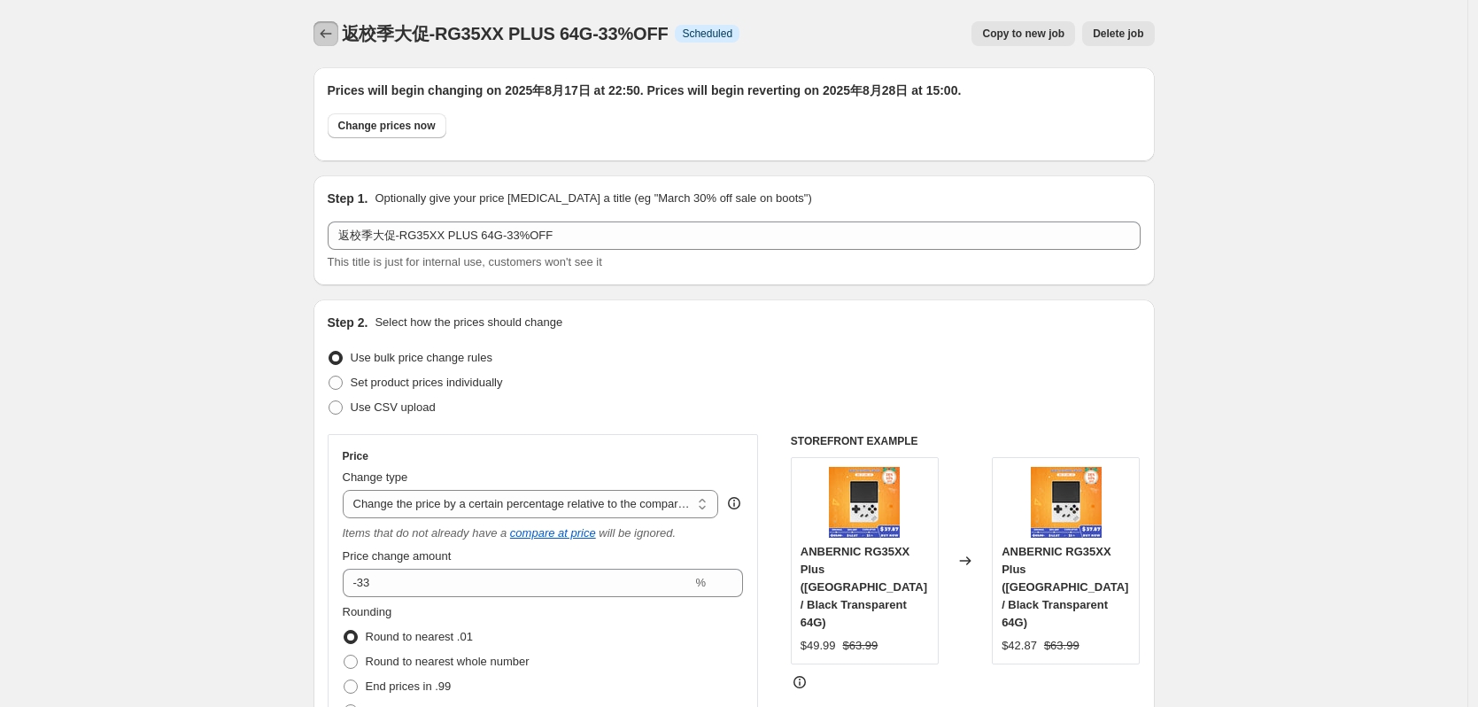
click at [330, 38] on icon "Price change jobs" at bounding box center [326, 34] width 18 height 18
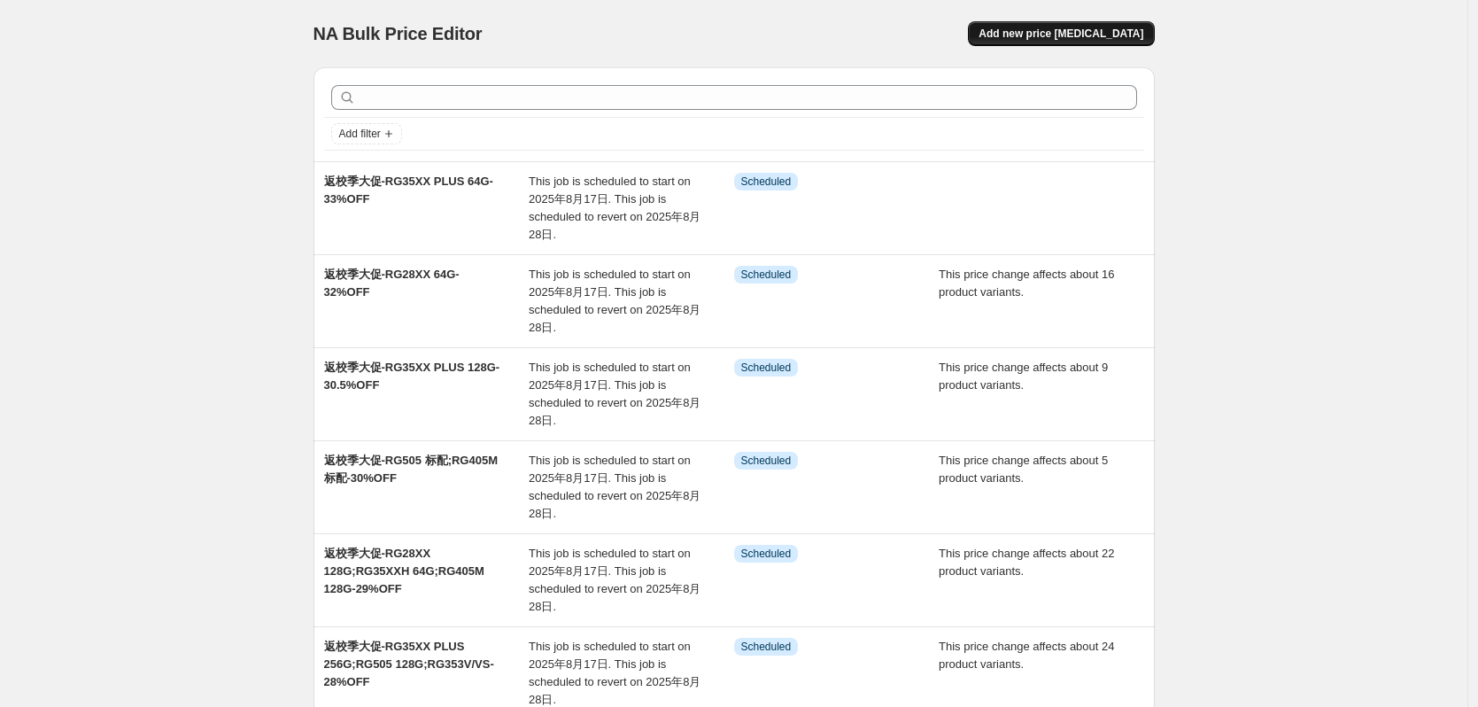
click at [1116, 32] on span "Add new price [MEDICAL_DATA]" at bounding box center [1061, 34] width 165 height 14
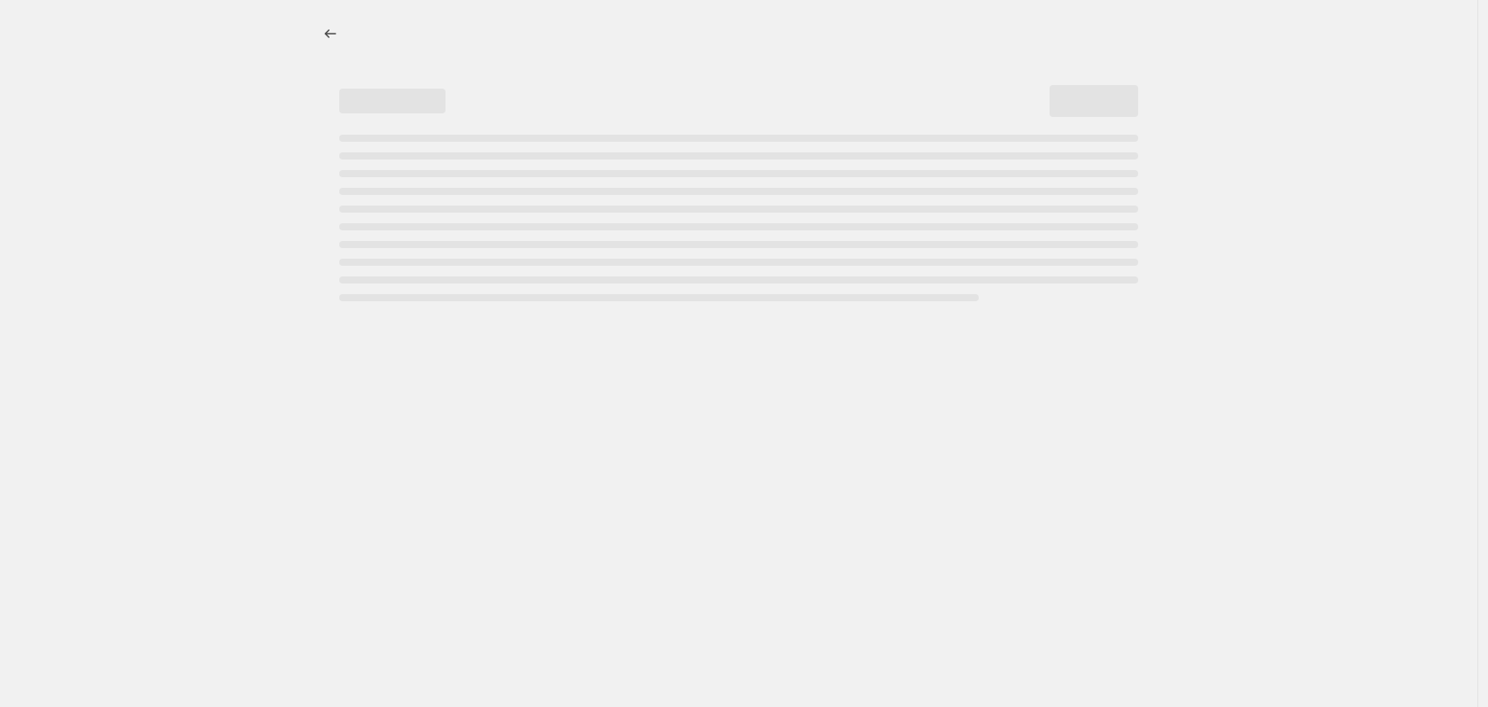
select select "percentage"
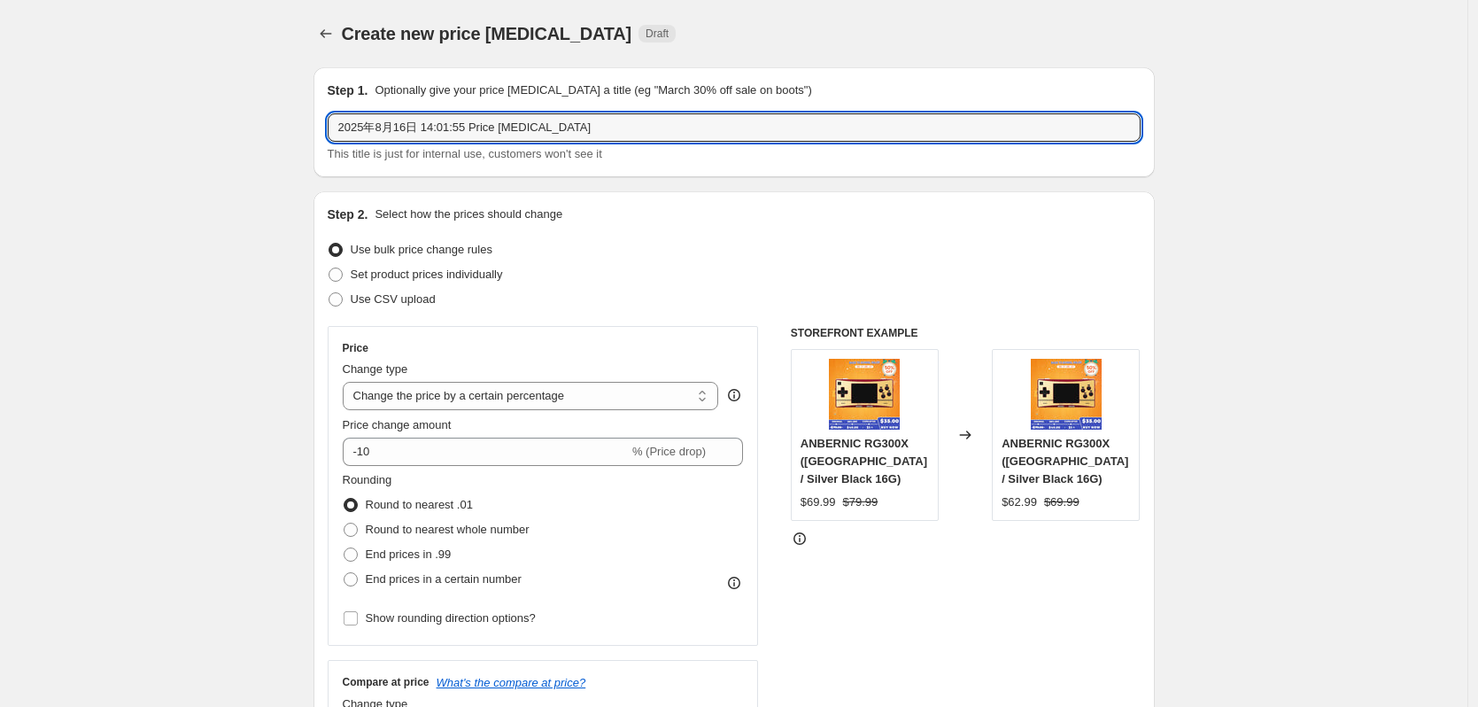
drag, startPoint x: 629, startPoint y: 130, endPoint x: 134, endPoint y: 130, distance: 495.1
paste input "新一年级必备"
type input "新一年级必备"
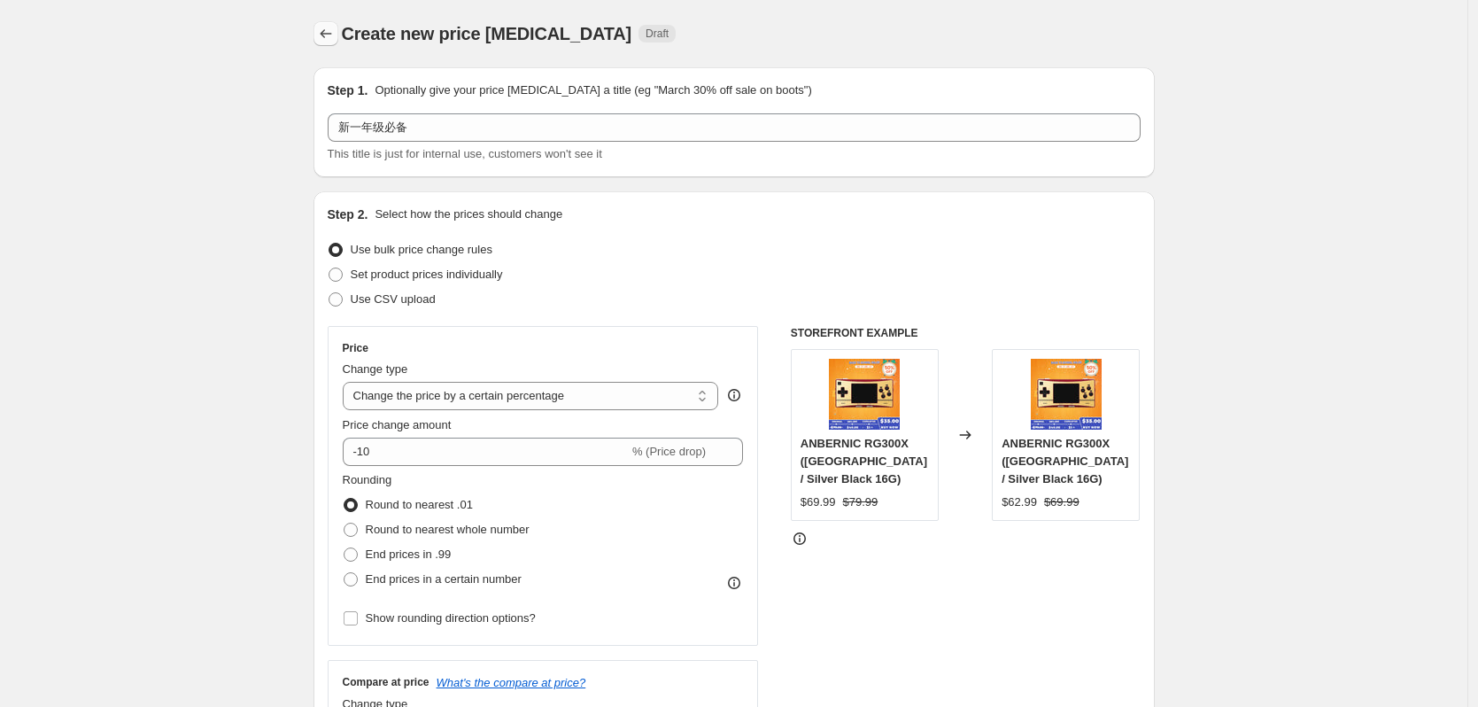
click at [328, 37] on icon "Price change jobs" at bounding box center [326, 34] width 18 height 18
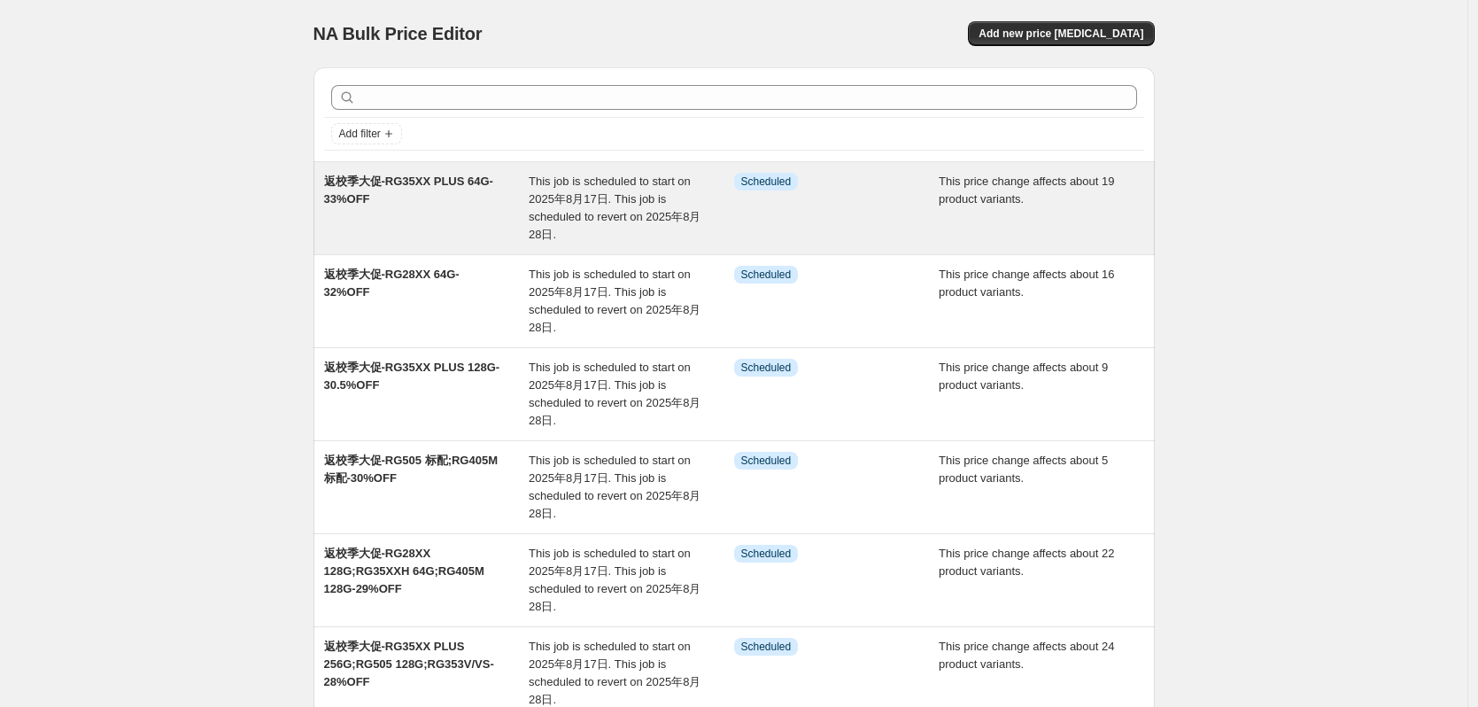
click at [446, 179] on span "返校季大促-RG35XX PLUS 64G-33%OFF" at bounding box center [408, 189] width 169 height 31
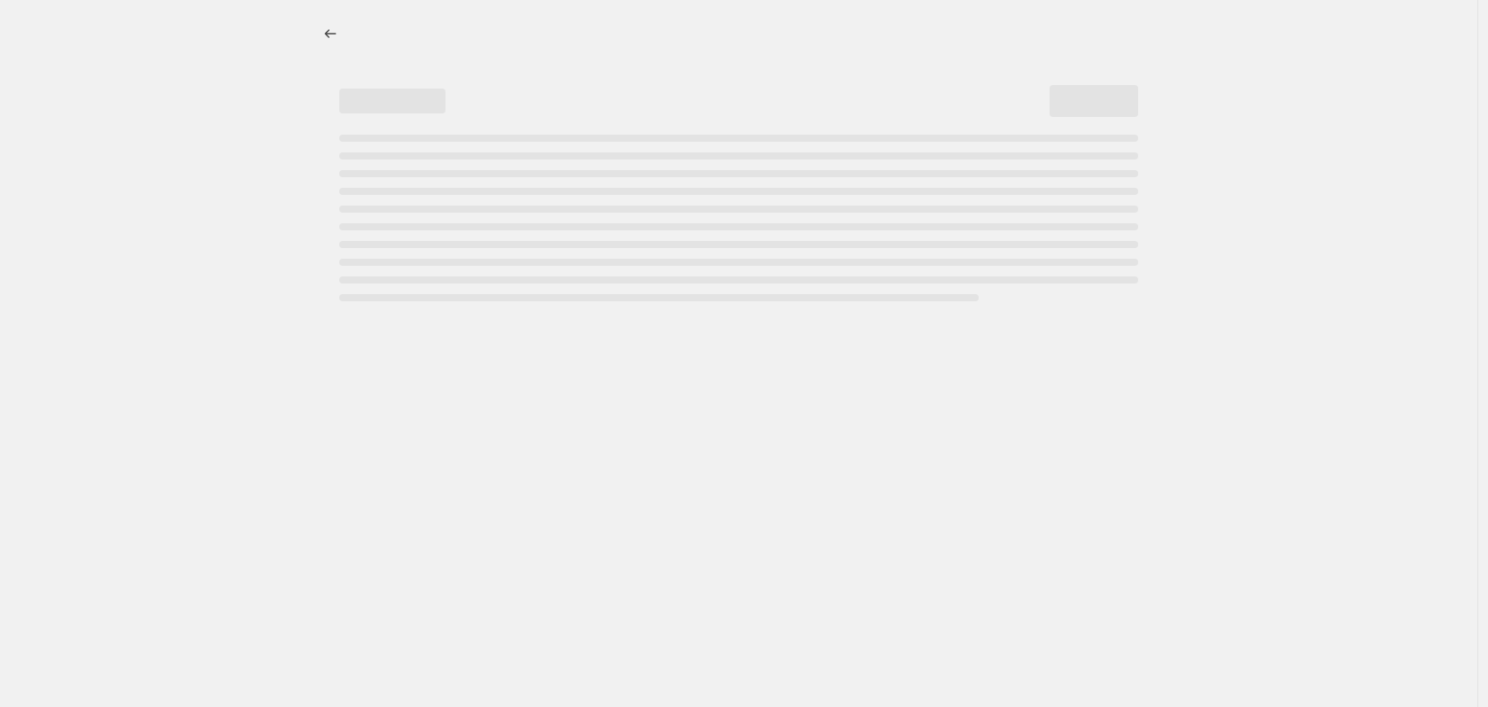
select select "pcap"
select select "no_change"
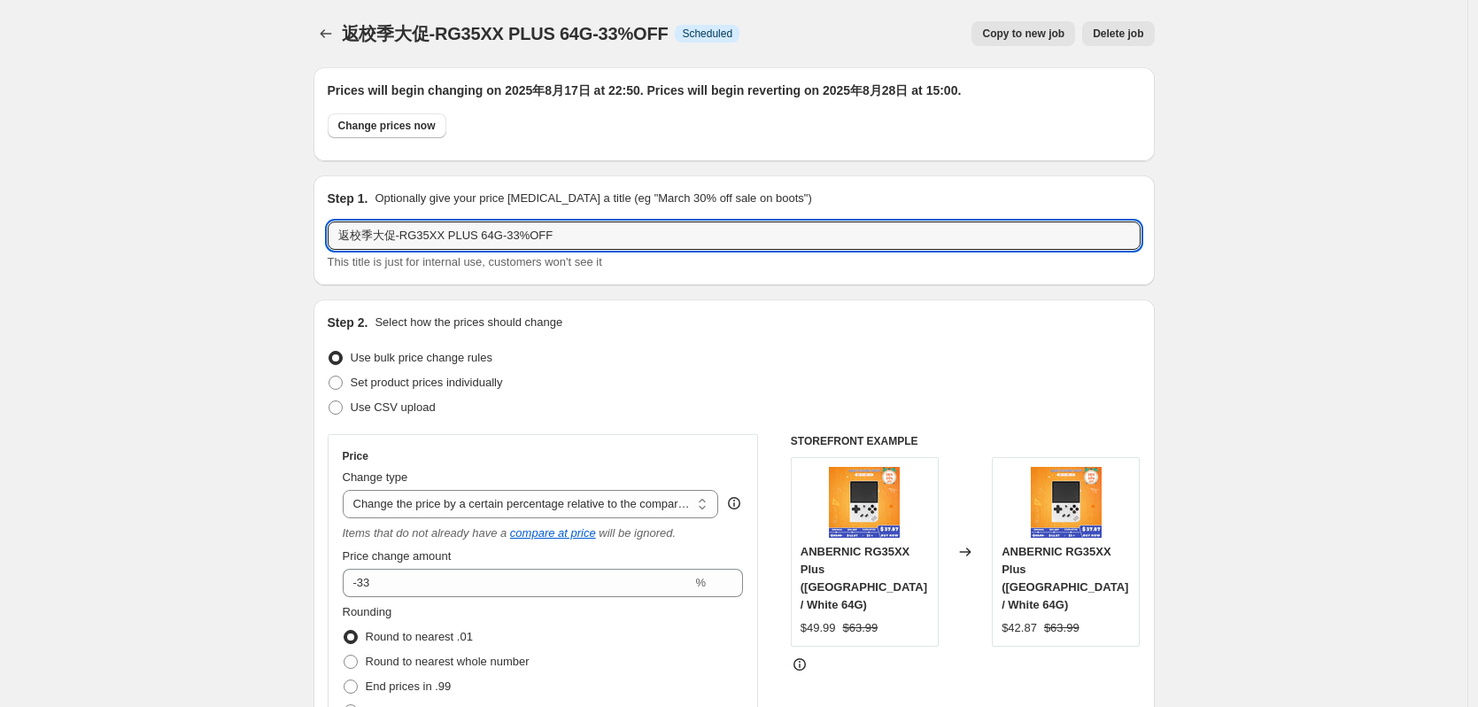
drag, startPoint x: 594, startPoint y: 233, endPoint x: 193, endPoint y: 230, distance: 401.2
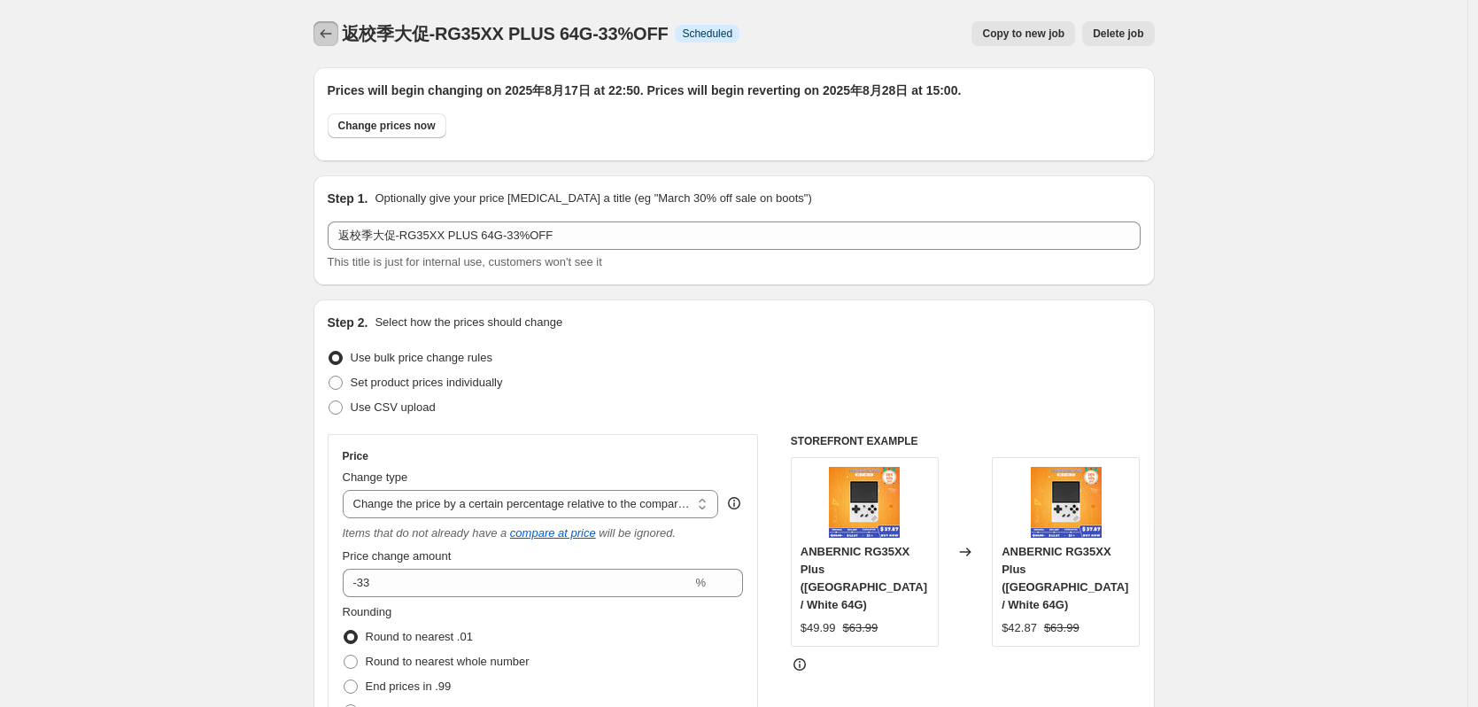
click at [333, 26] on icon "Price change jobs" at bounding box center [326, 34] width 18 height 18
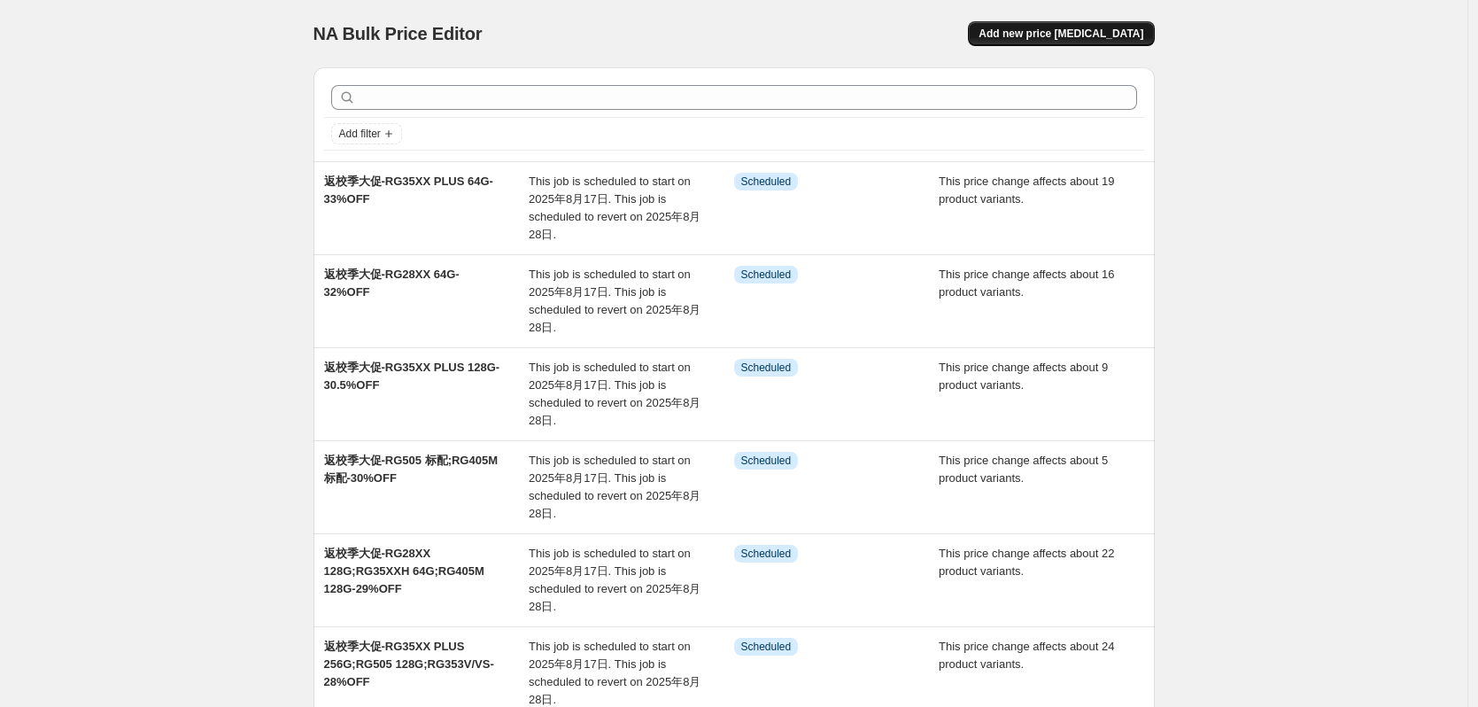
click at [1121, 36] on span "Add new price [MEDICAL_DATA]" at bounding box center [1061, 34] width 165 height 14
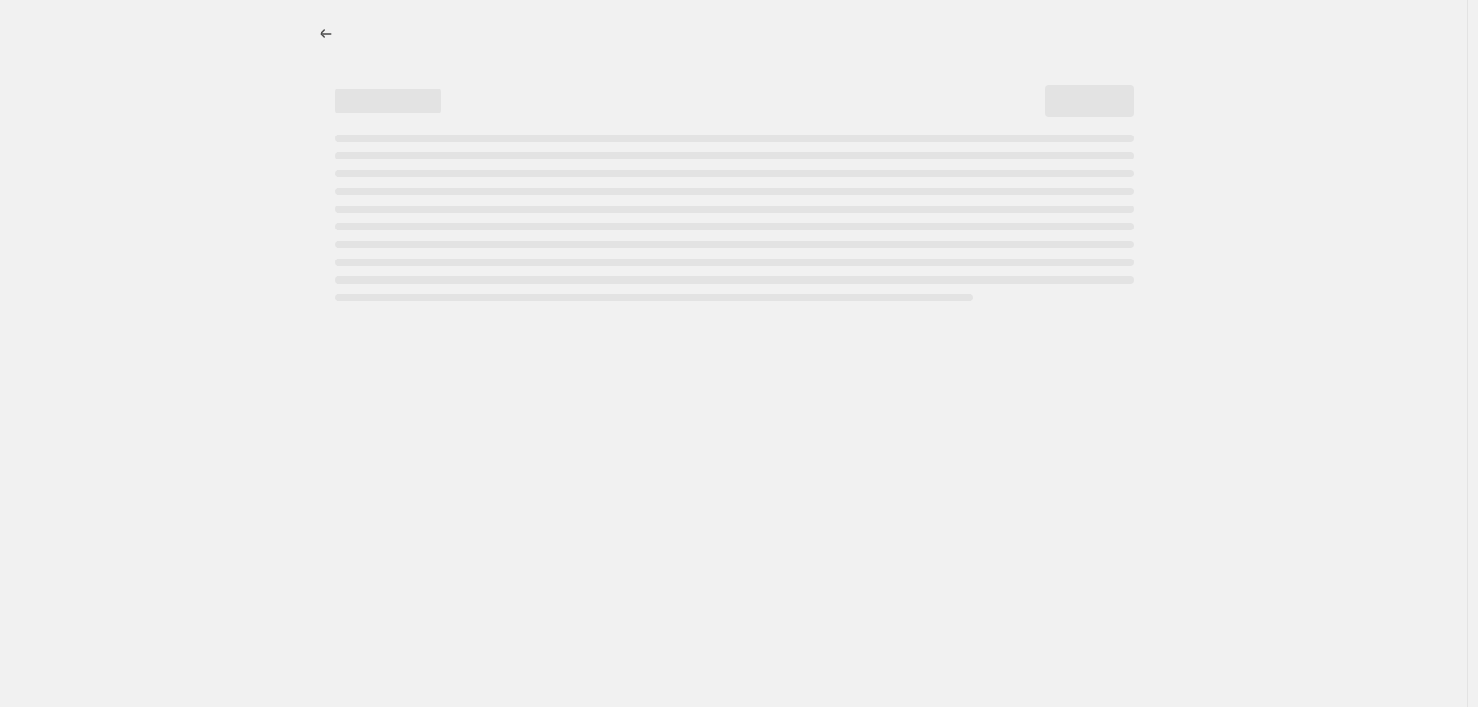
select select "percentage"
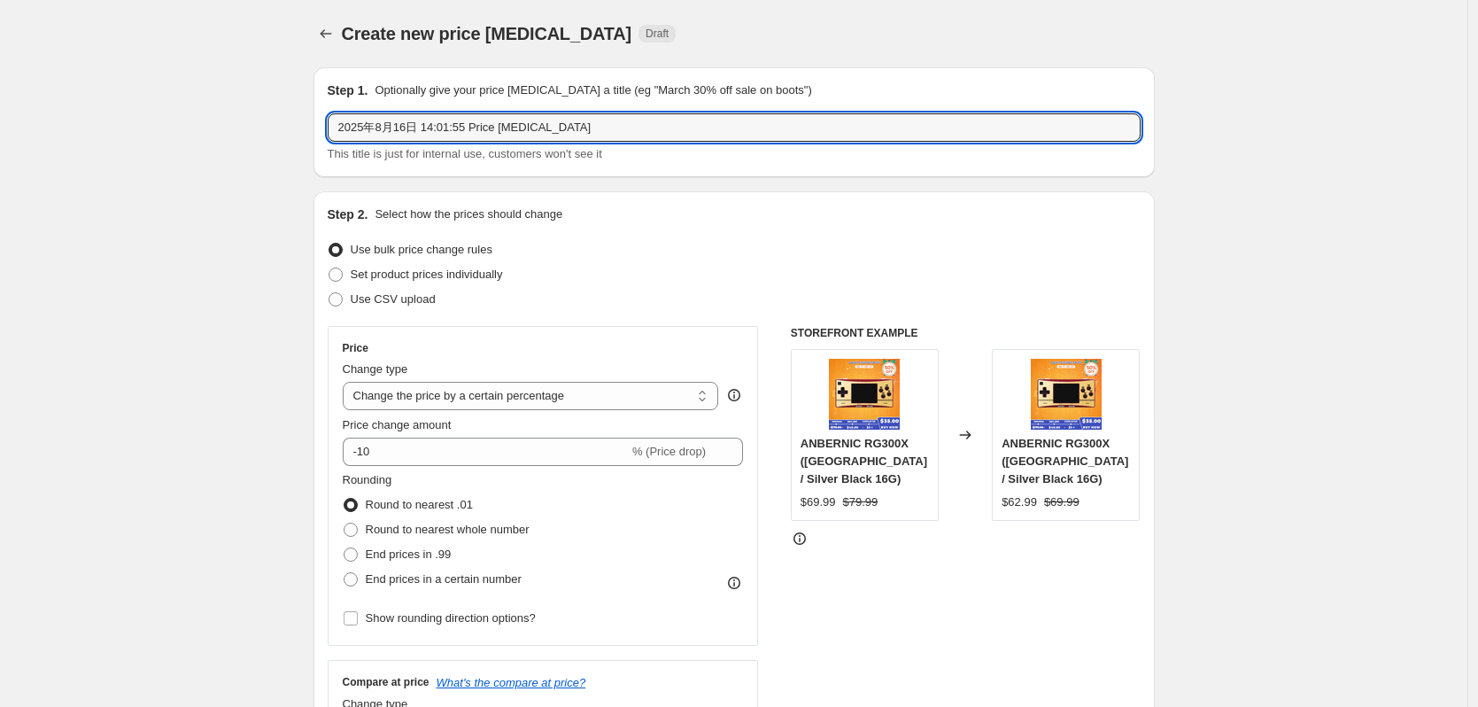
drag, startPoint x: 616, startPoint y: 123, endPoint x: 145, endPoint y: 130, distance: 471.2
paste input "返校季大促-RG35XX PLUS 64G-33%OFF"
drag, startPoint x: 421, startPoint y: 129, endPoint x: 474, endPoint y: 136, distance: 53.5
click at [474, 136] on input "返校季大促-RG35XX PLUS 64G-33%OFF" at bounding box center [734, 127] width 813 height 28
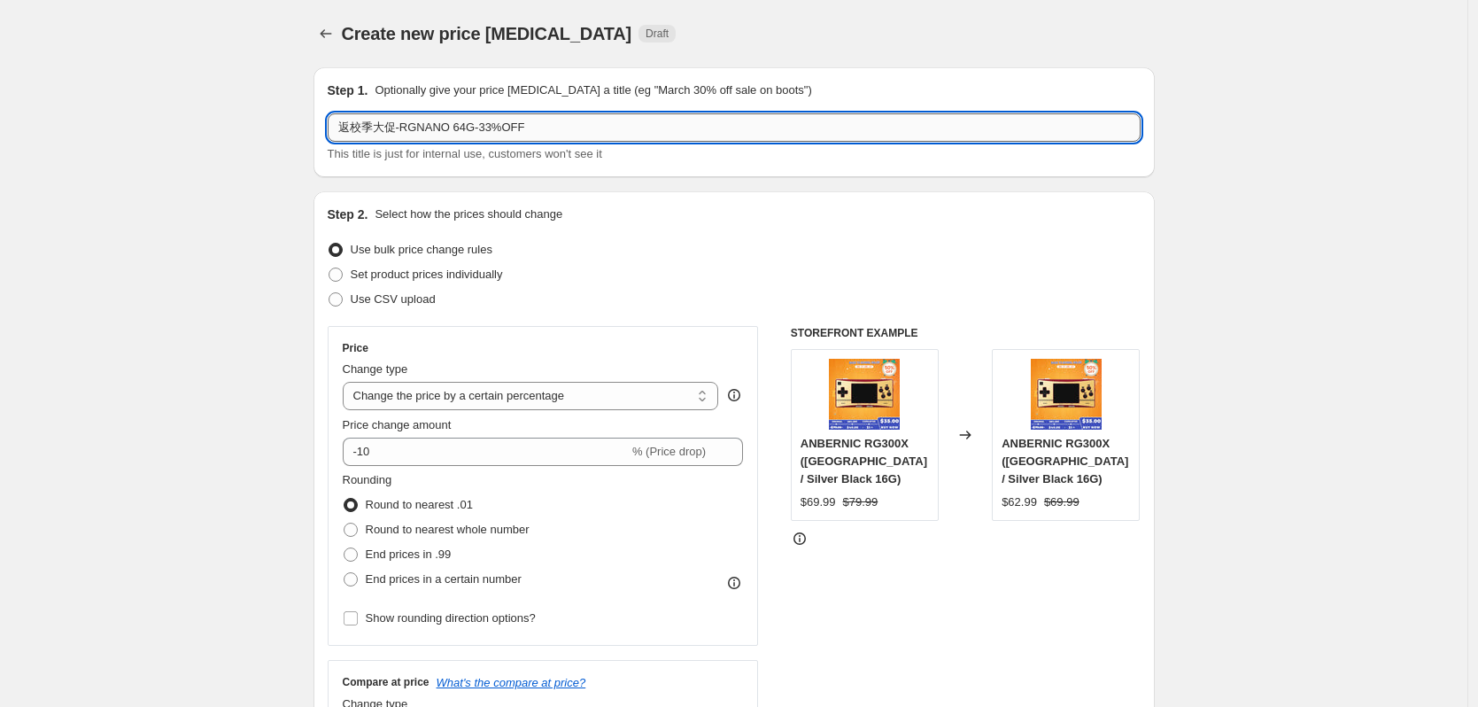
drag, startPoint x: 468, startPoint y: 129, endPoint x: 458, endPoint y: 129, distance: 9.7
click at [458, 129] on input "返校季大促-RGNANO 64G-33%OFF" at bounding box center [734, 127] width 813 height 28
click at [497, 128] on input "返校季大促-RGNANO 128G-33%OFF" at bounding box center [734, 127] width 813 height 28
type input "返校季大促-RGNANO 128G-35%OFF"
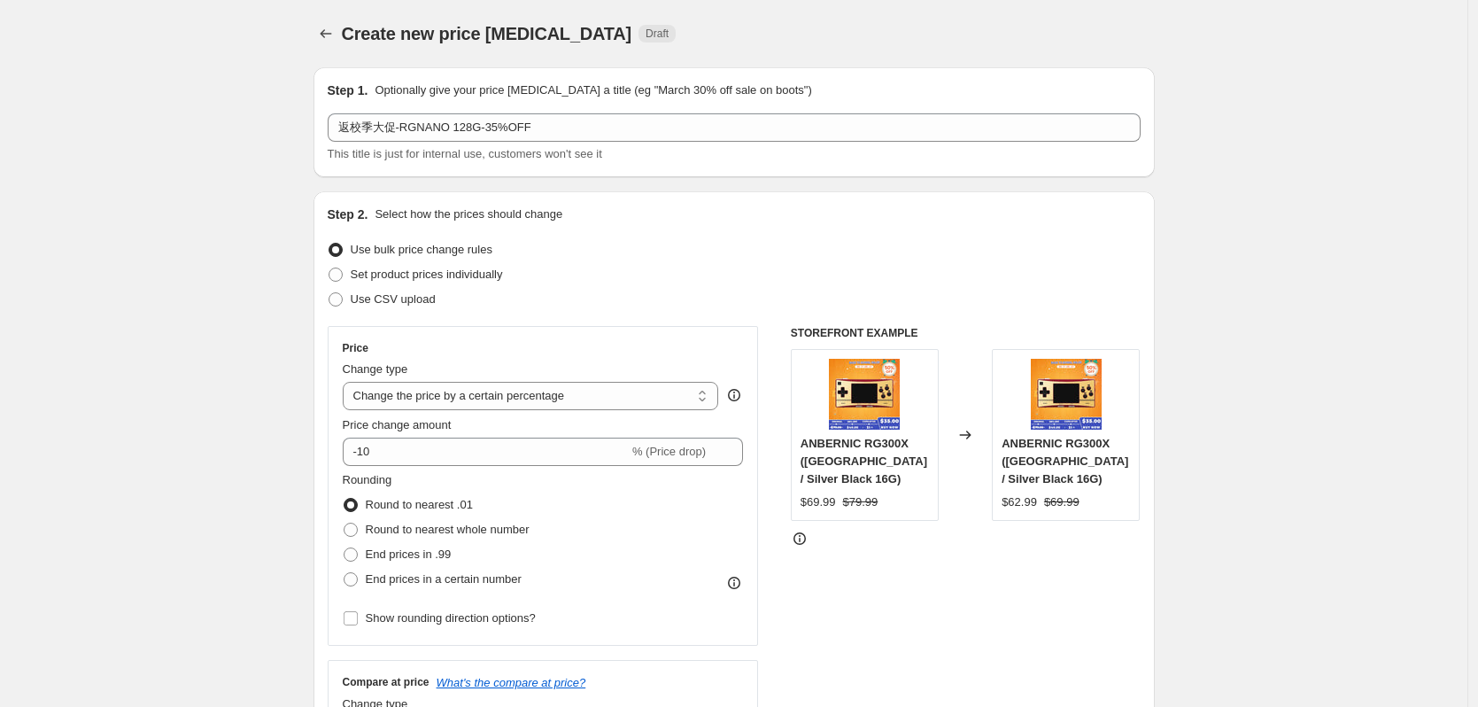
click at [578, 277] on div "Set product prices individually" at bounding box center [734, 274] width 813 height 25
click at [468, 398] on select "Change the price to a certain amount Change the price by a certain amount Chang…" at bounding box center [531, 396] width 376 height 28
select select "pcap"
click at [347, 382] on select "Change the price to a certain amount Change the price by a certain amount Chang…" at bounding box center [531, 396] width 376 height 28
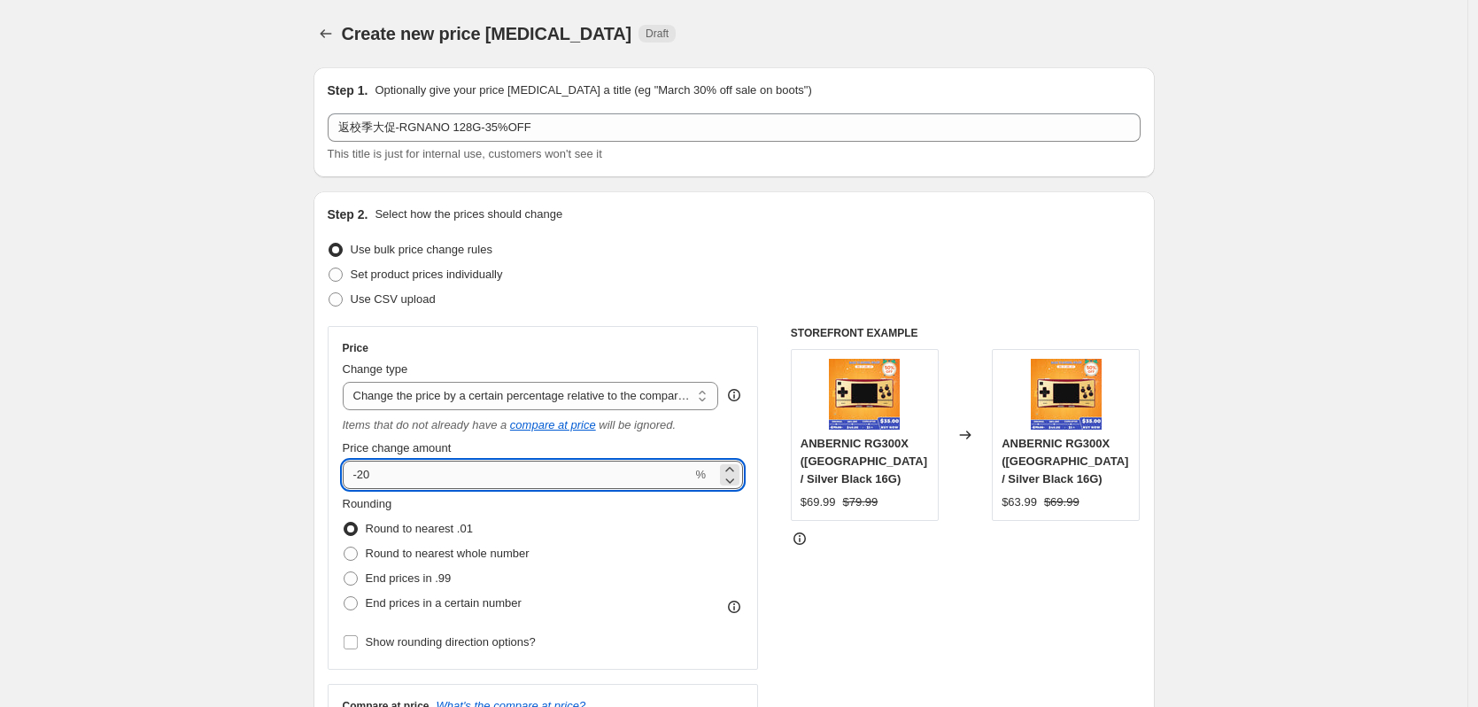
drag, startPoint x: 365, startPoint y: 472, endPoint x: 396, endPoint y: 473, distance: 31.0
click at [396, 473] on input "-20" at bounding box center [518, 475] width 350 height 28
type input "-35"
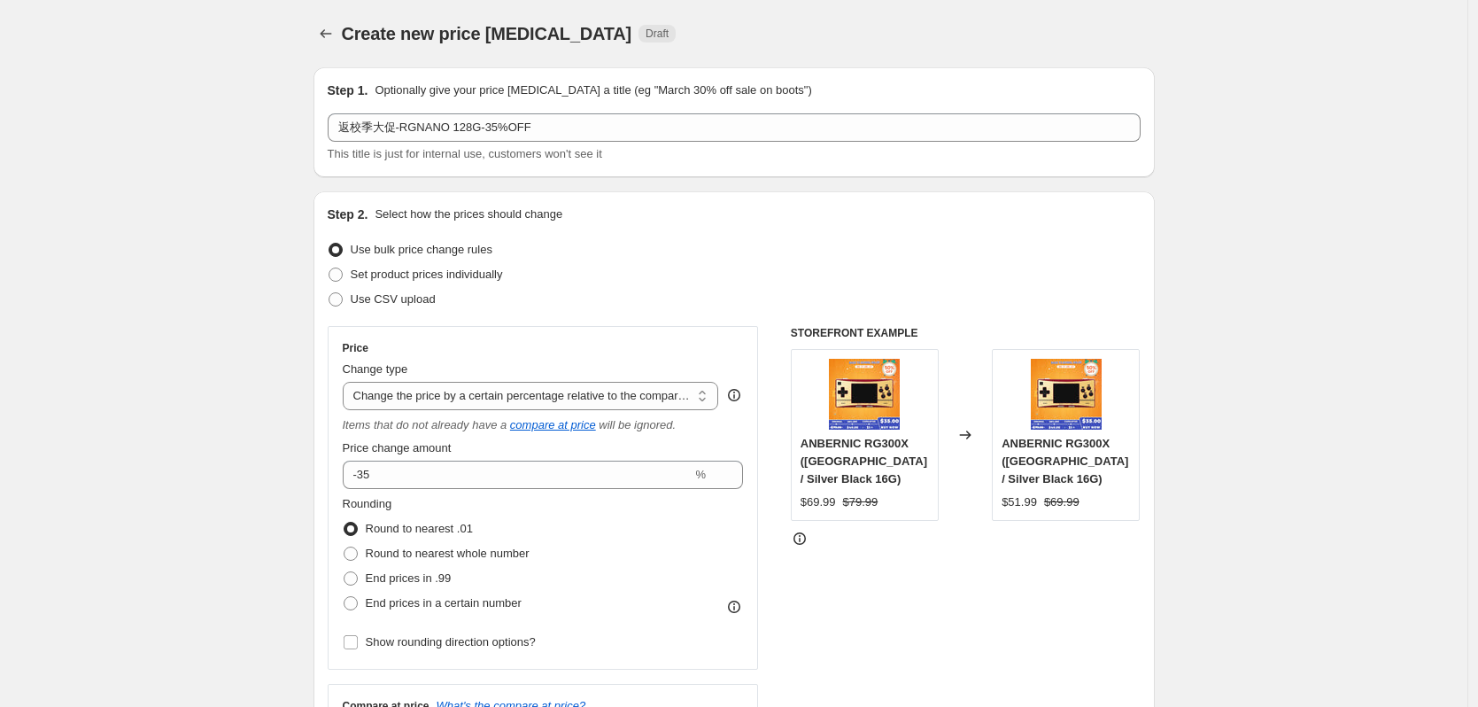
click at [610, 314] on div "Step 2. Select how the prices should change Use bulk price change rules Set pro…" at bounding box center [734, 513] width 813 height 616
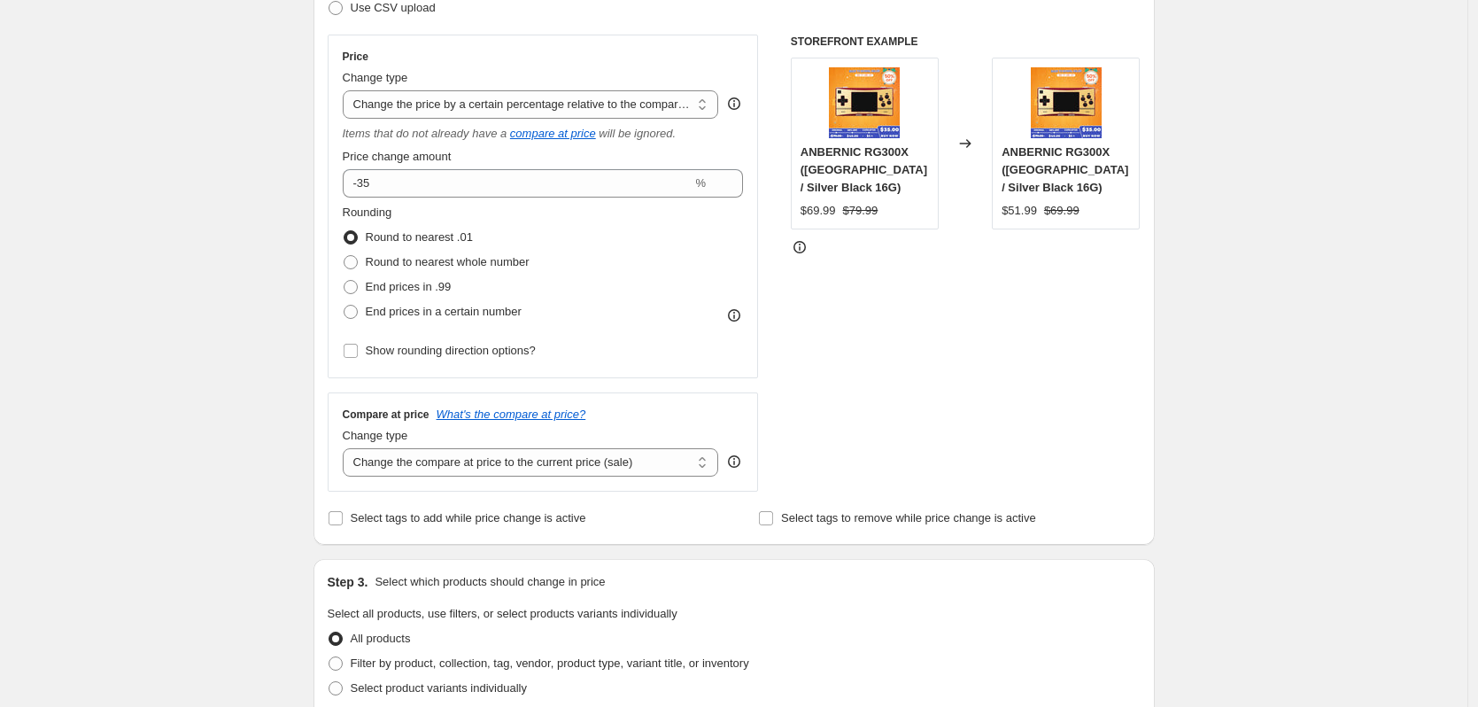
scroll to position [354, 0]
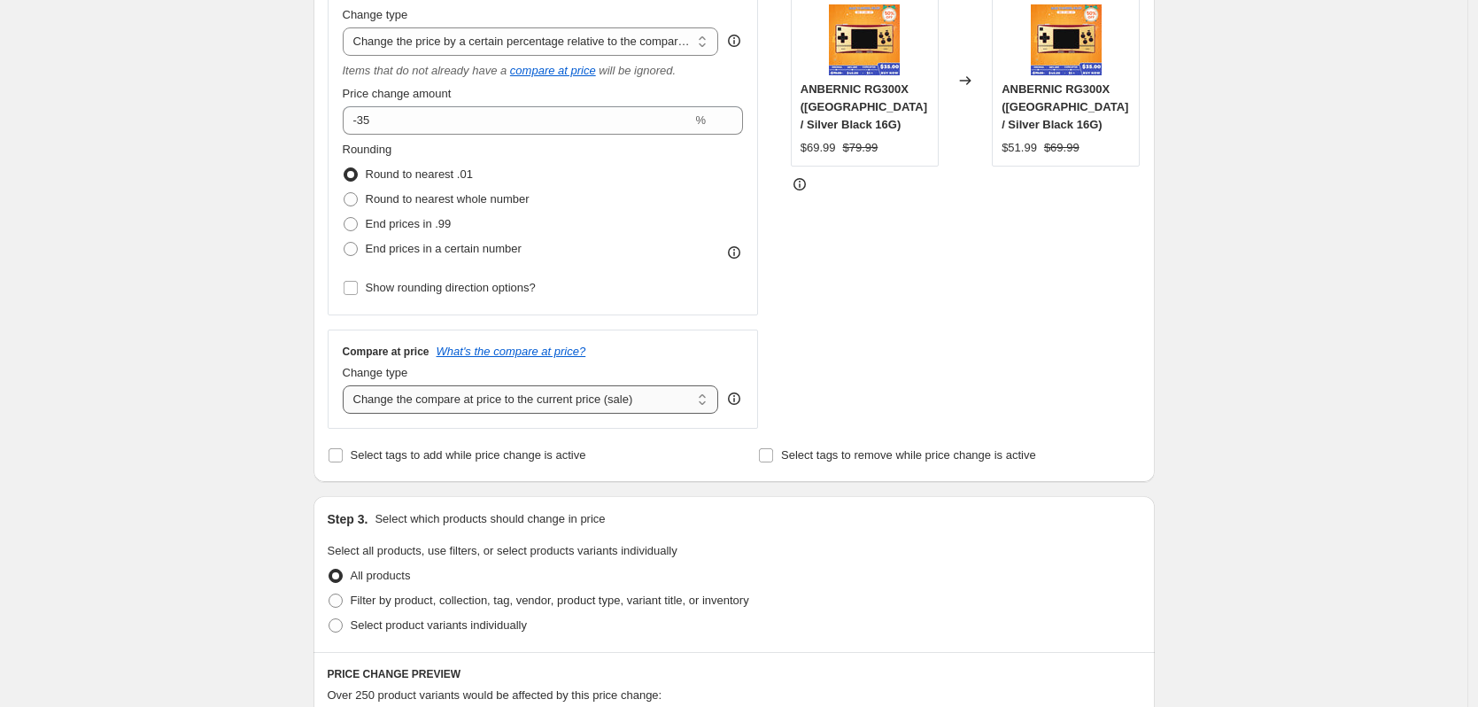
click at [483, 406] on select "Change the compare at price to the current price (sale) Change the compare at p…" at bounding box center [531, 399] width 376 height 28
select select "no_change"
click at [347, 385] on select "Change the compare at price to the current price (sale) Change the compare at p…" at bounding box center [531, 399] width 376 height 28
click at [273, 505] on div "Create new price [MEDICAL_DATA]. This page is ready Create new price [MEDICAL_D…" at bounding box center [734, 557] width 1468 height 1822
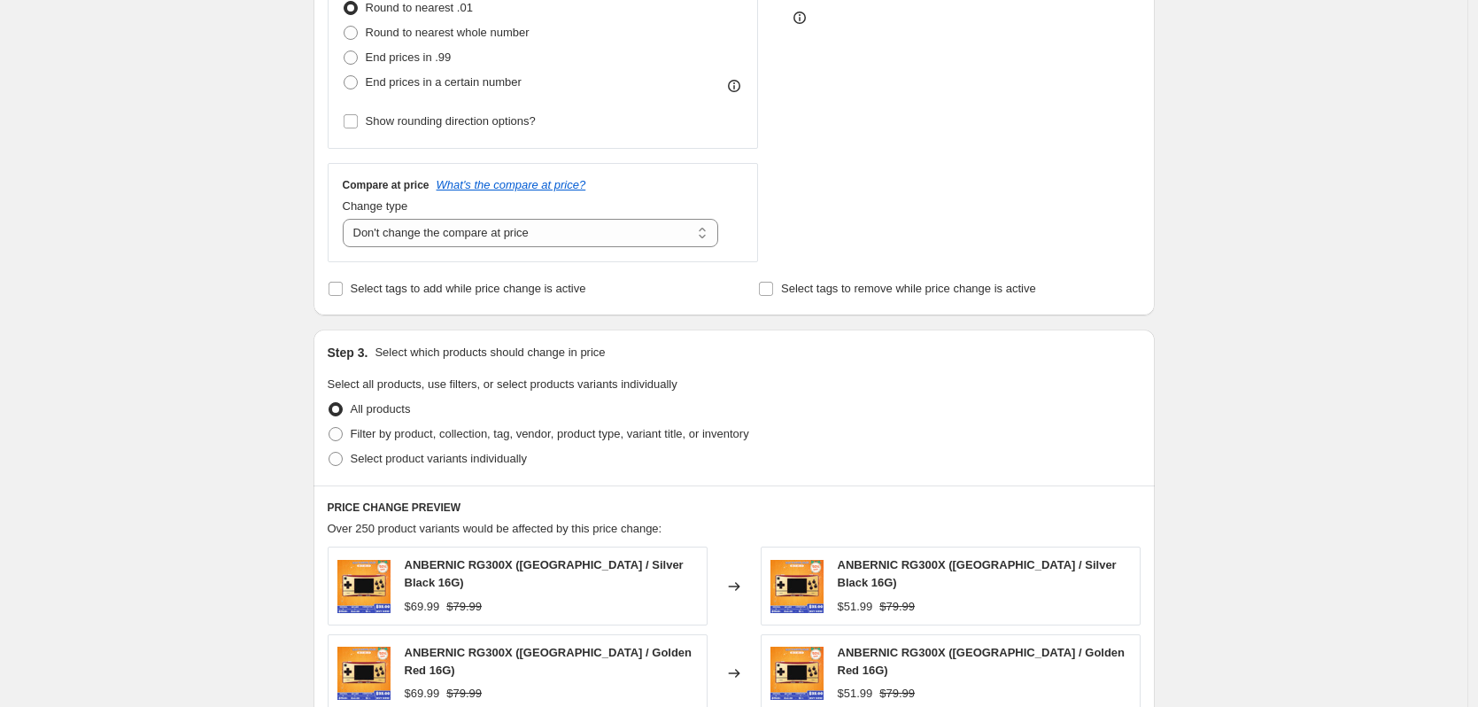
scroll to position [531, 0]
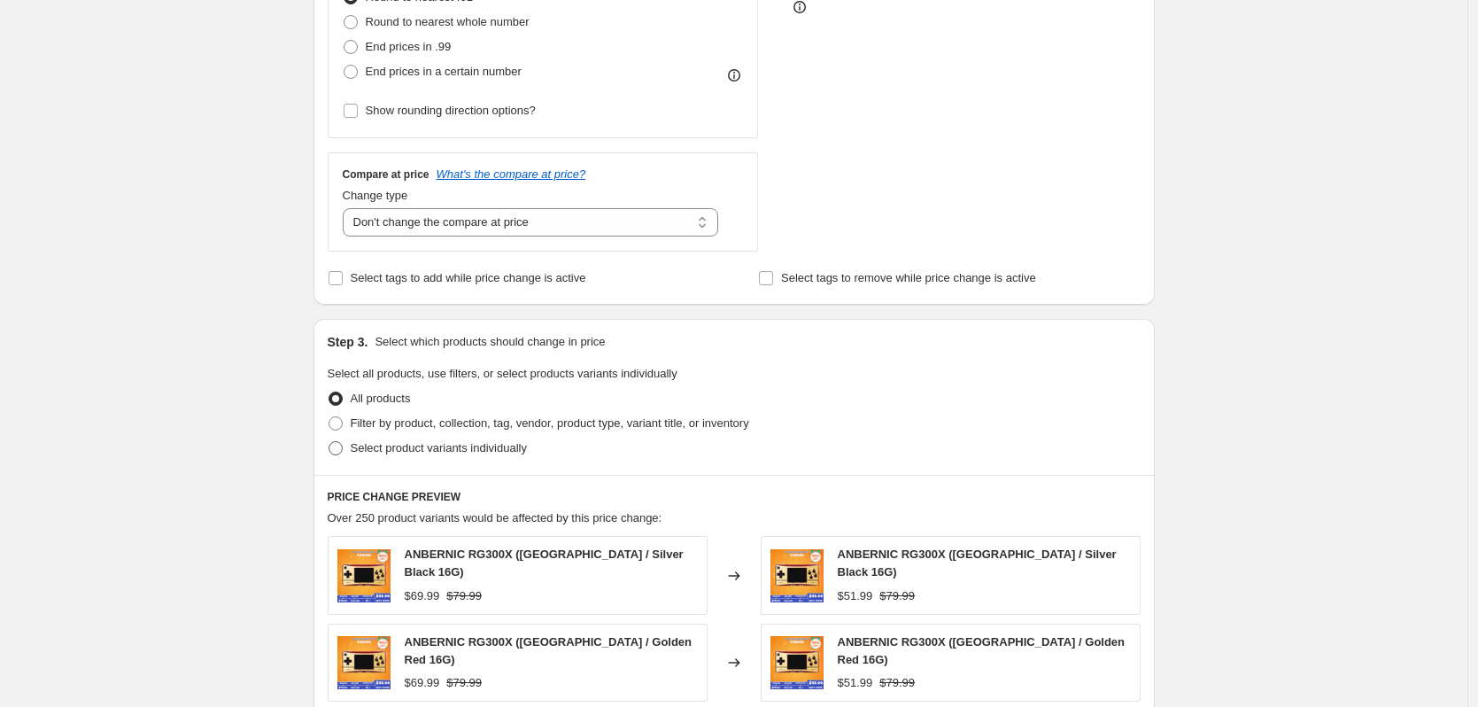
click at [426, 448] on span "Select product variants individually" at bounding box center [439, 447] width 176 height 13
click at [329, 442] on input "Select product variants individually" at bounding box center [329, 441] width 1 height 1
radio input "true"
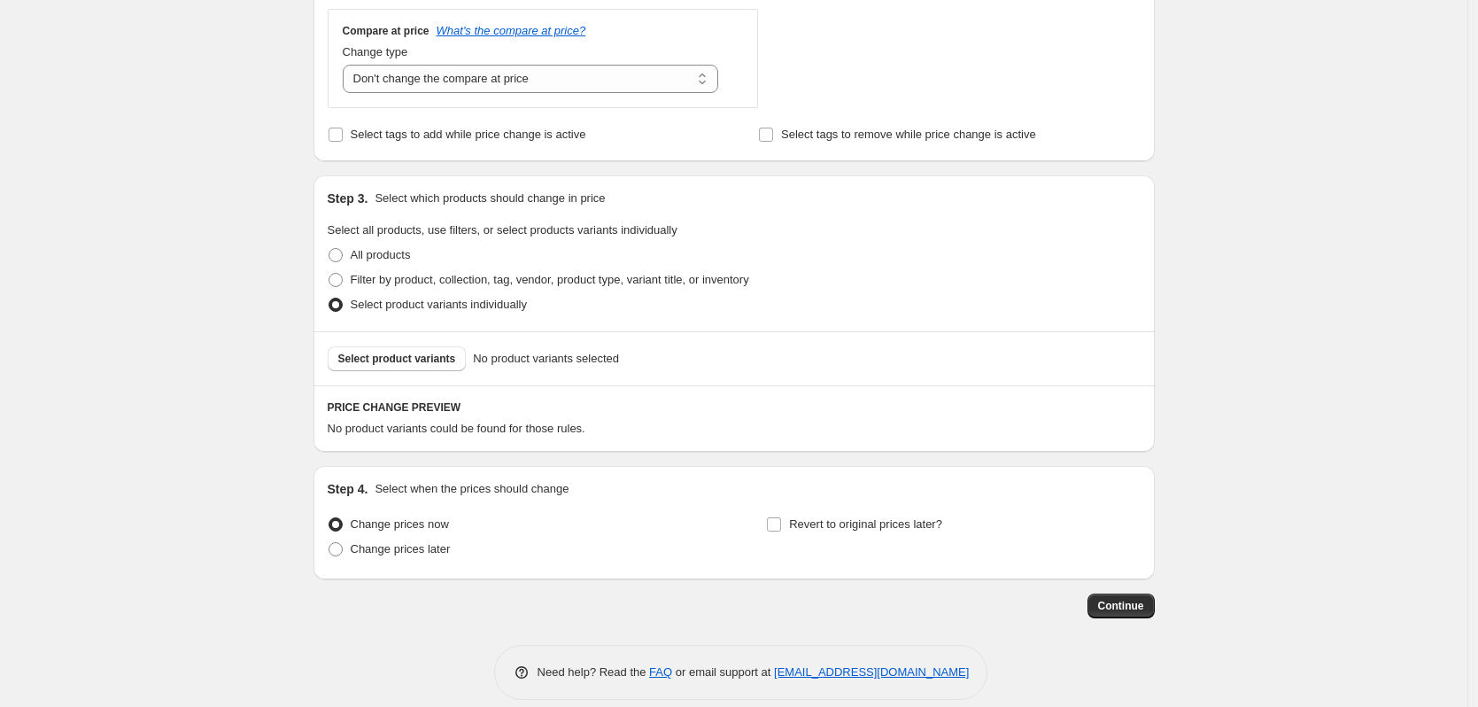
scroll to position [695, 0]
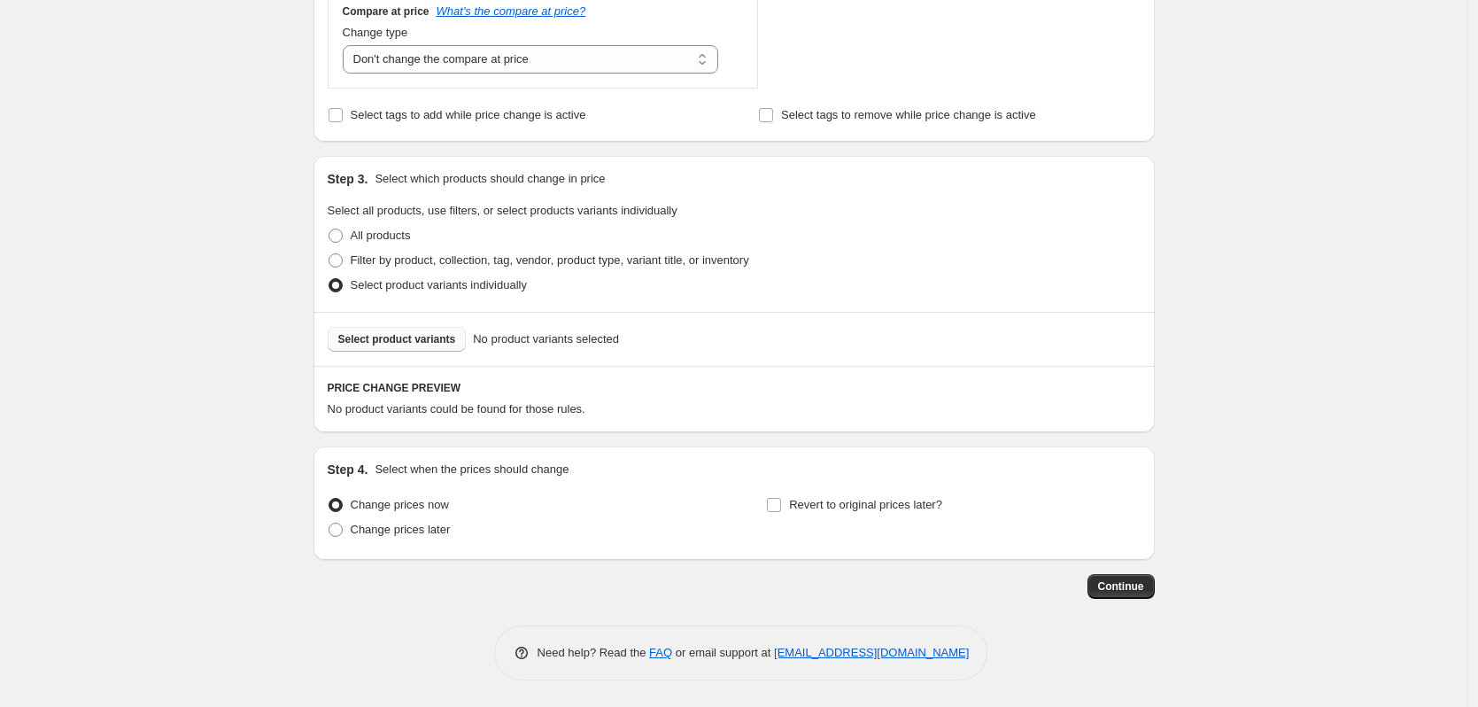
click at [416, 345] on span "Select product variants" at bounding box center [397, 339] width 118 height 14
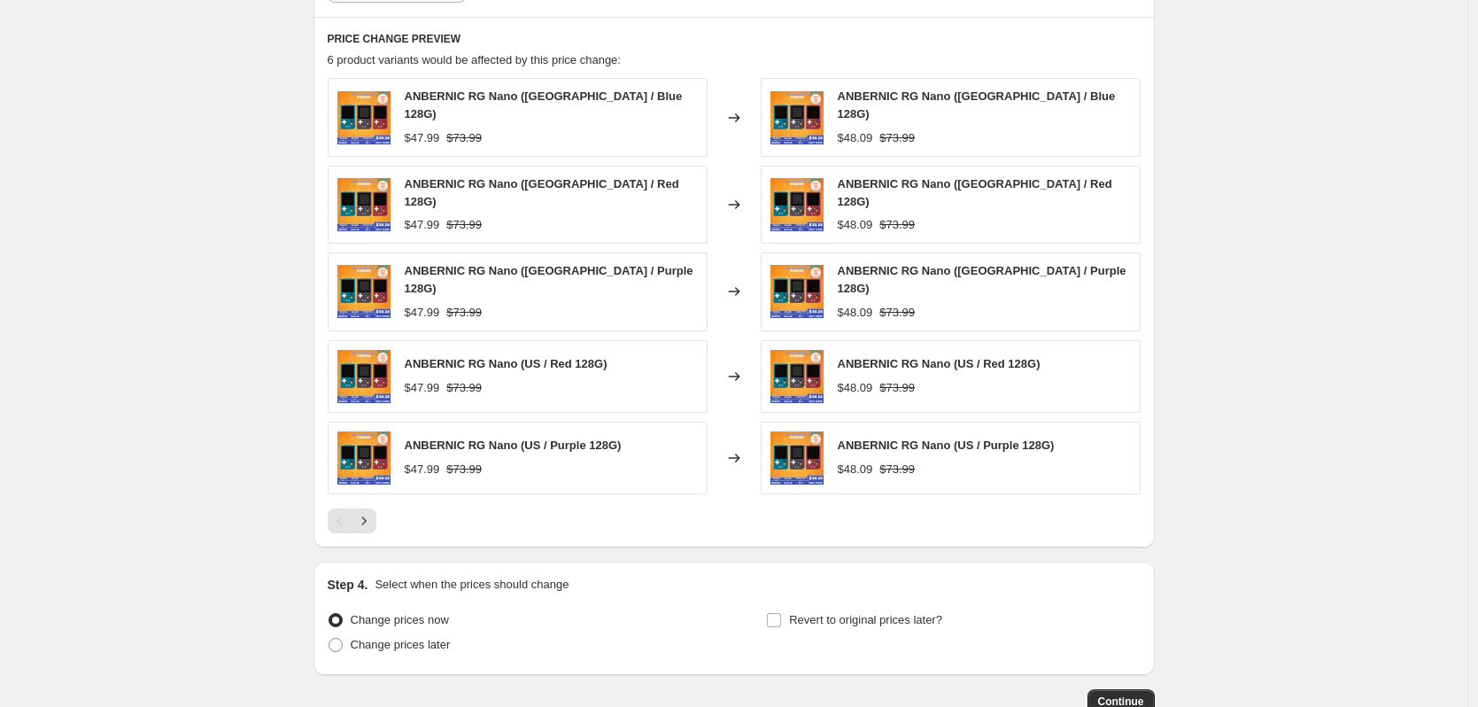
scroll to position [1049, 0]
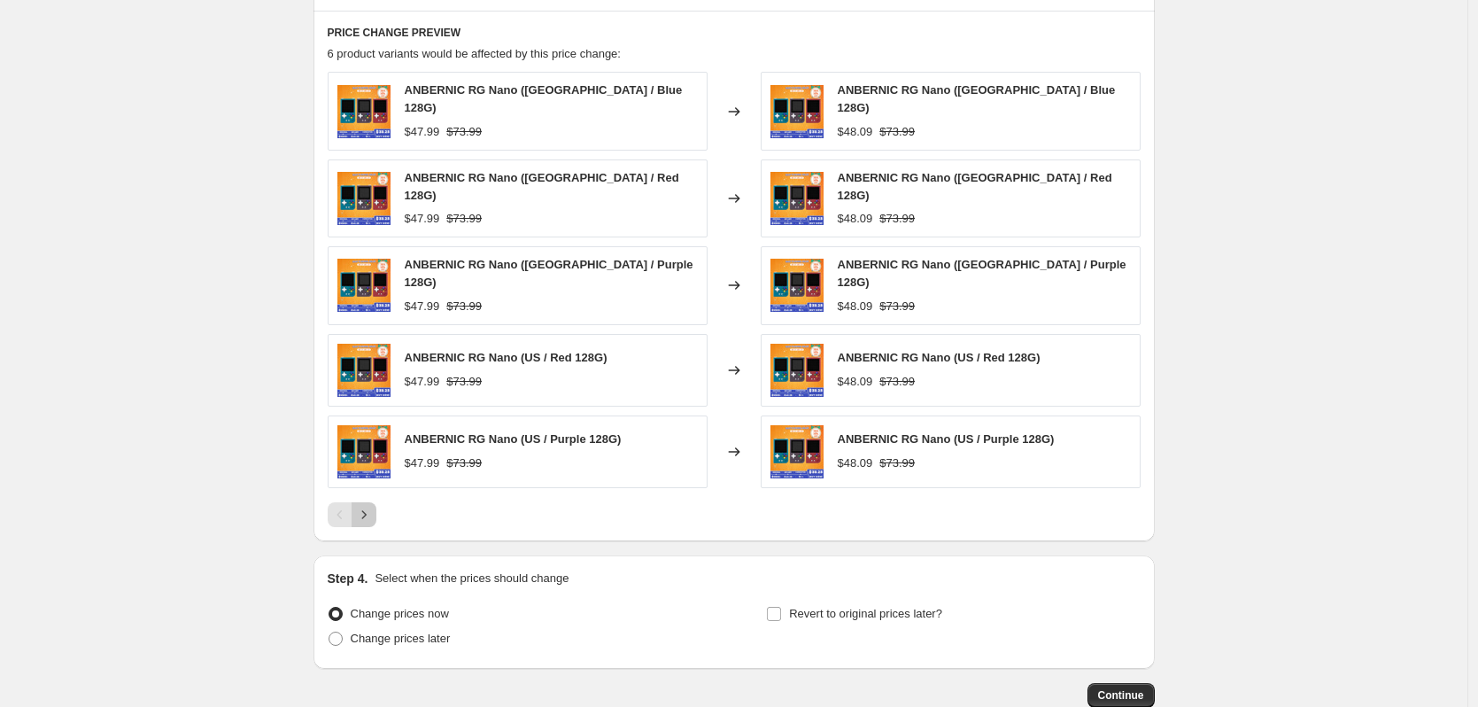
click at [376, 502] on button "Next" at bounding box center [364, 514] width 25 height 25
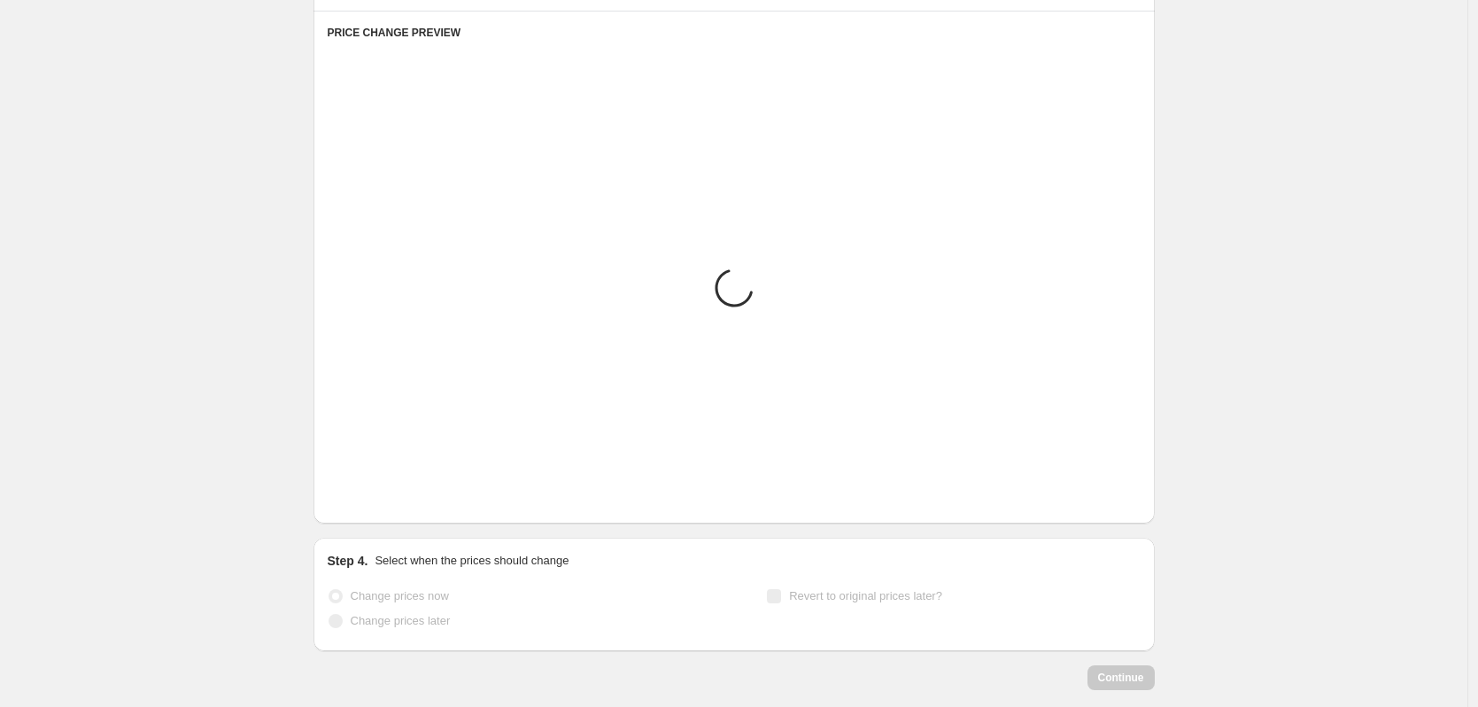
scroll to position [816, 0]
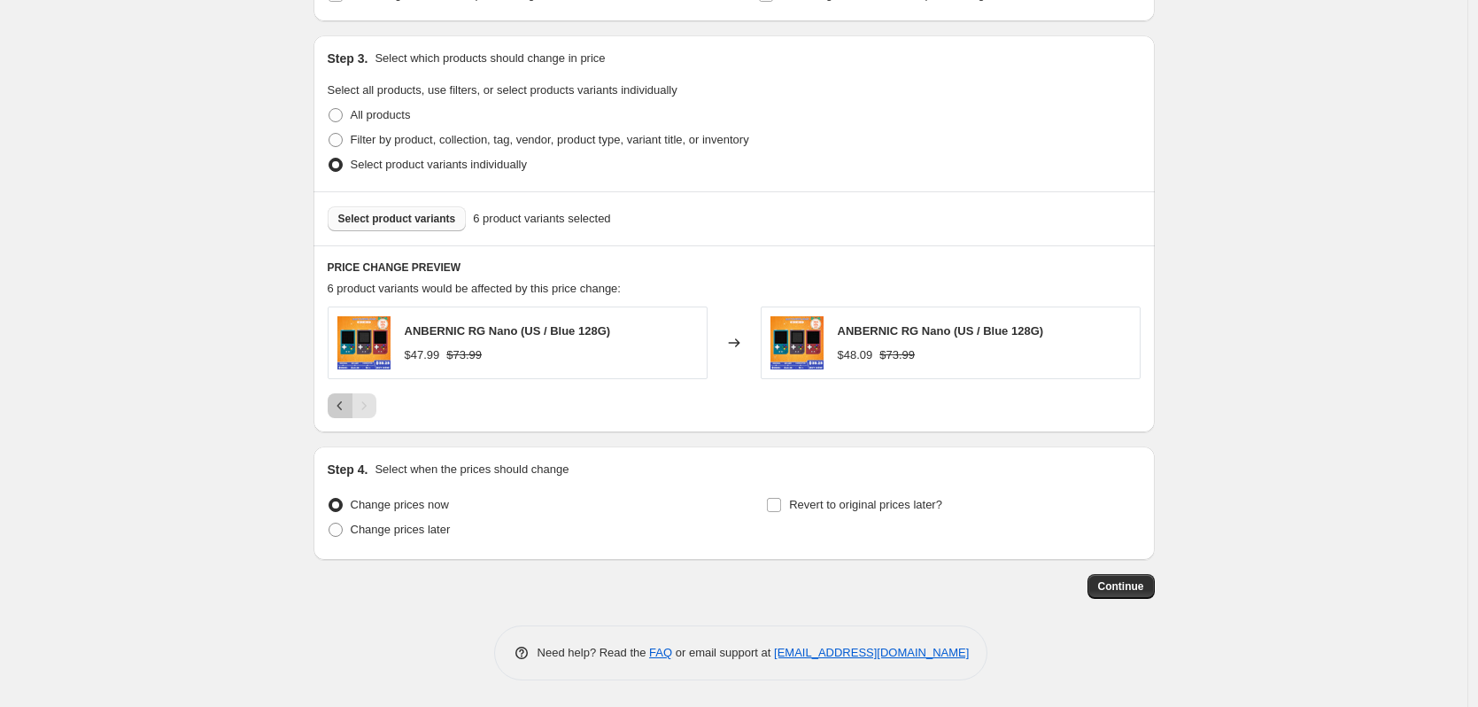
click at [345, 398] on icon "Previous" at bounding box center [340, 406] width 18 height 18
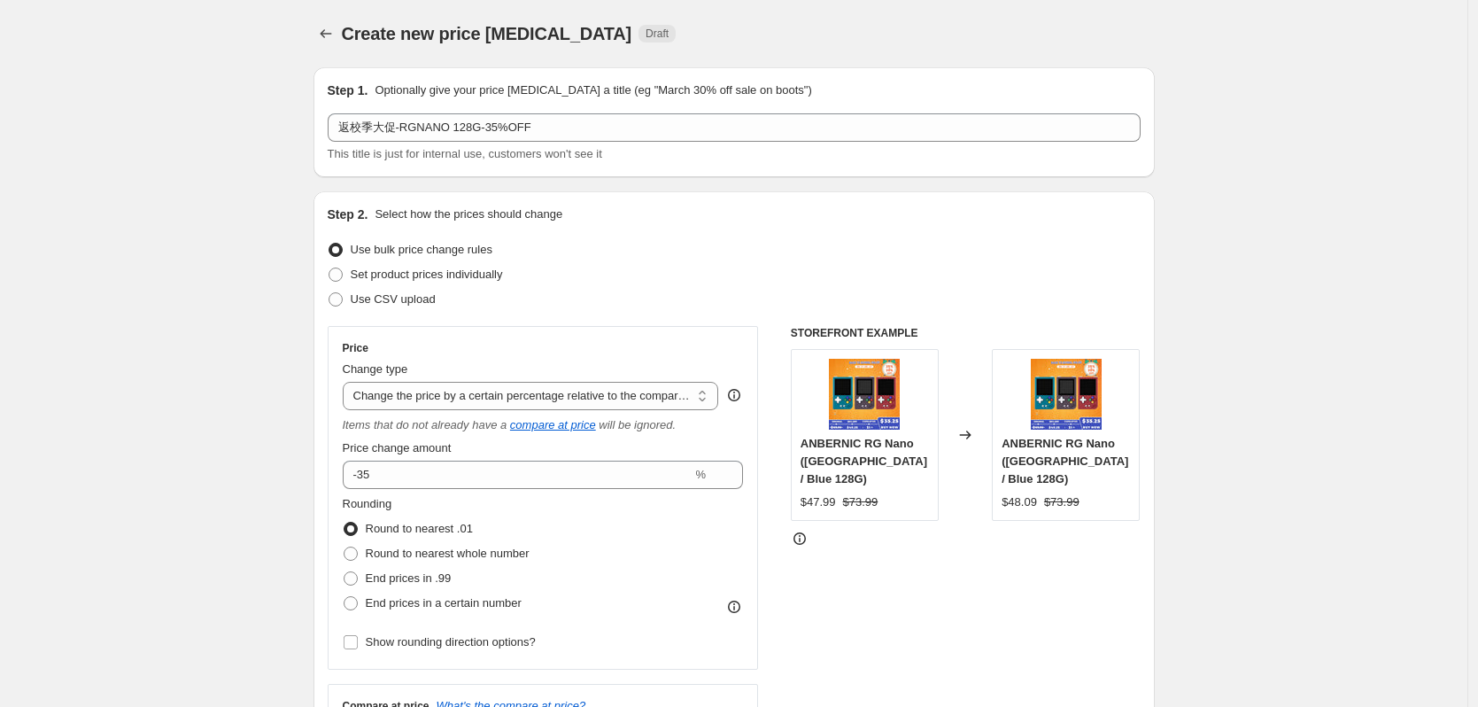
scroll to position [89, 0]
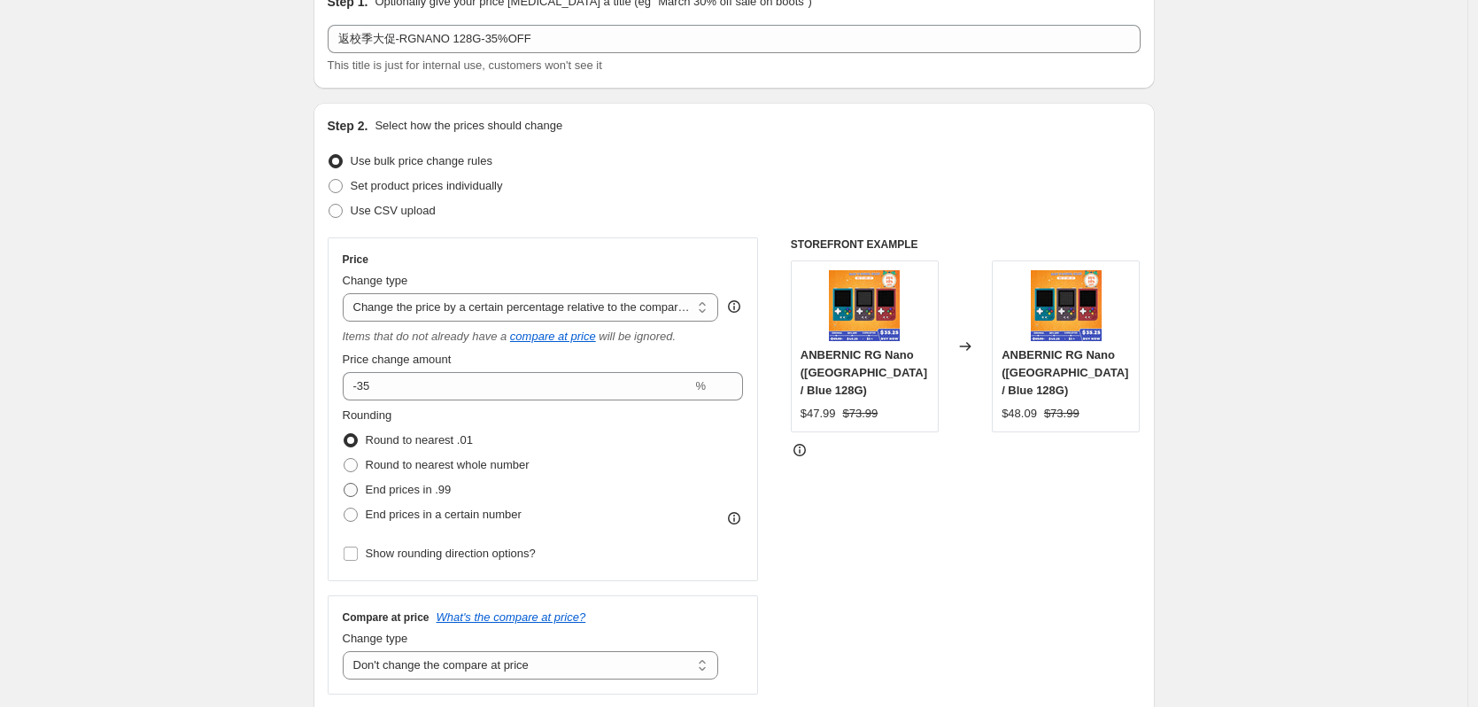
click at [431, 494] on span "End prices in .99" at bounding box center [409, 489] width 86 height 13
click at [345, 484] on input "End prices in .99" at bounding box center [344, 483] width 1 height 1
radio input "true"
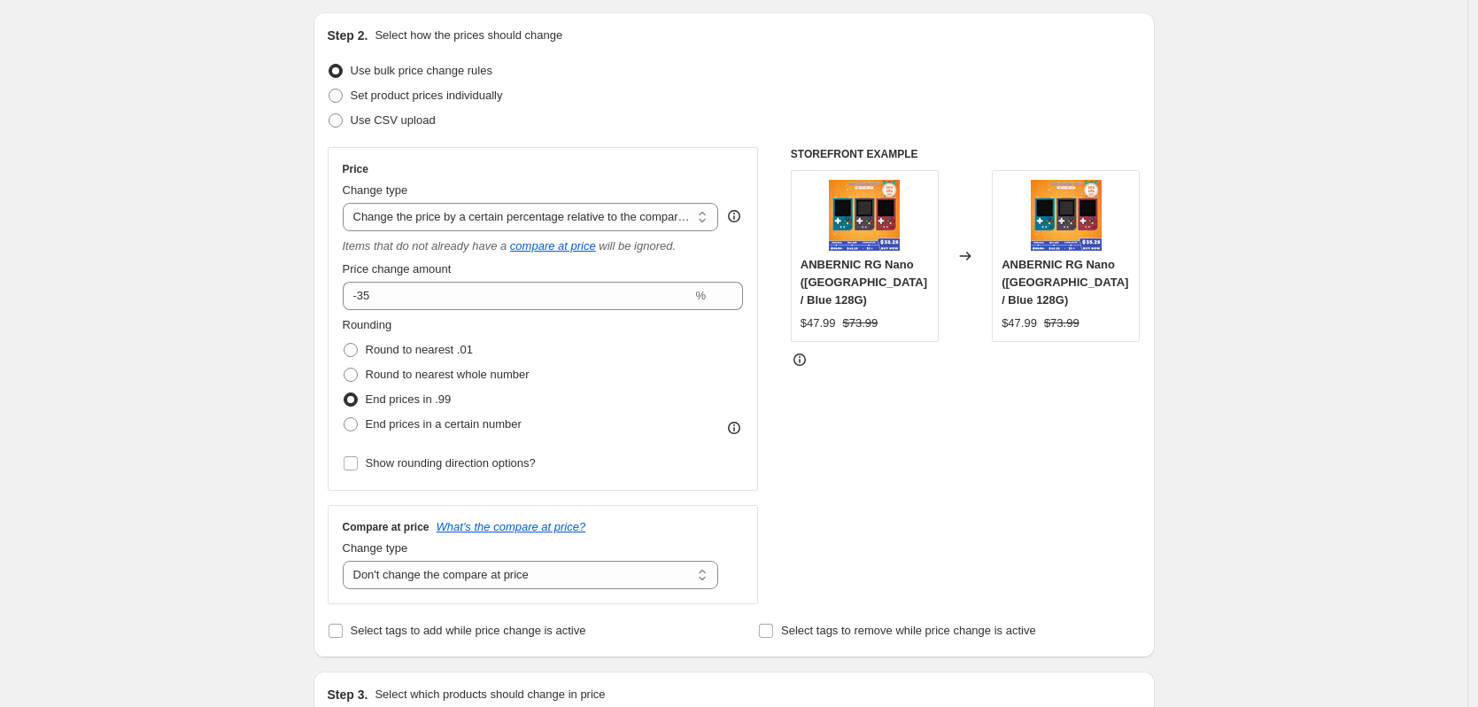
scroll to position [0, 0]
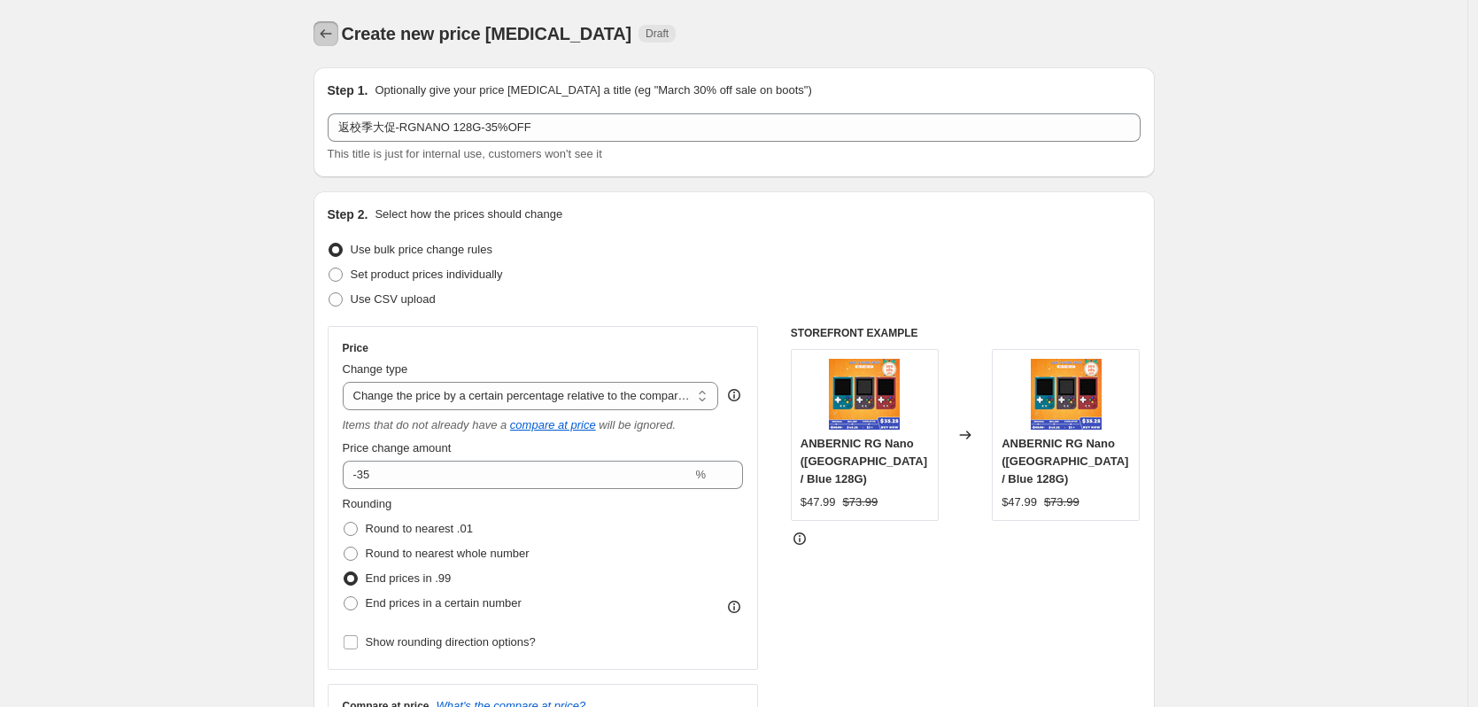
click at [334, 39] on icon "Price change jobs" at bounding box center [326, 34] width 18 height 18
